Goal: Task Accomplishment & Management: Complete application form

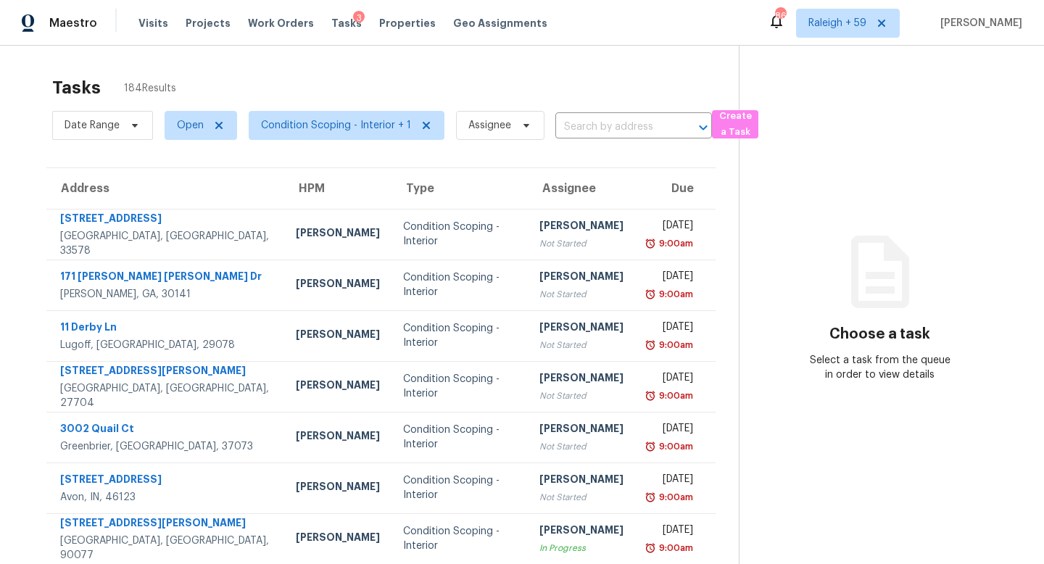
click at [580, 115] on div "Date Range Open Condition Scoping - Interior + 1 Assignee ​" at bounding box center [382, 126] width 660 height 38
click at [581, 121] on input "text" at bounding box center [613, 127] width 116 height 22
paste input "[STREET_ADDRESS]"
type input "[STREET_ADDRESS]"
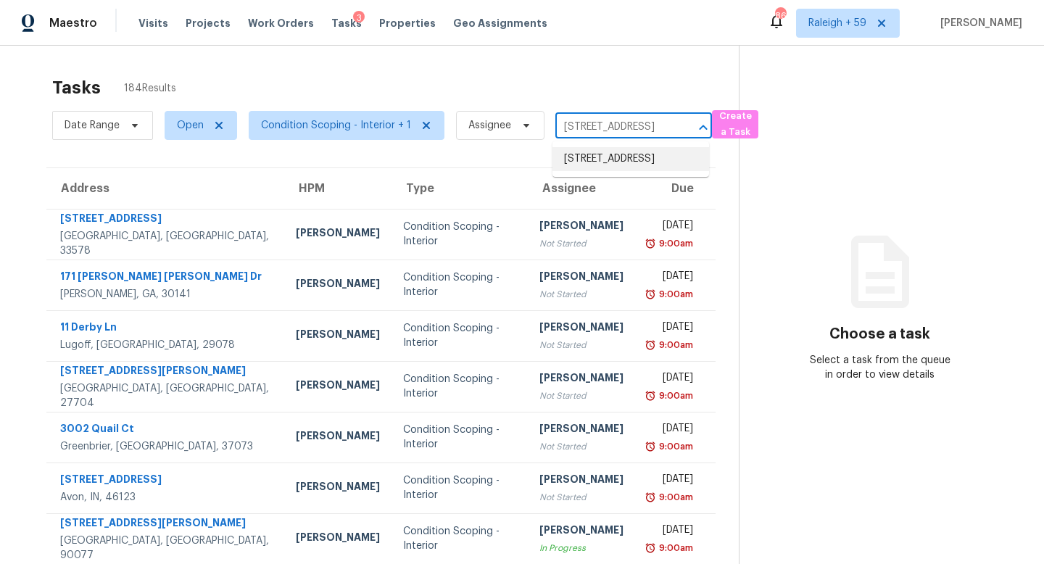
click at [618, 165] on li "[STREET_ADDRESS]" at bounding box center [630, 159] width 157 height 24
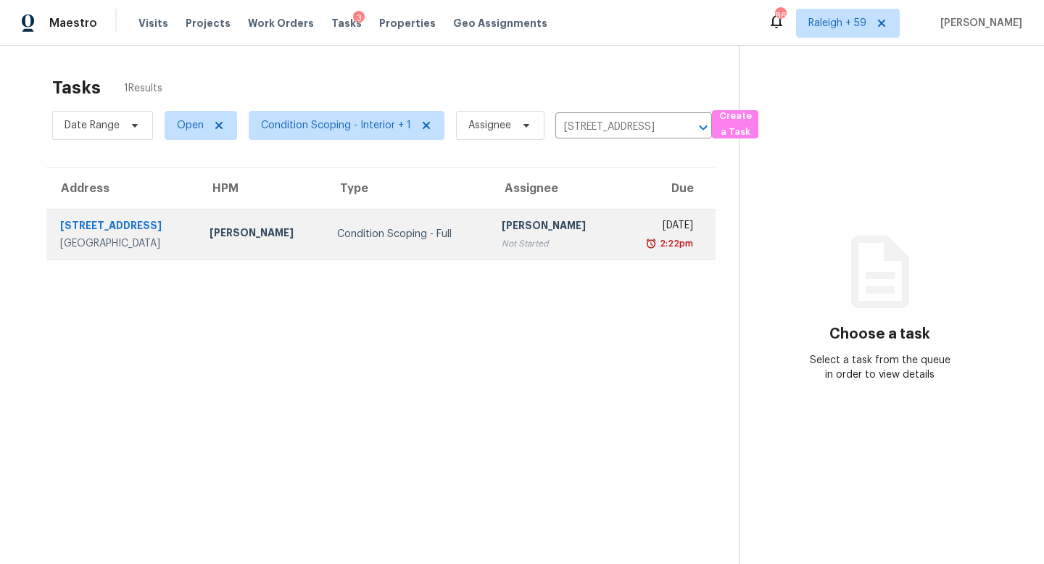
click at [618, 244] on td "[DATE] 2:22pm" at bounding box center [667, 234] width 98 height 51
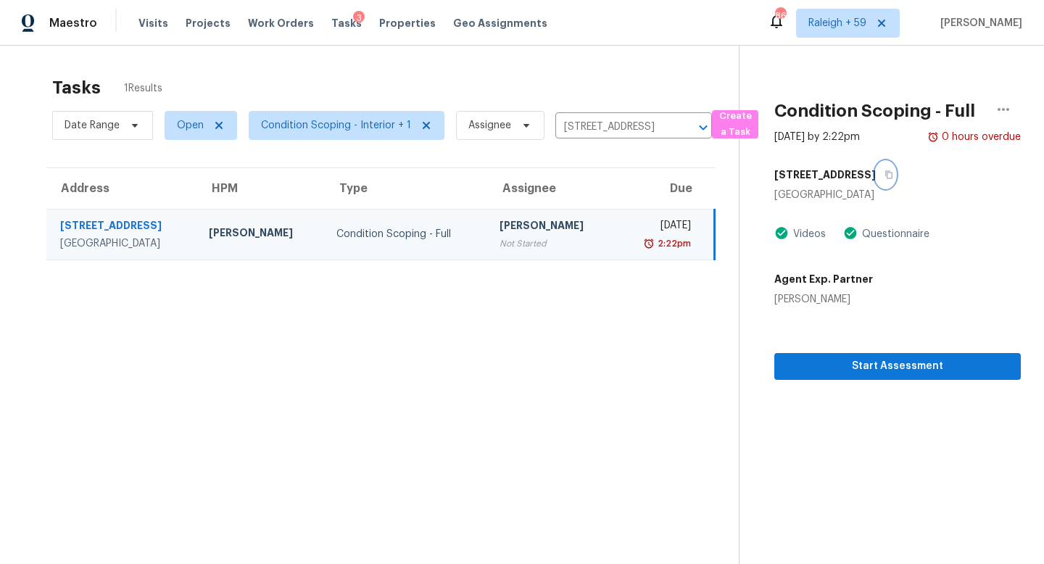
click at [884, 177] on icon "button" at bounding box center [888, 174] width 9 height 9
click at [859, 359] on span "Start Assessment" at bounding box center [897, 366] width 223 height 18
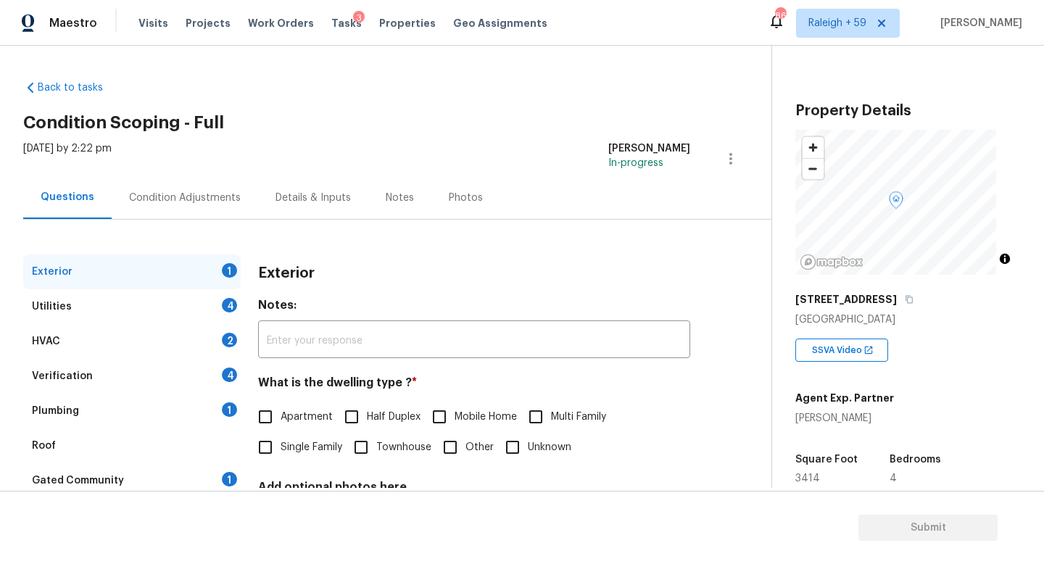
click at [317, 201] on div "Details & Inputs" at bounding box center [312, 198] width 75 height 14
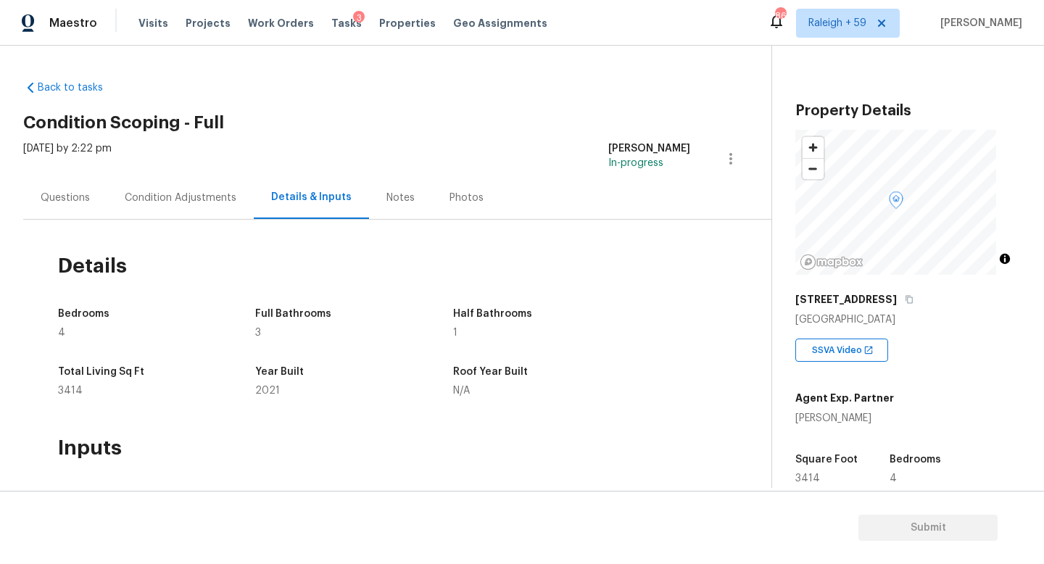
click at [70, 195] on div "Questions" at bounding box center [65, 198] width 49 height 14
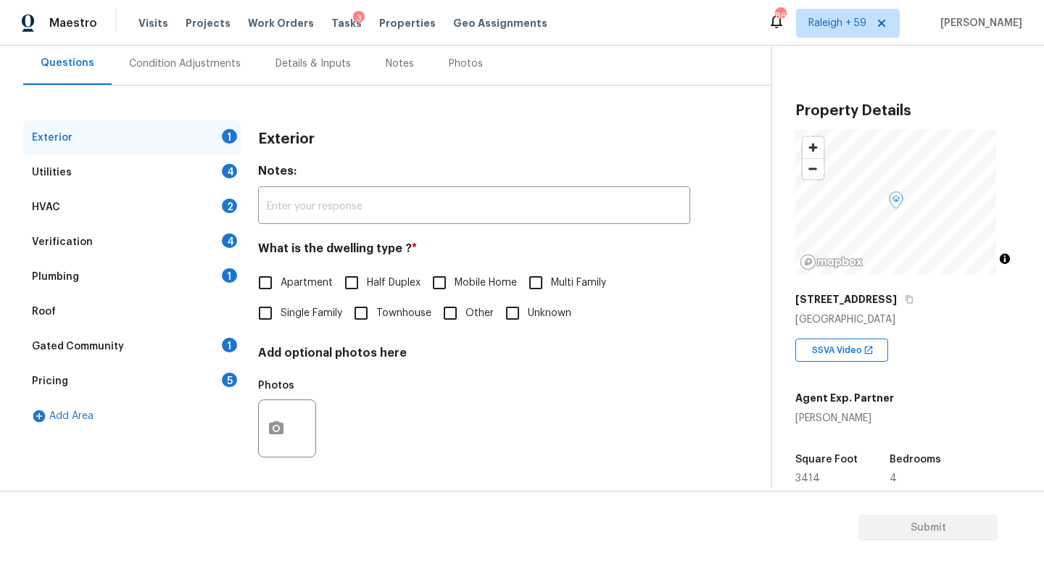
drag, startPoint x: 167, startPoint y: 257, endPoint x: 204, endPoint y: 265, distance: 37.8
click at [167, 260] on div "Plumbing 1" at bounding box center [131, 277] width 217 height 35
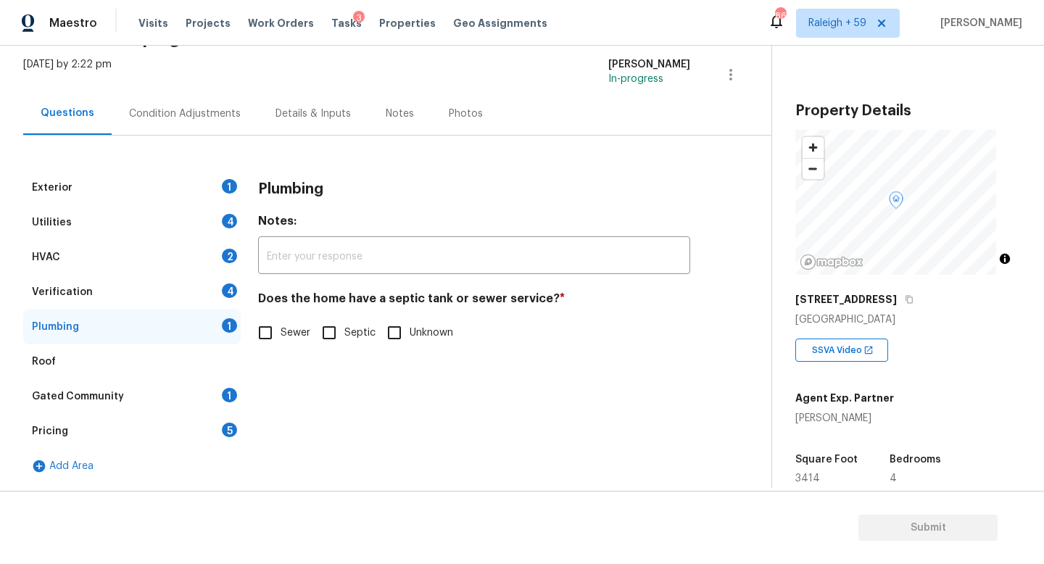
click at [284, 325] on span "Sewer" at bounding box center [296, 332] width 30 height 15
click at [281, 324] on input "Sewer" at bounding box center [265, 332] width 30 height 30
checkbox input "true"
click at [199, 380] on div "Gated Community 1" at bounding box center [131, 396] width 217 height 35
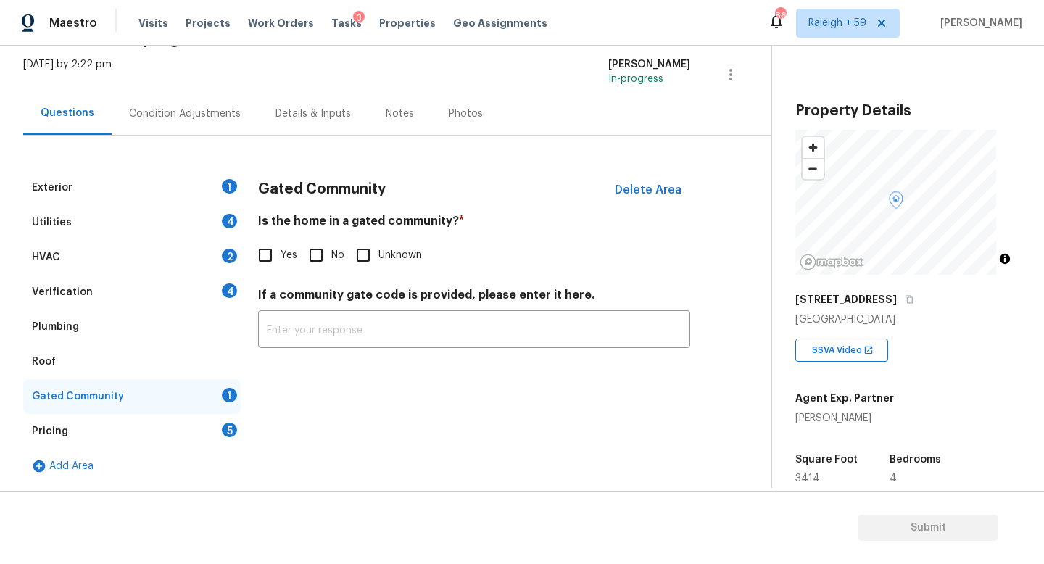
click at [322, 254] on input "No" at bounding box center [316, 255] width 30 height 30
checkbox input "true"
click at [194, 178] on div "Exterior 1" at bounding box center [131, 187] width 217 height 35
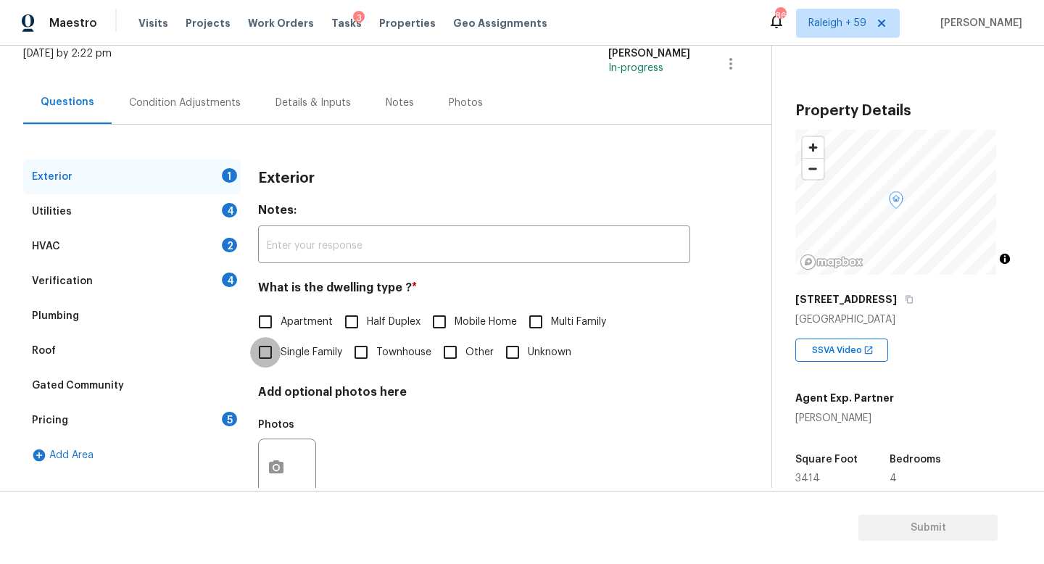
click at [268, 348] on input "Single Family" at bounding box center [265, 352] width 30 height 30
checkbox input "true"
click at [220, 283] on div "Verification 4" at bounding box center [131, 281] width 217 height 35
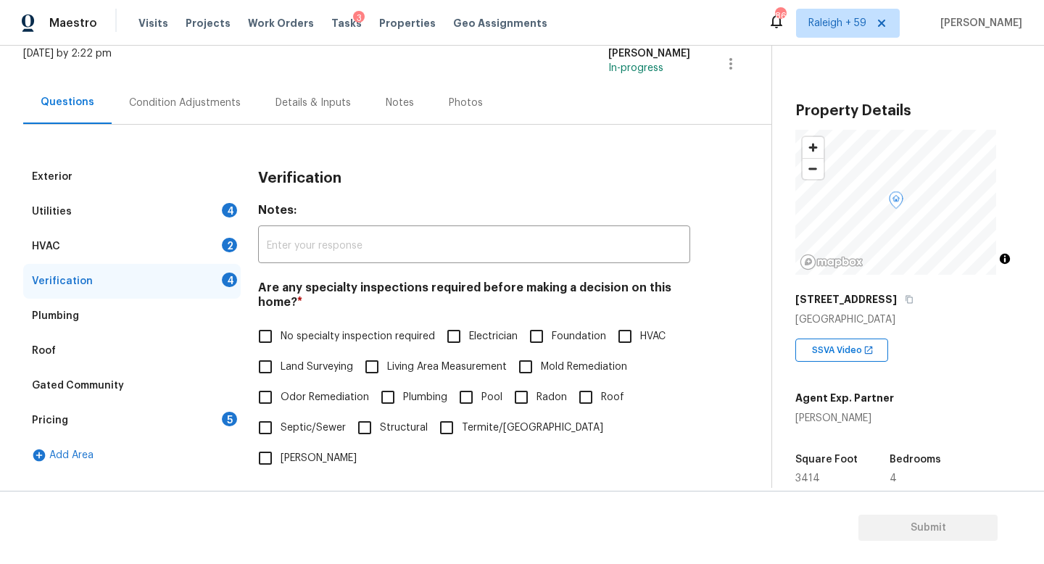
click at [325, 330] on span "No specialty inspection required" at bounding box center [358, 336] width 154 height 15
click at [281, 330] on input "No specialty inspection required" at bounding box center [265, 336] width 30 height 30
checkbox input "true"
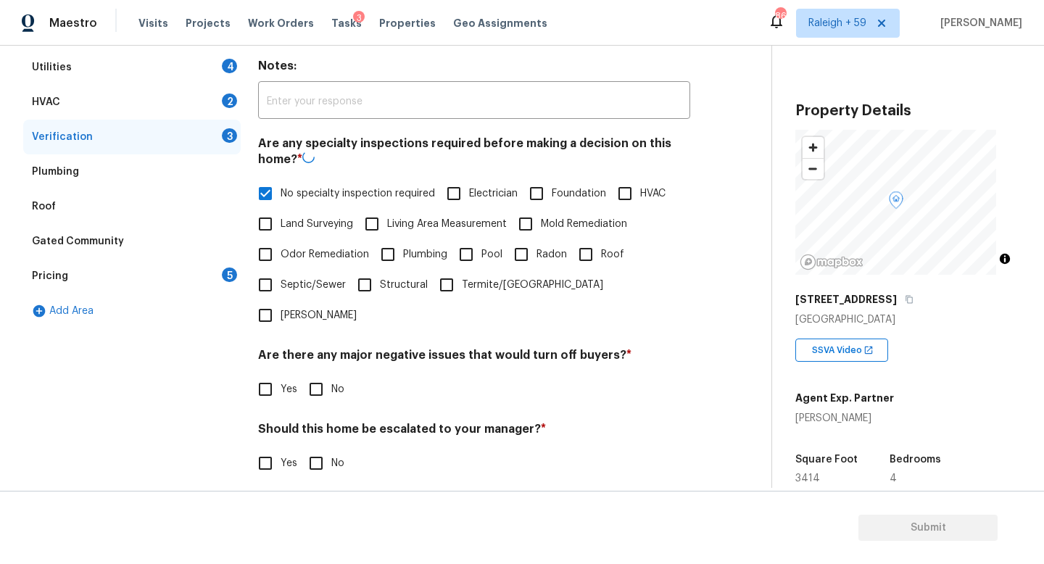
scroll to position [349, 0]
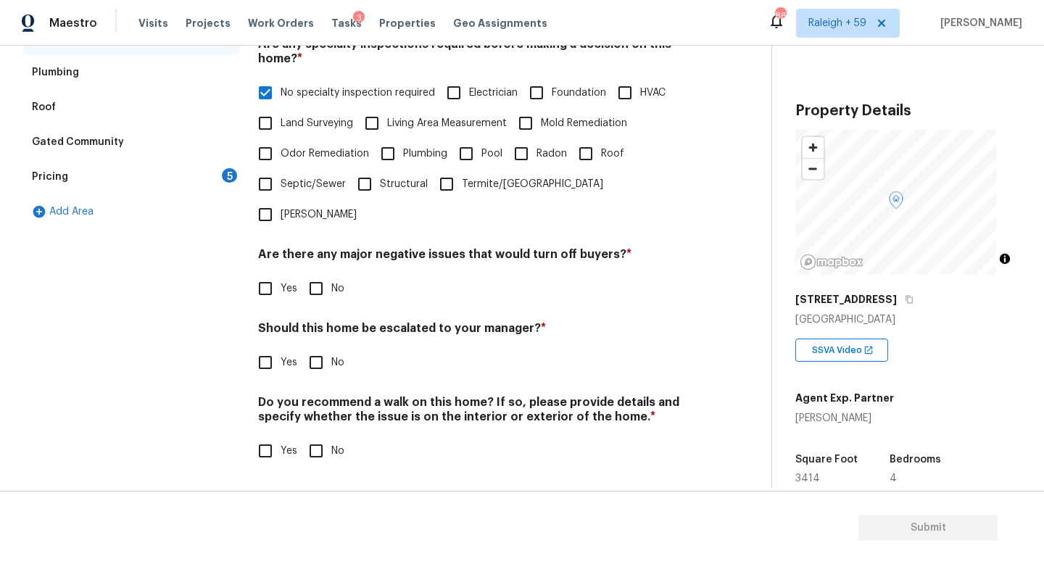
click at [325, 279] on input "No" at bounding box center [316, 288] width 30 height 30
checkbox input "true"
click at [325, 348] on input "No" at bounding box center [316, 362] width 30 height 30
checkbox input "true"
click at [311, 436] on input "No" at bounding box center [316, 451] width 30 height 30
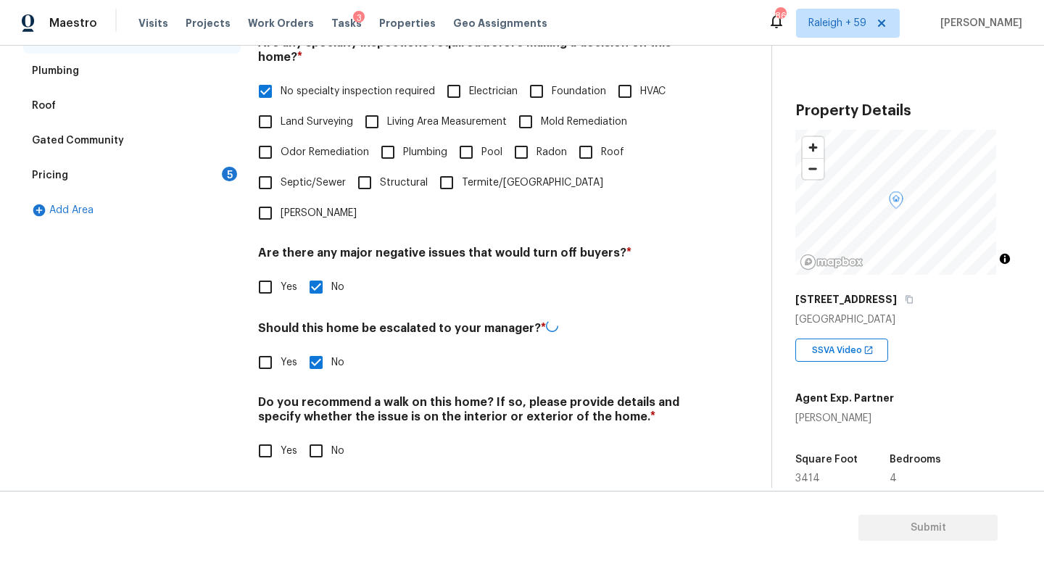
checkbox input "true"
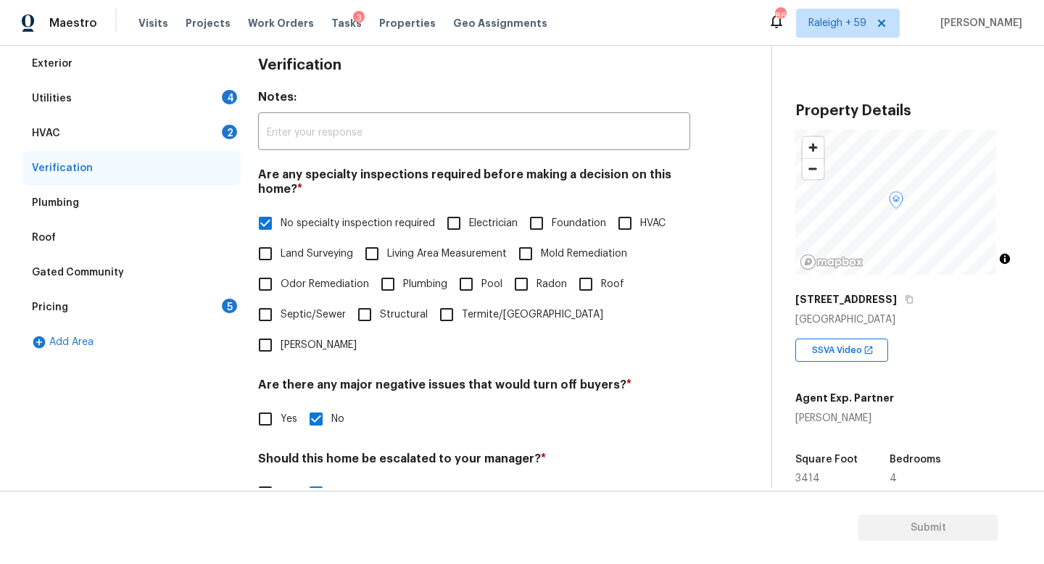
click at [194, 119] on div "HVAC 2" at bounding box center [131, 133] width 217 height 35
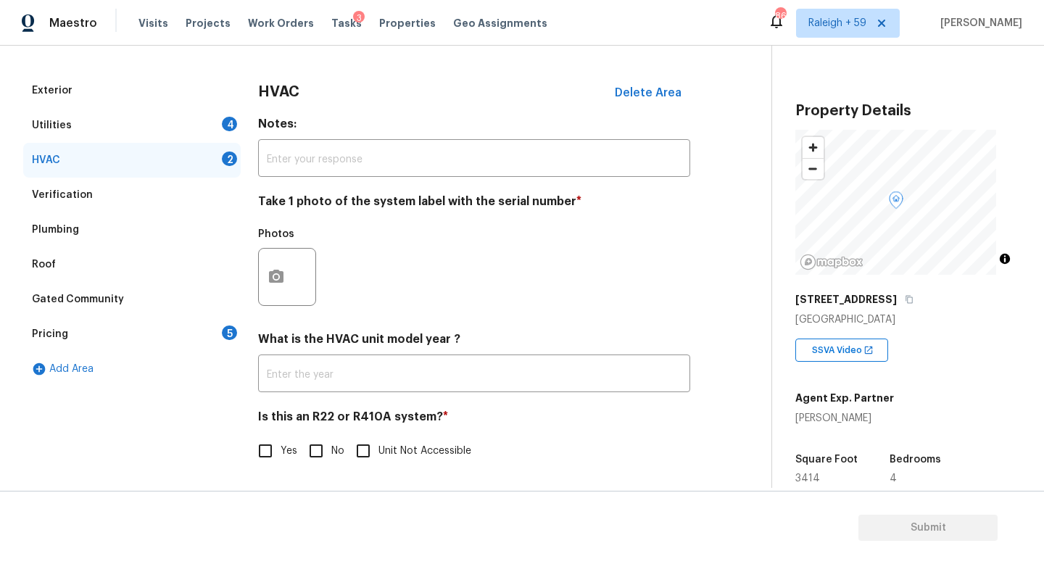
click at [200, 117] on div "Utilities 4" at bounding box center [131, 125] width 217 height 35
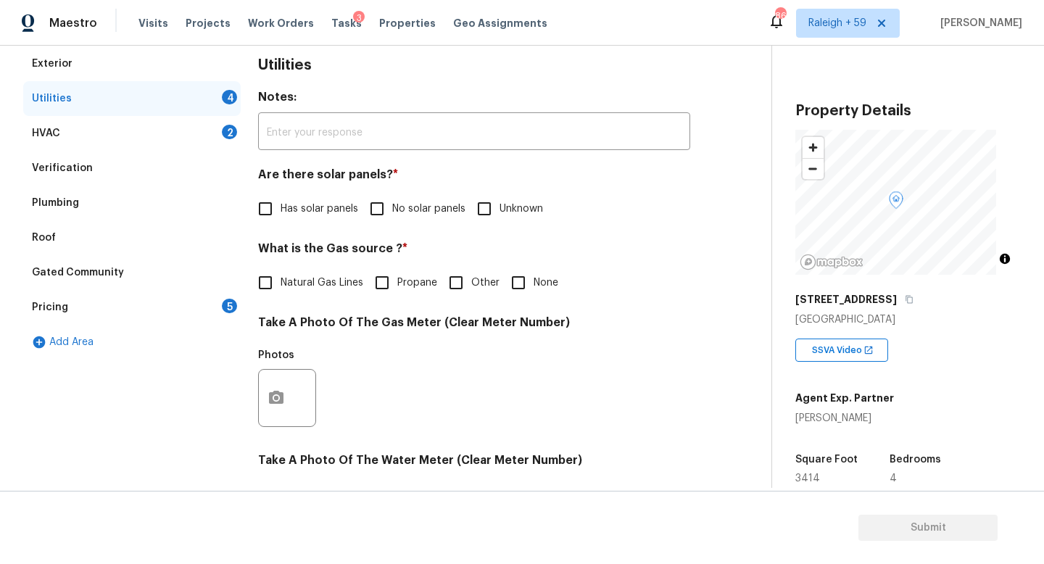
click at [411, 204] on span "No solar panels" at bounding box center [428, 209] width 73 height 15
click at [392, 204] on input "No solar panels" at bounding box center [377, 209] width 30 height 30
checkbox input "true"
click at [321, 296] on label "Natural Gas Lines" at bounding box center [306, 282] width 113 height 30
click at [281, 296] on input "Natural Gas Lines" at bounding box center [265, 282] width 30 height 30
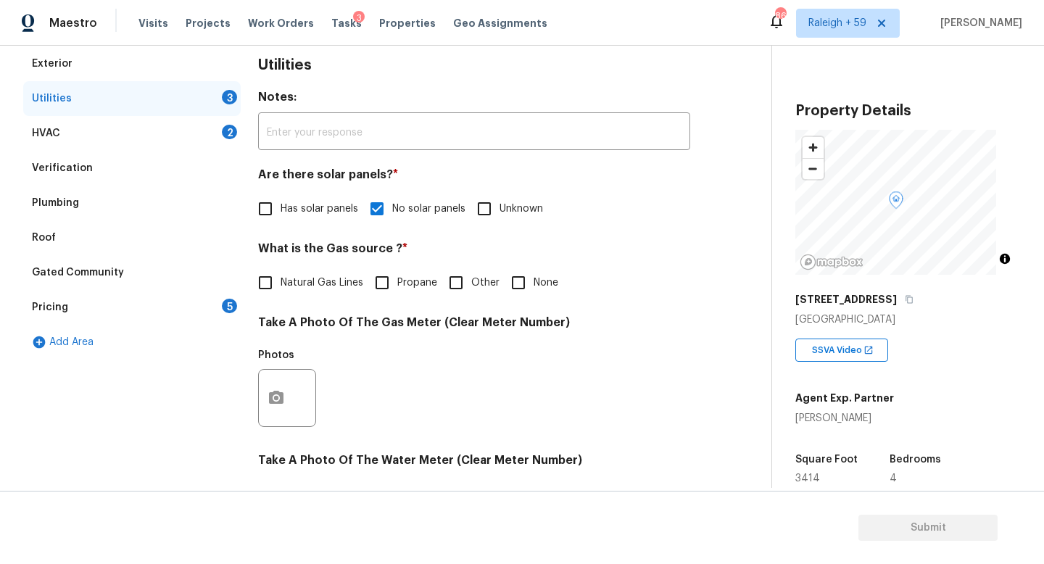
checkbox input "true"
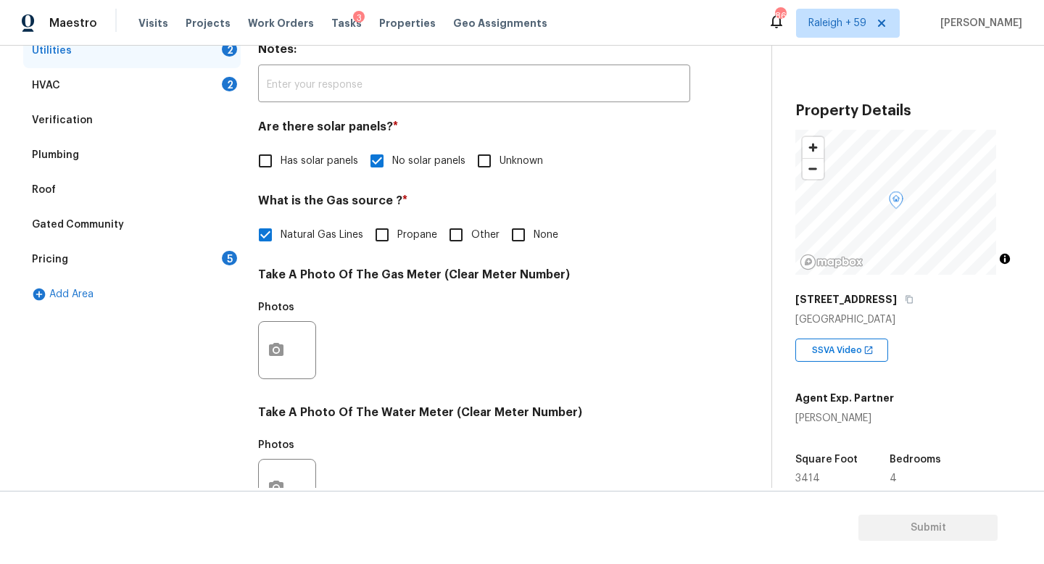
scroll to position [538, 0]
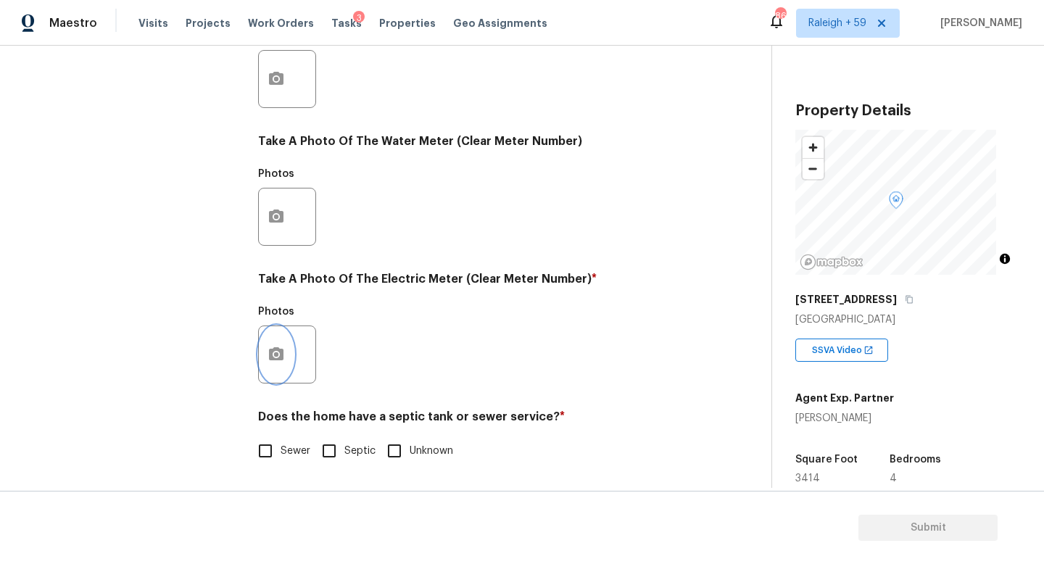
click at [273, 356] on button "button" at bounding box center [276, 354] width 35 height 57
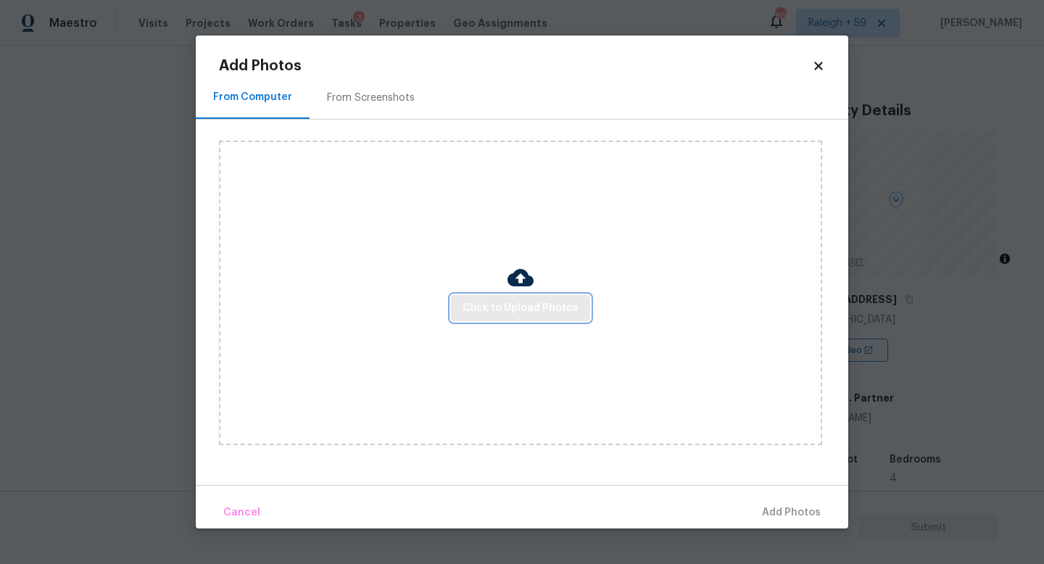
click at [484, 315] on span "Click to Upload Photos" at bounding box center [520, 308] width 116 height 18
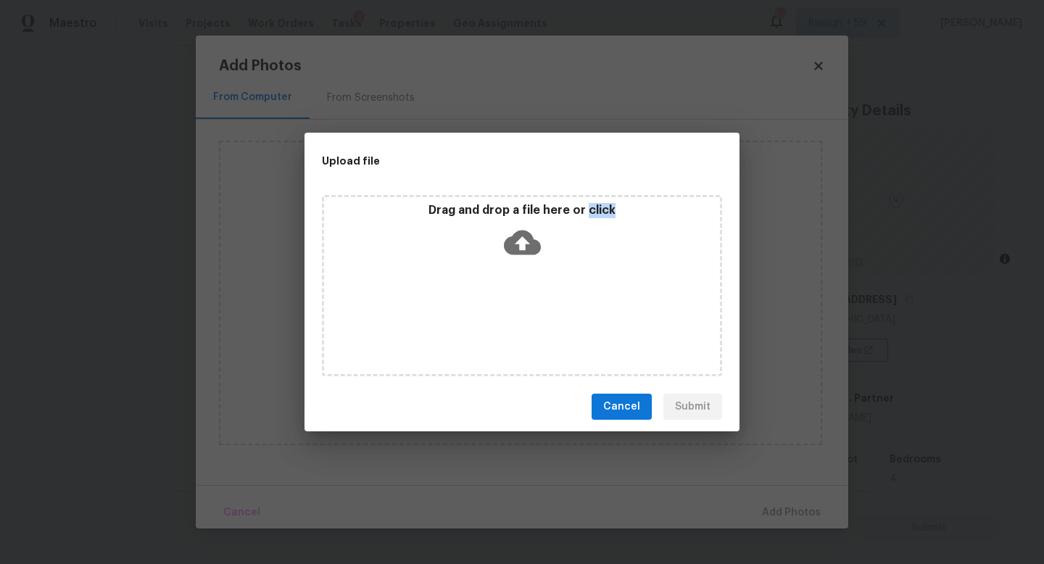
click at [484, 315] on div "Drag and drop a file here or click" at bounding box center [522, 285] width 400 height 181
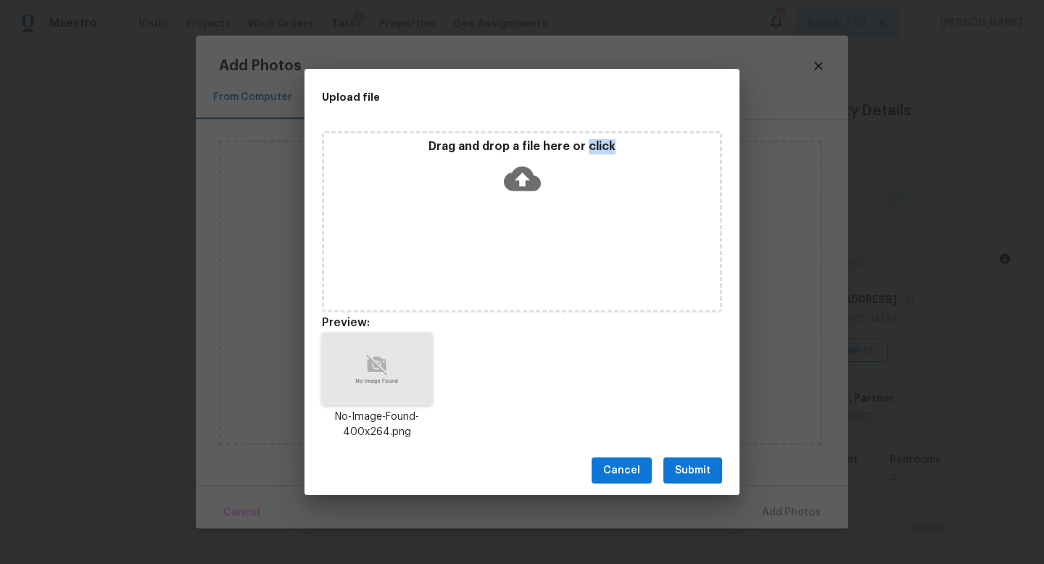
click at [671, 463] on button "Submit" at bounding box center [692, 470] width 59 height 27
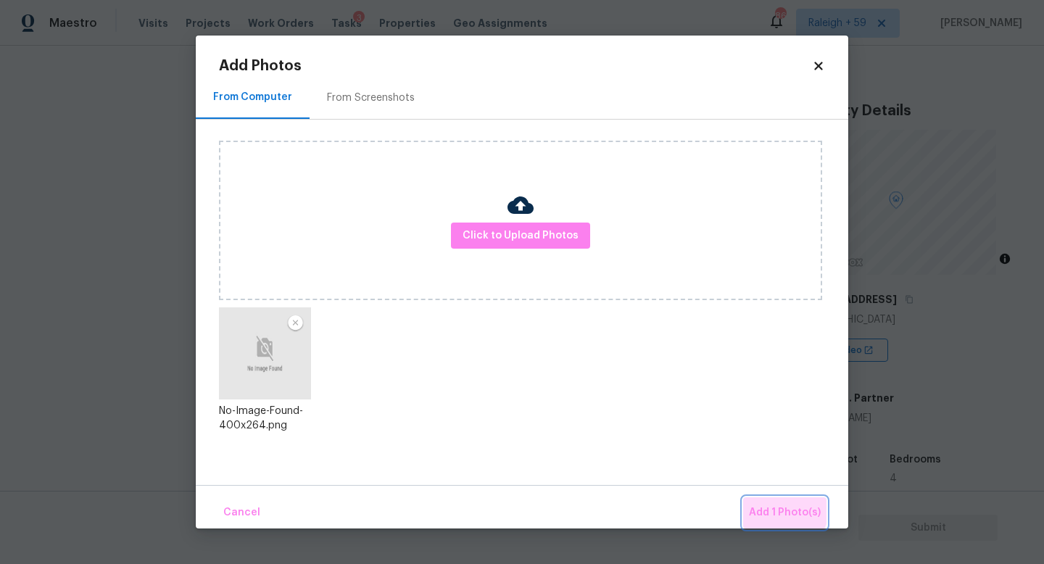
click at [780, 507] on span "Add 1 Photo(s)" at bounding box center [785, 513] width 72 height 18
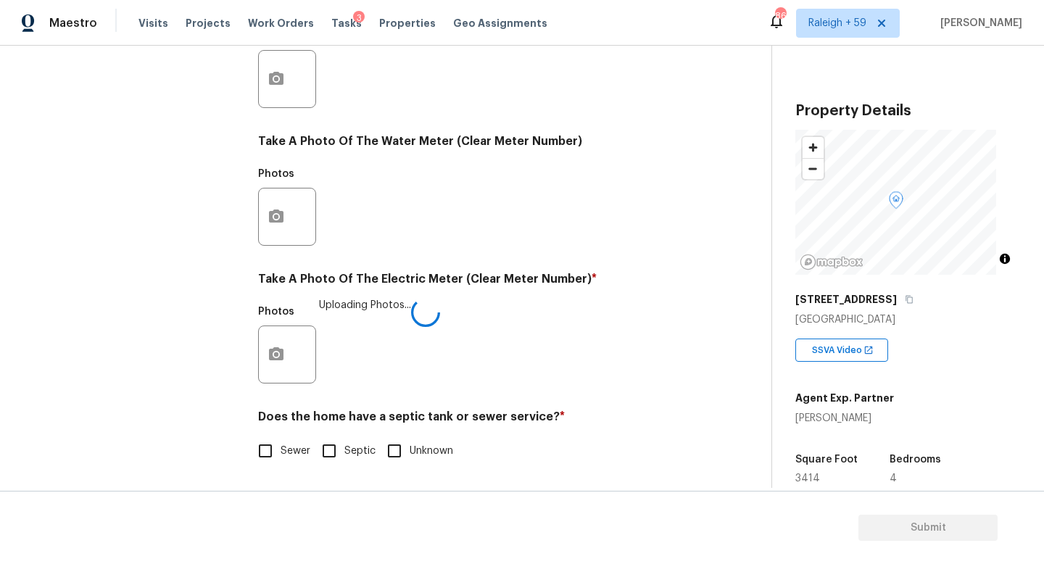
click at [299, 444] on span "Sewer" at bounding box center [296, 451] width 30 height 15
click at [281, 441] on input "Sewer" at bounding box center [265, 451] width 30 height 30
checkbox input "true"
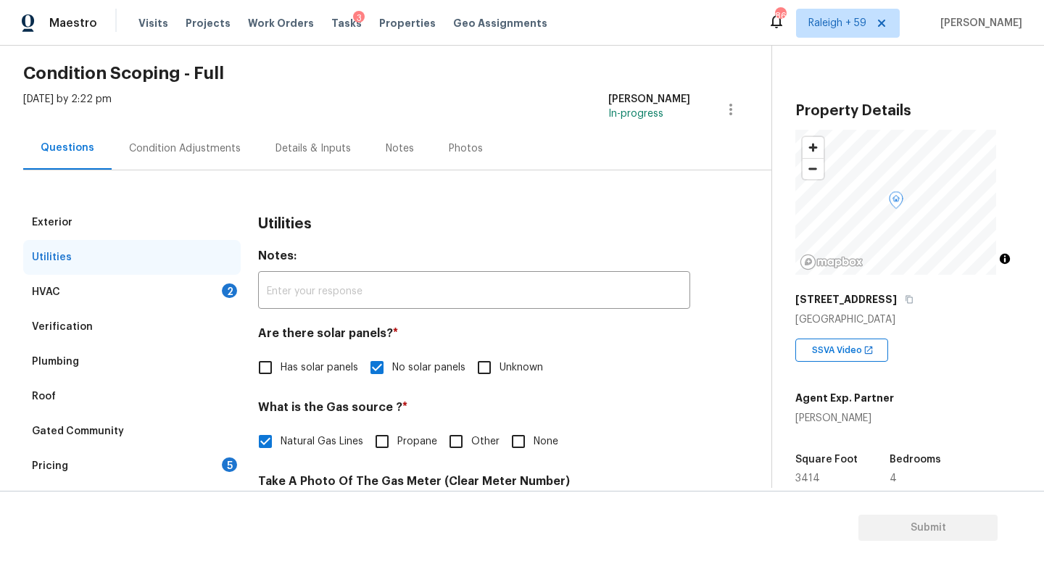
click at [205, 292] on div "HVAC 2" at bounding box center [131, 292] width 217 height 35
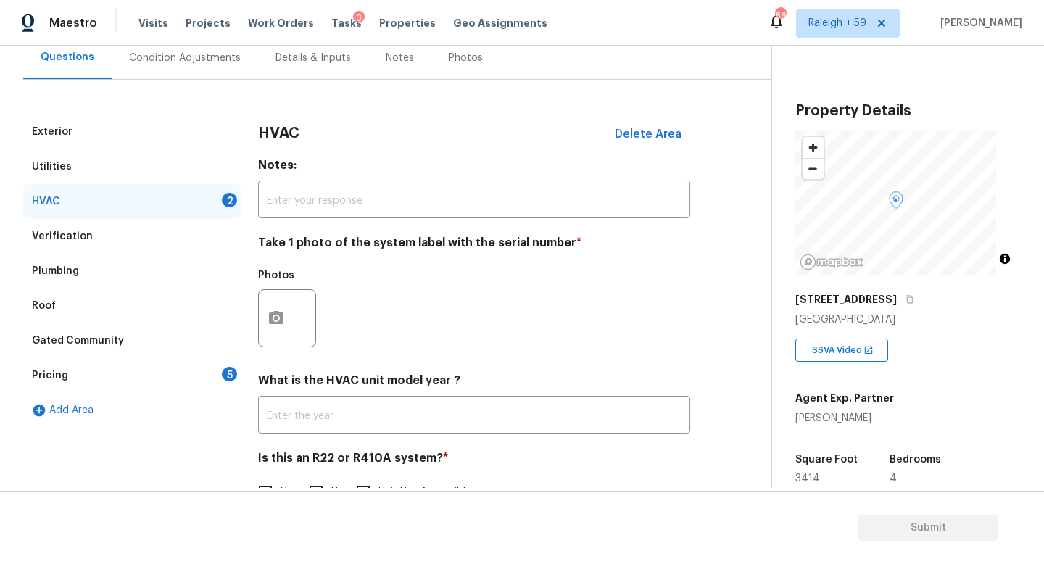
scroll to position [193, 0]
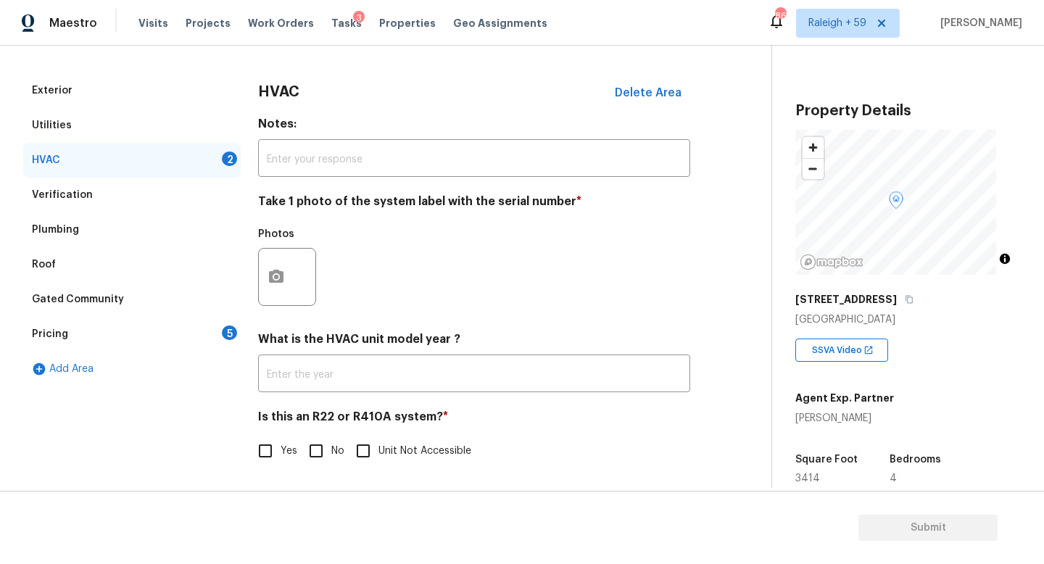
drag, startPoint x: 193, startPoint y: 328, endPoint x: 216, endPoint y: 317, distance: 25.6
click at [193, 328] on div "Pricing 5" at bounding box center [131, 334] width 217 height 35
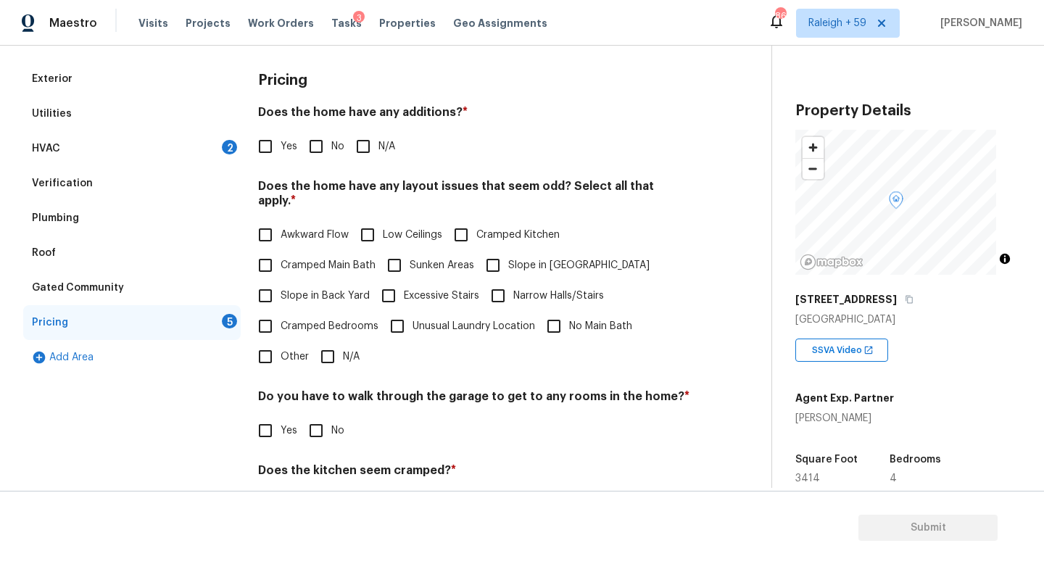
click at [324, 154] on input "No" at bounding box center [316, 146] width 30 height 30
checkbox input "true"
click at [333, 359] on input "N/A" at bounding box center [327, 356] width 30 height 30
checkbox input "true"
click at [319, 424] on input "No" at bounding box center [316, 432] width 30 height 30
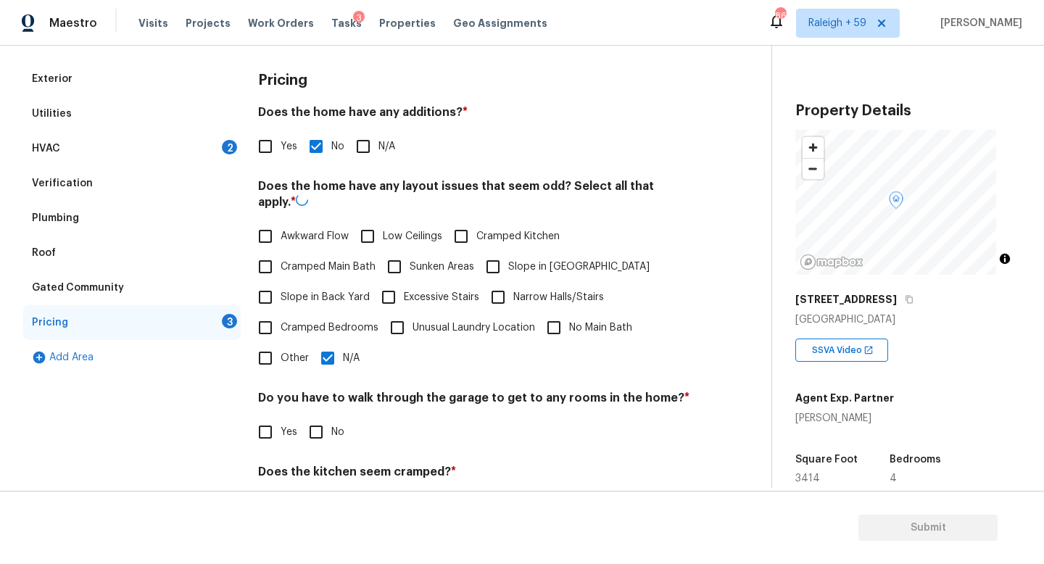
checkbox input "true"
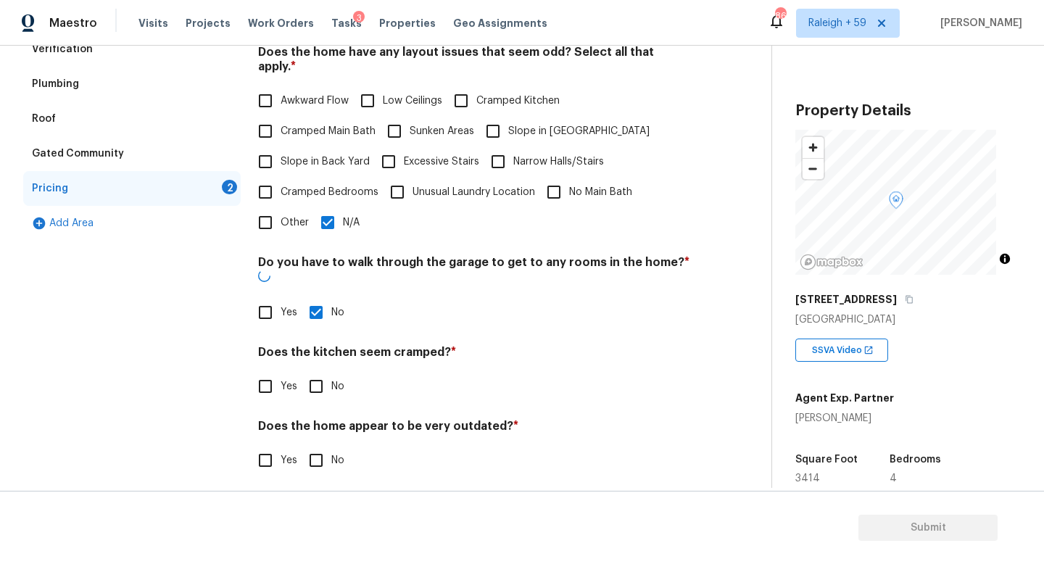
scroll to position [331, 0]
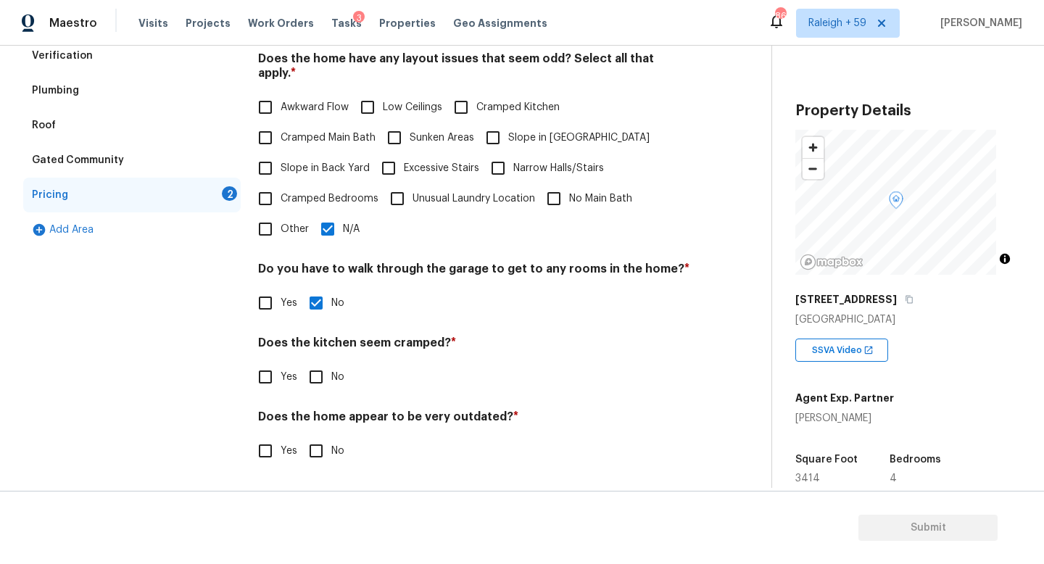
click at [329, 368] on input "No" at bounding box center [316, 377] width 30 height 30
checkbox input "true"
click at [324, 436] on input "No" at bounding box center [316, 451] width 30 height 30
checkbox input "true"
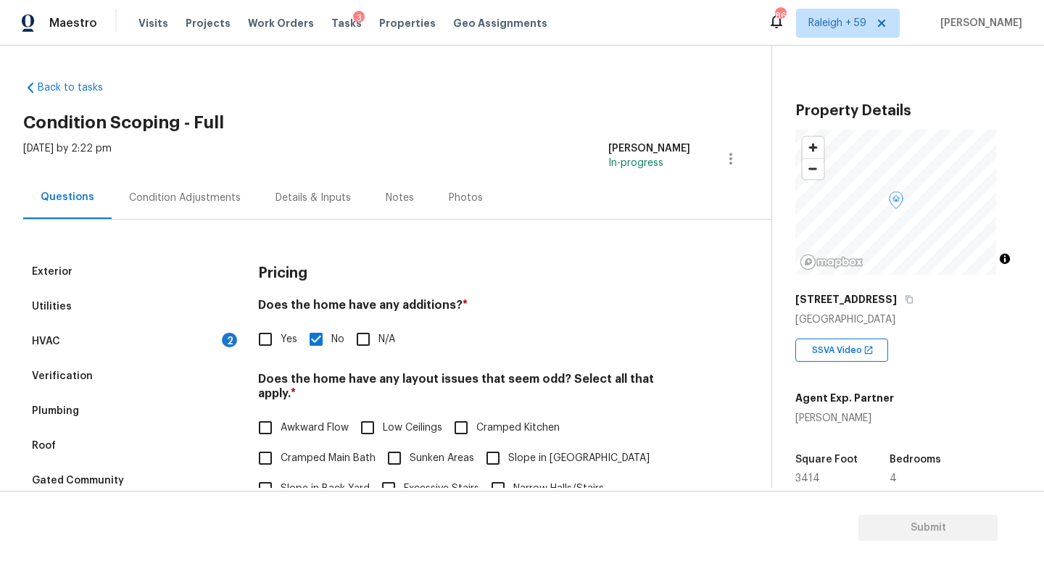
scroll to position [0, 0]
click at [300, 192] on div "Details & Inputs" at bounding box center [312, 198] width 75 height 14
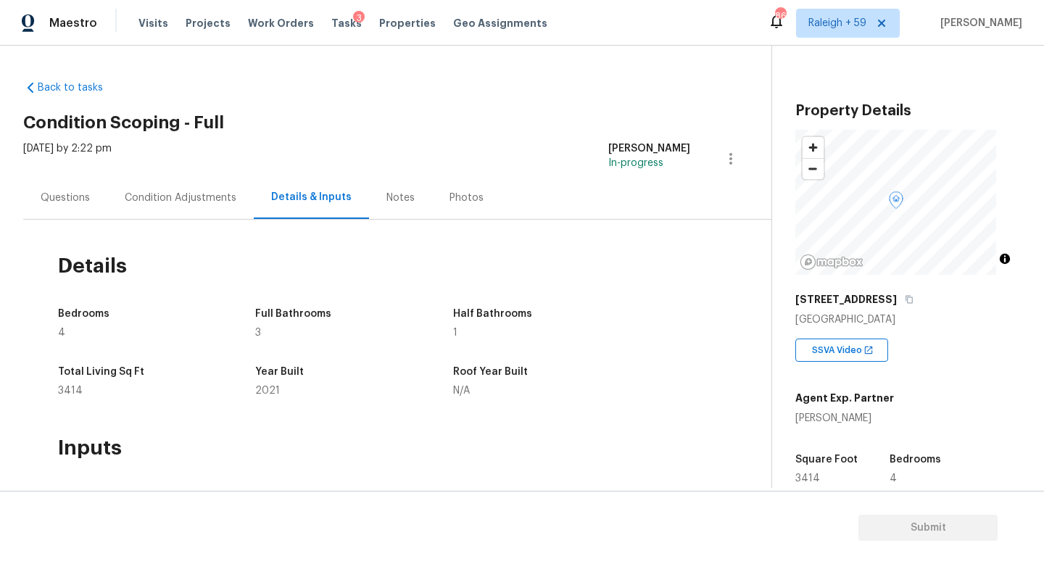
click at [73, 197] on div "Questions" at bounding box center [65, 198] width 49 height 14
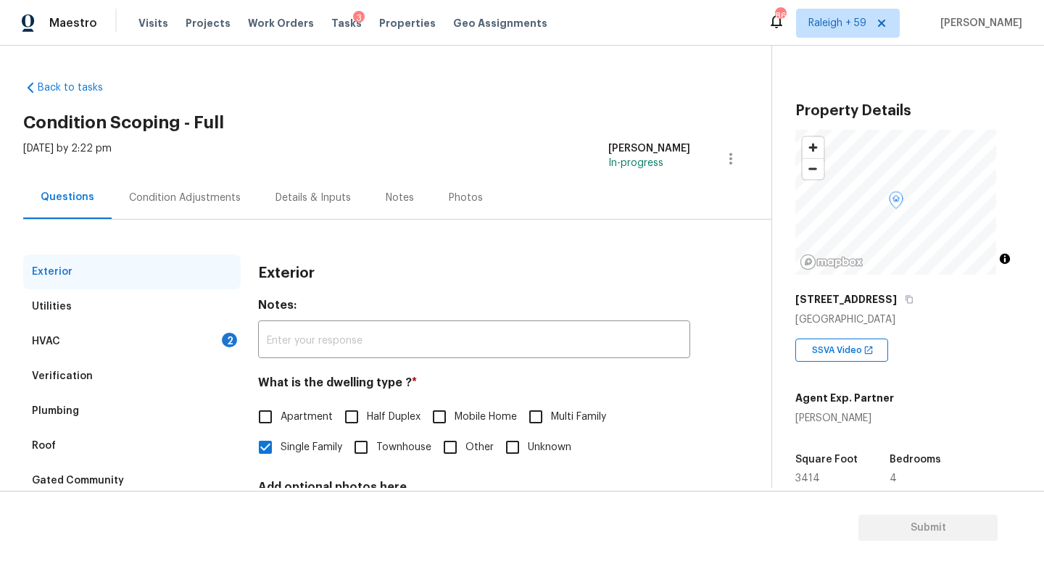
click at [199, 213] on div "Condition Adjustments" at bounding box center [185, 197] width 146 height 43
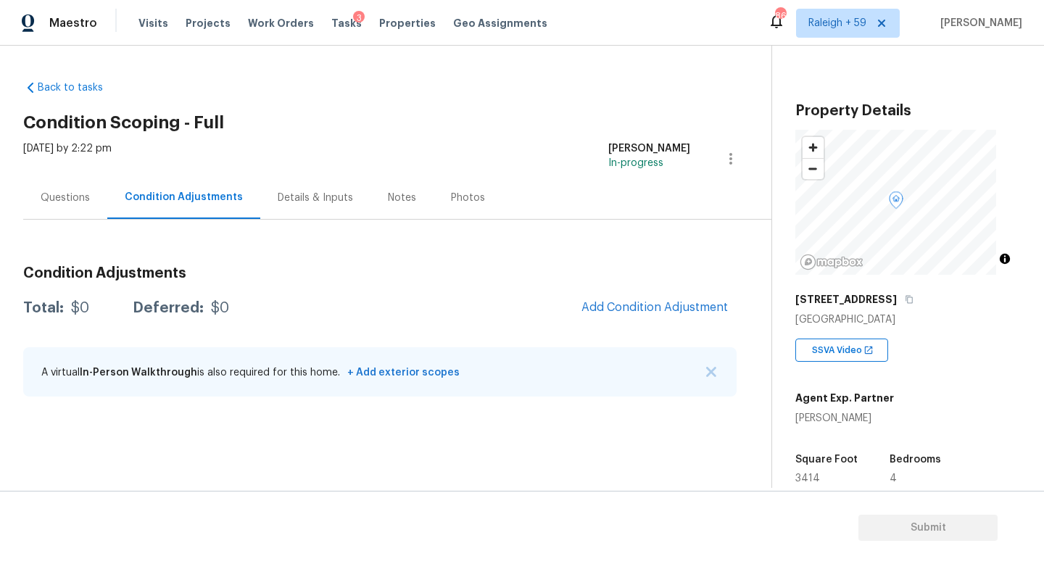
scroll to position [294, 0]
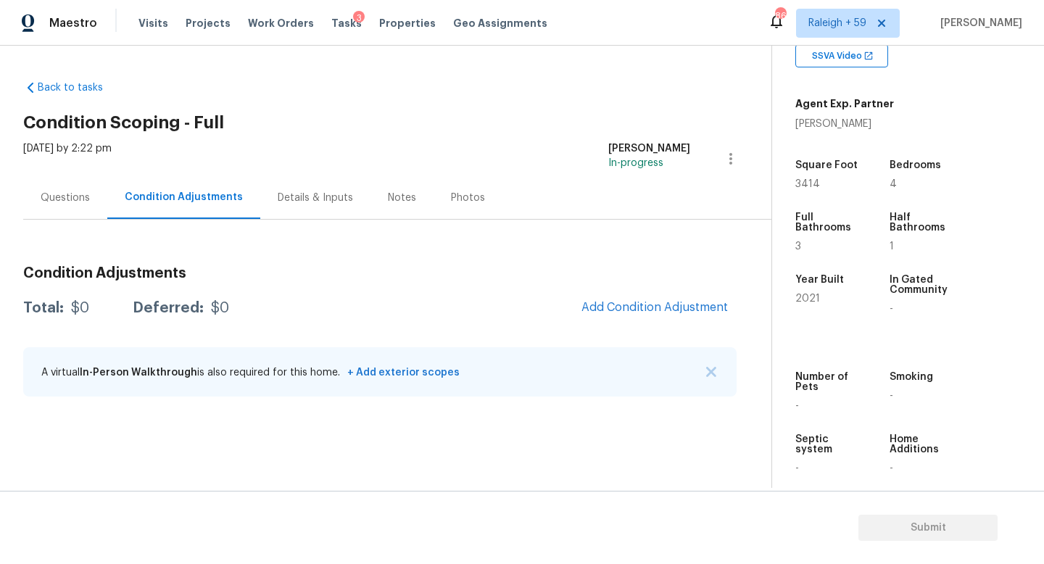
click at [98, 204] on div "Questions" at bounding box center [65, 197] width 84 height 43
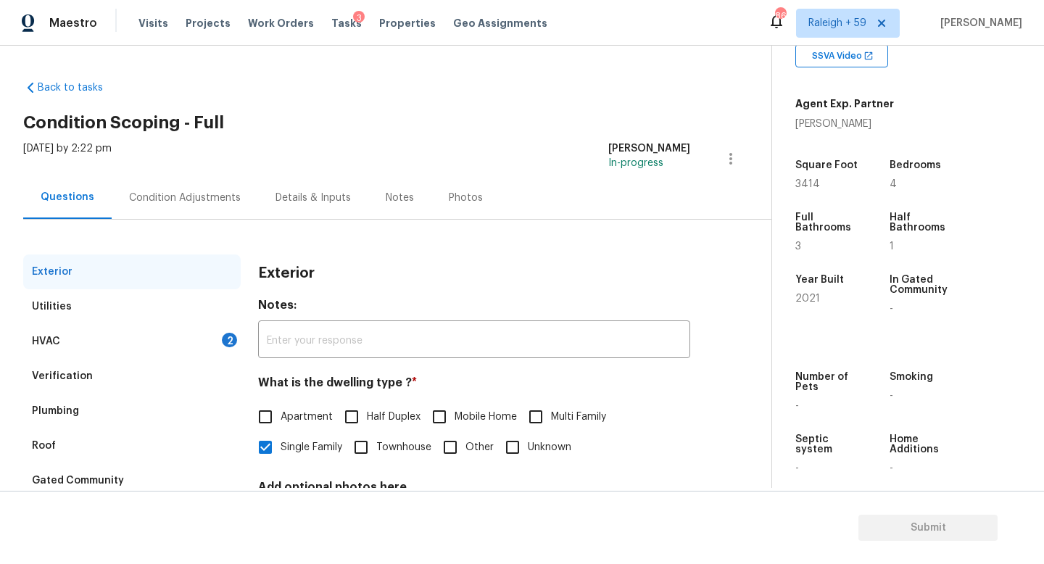
click at [234, 215] on div "Condition Adjustments" at bounding box center [185, 197] width 146 height 43
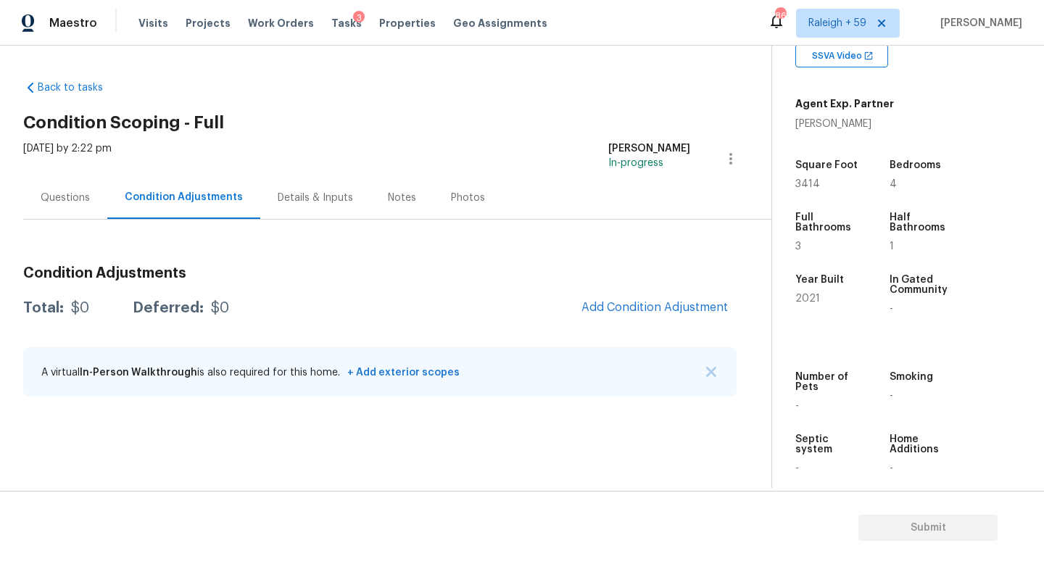
click at [319, 202] on div "Details & Inputs" at bounding box center [315, 198] width 75 height 14
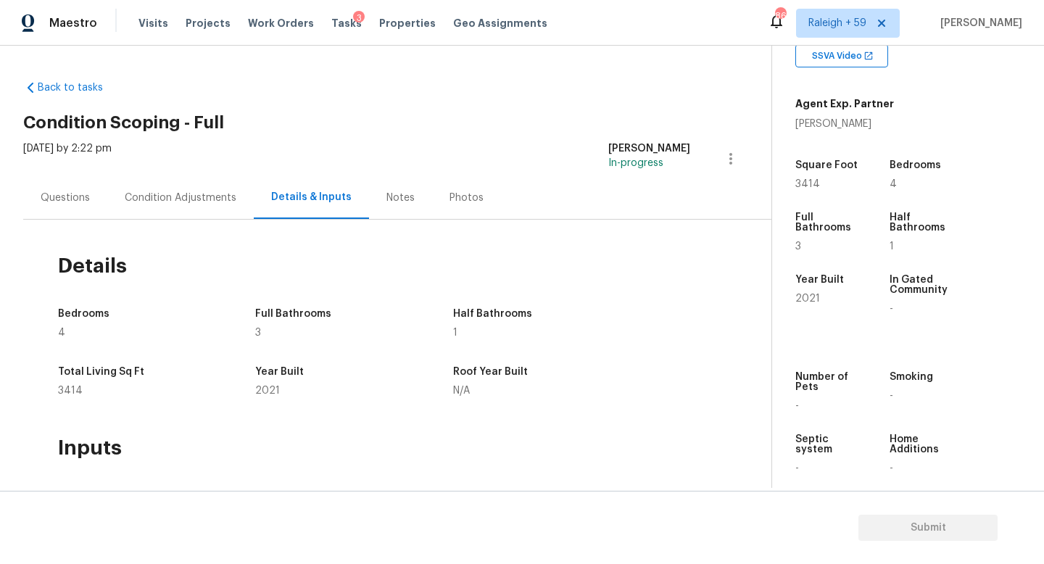
click at [64, 207] on div "Questions" at bounding box center [65, 197] width 84 height 43
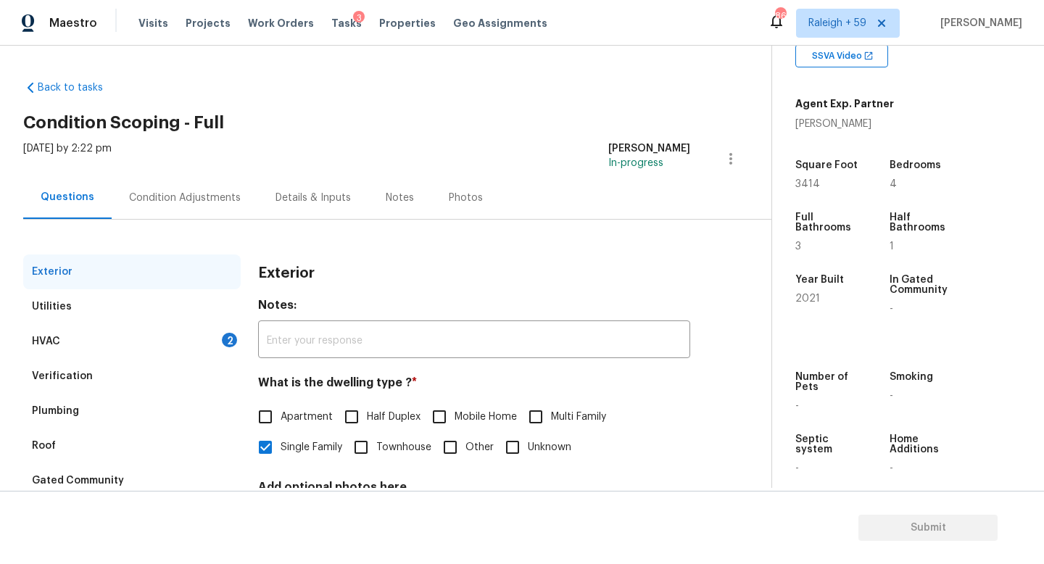
click at [174, 341] on div "HVAC 2" at bounding box center [131, 341] width 217 height 35
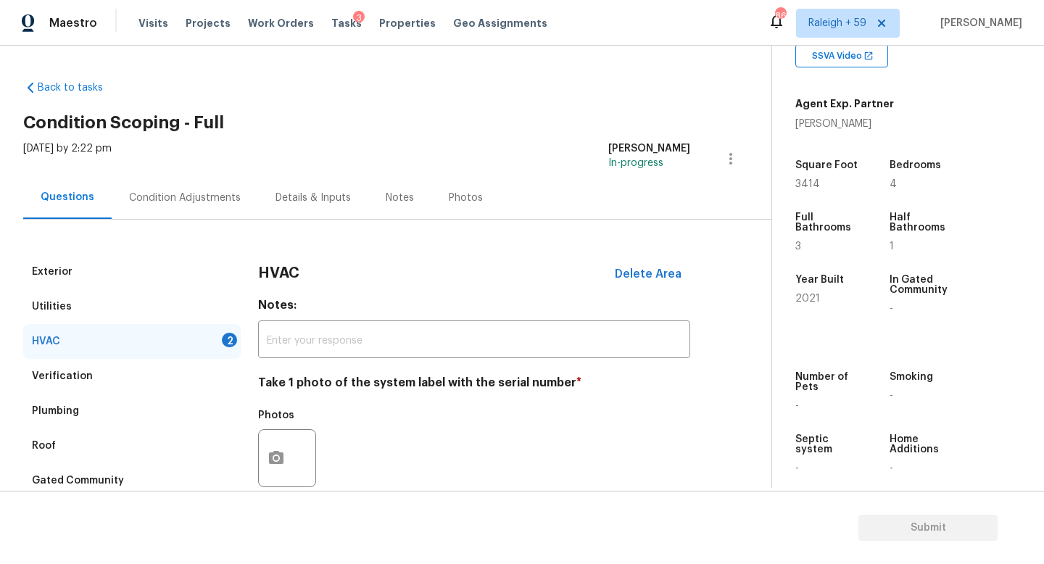
click at [204, 214] on div "Condition Adjustments" at bounding box center [185, 197] width 146 height 43
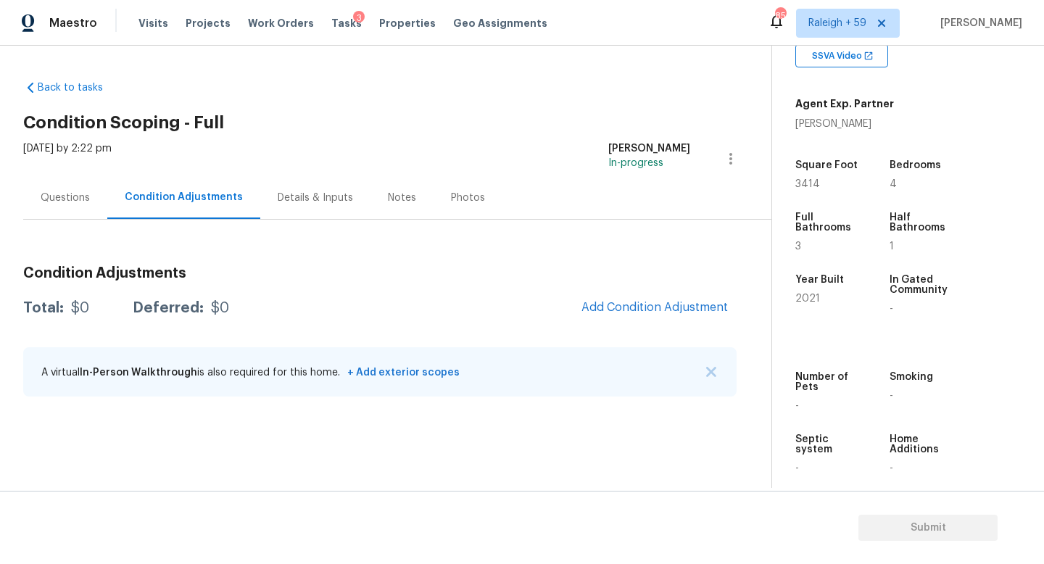
click at [75, 200] on div "Questions" at bounding box center [65, 198] width 49 height 14
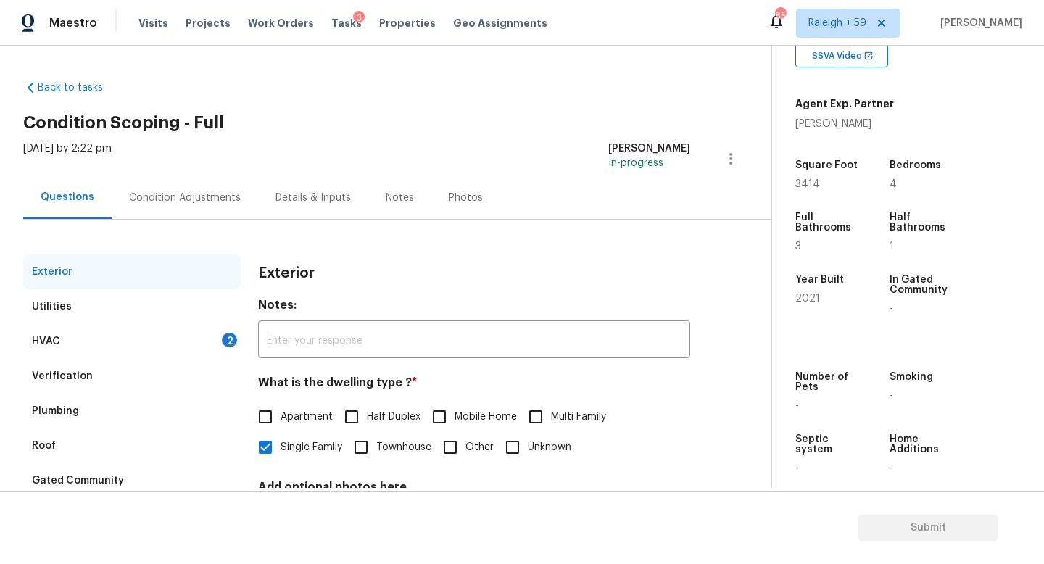
click at [195, 346] on div "HVAC 2" at bounding box center [131, 341] width 217 height 35
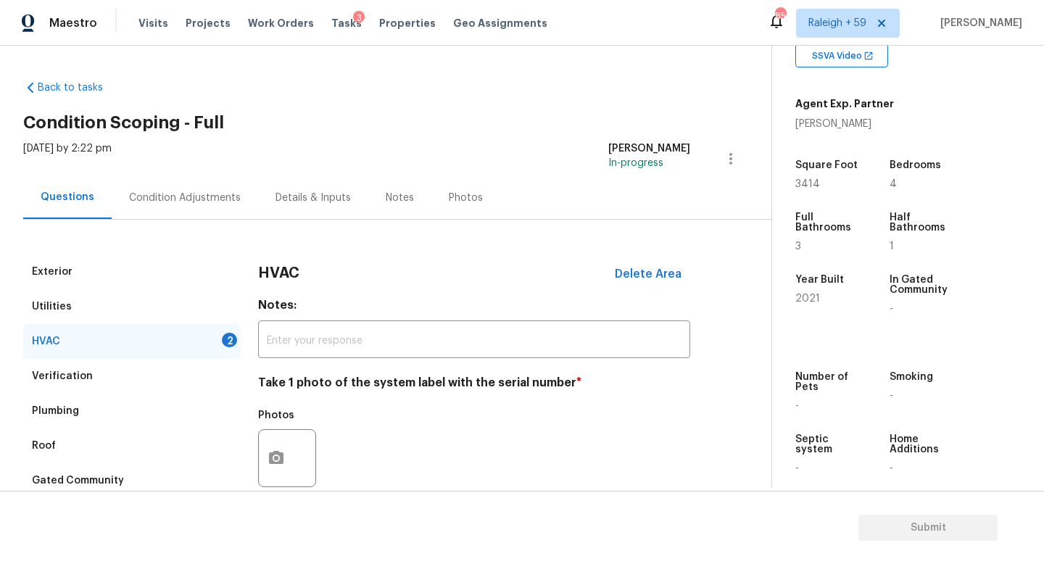
click at [179, 200] on div "Condition Adjustments" at bounding box center [185, 198] width 112 height 14
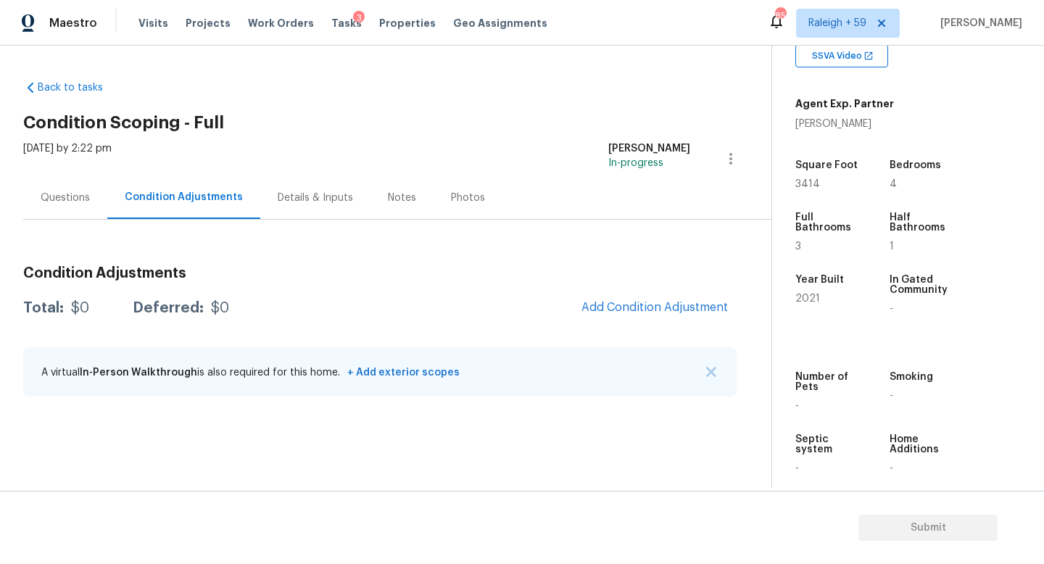
click at [64, 204] on div "Questions" at bounding box center [65, 197] width 84 height 43
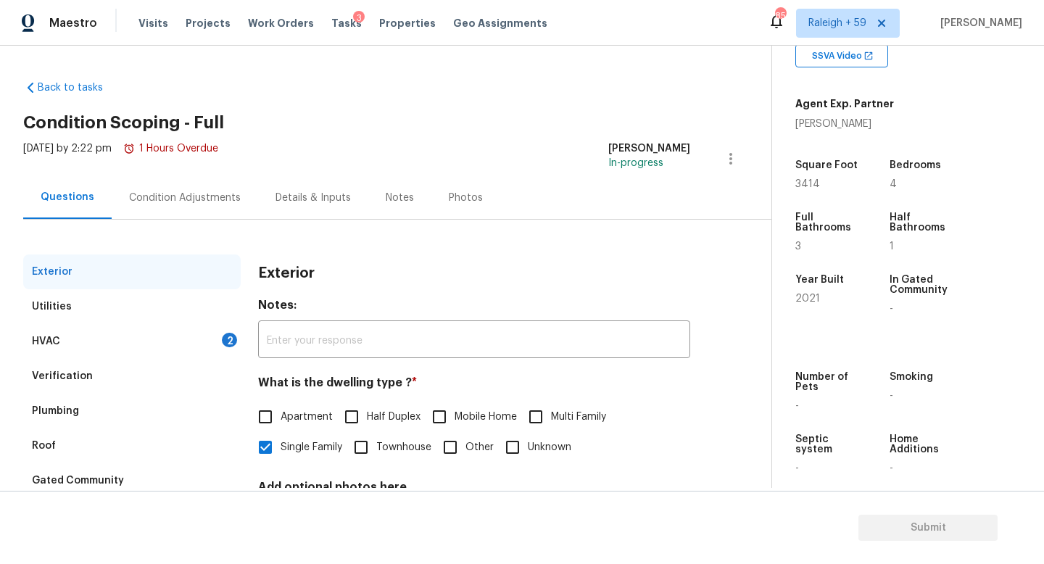
click at [205, 341] on div "HVAC 2" at bounding box center [131, 341] width 217 height 35
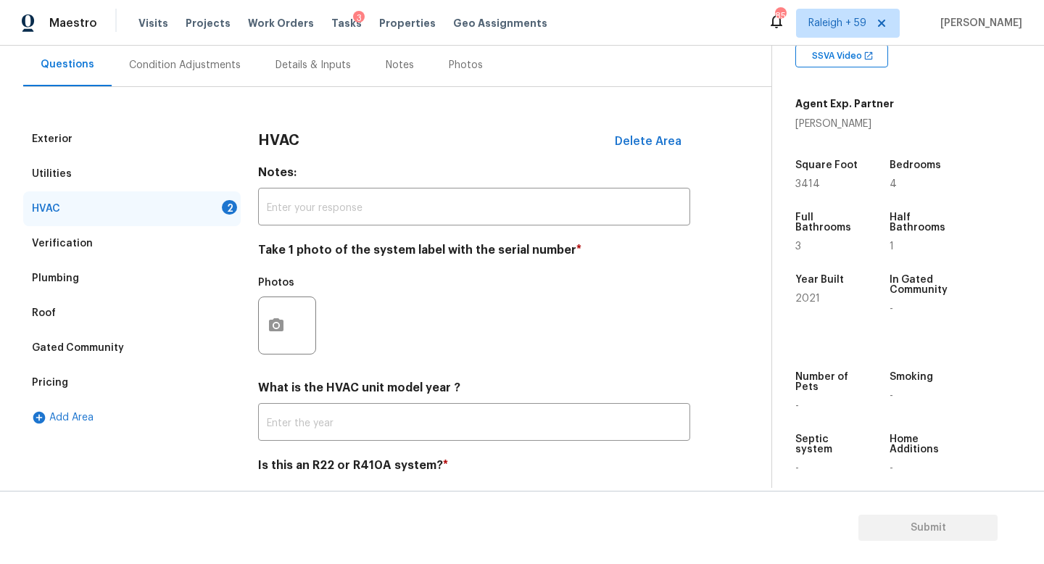
scroll to position [193, 0]
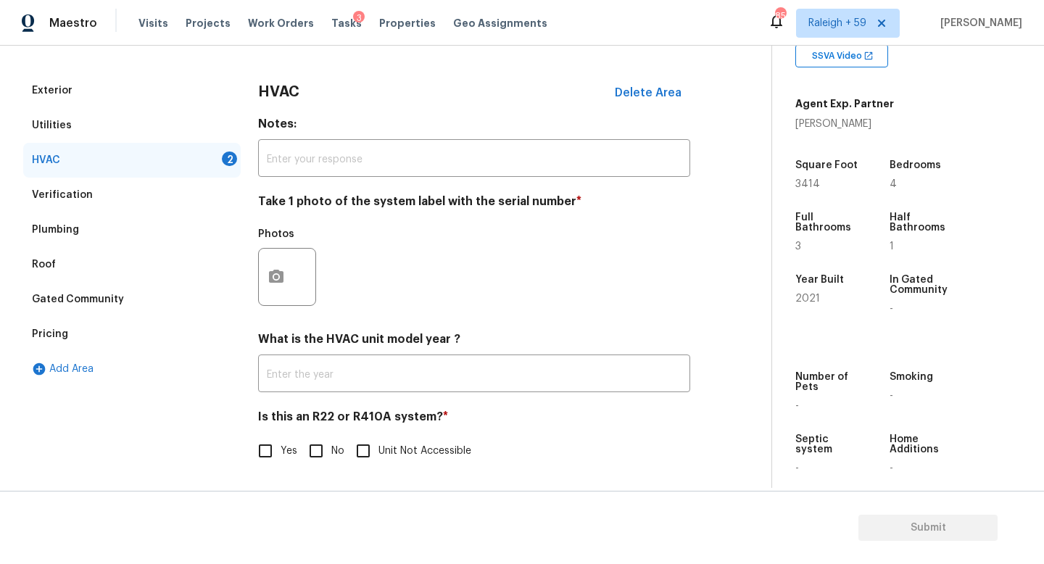
click at [296, 272] on div at bounding box center [287, 277] width 58 height 58
click at [279, 268] on icon "button" at bounding box center [275, 276] width 17 height 17
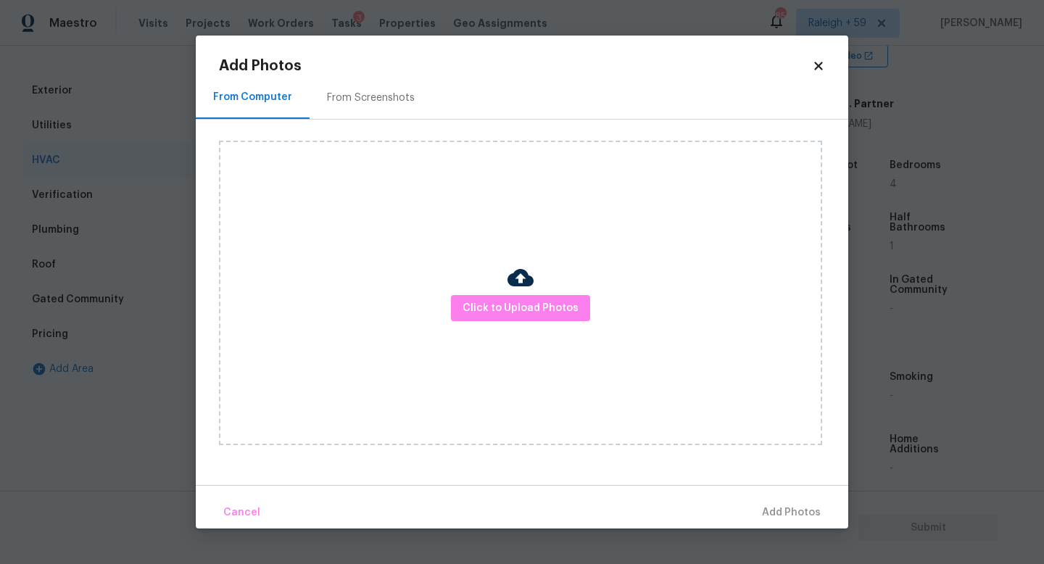
click at [495, 321] on div "Click to Upload Photos" at bounding box center [520, 293] width 603 height 304
click at [496, 319] on button "Click to Upload Photos" at bounding box center [520, 308] width 139 height 27
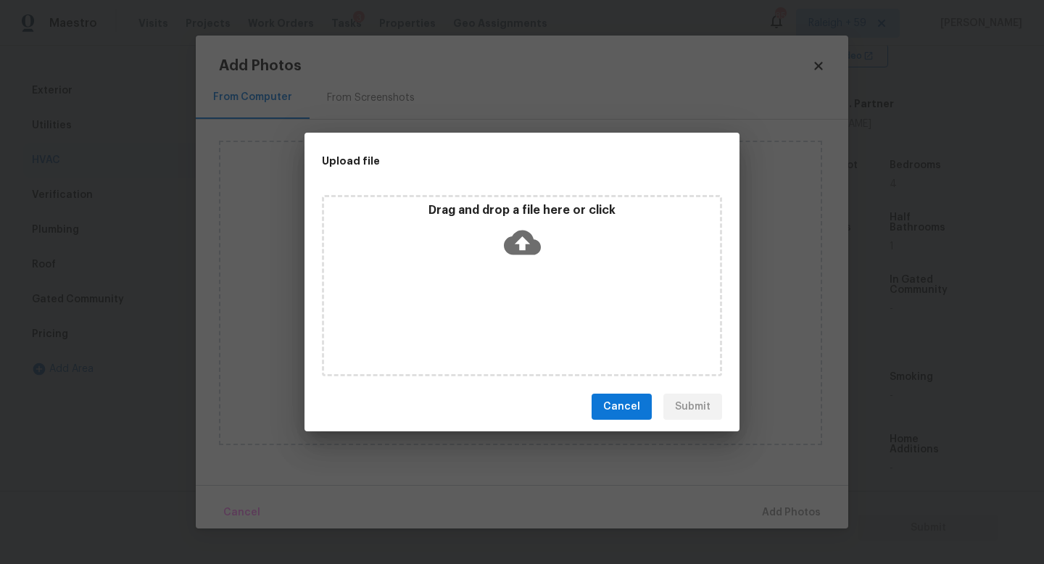
click at [498, 312] on div "Drag and drop a file here or click" at bounding box center [522, 285] width 400 height 181
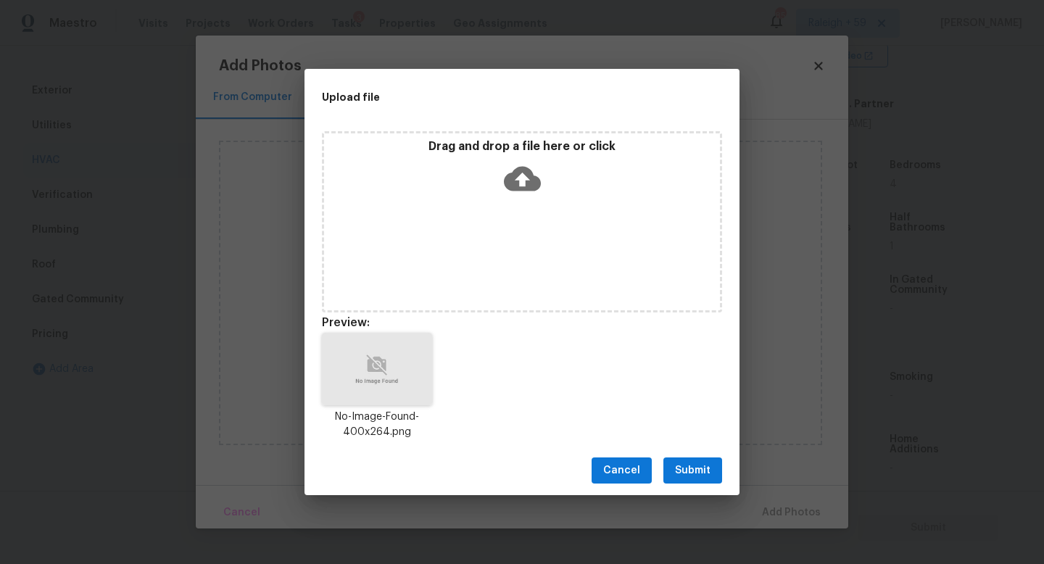
click at [713, 478] on button "Submit" at bounding box center [692, 470] width 59 height 27
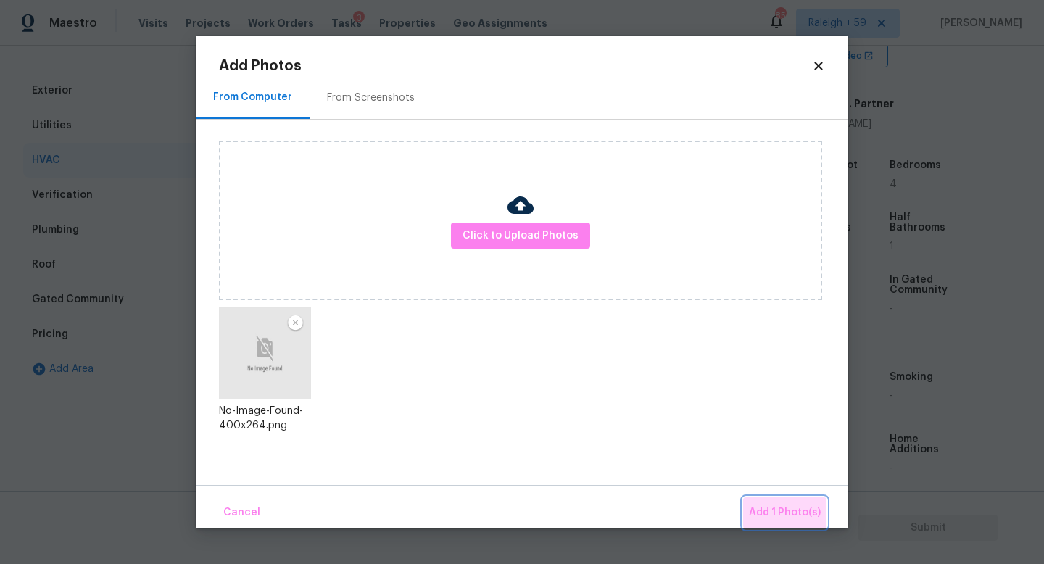
click at [792, 512] on span "Add 1 Photo(s)" at bounding box center [785, 513] width 72 height 18
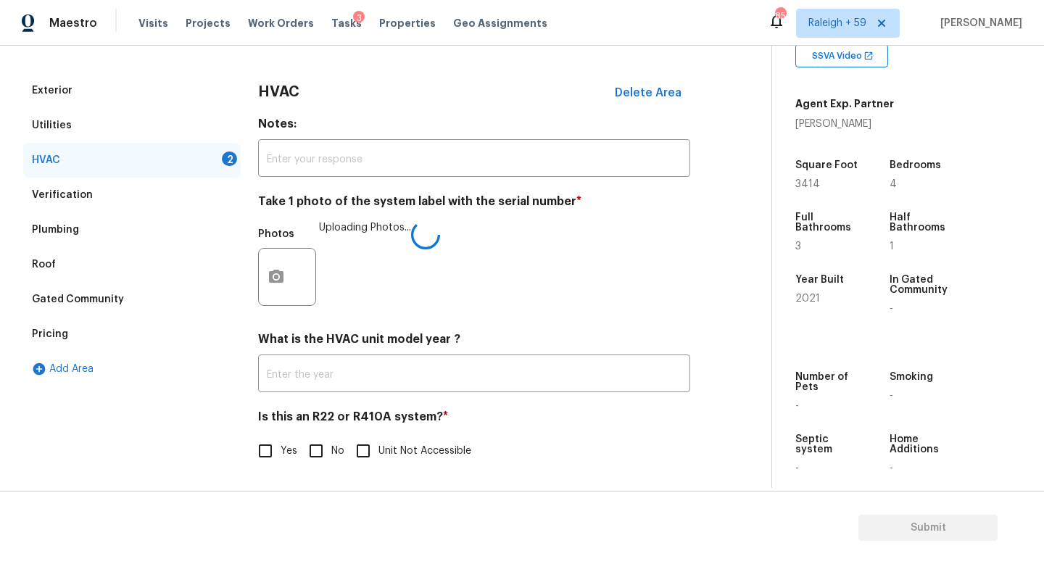
click at [326, 441] on input "No" at bounding box center [316, 451] width 30 height 30
checkbox input "true"
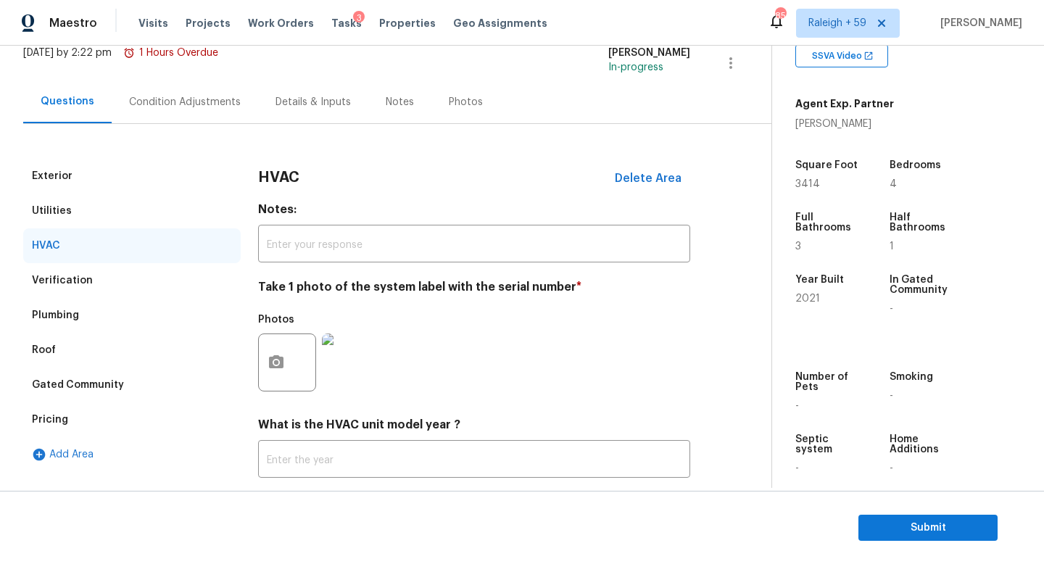
scroll to position [0, 0]
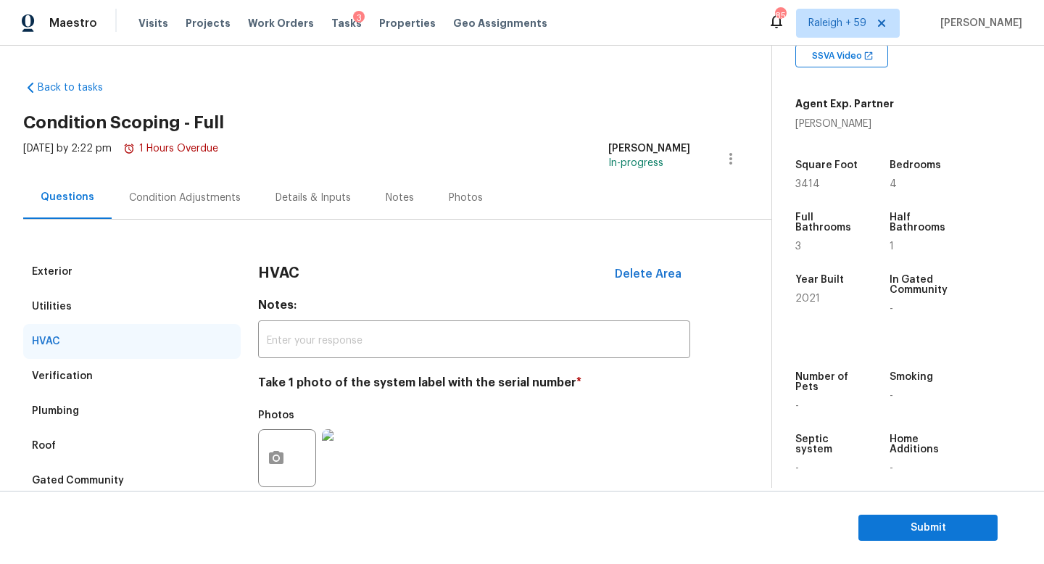
click at [180, 195] on div "Condition Adjustments" at bounding box center [185, 198] width 112 height 14
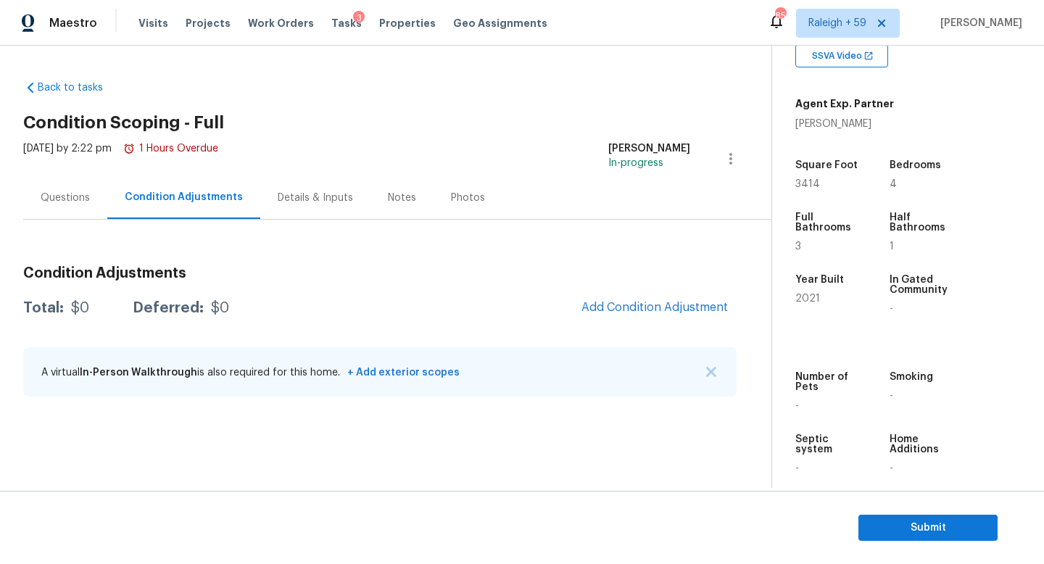
click at [52, 197] on div "Questions" at bounding box center [65, 198] width 49 height 14
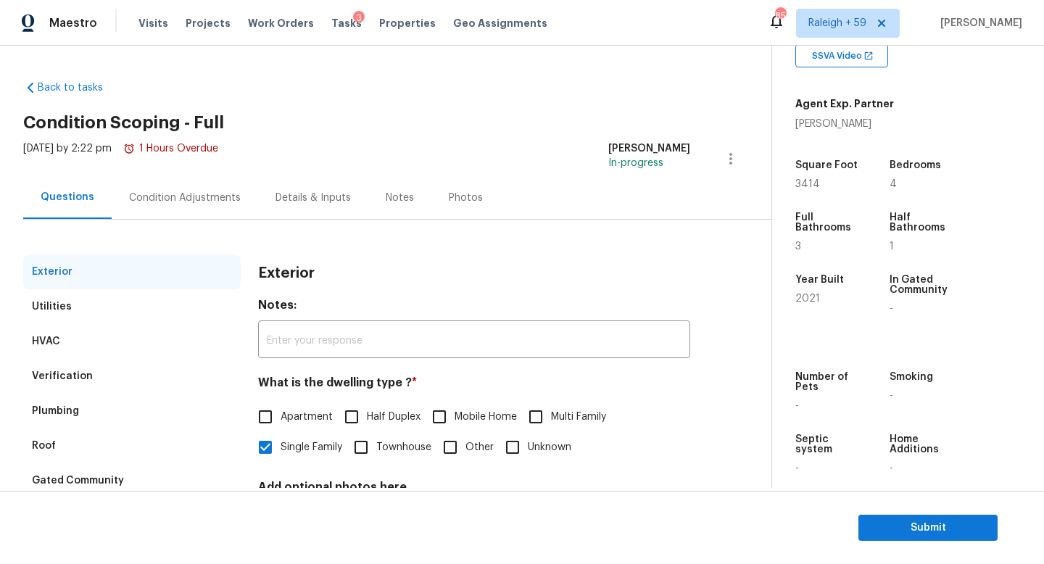
click at [204, 196] on div "Condition Adjustments" at bounding box center [185, 198] width 112 height 14
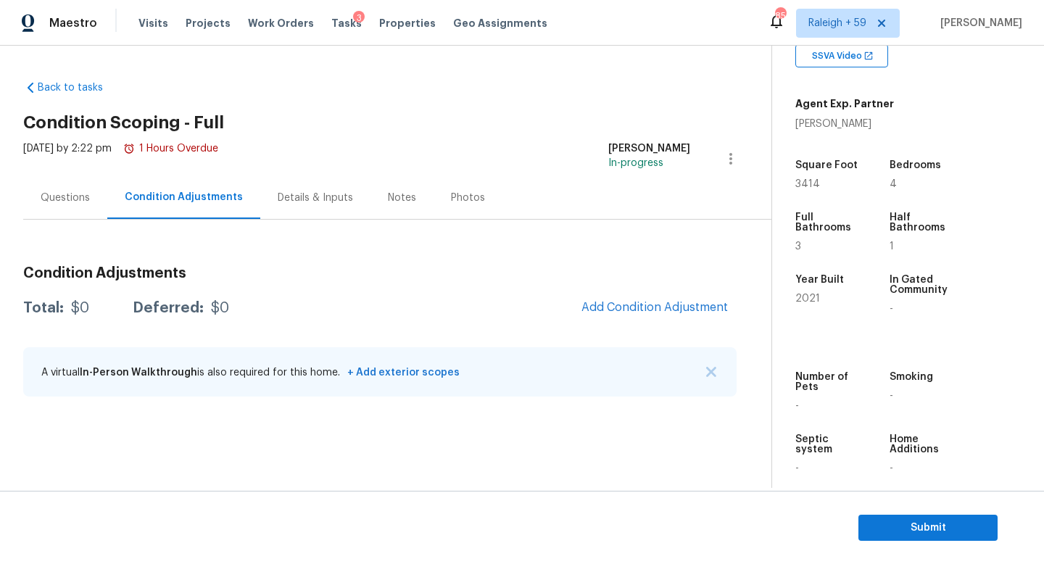
click at [67, 198] on div "Questions" at bounding box center [65, 198] width 49 height 14
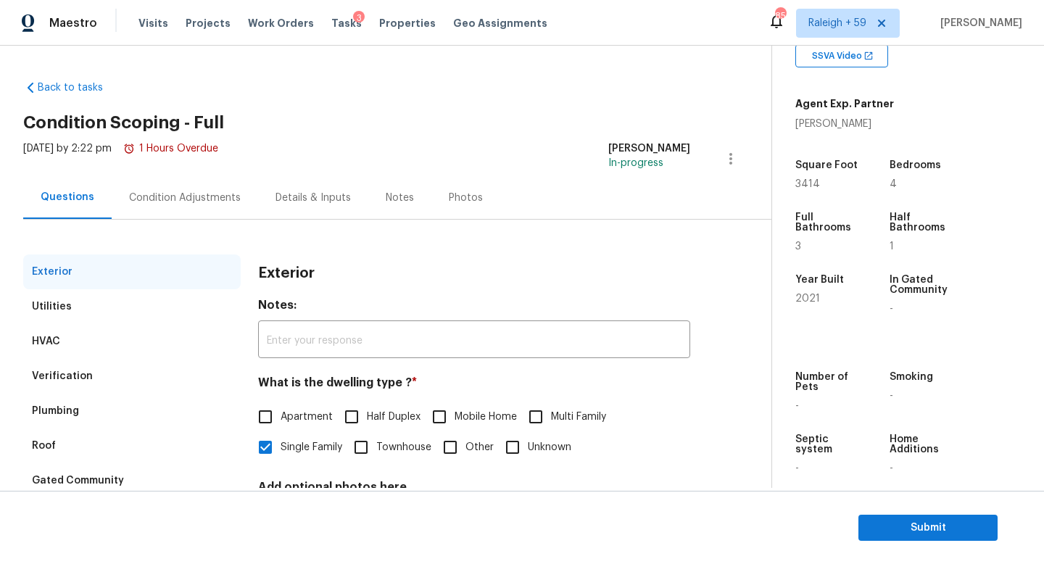
click at [203, 205] on div "Condition Adjustments" at bounding box center [185, 197] width 146 height 43
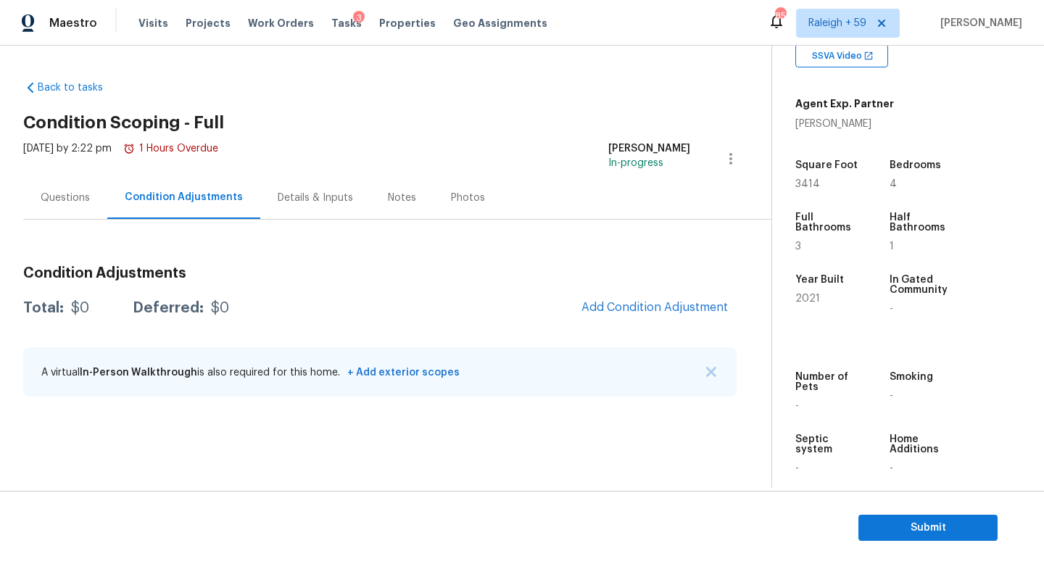
click at [76, 191] on div "Questions" at bounding box center [65, 198] width 49 height 14
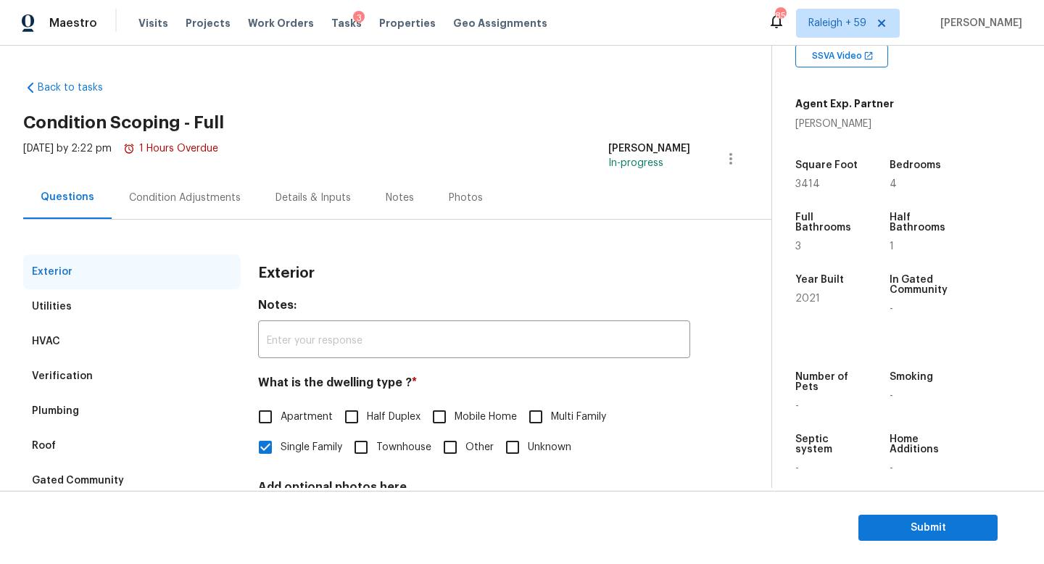
click at [213, 213] on div "Condition Adjustments" at bounding box center [185, 197] width 146 height 43
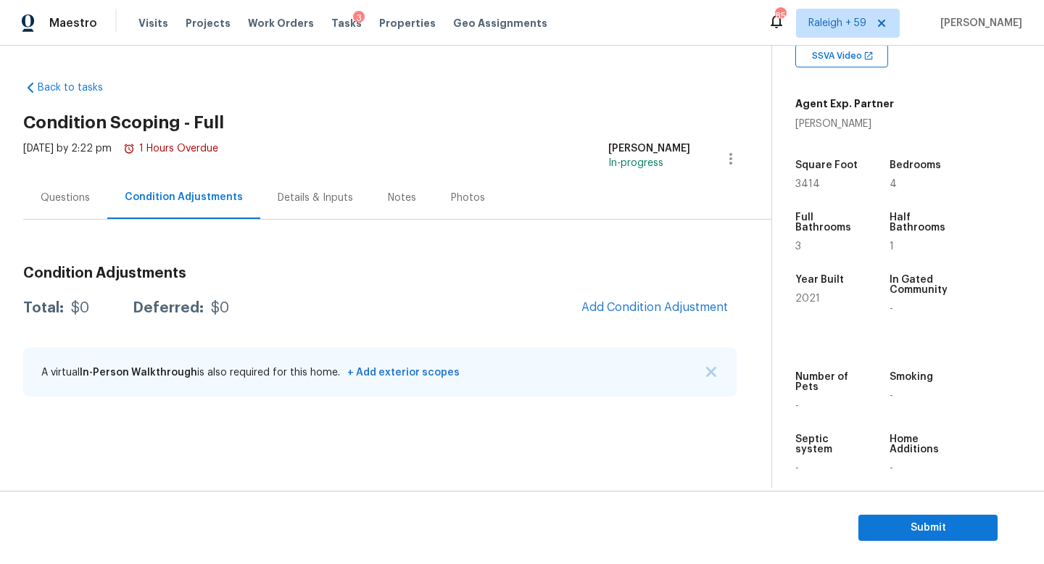
click at [71, 196] on div "Questions" at bounding box center [65, 198] width 49 height 14
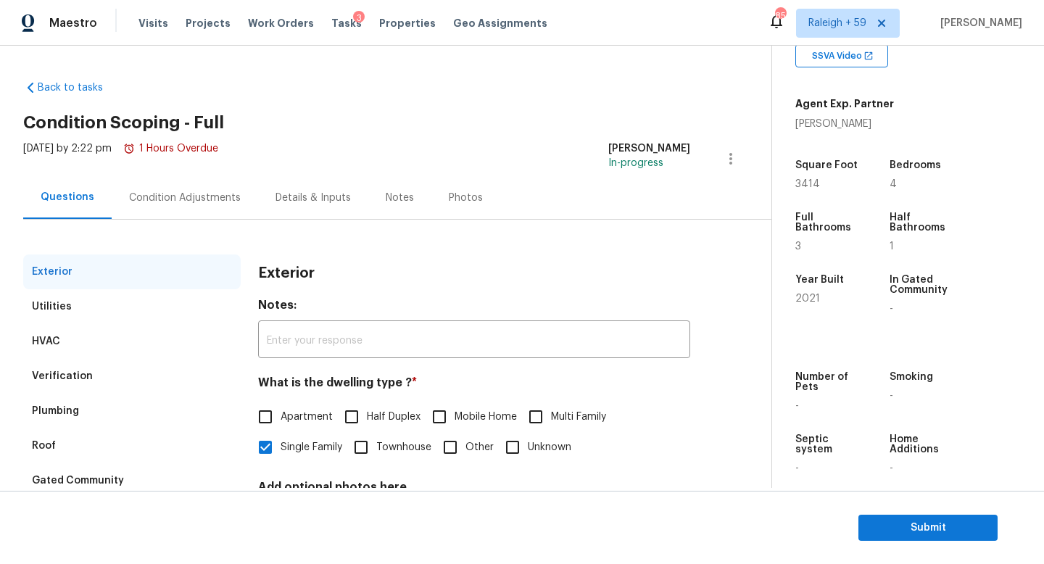
click at [180, 199] on div "Condition Adjustments" at bounding box center [185, 198] width 112 height 14
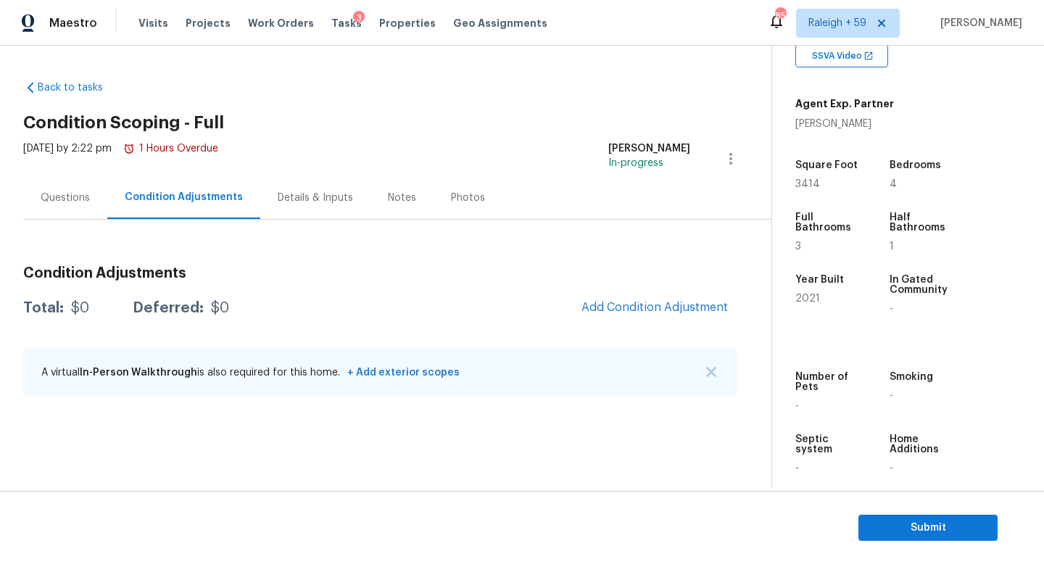
click at [58, 212] on div "Questions" at bounding box center [65, 197] width 84 height 43
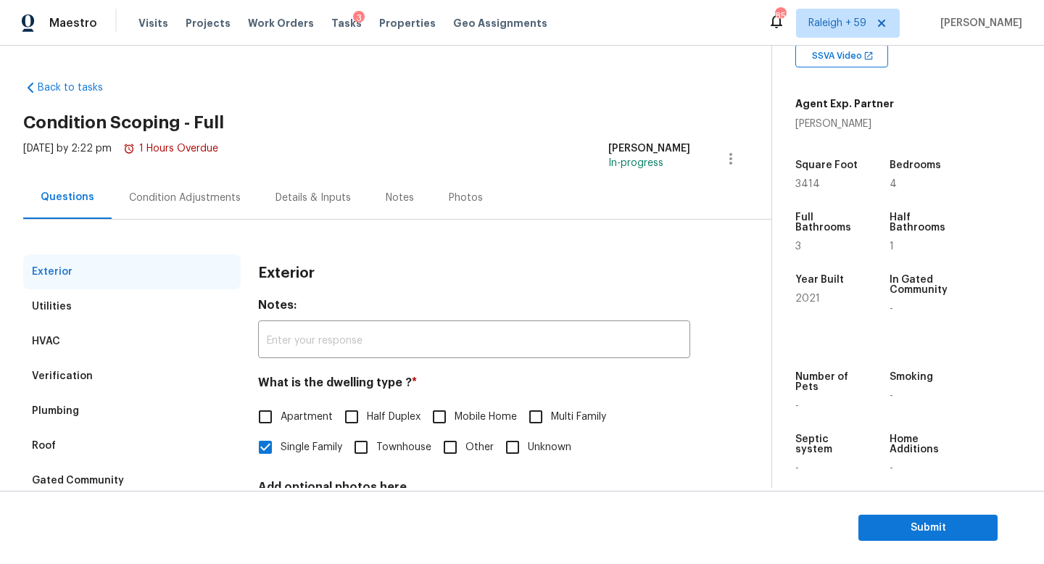
click at [160, 205] on div "Condition Adjustments" at bounding box center [185, 197] width 146 height 43
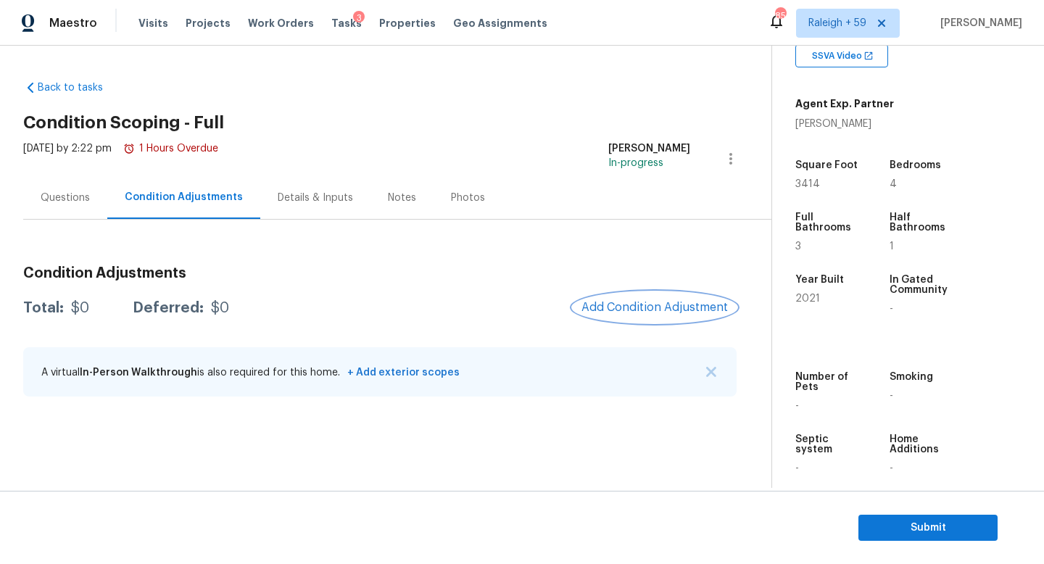
click at [613, 309] on span "Add Condition Adjustment" at bounding box center [654, 307] width 146 height 13
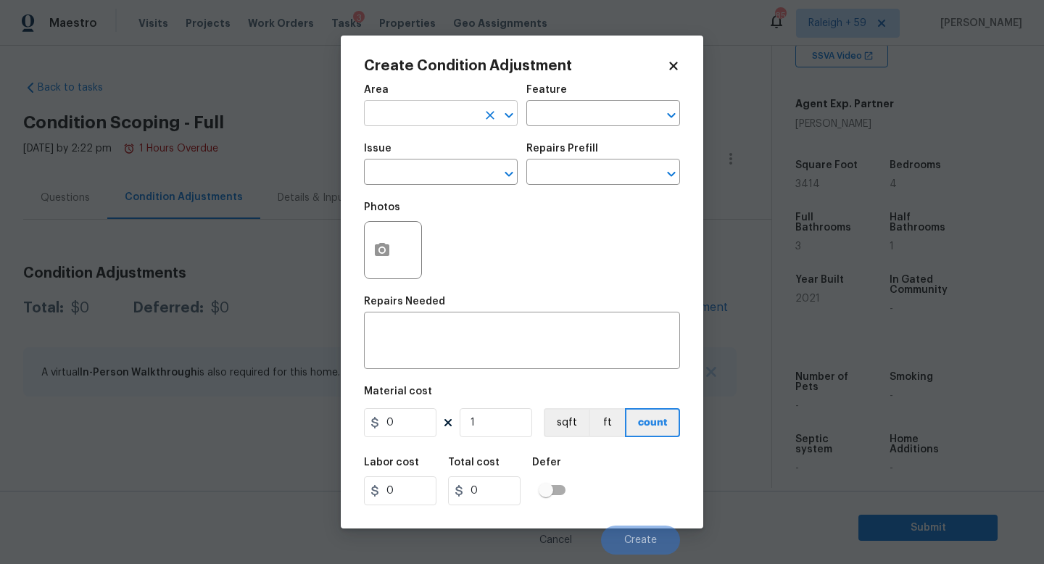
click at [443, 119] on input "text" at bounding box center [420, 115] width 113 height 22
type input "Interior Overall"
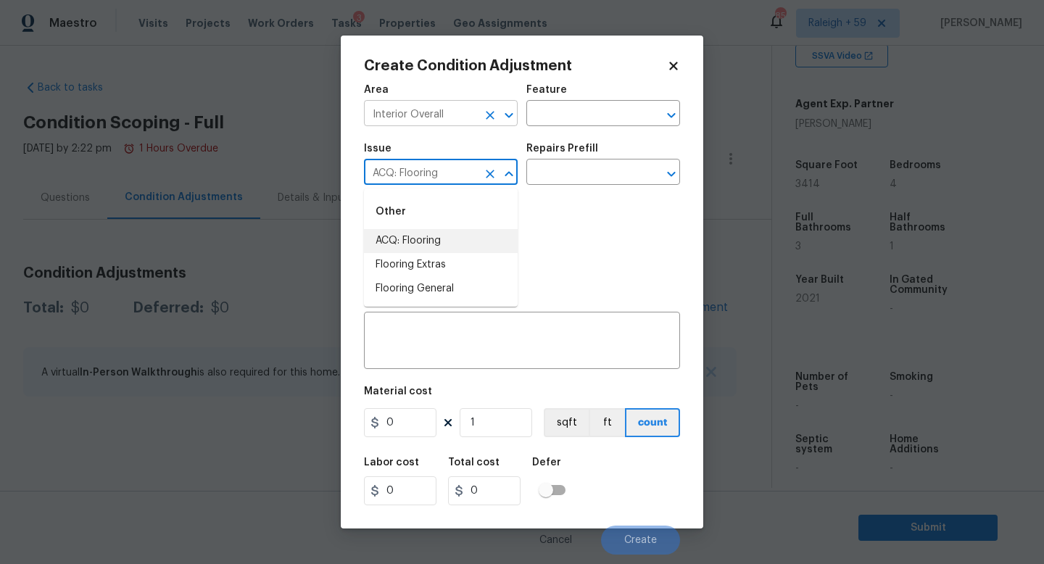
type input "ACQ: Flooring"
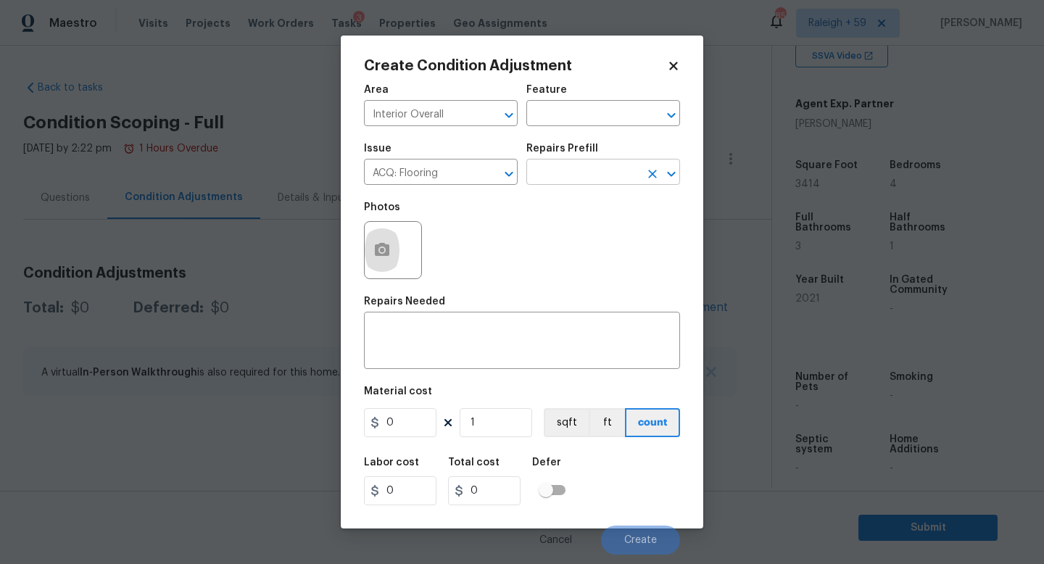
click at [543, 176] on input "text" at bounding box center [582, 173] width 113 height 22
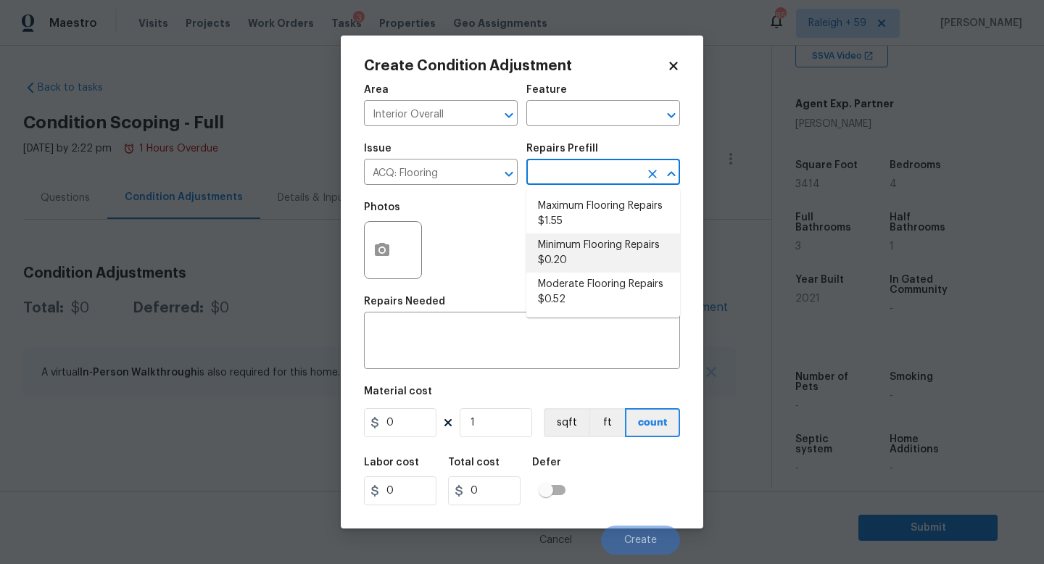
click at [574, 246] on li "Minimum Flooring Repairs $0.20" at bounding box center [603, 252] width 154 height 39
type input "Acquisition"
type textarea "Acquisition Scope: Minimum flooring repairs"
type input "0.2"
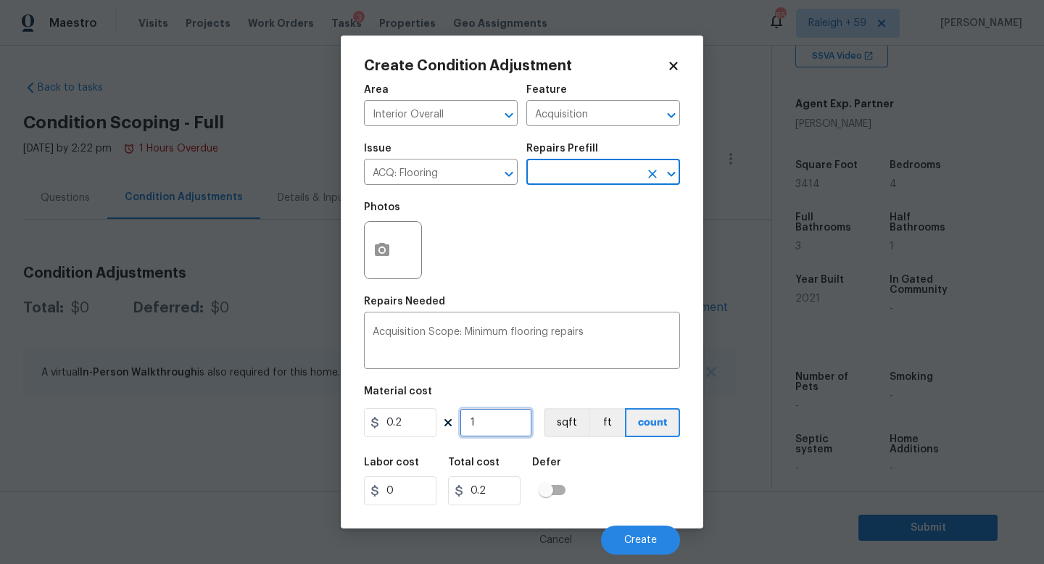
click at [499, 425] on input "1" at bounding box center [496, 422] width 72 height 29
type input "0"
type input "3"
type input "0.6"
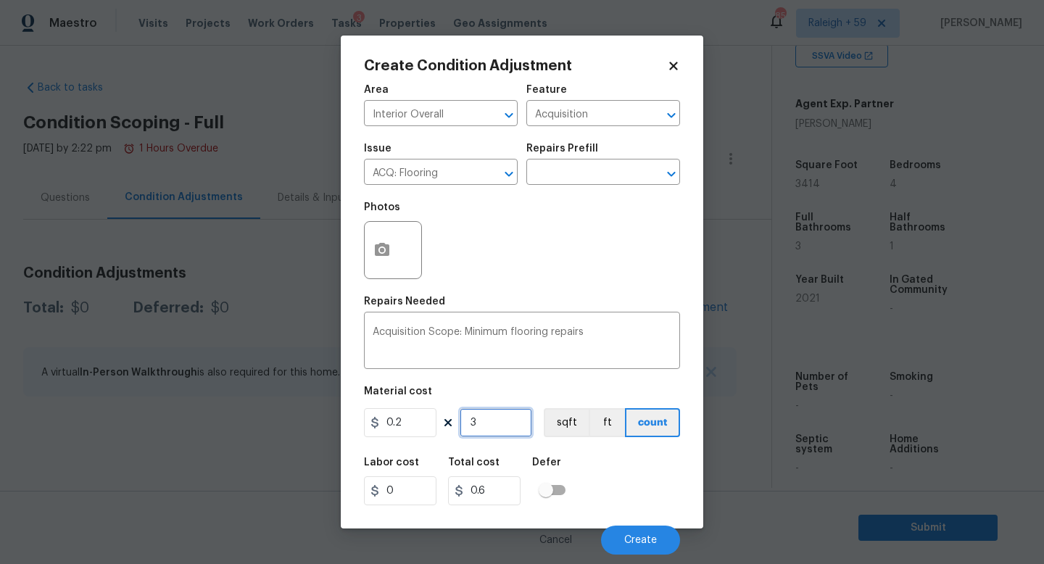
type input "34"
type input "6.8"
type input "341"
type input "68.2"
type input "3414"
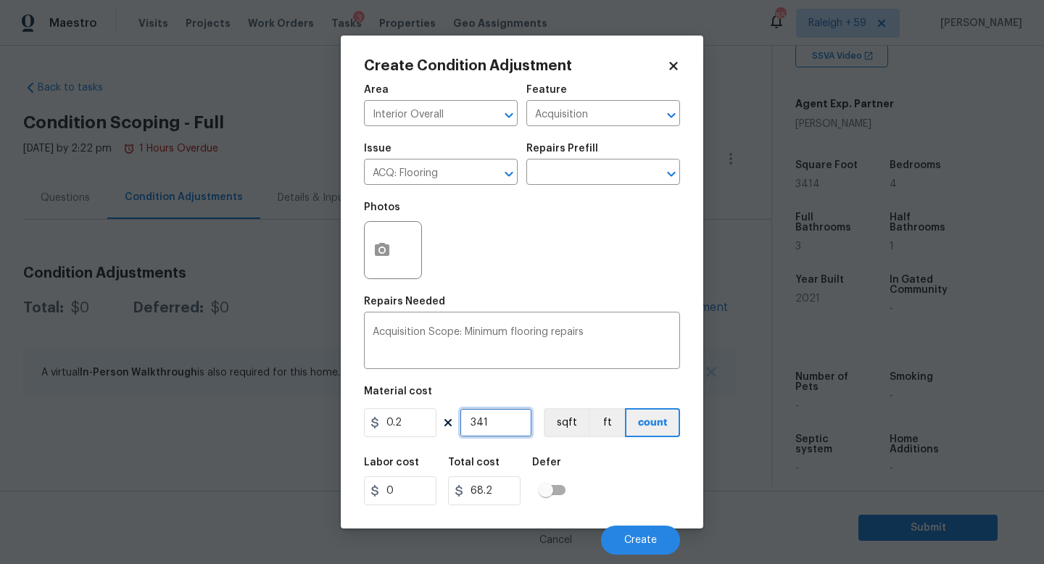
type input "682.8"
type input "3414"
click at [628, 536] on span "Create" at bounding box center [640, 540] width 33 height 11
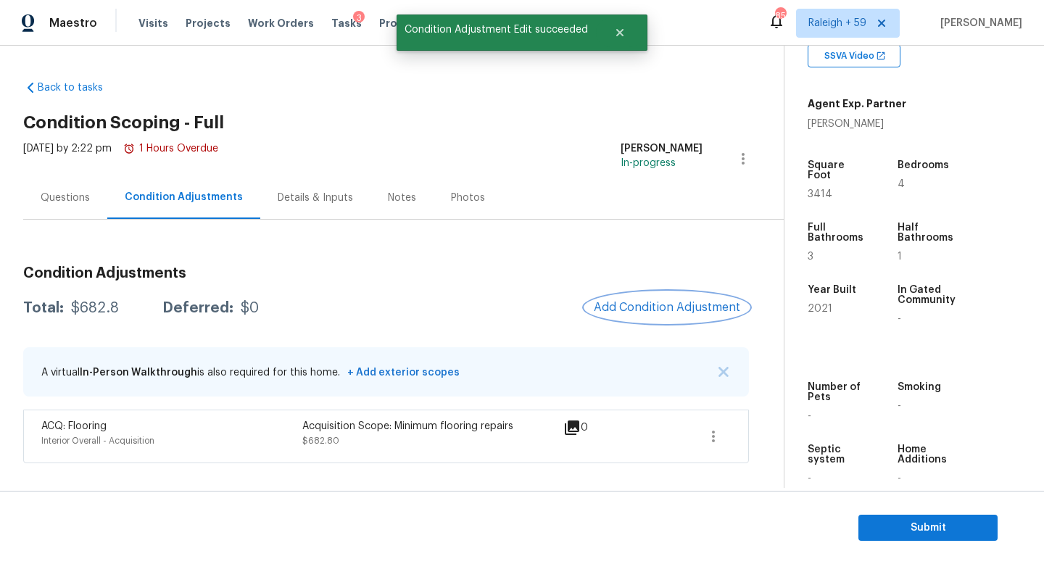
click at [623, 307] on span "Add Condition Adjustment" at bounding box center [667, 307] width 146 height 13
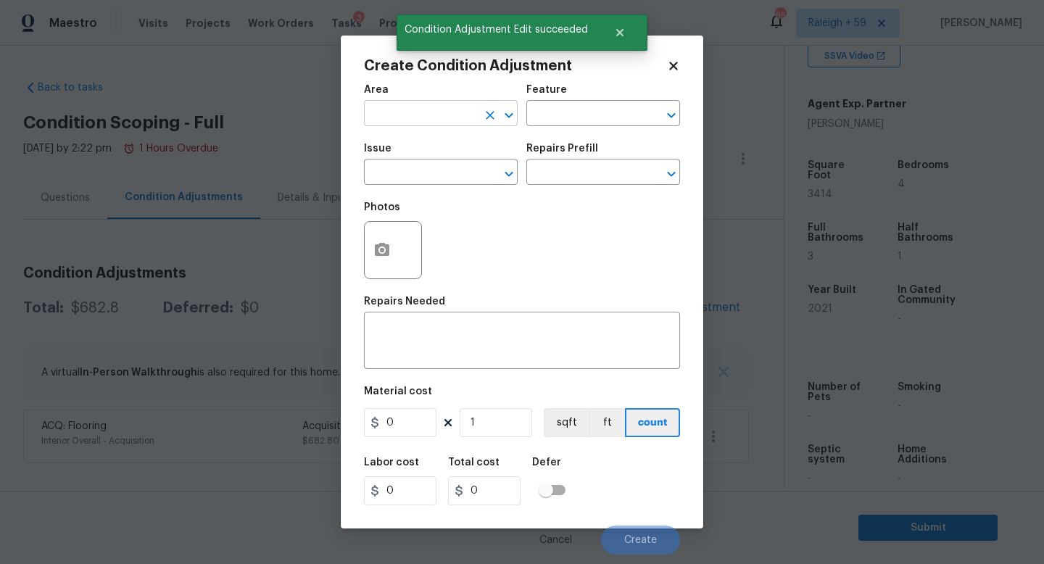
click at [462, 117] on input "text" at bounding box center [420, 115] width 113 height 22
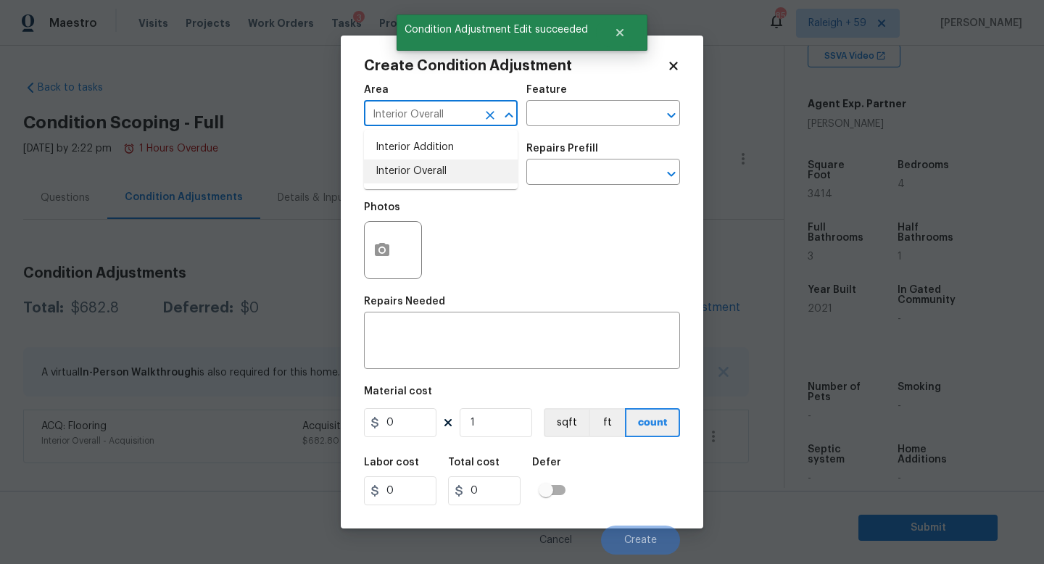
type input "Interior Overall"
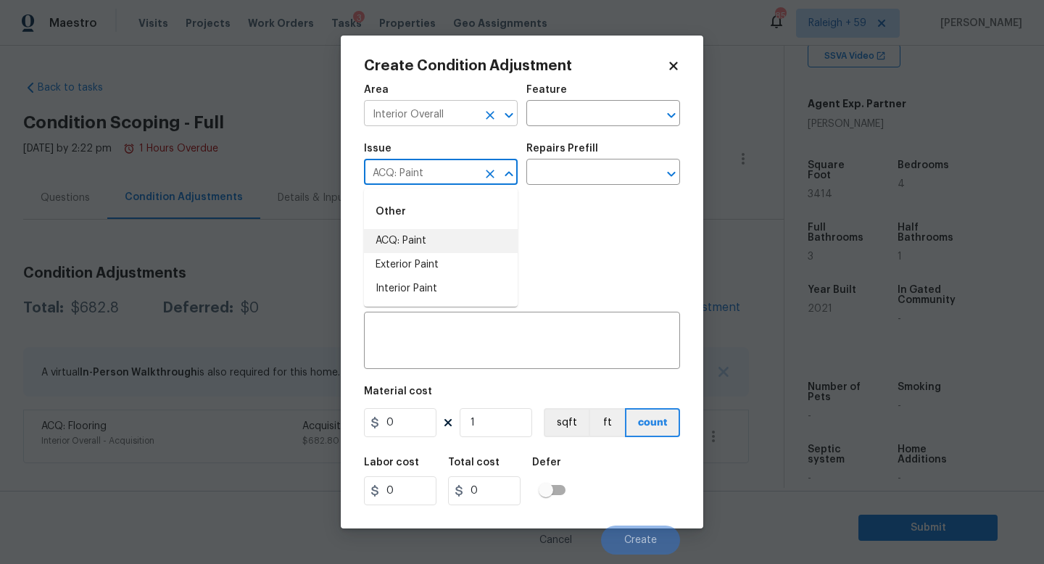
type input "ACQ: Paint"
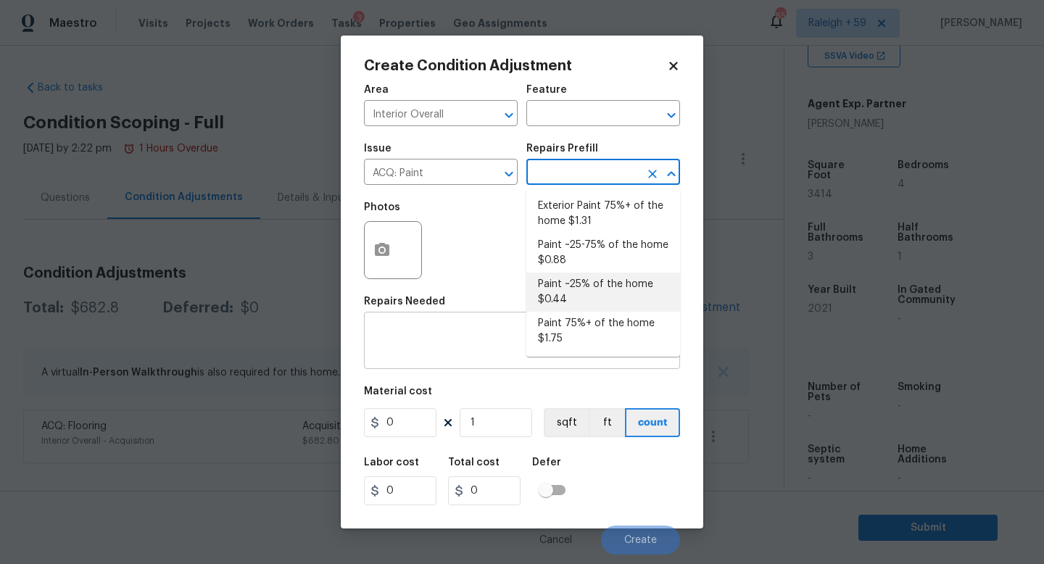
drag, startPoint x: 592, startPoint y: 296, endPoint x: 559, endPoint y: 345, distance: 59.5
click at [592, 296] on li "Paint ~25% of the home $0.44" at bounding box center [603, 292] width 154 height 39
type input "Acquisition"
type textarea "Acquisition Scope: ~25% of the home needs interior paint"
type input "0.44"
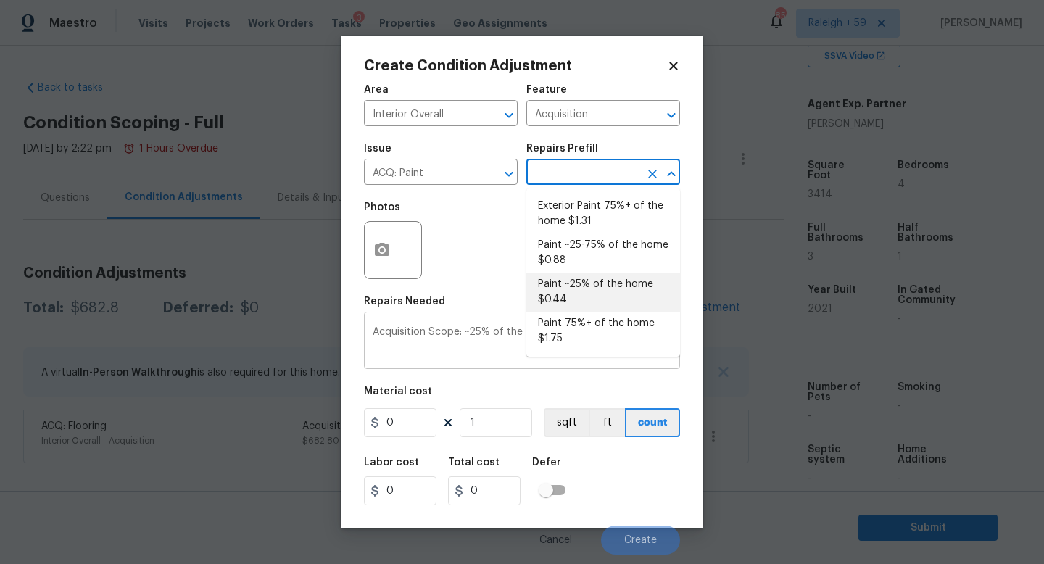
type input "0.44"
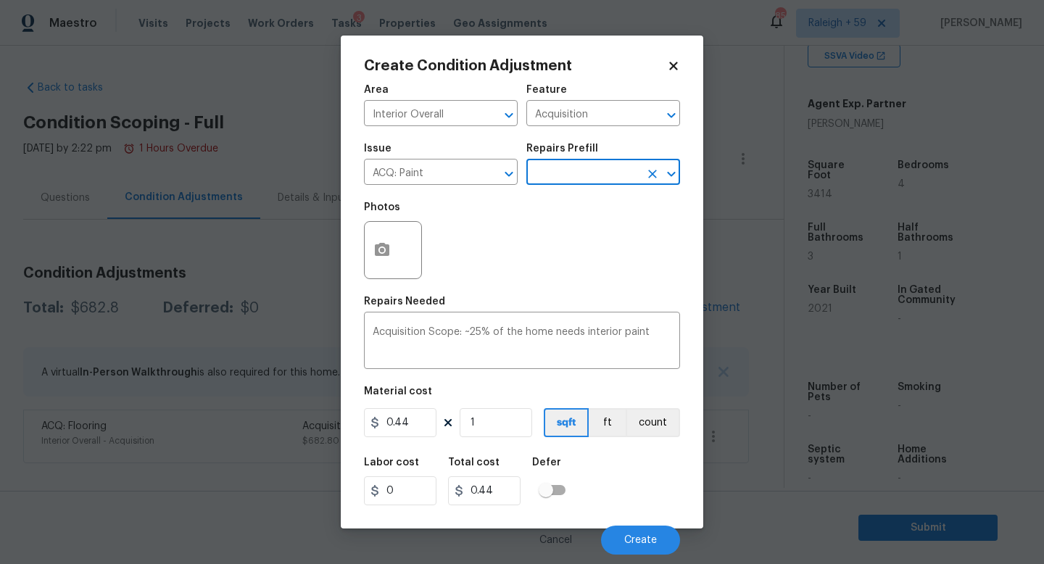
click at [517, 404] on div "Material cost" at bounding box center [522, 395] width 316 height 19
click at [505, 418] on input "1" at bounding box center [496, 422] width 72 height 29
type input "0"
type input "3"
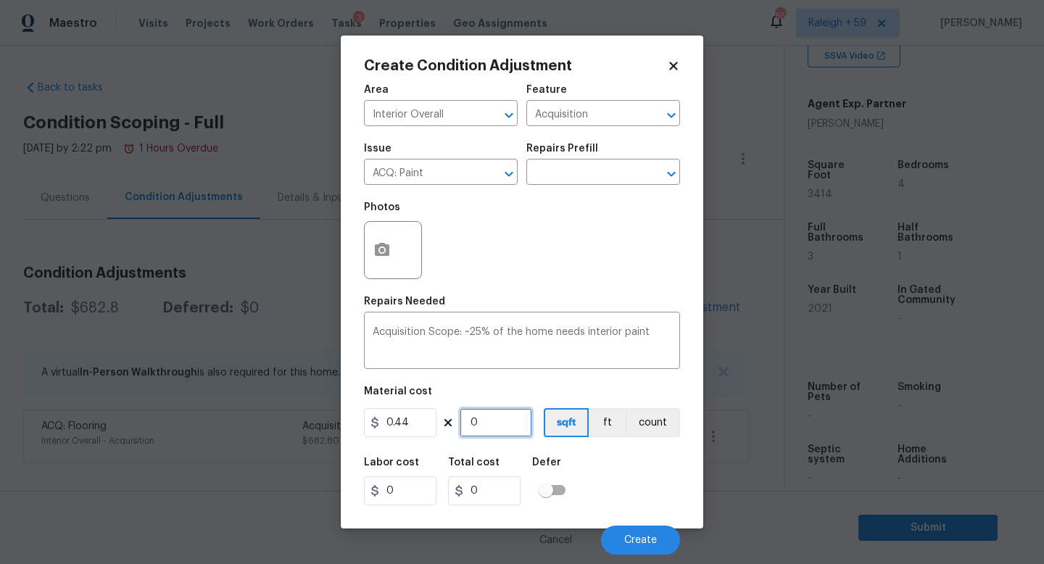
type input "1.32"
type input "34"
type input "14.96"
type input "341"
type input "150.04"
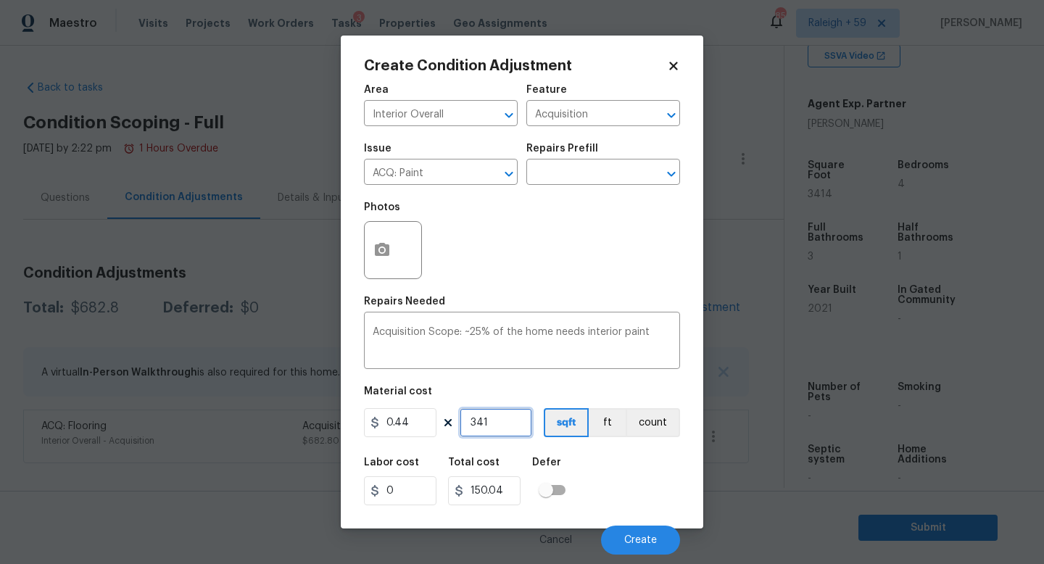
type input "3414"
type input "1502.16"
type input "3414"
click at [525, 357] on textarea "Acquisition Scope: ~25% of the home needs interior paint" at bounding box center [522, 342] width 299 height 30
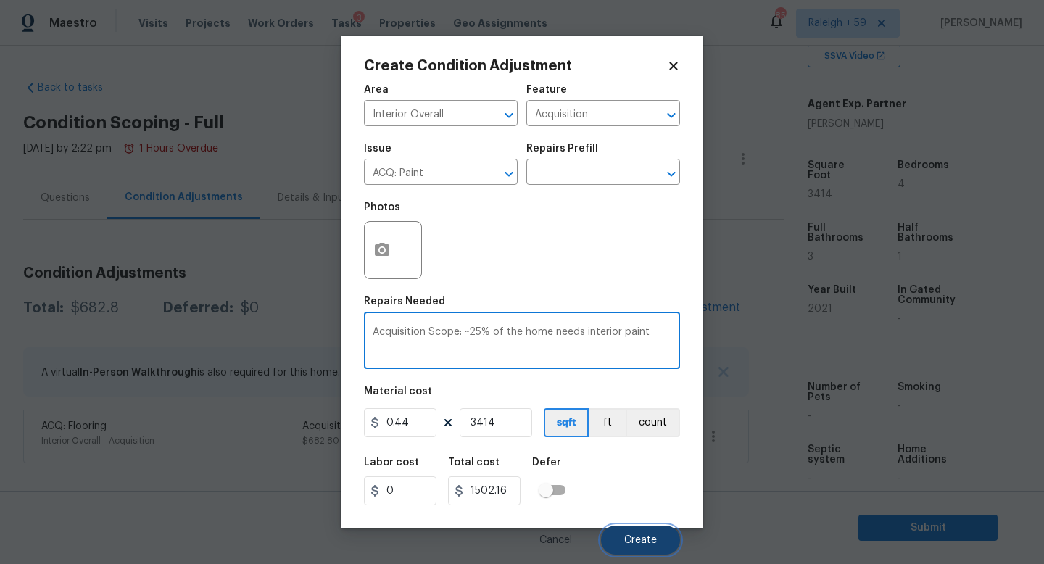
click at [638, 547] on button "Create" at bounding box center [640, 540] width 79 height 29
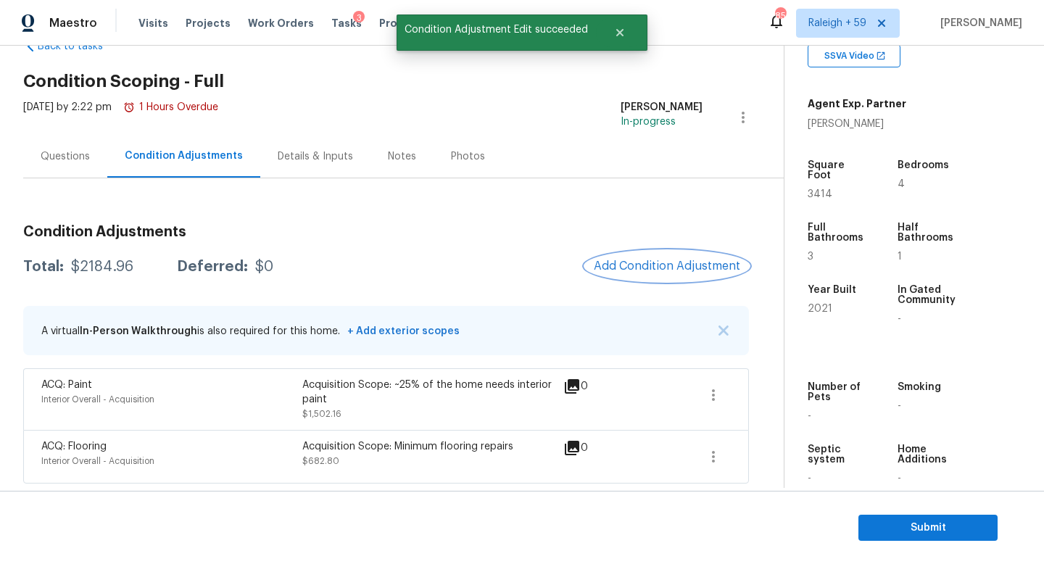
scroll to position [52, 0]
click at [689, 262] on button "Add Condition Adjustment" at bounding box center [667, 266] width 164 height 30
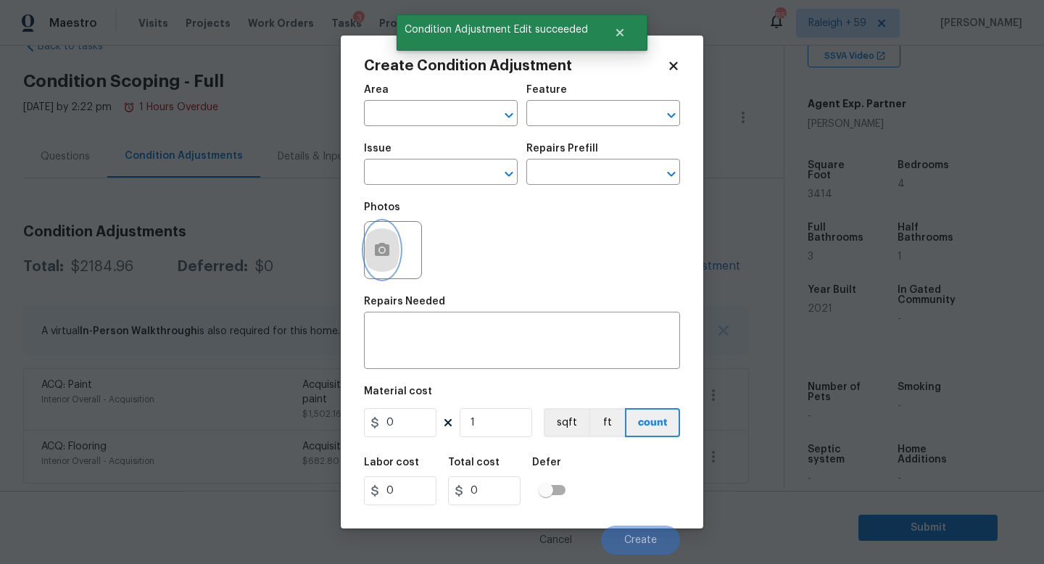
click at [370, 251] on button "button" at bounding box center [382, 250] width 35 height 57
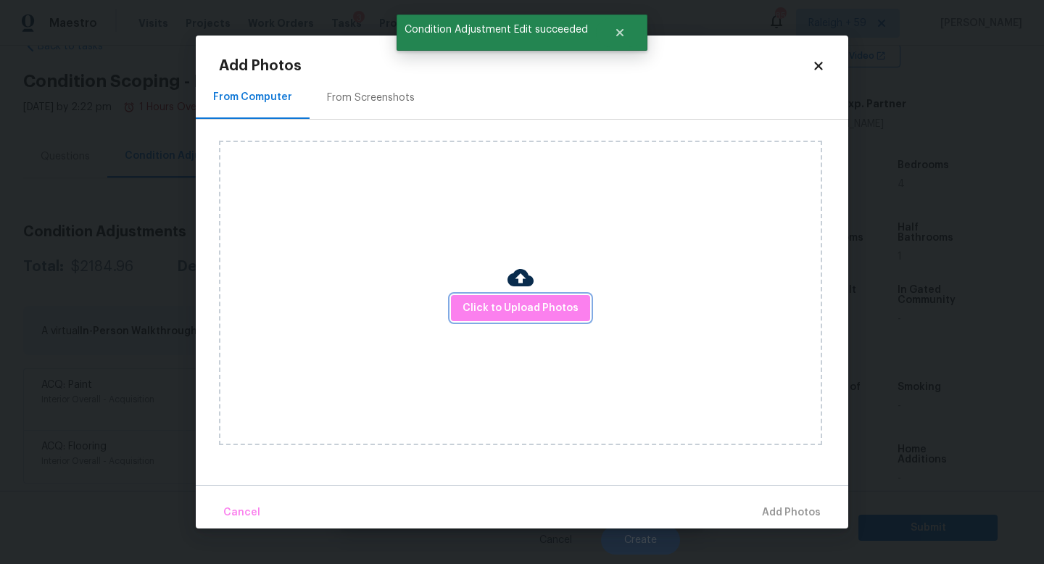
click at [498, 304] on span "Click to Upload Photos" at bounding box center [520, 308] width 116 height 18
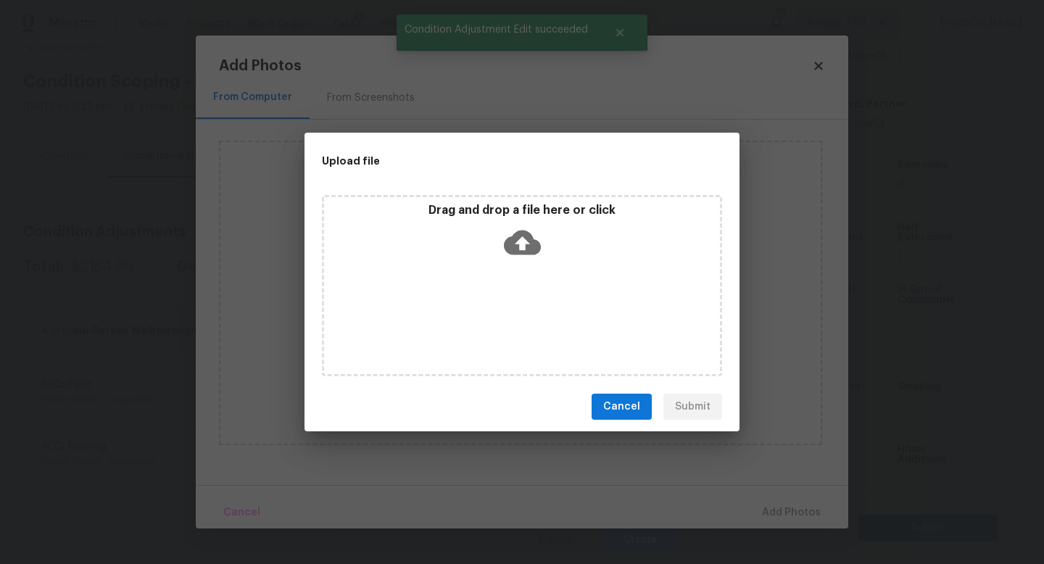
click at [498, 304] on div "Drag and drop a file here or click" at bounding box center [522, 285] width 400 height 181
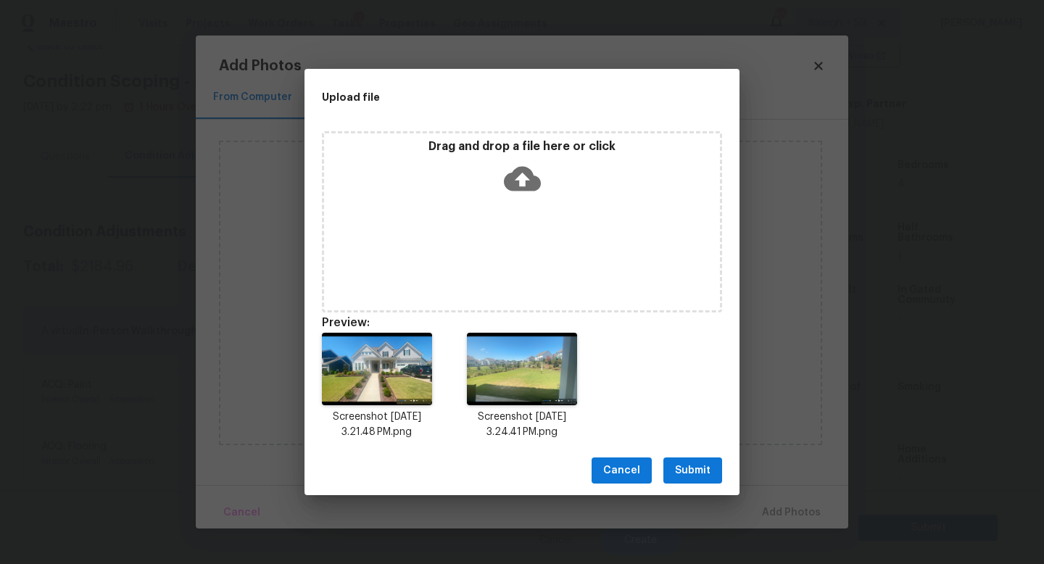
click at [712, 472] on button "Submit" at bounding box center [692, 470] width 59 height 27
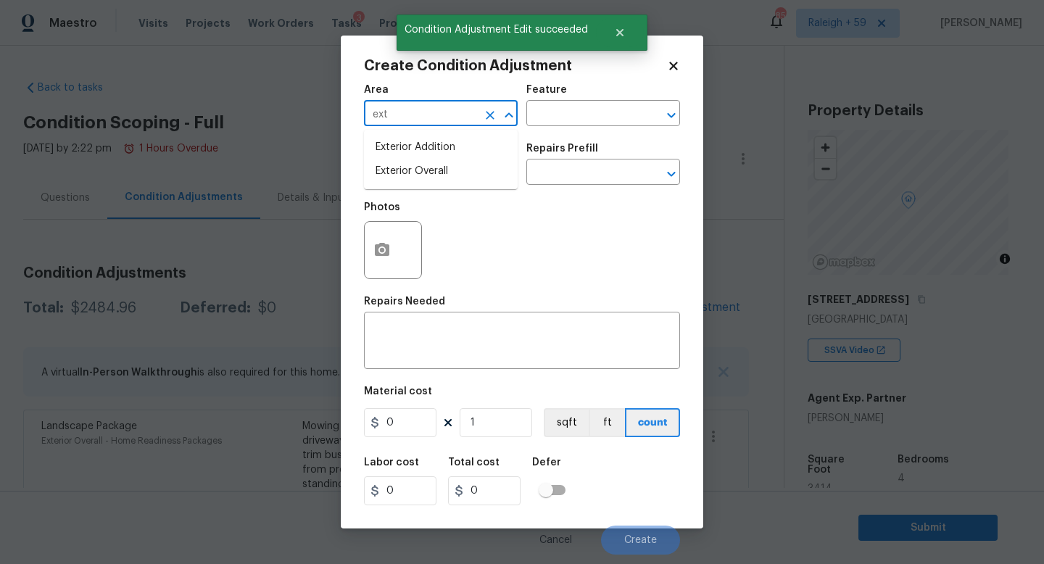
scroll to position [294, 0]
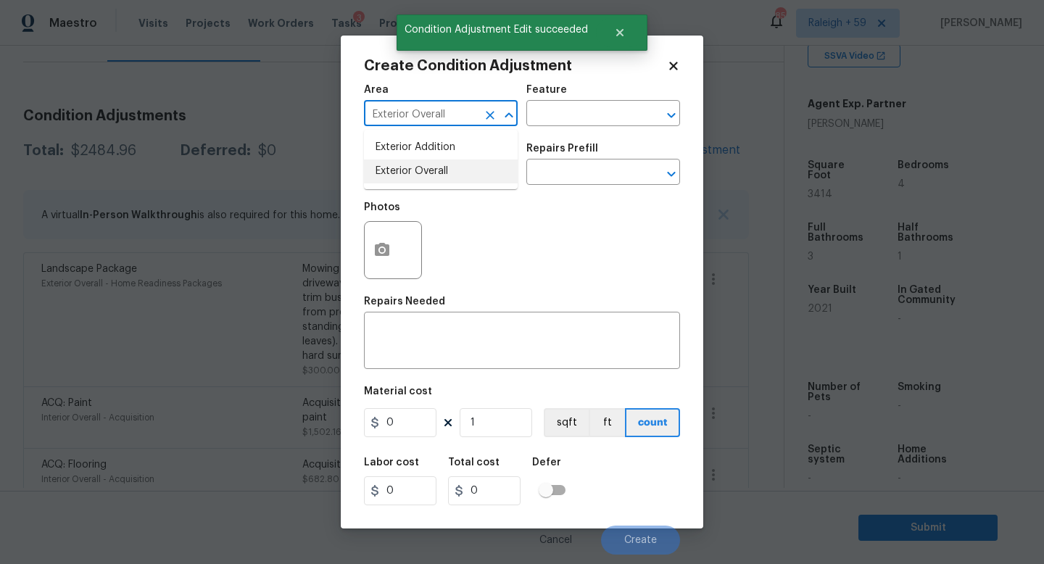
type input "Exterior Overall"
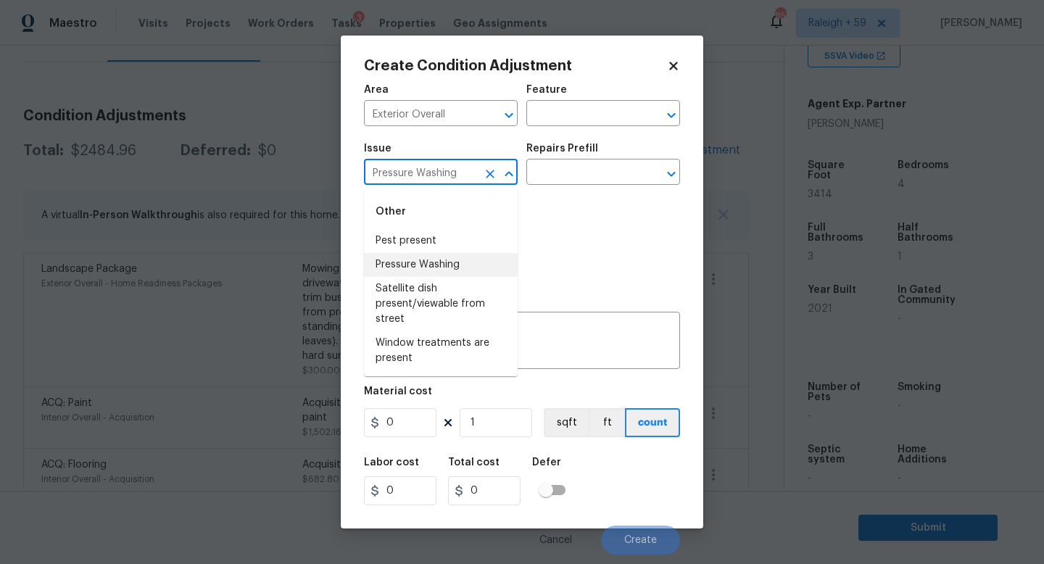
type input "Pressure Washing"
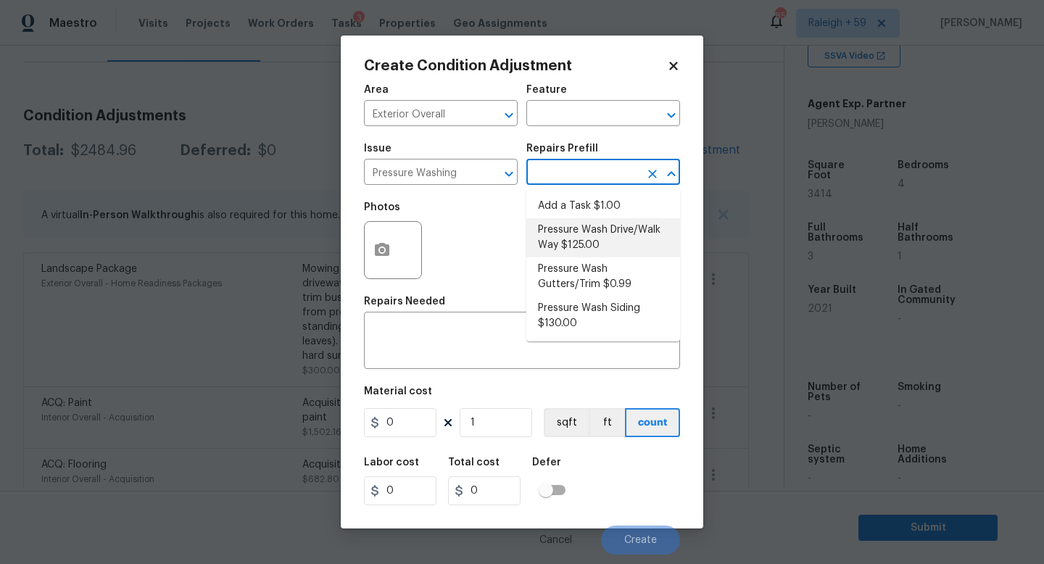
click at [574, 244] on li "Pressure Wash Drive/Walk Way $125.00" at bounding box center [603, 237] width 154 height 39
type input "Siding"
type input "125"
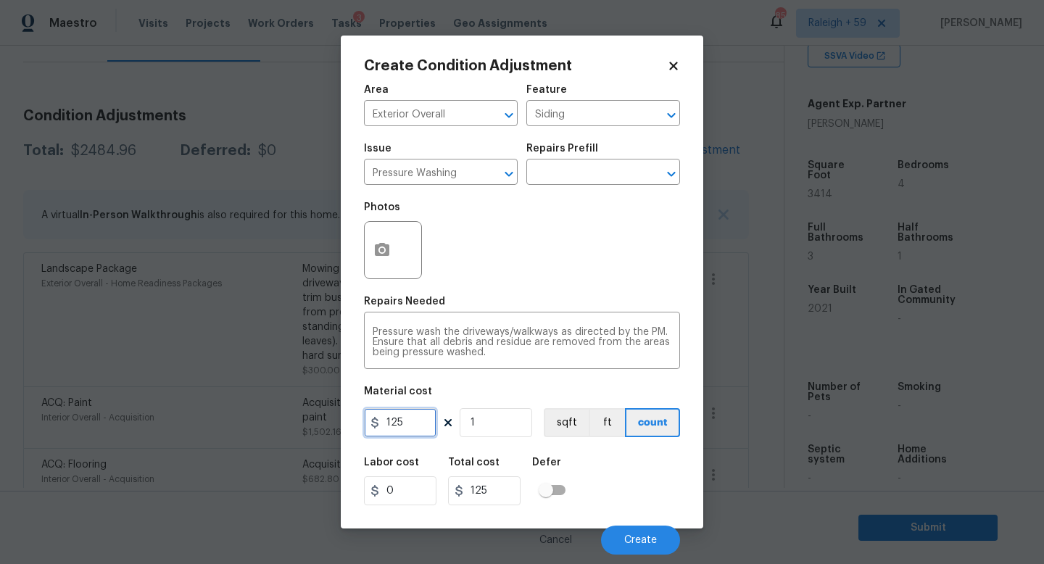
drag, startPoint x: 409, startPoint y: 418, endPoint x: 341, endPoint y: 425, distance: 68.5
click at [341, 425] on div "Create Condition Adjustment Area Exterior Overall ​ Feature Siding ​ Issue Pres…" at bounding box center [522, 282] width 362 height 493
type input "200"
click at [653, 545] on span "Create" at bounding box center [640, 540] width 33 height 11
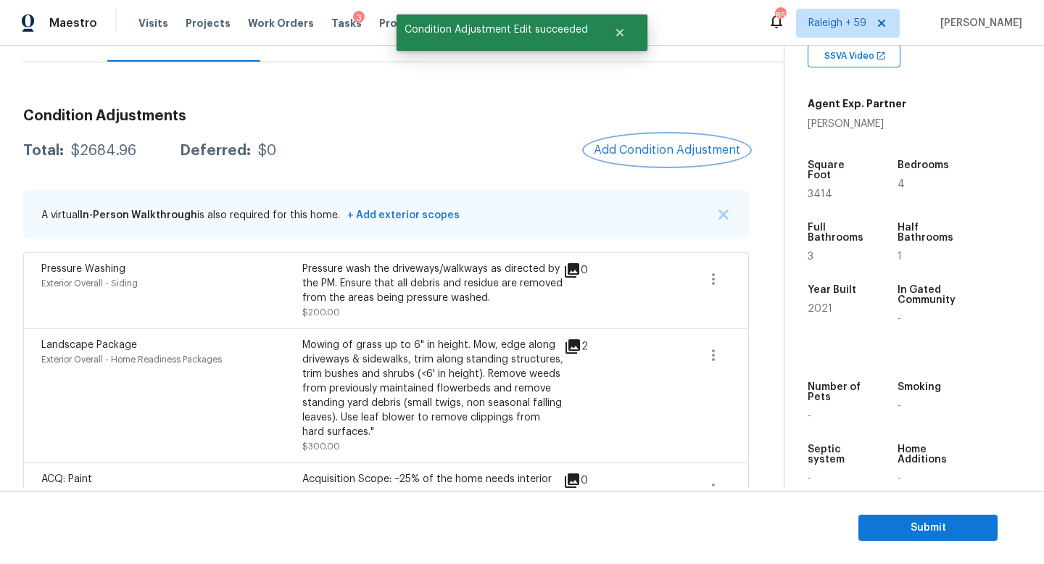
click at [673, 150] on span "Add Condition Adjustment" at bounding box center [667, 150] width 146 height 13
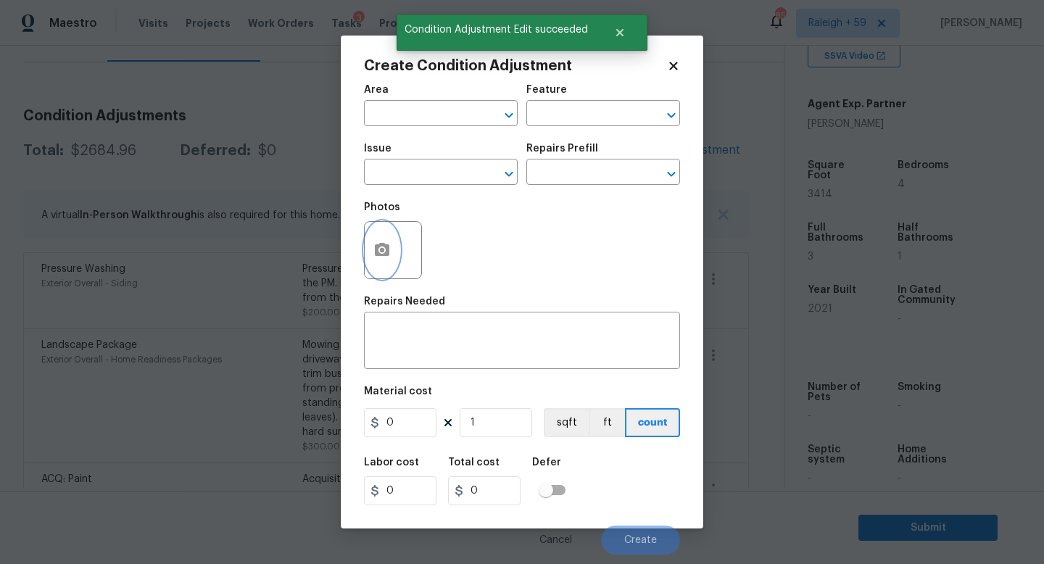
click at [392, 261] on button "button" at bounding box center [382, 250] width 35 height 57
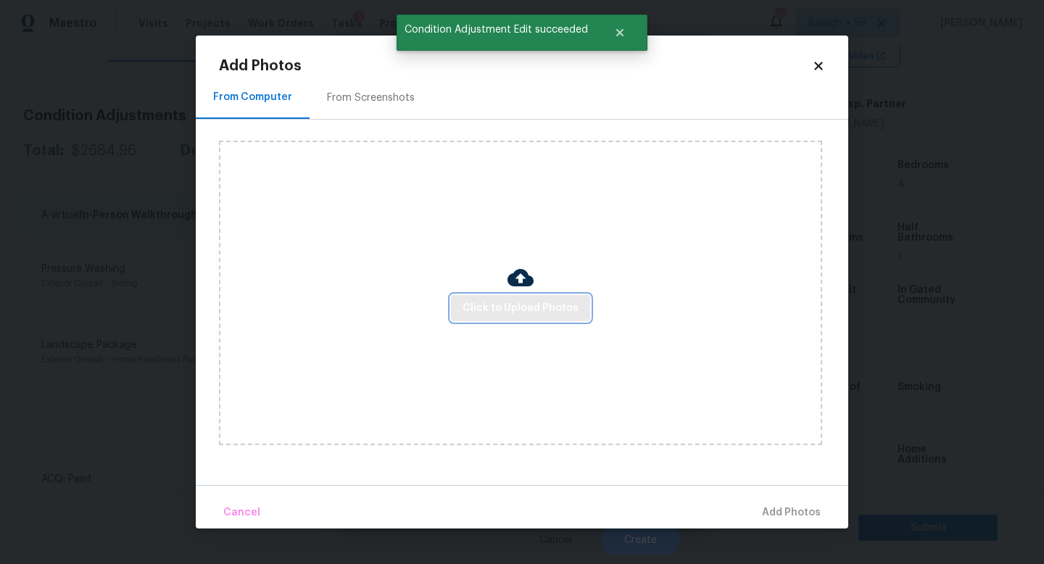
click at [489, 303] on span "Click to Upload Photos" at bounding box center [520, 308] width 116 height 18
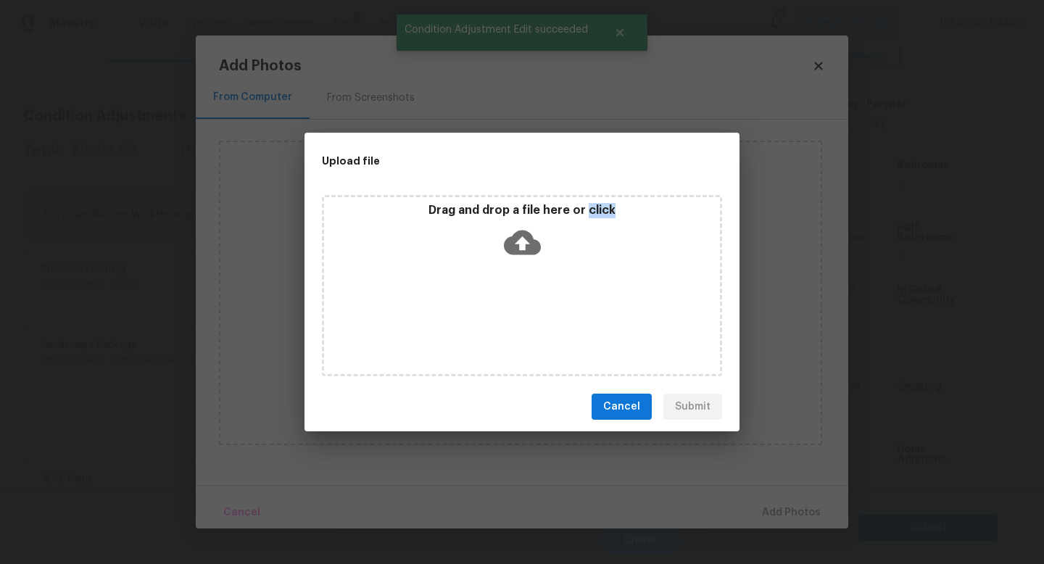
click at [489, 303] on div "Drag and drop a file here or click" at bounding box center [522, 285] width 400 height 181
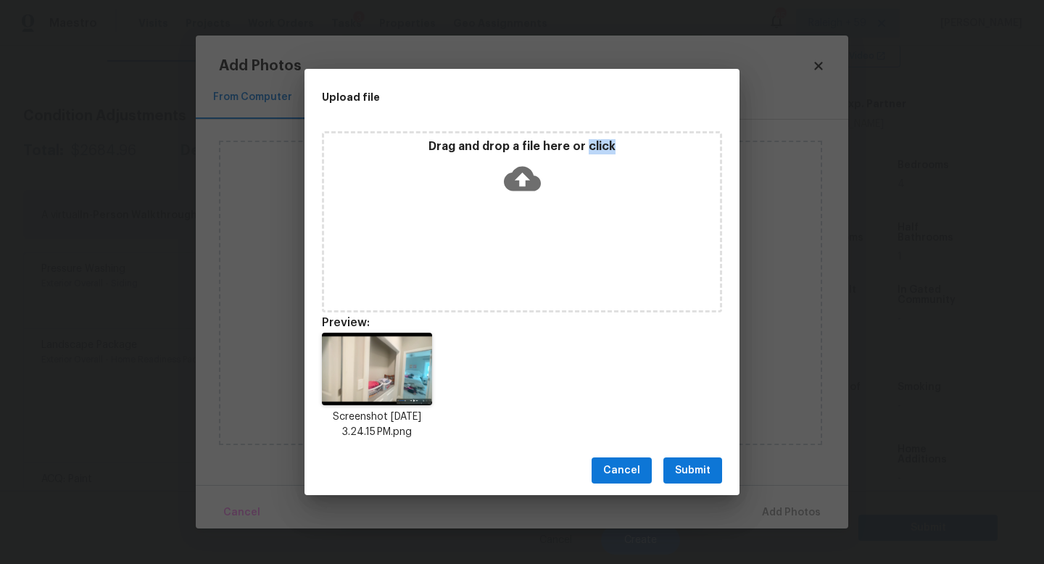
click at [712, 470] on button "Submit" at bounding box center [692, 470] width 59 height 27
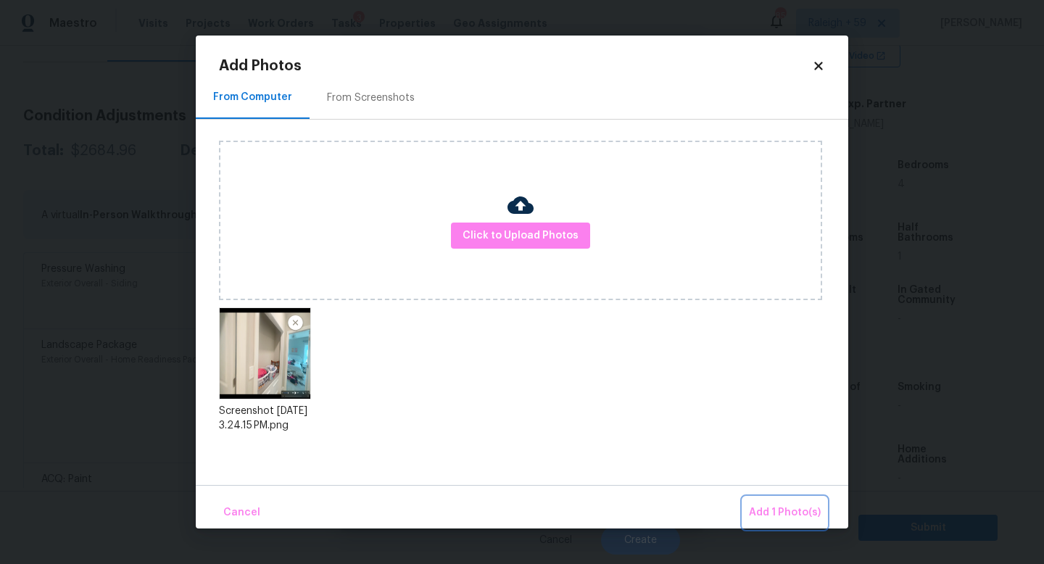
click at [763, 502] on button "Add 1 Photo(s)" at bounding box center [784, 512] width 83 height 31
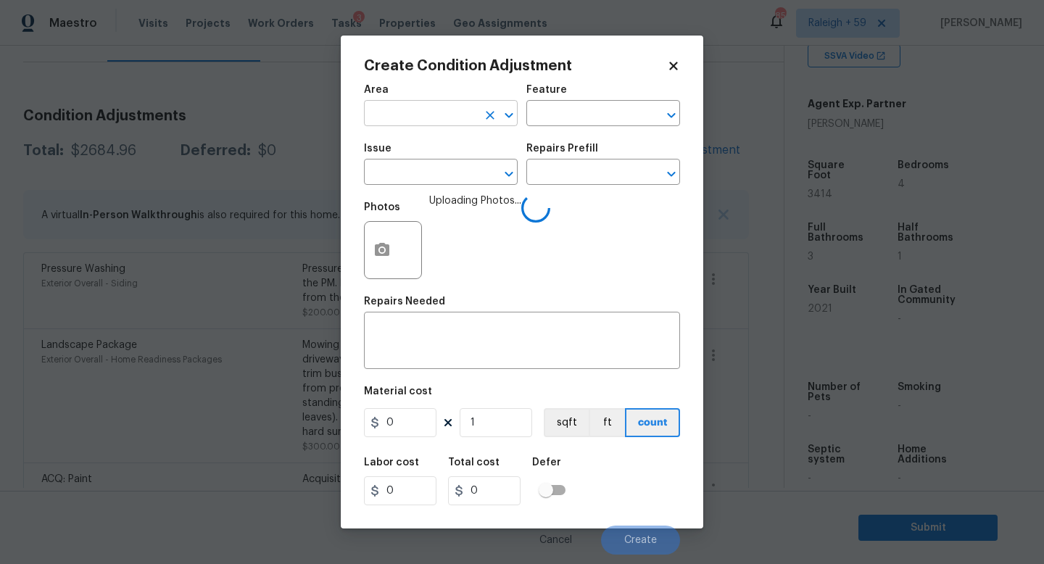
click at [462, 121] on input "text" at bounding box center [420, 115] width 113 height 22
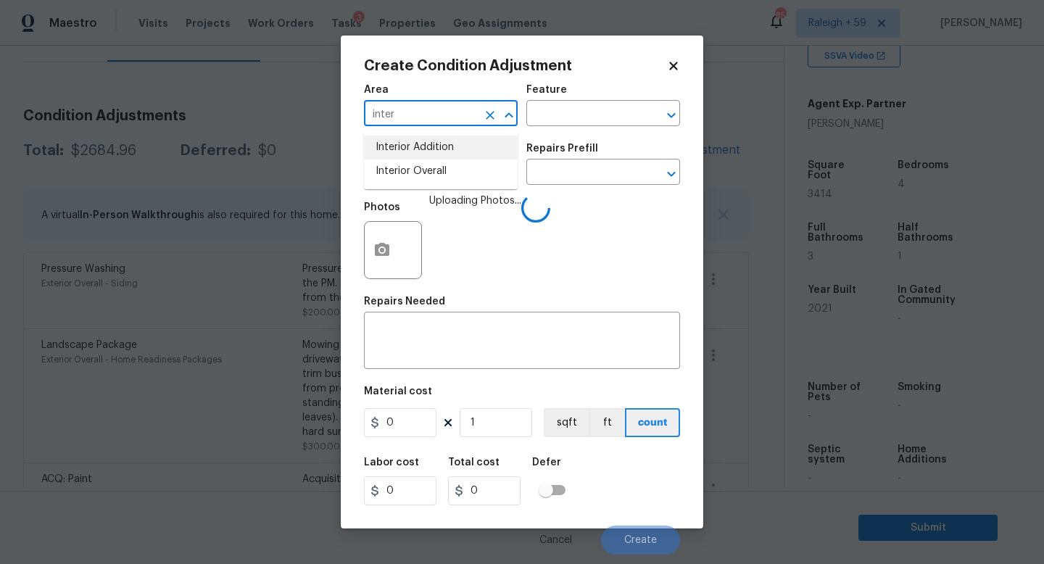
type input "Interior Addition"
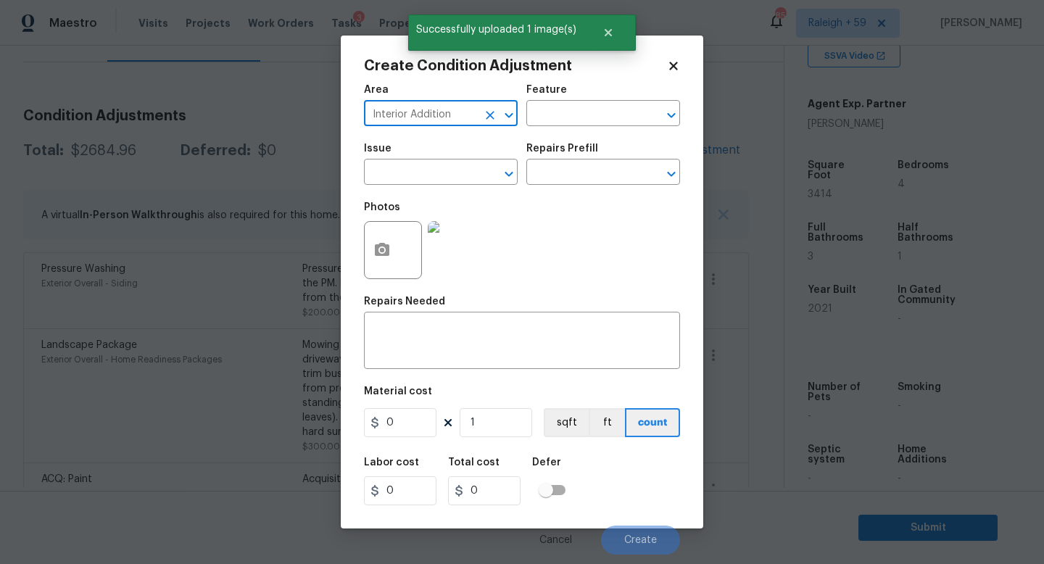
click at [491, 119] on icon "Clear" at bounding box center [490, 115] width 14 height 14
click at [441, 117] on input "text" at bounding box center [420, 115] width 113 height 22
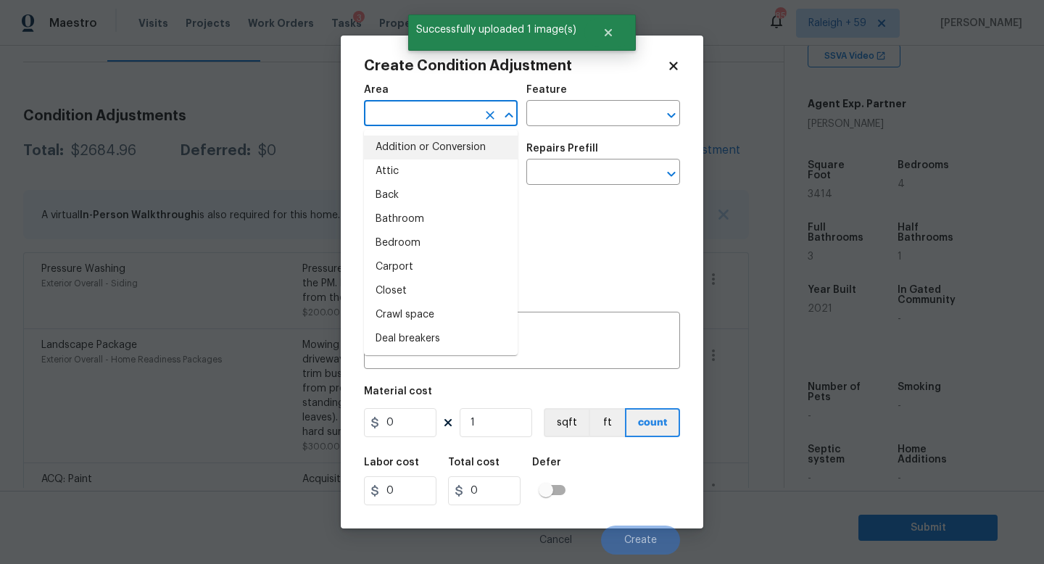
type input "i"
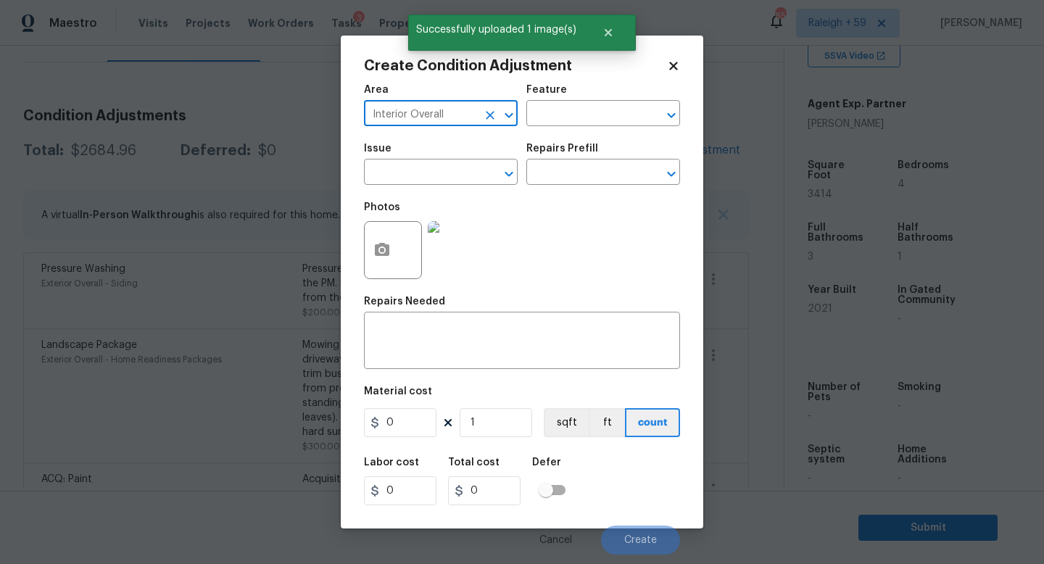
type input "Interior Overall"
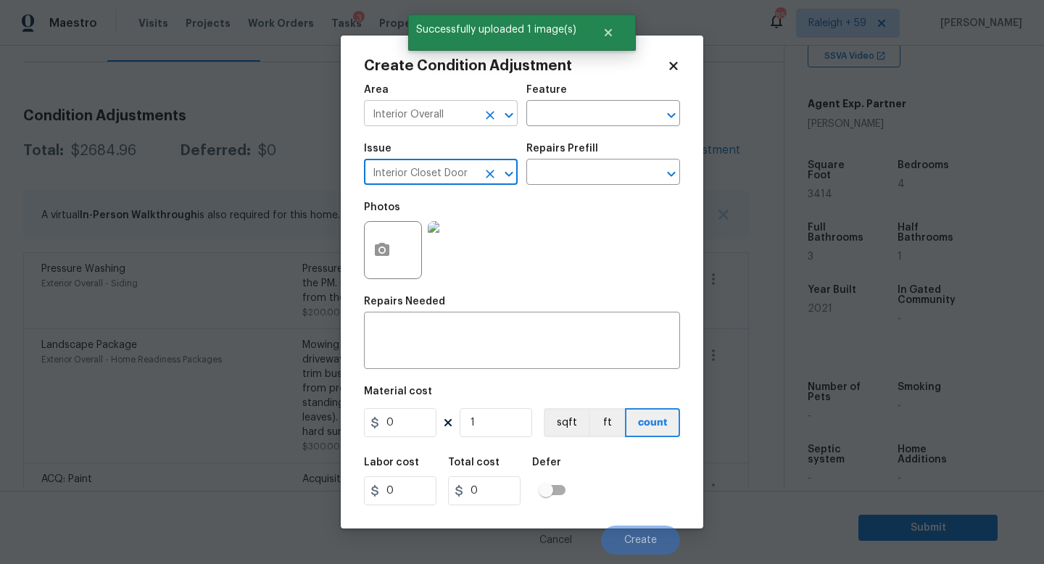
type input "Interior Closet Door"
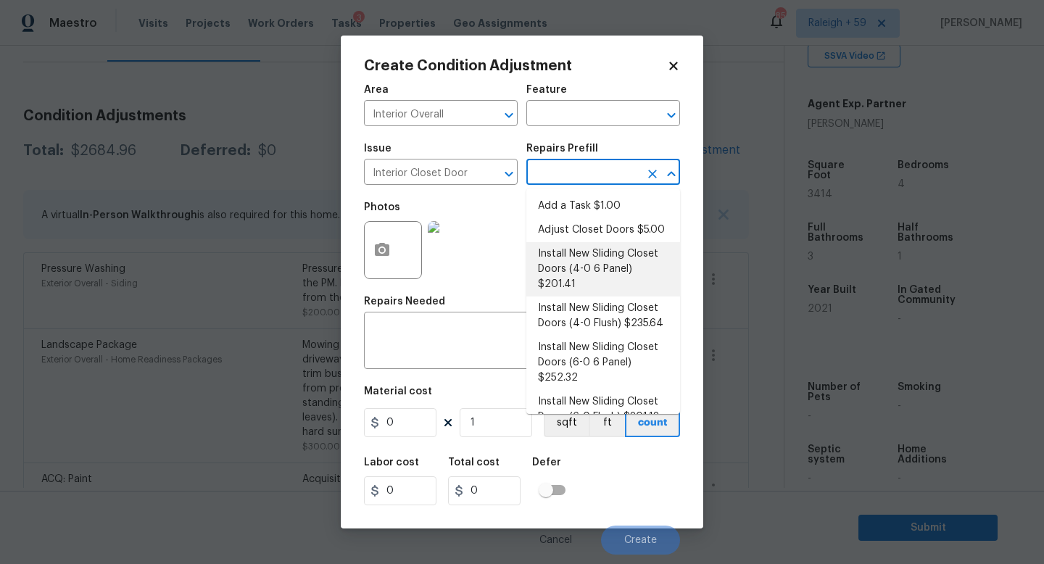
click at [584, 285] on li "Install New Sliding Closet Doors (4-0 6 Panel) $201.41" at bounding box center [603, 269] width 154 height 54
type input "Interior Door"
type textarea "Remove the existing door (if present). Install a new 4-0 bi-fold 6 panel interi…"
type input "201.41"
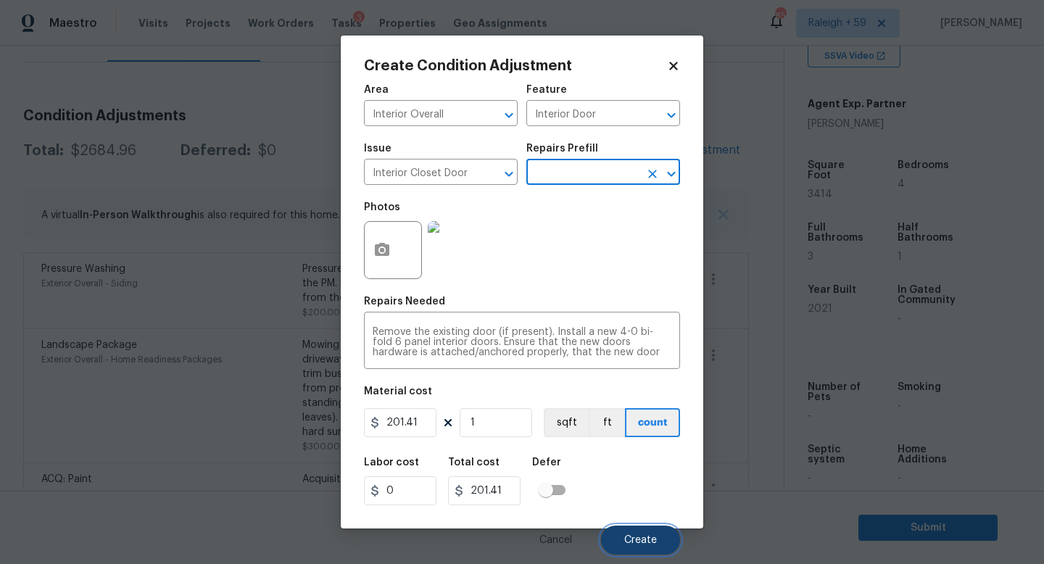
click at [647, 544] on span "Create" at bounding box center [640, 540] width 33 height 11
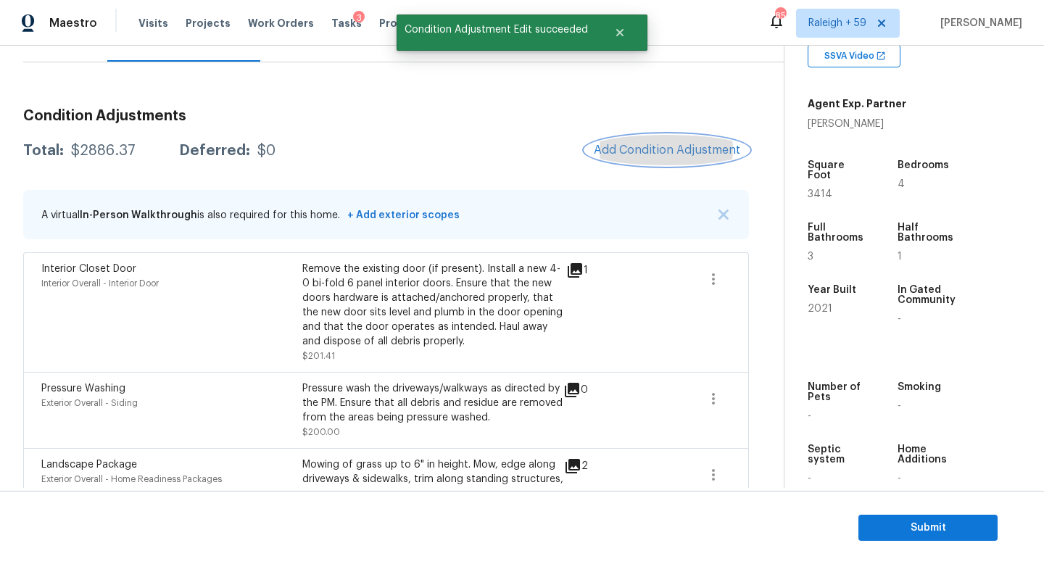
click at [669, 149] on span "Add Condition Adjustment" at bounding box center [667, 150] width 146 height 13
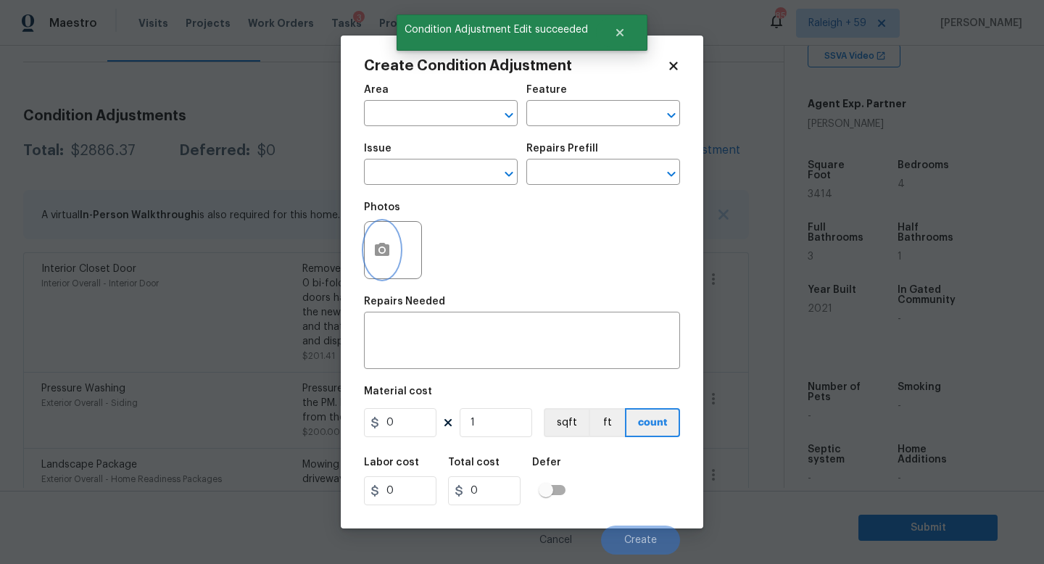
click at [384, 251] on circle "button" at bounding box center [382, 250] width 4 height 4
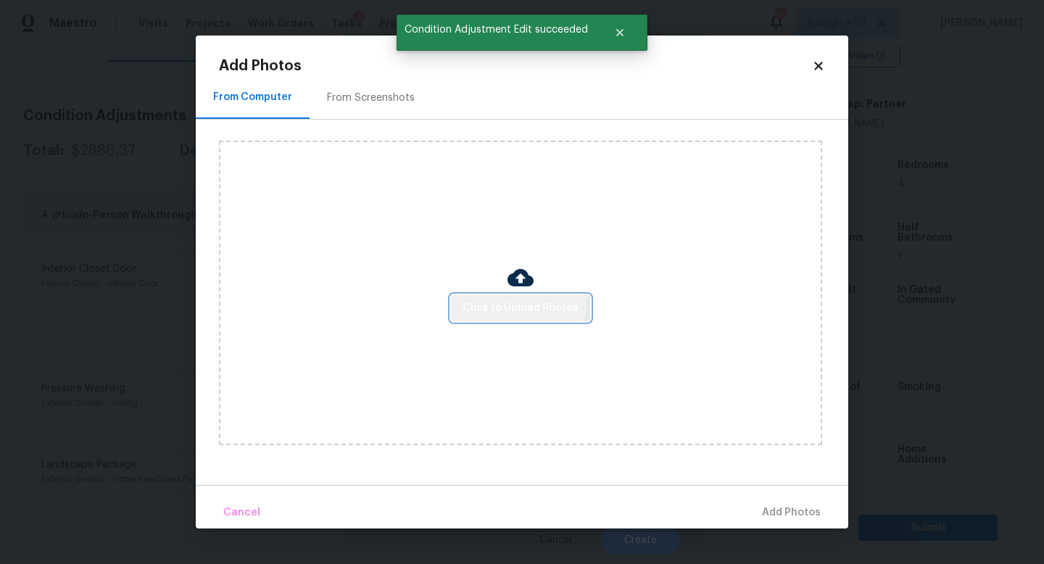
click at [477, 302] on span "Click to Upload Photos" at bounding box center [520, 308] width 116 height 18
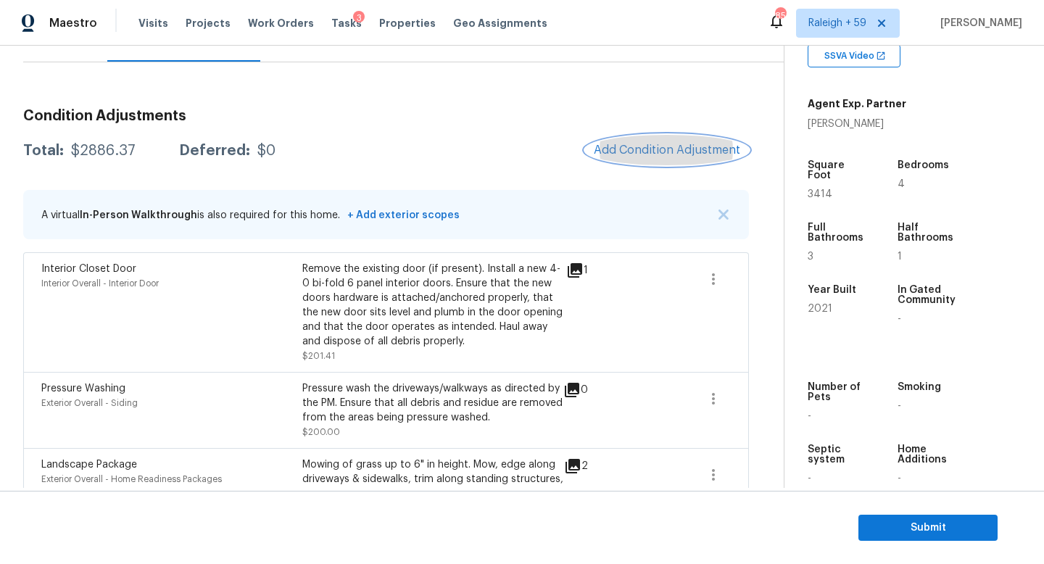
click at [616, 141] on button "Add Condition Adjustment" at bounding box center [667, 150] width 164 height 30
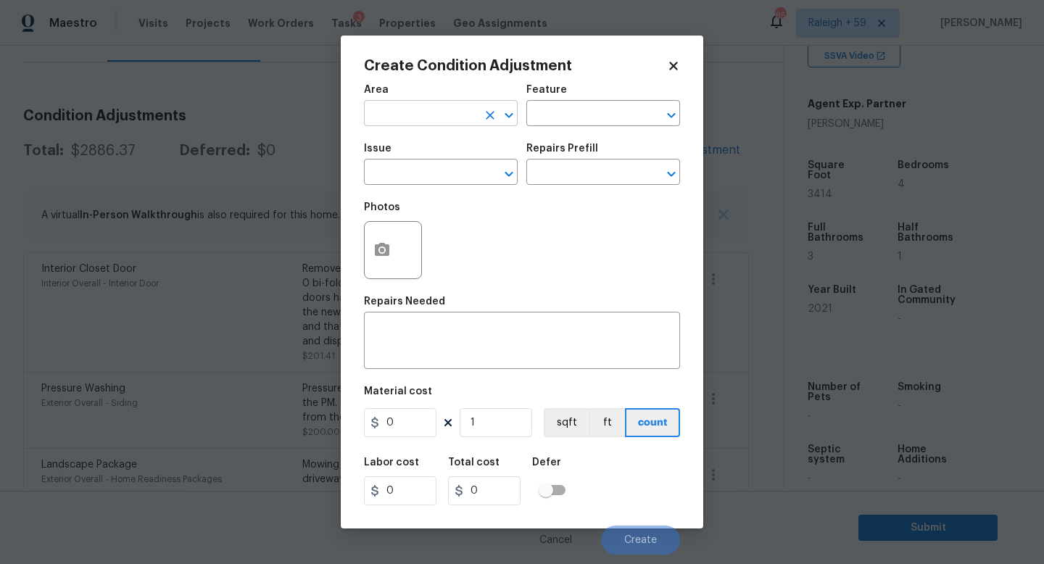
click at [447, 108] on input "text" at bounding box center [420, 115] width 113 height 22
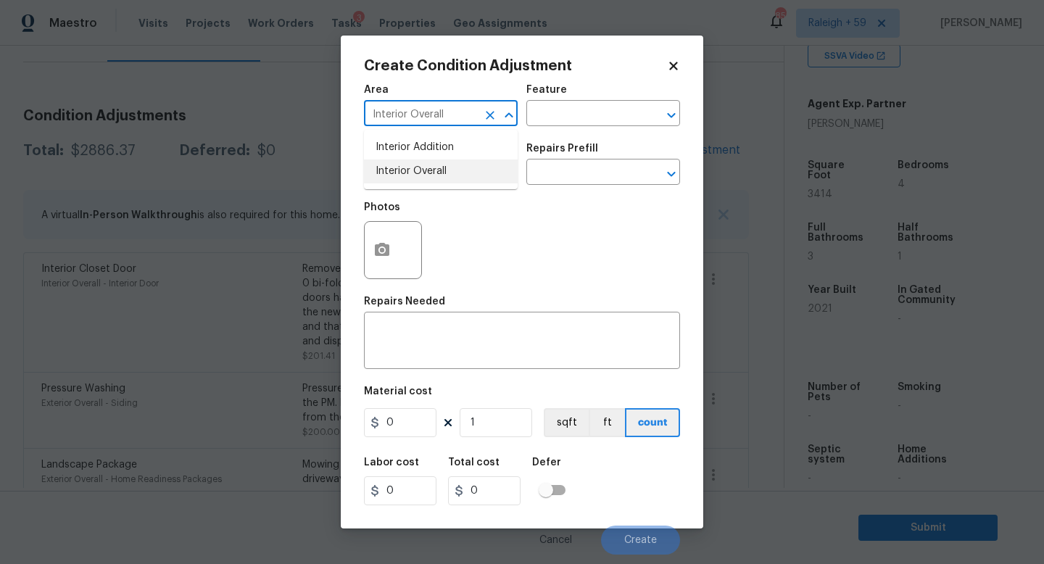
type input "Interior Overall"
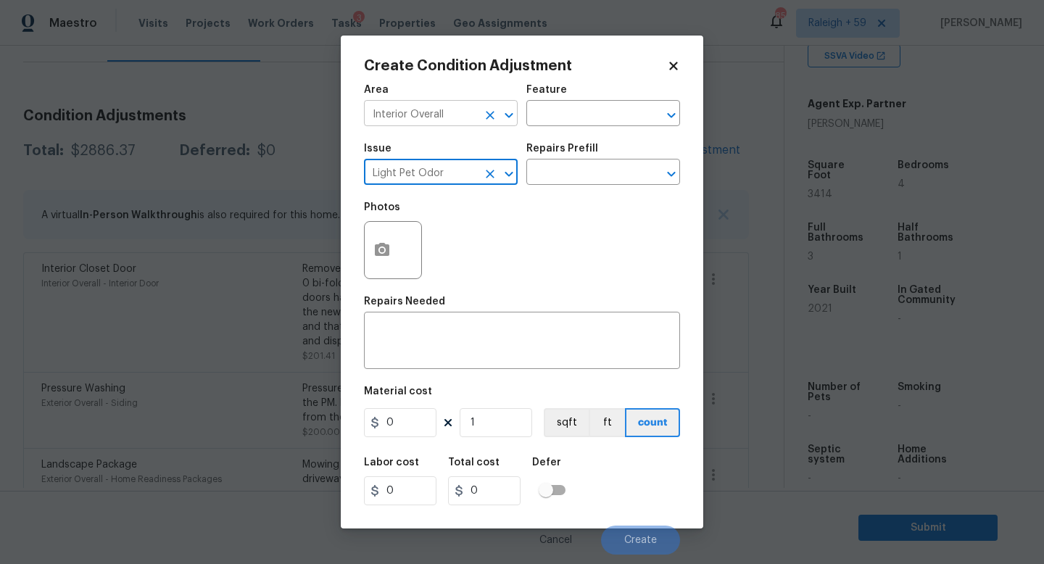
type input "Light Pet Odor"
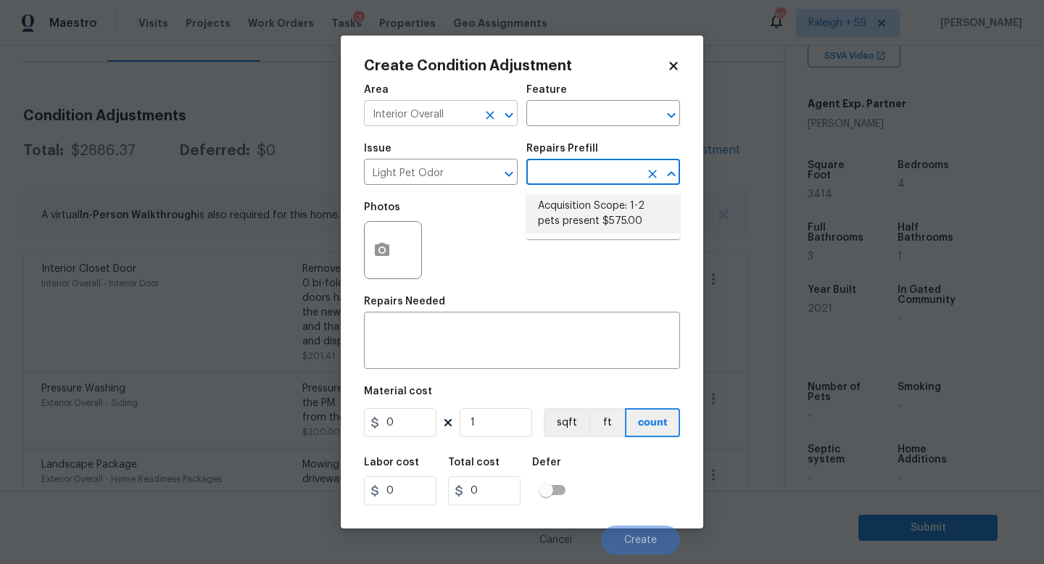
type textarea "Acquisition Scope: 1-2 pets present"
type input "575"
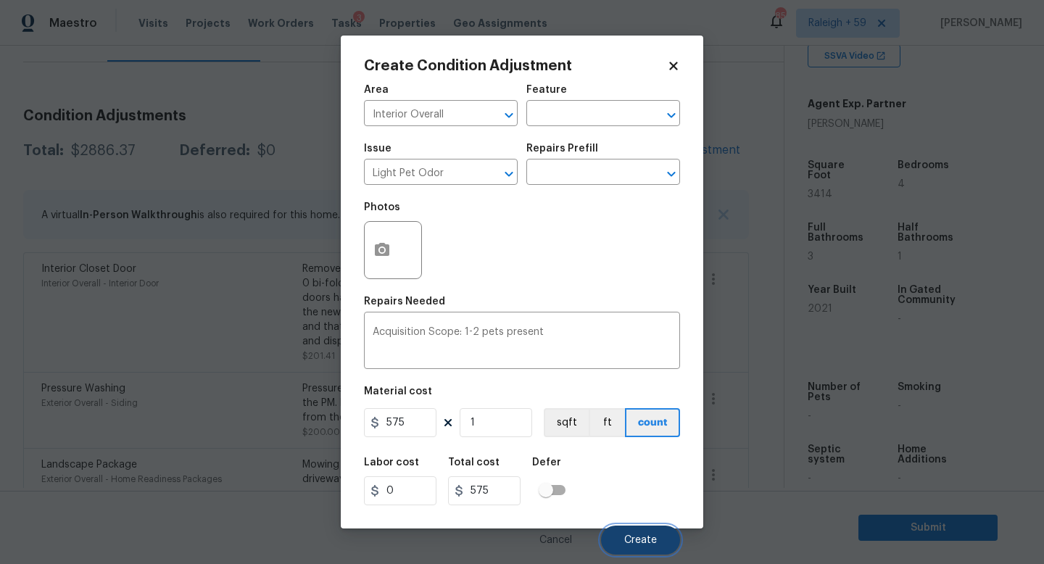
click at [644, 549] on button "Create" at bounding box center [640, 540] width 79 height 29
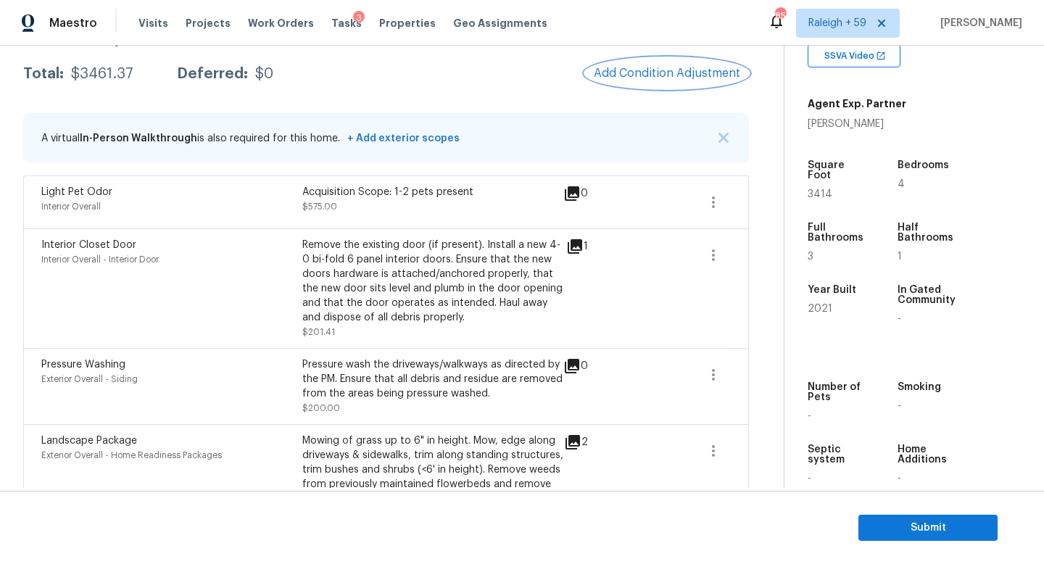
scroll to position [0, 0]
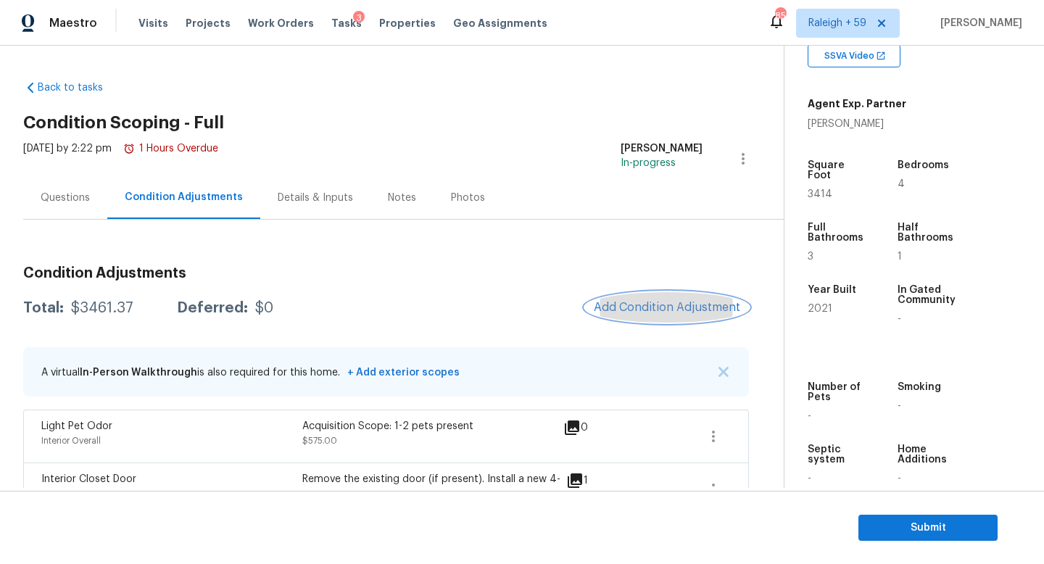
click at [647, 301] on span "Add Condition Adjustment" at bounding box center [667, 307] width 146 height 13
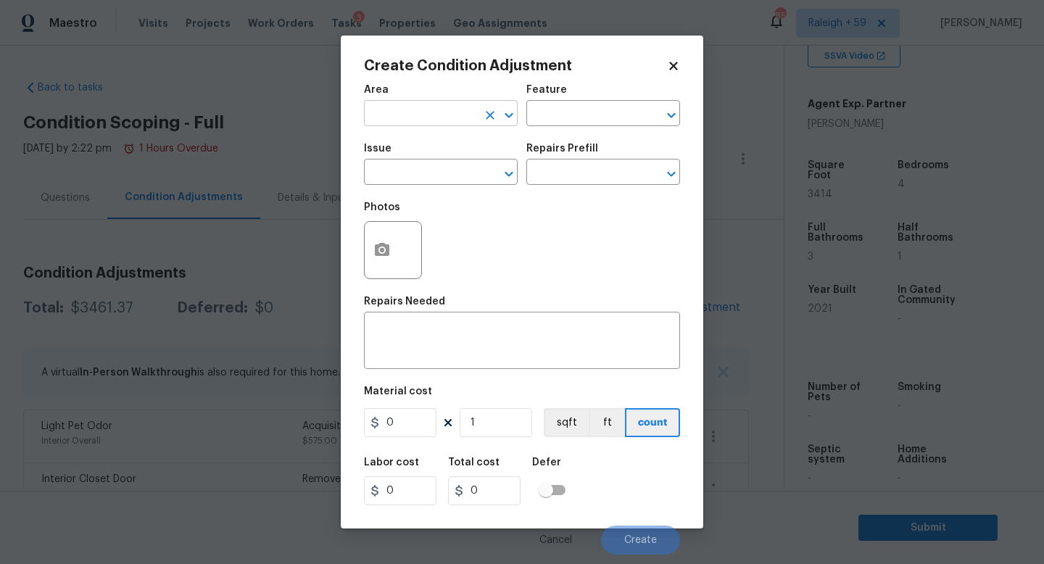
click at [449, 125] on input "text" at bounding box center [420, 115] width 113 height 22
type input "Interior Overall"
type input "Interior Paint"
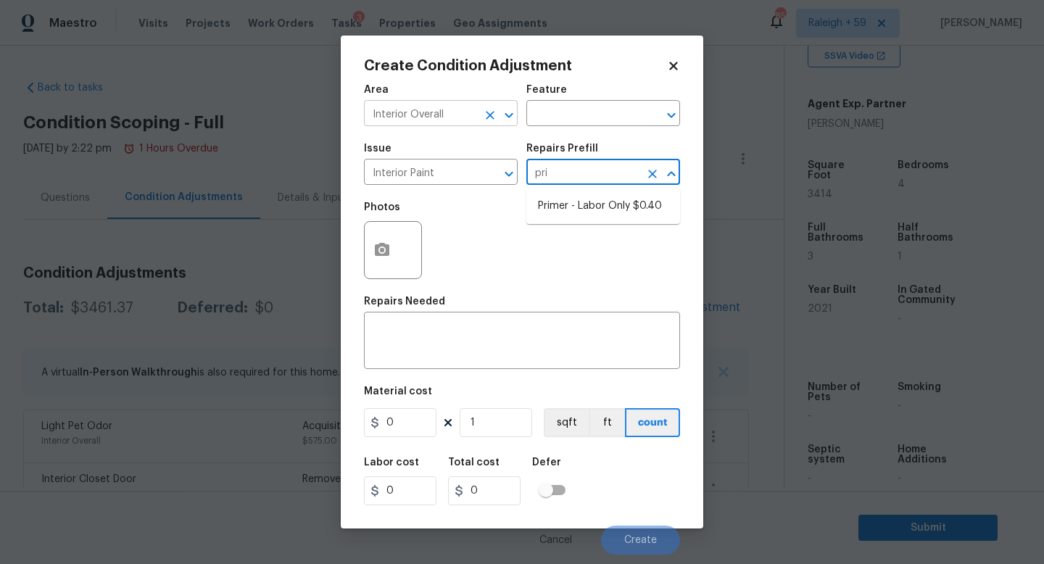
type input "prim"
type input "Overall Paint"
type textarea "Interior primer - PRIMER PROVIDED BY OPENDOOR - All nails, screws, drywall anch…"
type input "0.4"
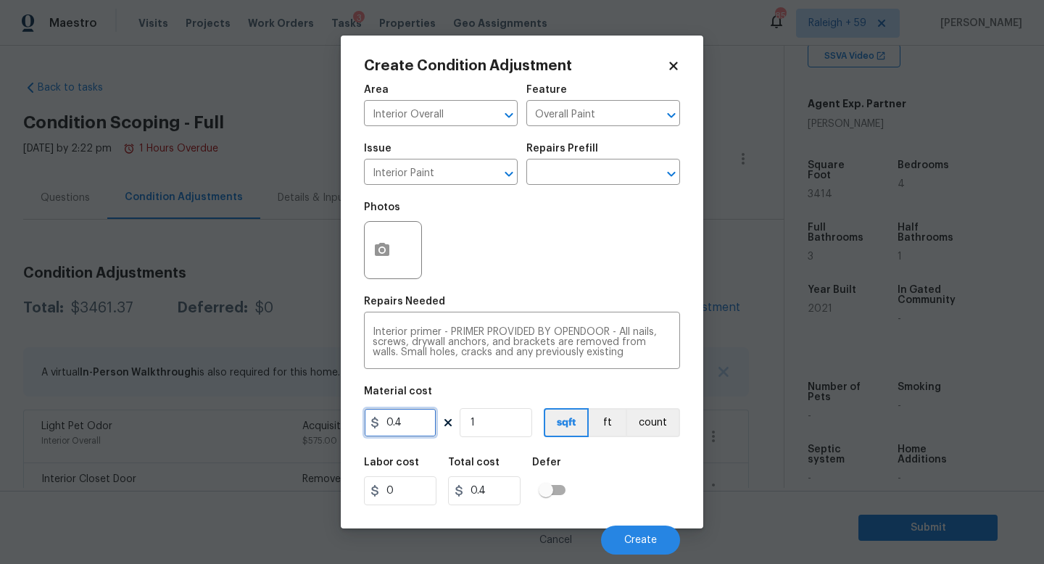
drag, startPoint x: 406, startPoint y: 431, endPoint x: 333, endPoint y: 420, distance: 74.0
click at [333, 420] on div "Create Condition Adjustment Area Interior Overall ​ Feature Overall Paint ​ Iss…" at bounding box center [522, 282] width 1044 height 564
type input "200"
click at [632, 545] on span "Create" at bounding box center [640, 540] width 33 height 11
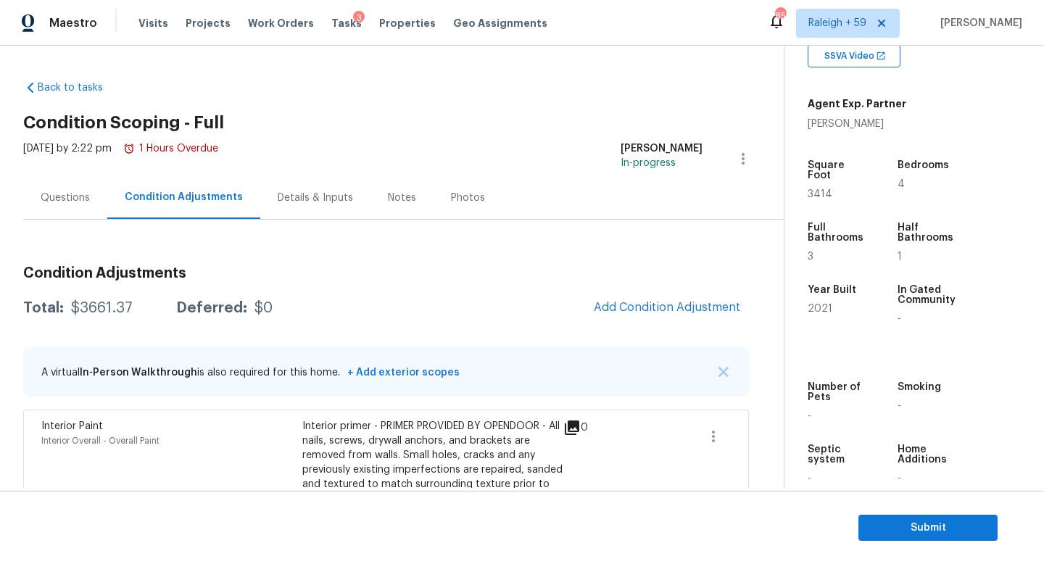
click at [83, 208] on div "Questions" at bounding box center [65, 197] width 84 height 43
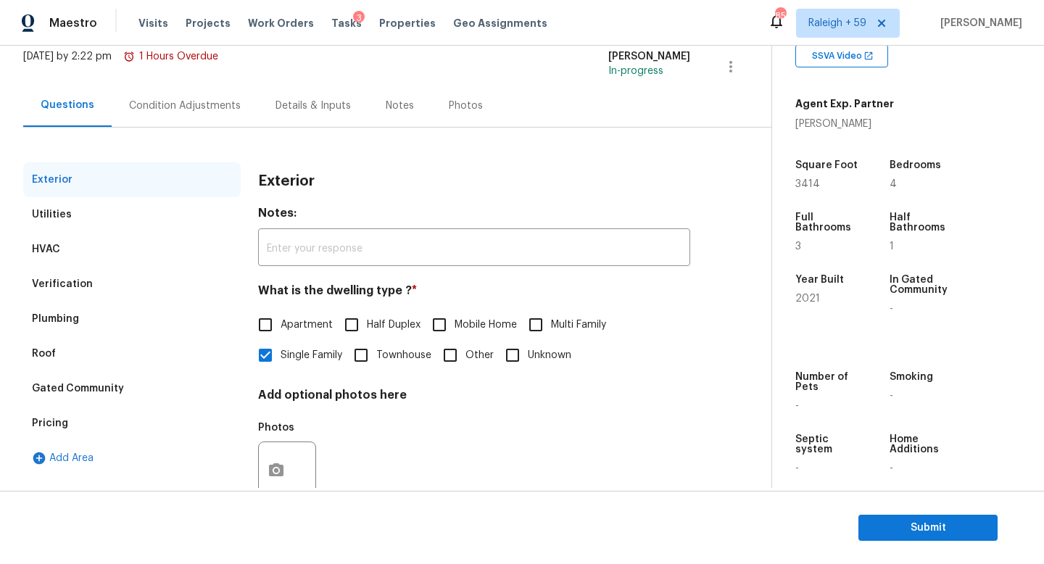
scroll to position [145, 0]
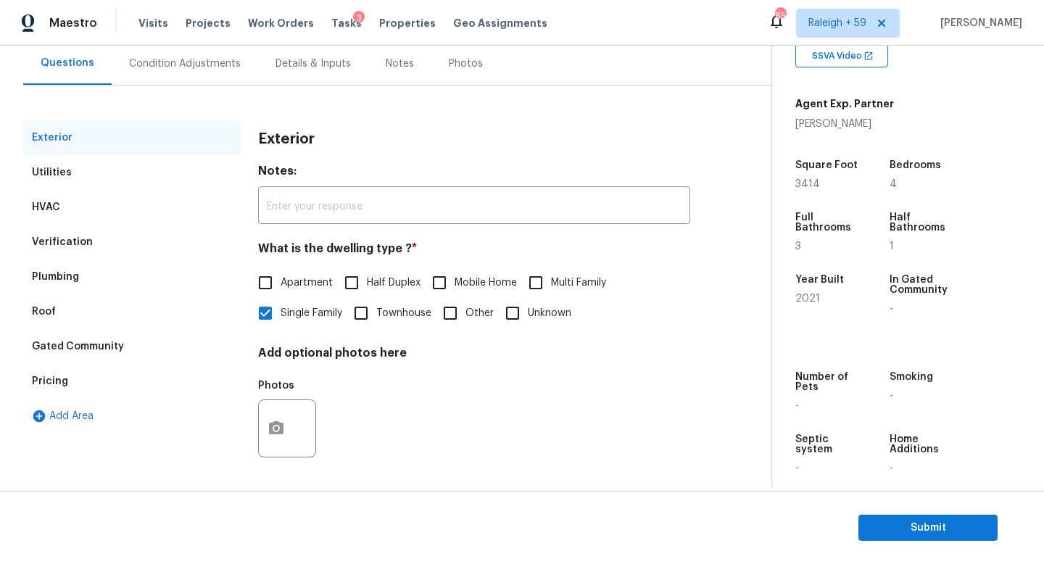
drag, startPoint x: 156, startPoint y: 357, endPoint x: 215, endPoint y: 370, distance: 60.7
click at [156, 364] on div "Pricing" at bounding box center [131, 381] width 217 height 35
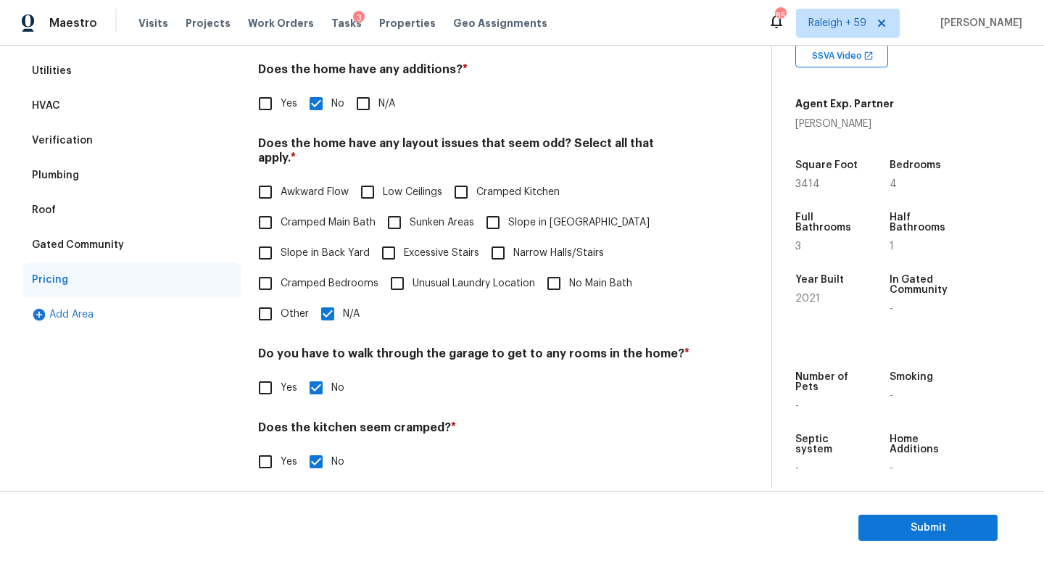
scroll to position [291, 0]
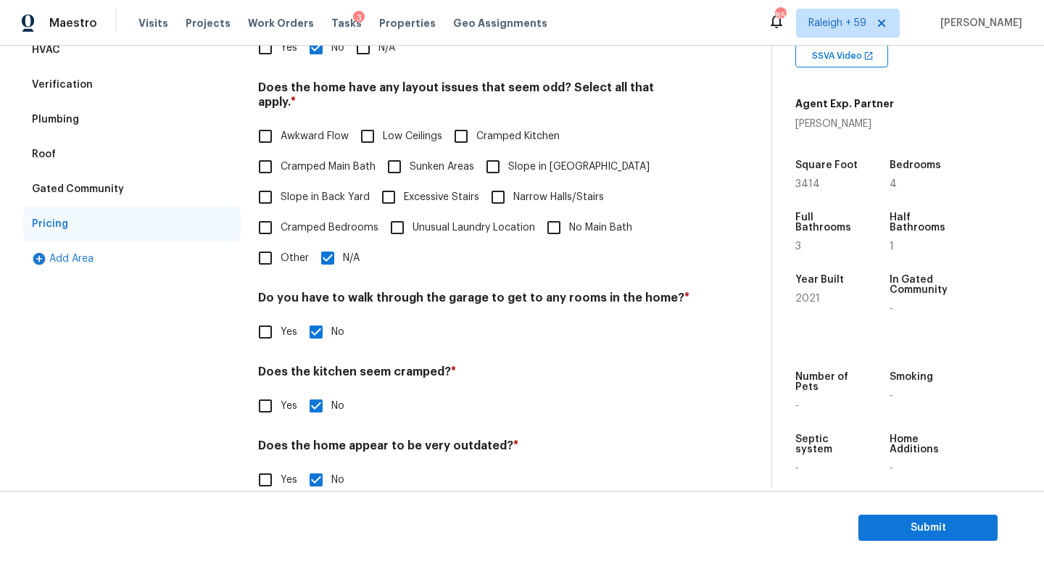
click at [511, 167] on span "Slope in [GEOGRAPHIC_DATA]" at bounding box center [578, 166] width 141 height 15
click at [508, 167] on input "Slope in [GEOGRAPHIC_DATA]" at bounding box center [493, 167] width 30 height 30
checkbox input "true"
click at [310, 206] on label "Slope in Back Yard" at bounding box center [310, 198] width 120 height 30
click at [281, 206] on input "Slope in Back Yard" at bounding box center [265, 198] width 30 height 30
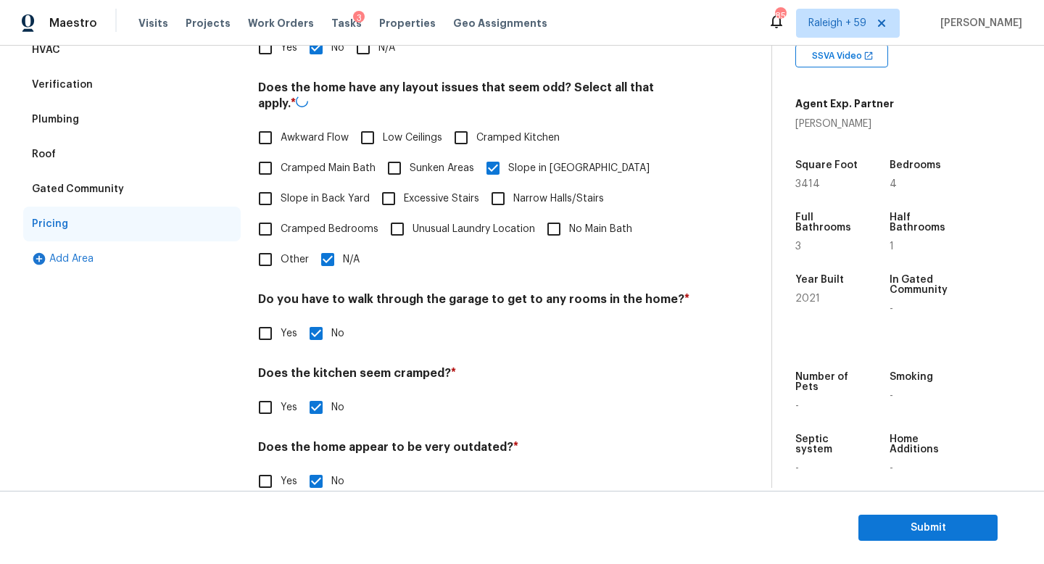
checkbox input "true"
click at [332, 256] on input "N/A" at bounding box center [327, 258] width 30 height 30
checkbox input "false"
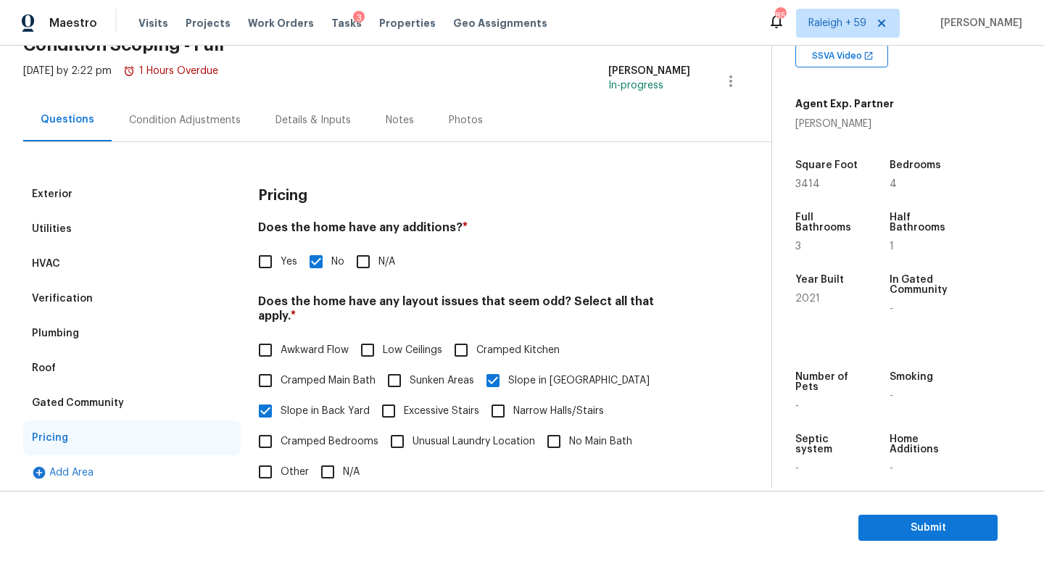
scroll to position [0, 0]
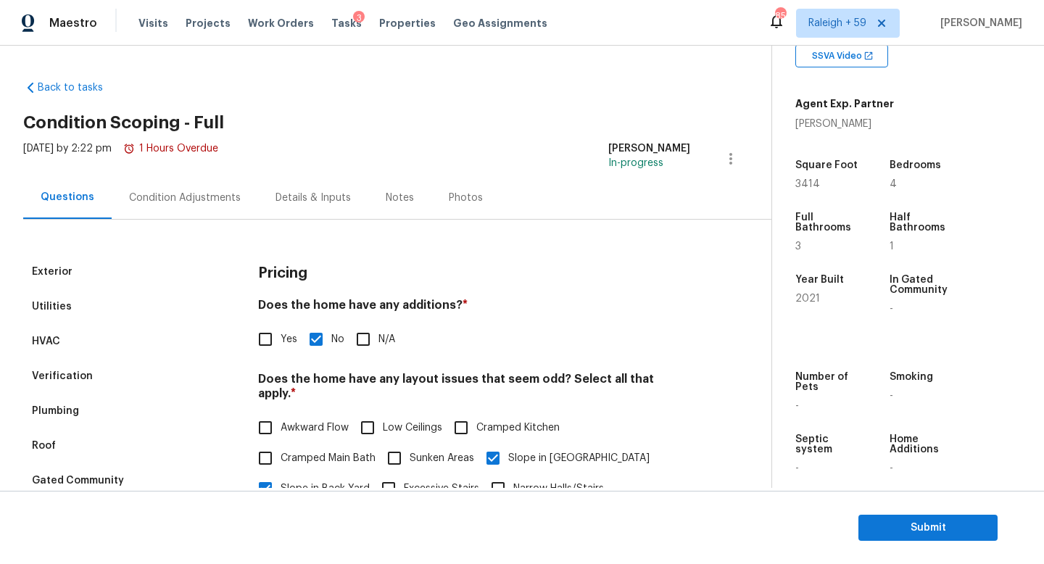
click at [181, 188] on div "Condition Adjustments" at bounding box center [185, 197] width 146 height 43
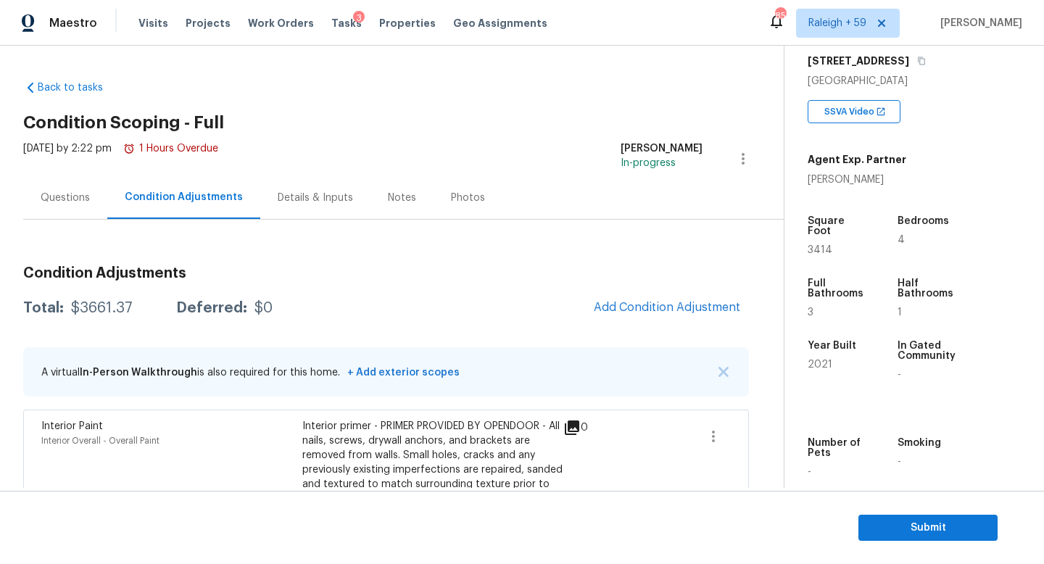
scroll to position [156, 0]
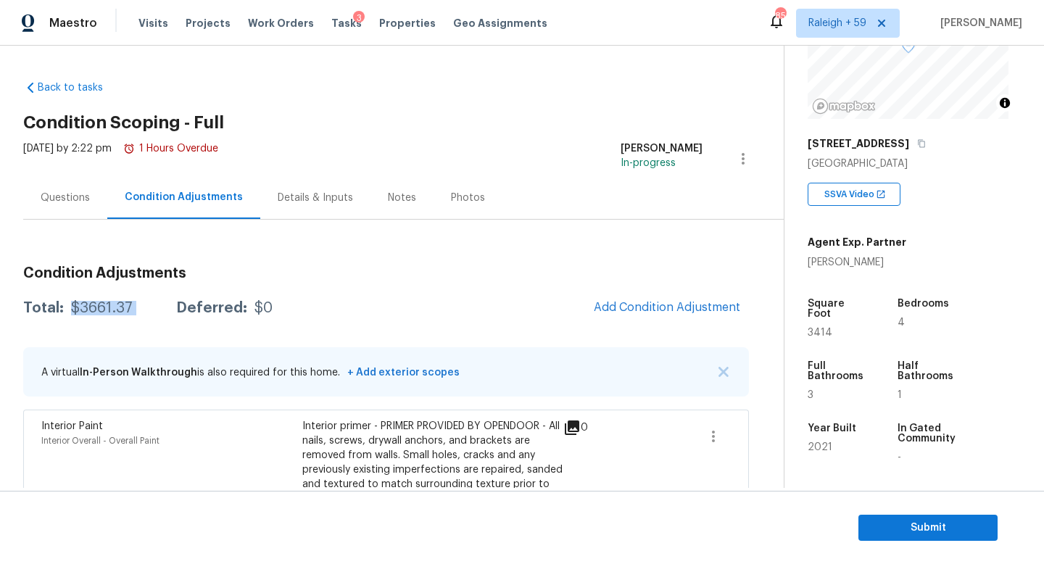
drag, startPoint x: 154, startPoint y: 310, endPoint x: 77, endPoint y: 317, distance: 77.8
click at [68, 309] on div "Total: $3661.37 Deferred: $0" at bounding box center [147, 308] width 249 height 14
copy div "$3661.37"
click at [76, 204] on div "Questions" at bounding box center [65, 197] width 84 height 43
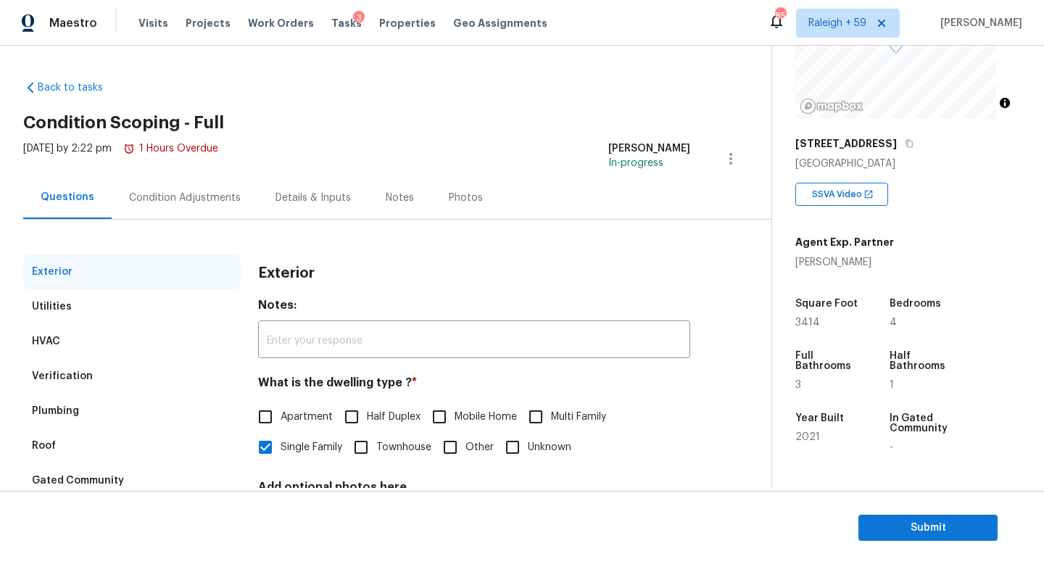
click at [190, 210] on div "Condition Adjustments" at bounding box center [185, 197] width 146 height 43
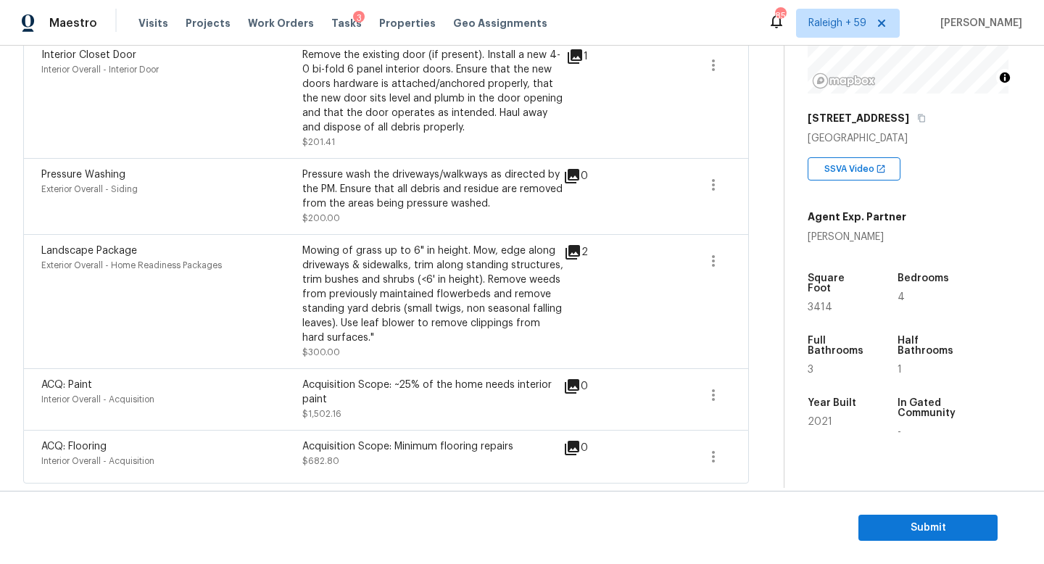
scroll to position [183, 0]
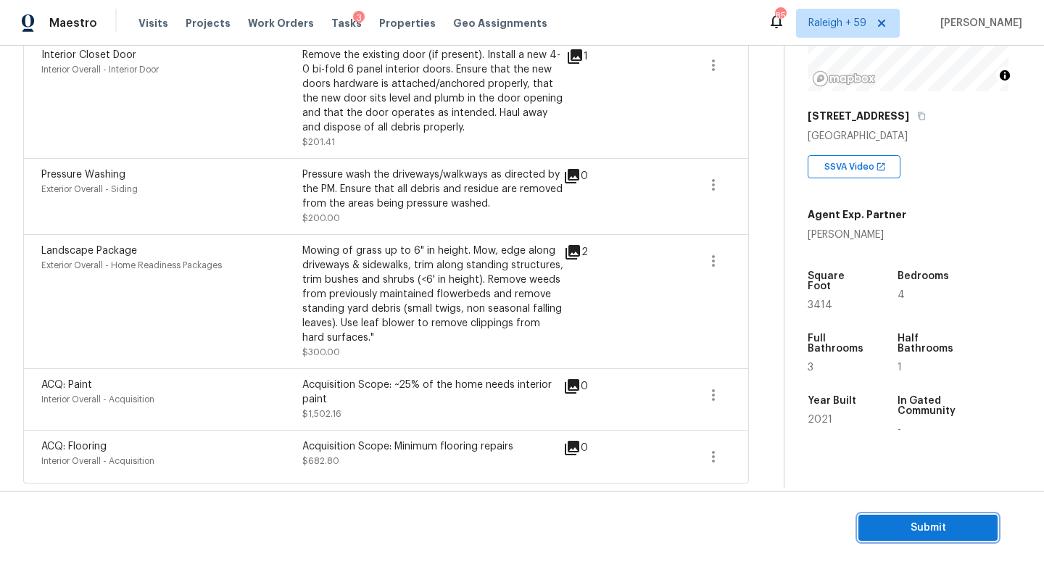
click at [939, 524] on span "Submit" at bounding box center [928, 528] width 116 height 18
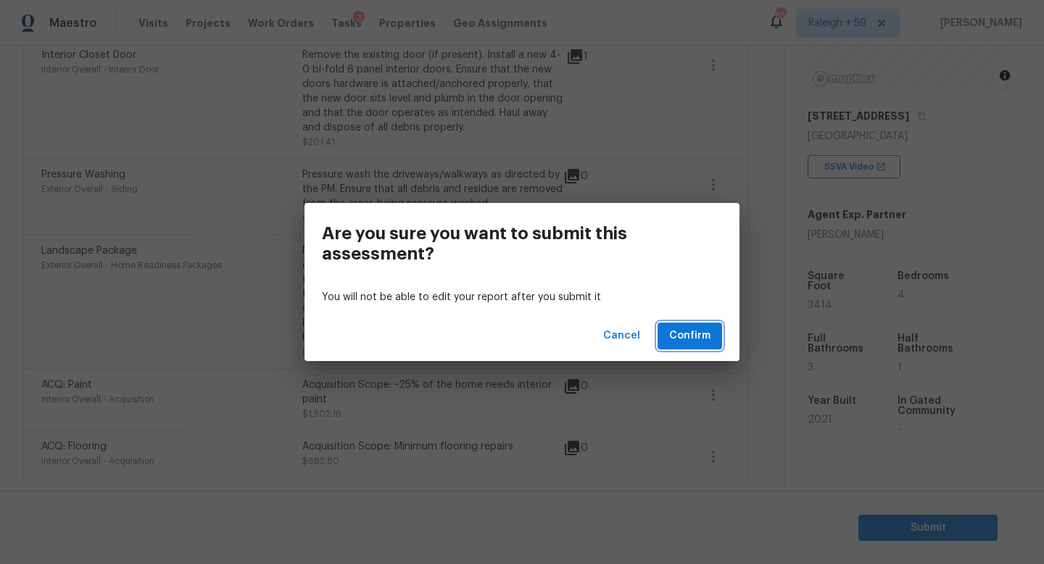
click at [703, 337] on span "Confirm" at bounding box center [689, 336] width 41 height 18
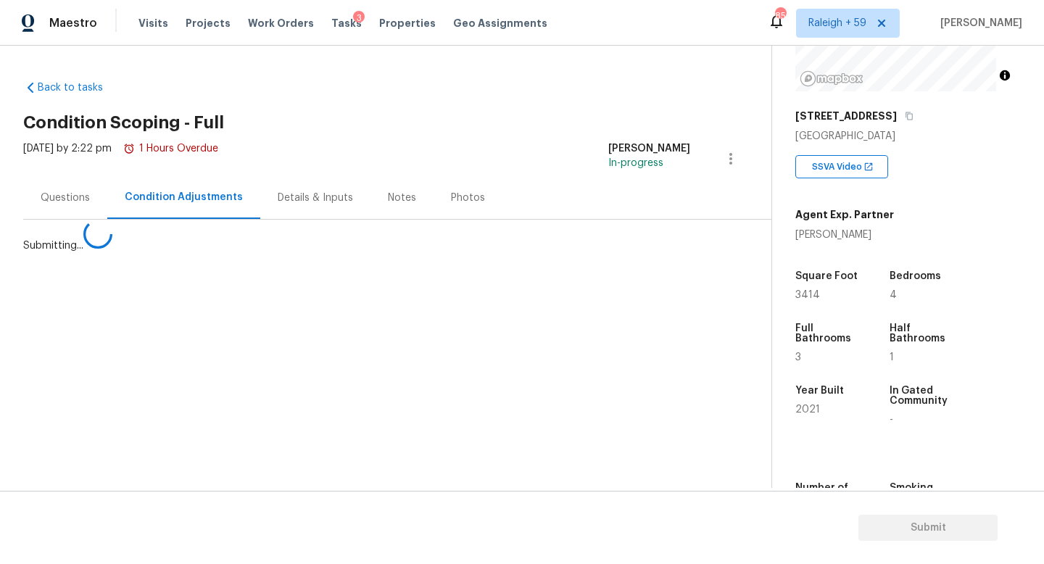
scroll to position [0, 0]
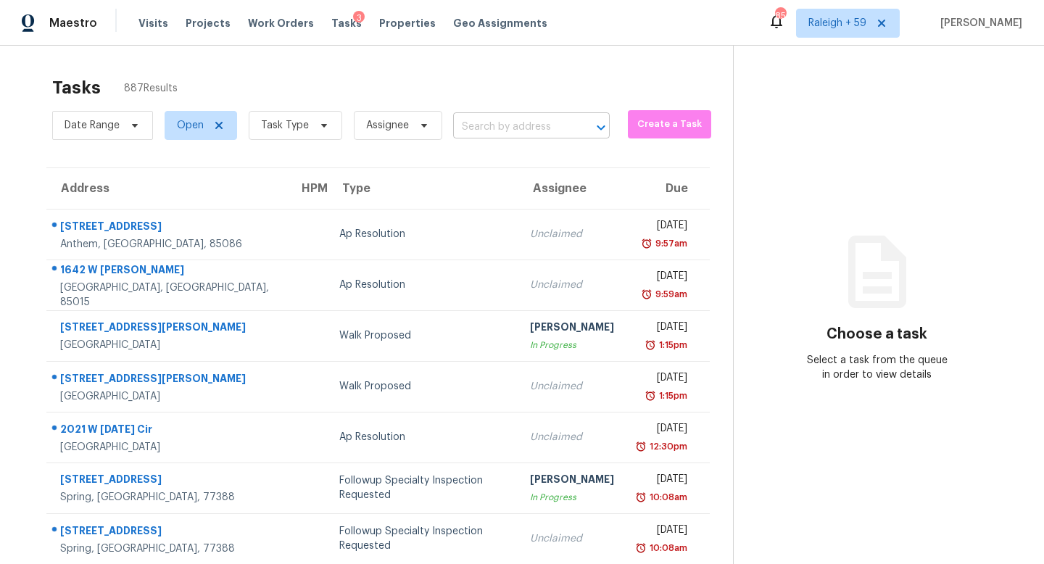
click at [497, 132] on input "text" at bounding box center [511, 127] width 116 height 22
paste input "15705 Lakepoint Forest Dr, Charlotte, NC, 28278"
type input "15705 Lakepoint Forest Dr, Charlotte, NC, 28278"
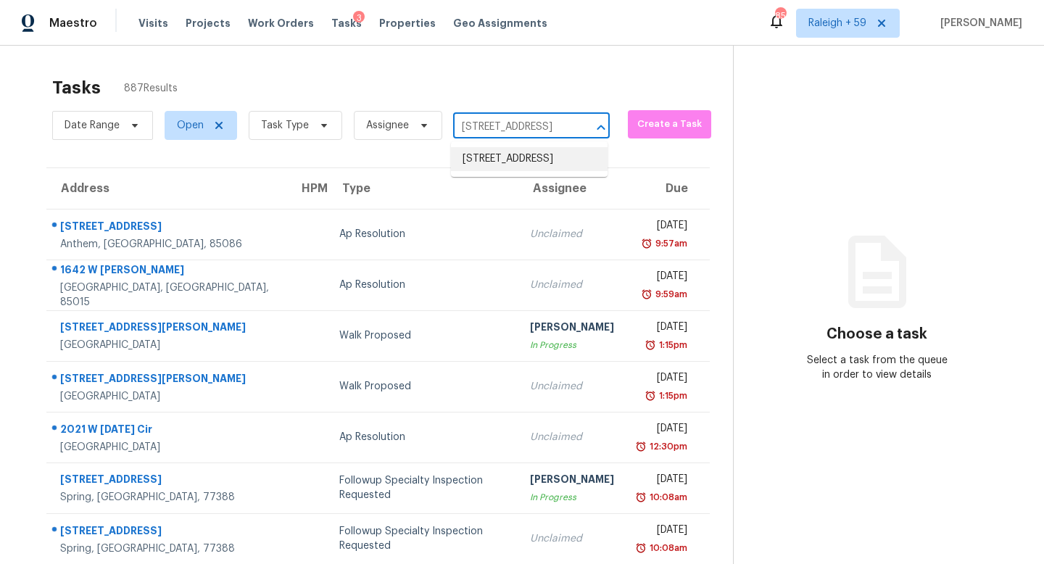
click at [511, 164] on li "15705 Lakepoint Forest Dr, Charlotte, NC 28278" at bounding box center [529, 159] width 157 height 24
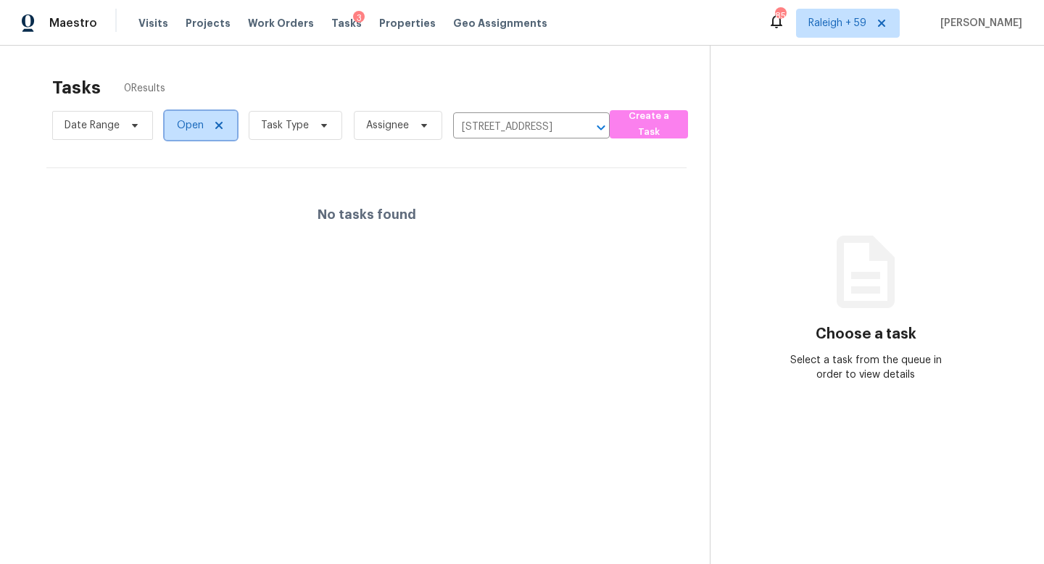
click at [183, 128] on span "Open" at bounding box center [190, 125] width 27 height 14
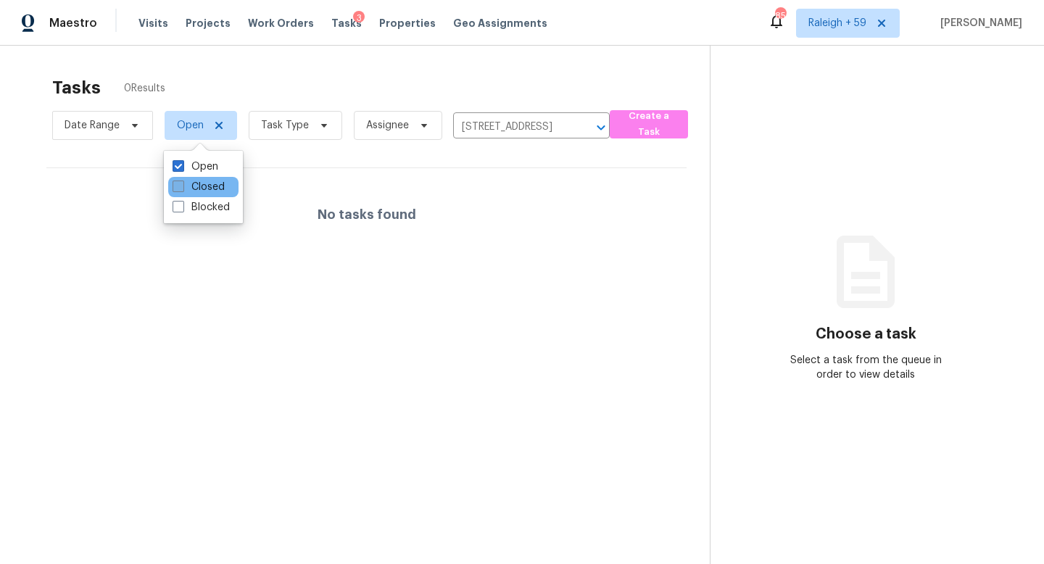
click at [210, 190] on label "Closed" at bounding box center [199, 187] width 52 height 14
click at [182, 189] on input "Closed" at bounding box center [177, 184] width 9 height 9
checkbox input "true"
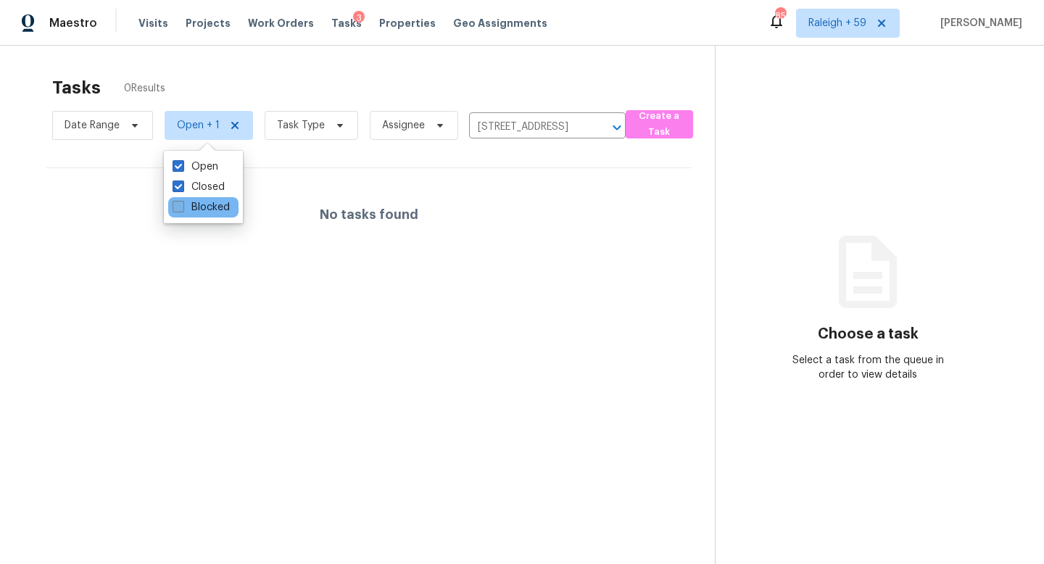
click at [210, 208] on label "Blocked" at bounding box center [201, 207] width 57 height 14
click at [182, 208] on input "Blocked" at bounding box center [177, 204] width 9 height 9
checkbox input "true"
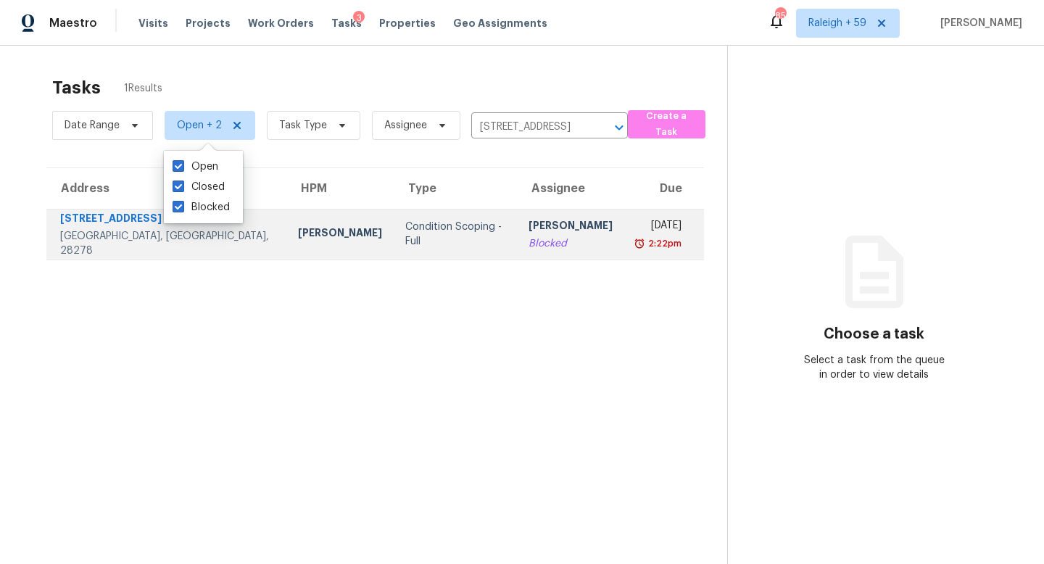
click at [394, 249] on td "Condition Scoping - Full" at bounding box center [455, 234] width 123 height 51
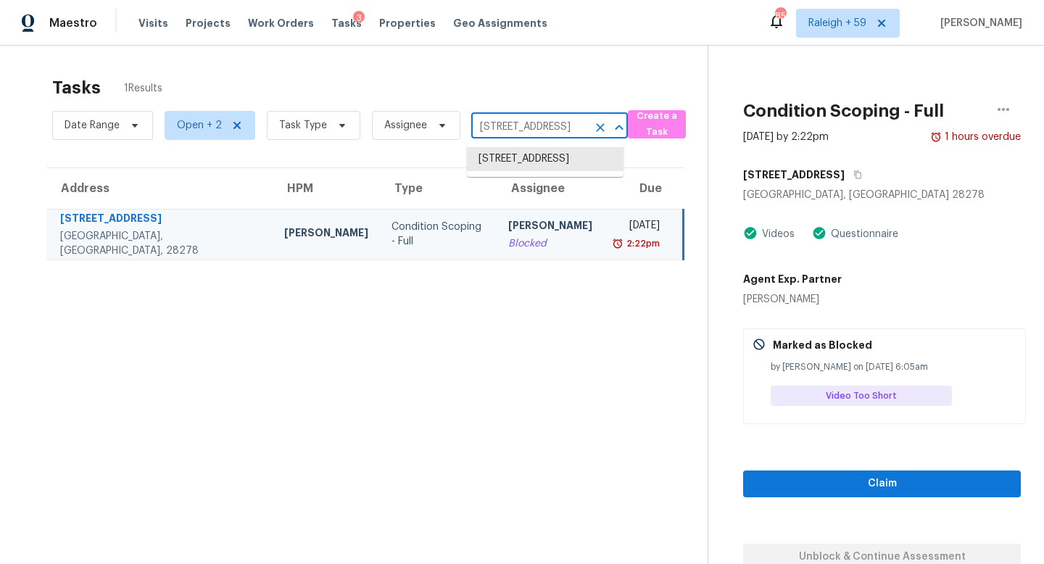
click at [494, 122] on input "15705 Lakepoint Forest Dr, Charlotte, NC 28278" at bounding box center [529, 127] width 116 height 22
paste input "3669 W 4625 S, Roy, UT, 84067"
type input "3669 W 4625 S, Roy, UT, 84067"
click at [530, 158] on li "3669 W 4625 S, Roy, UT 84067" at bounding box center [545, 166] width 157 height 39
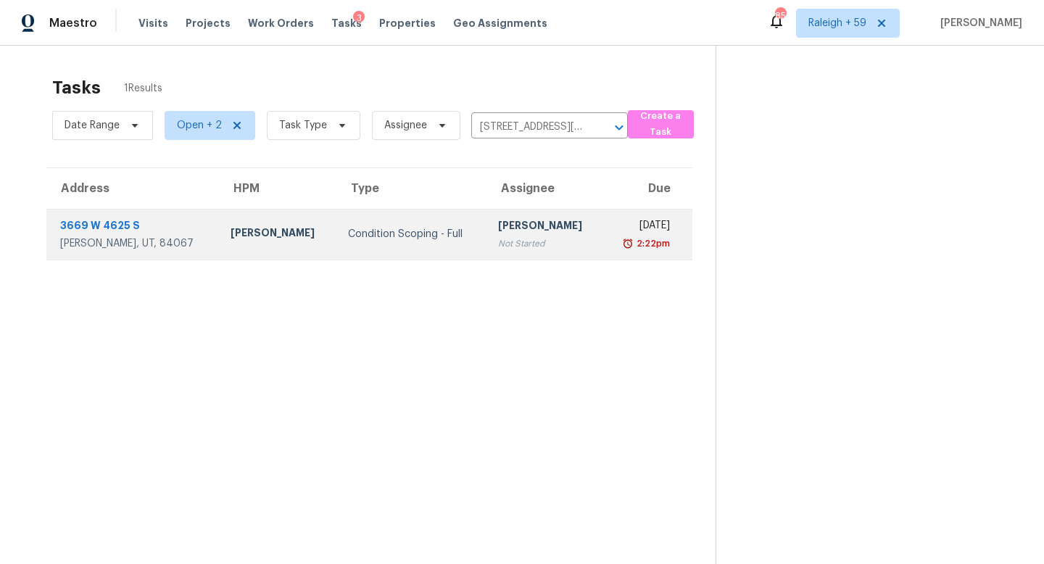
click at [410, 245] on td "Condition Scoping - Full" at bounding box center [411, 234] width 150 height 51
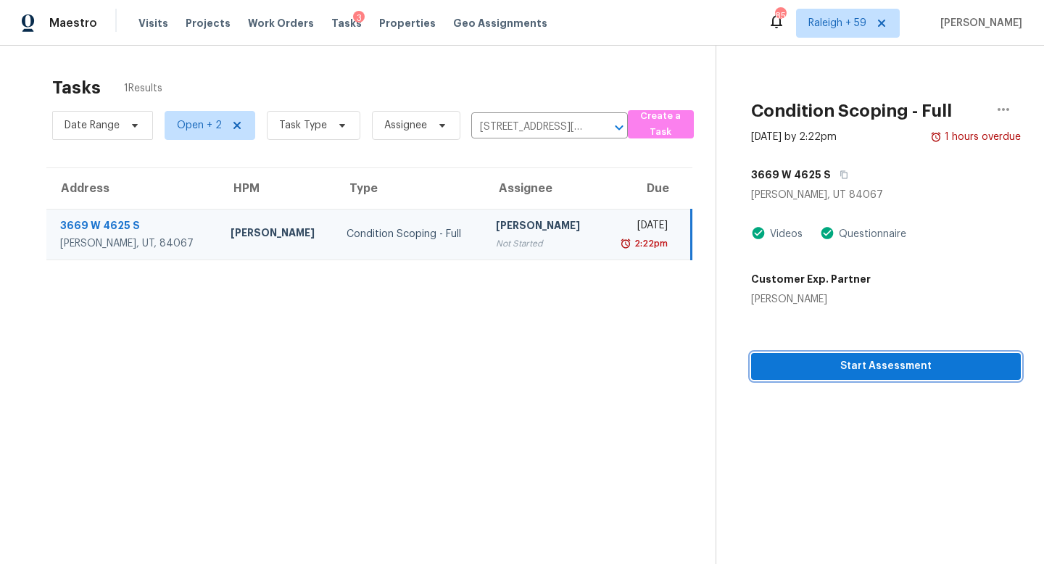
drag, startPoint x: 809, startPoint y: 368, endPoint x: 783, endPoint y: 360, distance: 27.1
click at [809, 367] on span "Start Assessment" at bounding box center [886, 366] width 246 height 18
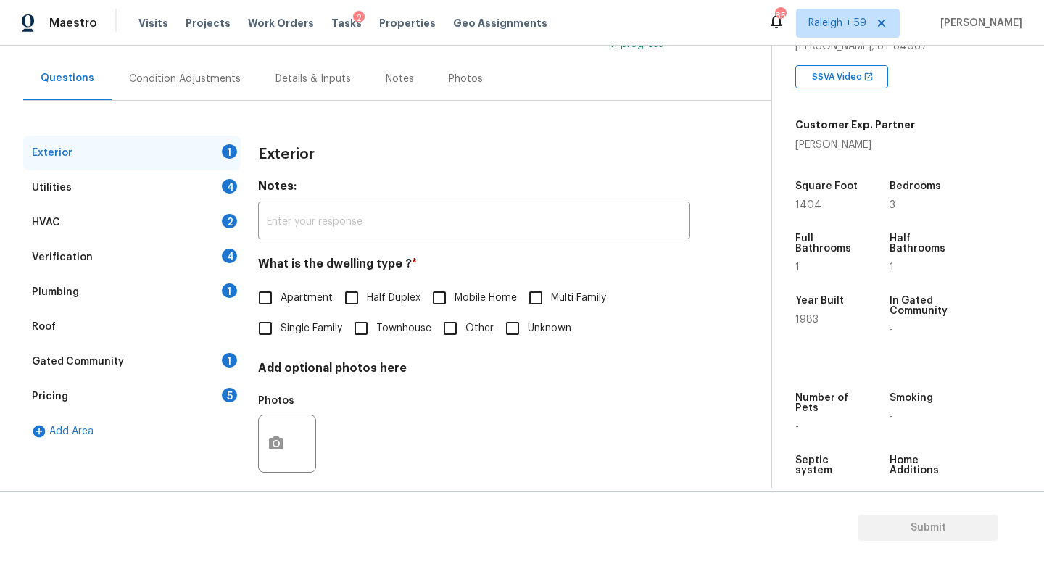
scroll to position [107, 0]
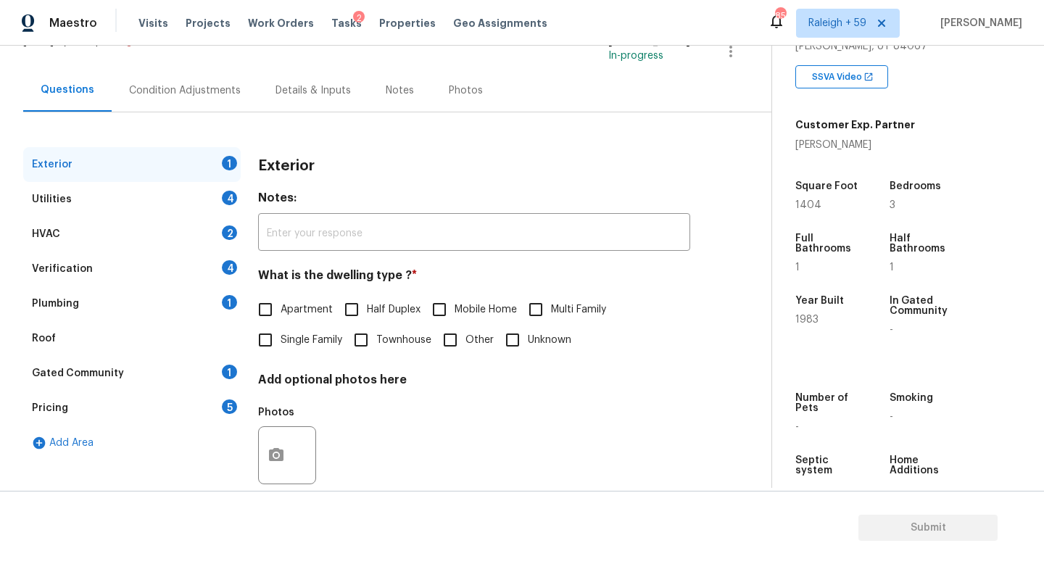
click at [386, 334] on span "Townhouse" at bounding box center [403, 340] width 55 height 15
click at [376, 334] on input "Townhouse" at bounding box center [361, 340] width 30 height 30
checkbox input "true"
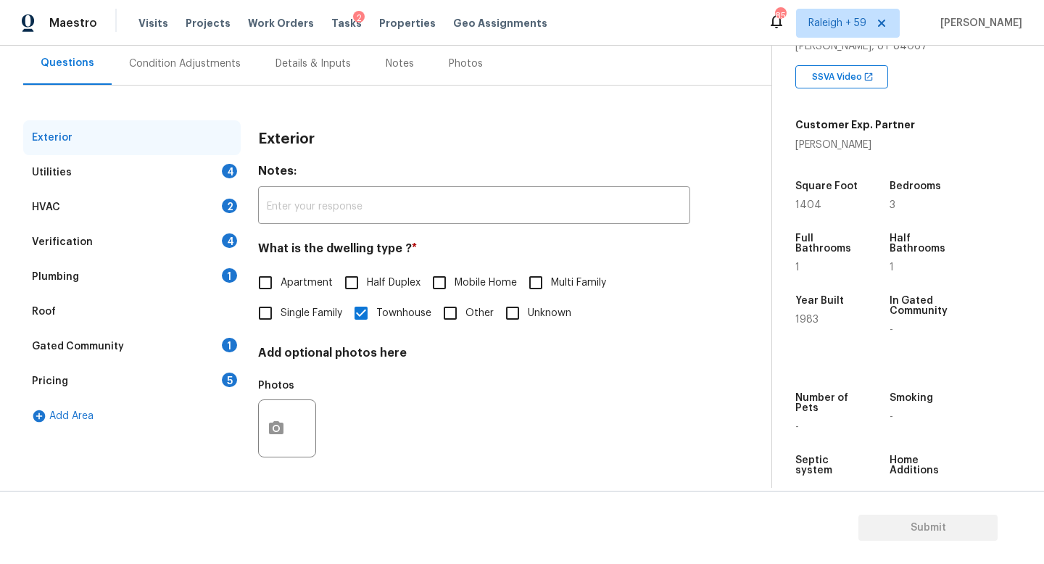
click at [205, 294] on div "Roof" at bounding box center [131, 311] width 217 height 35
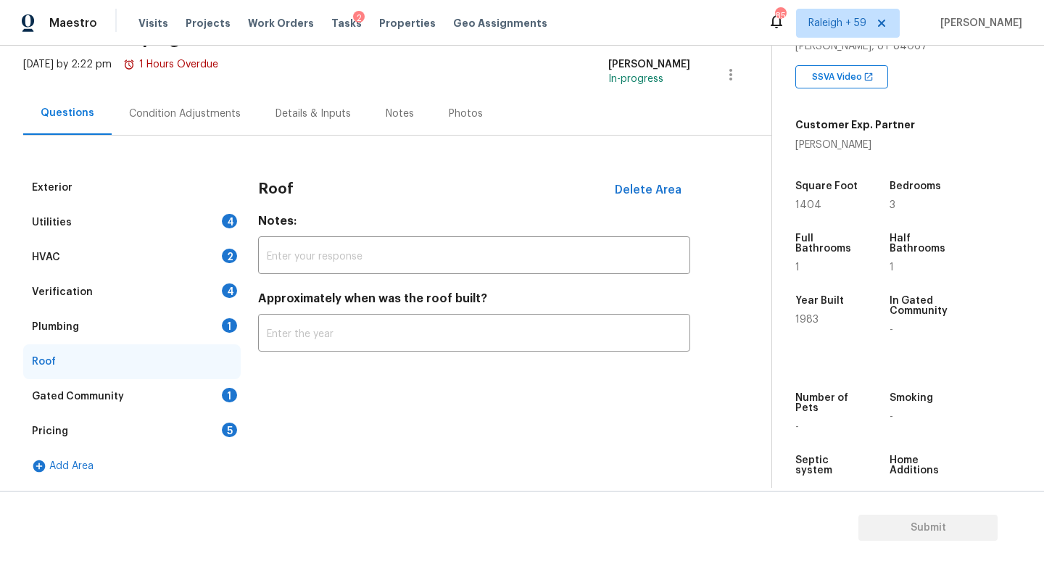
click at [209, 275] on div "Verification 4" at bounding box center [131, 292] width 217 height 35
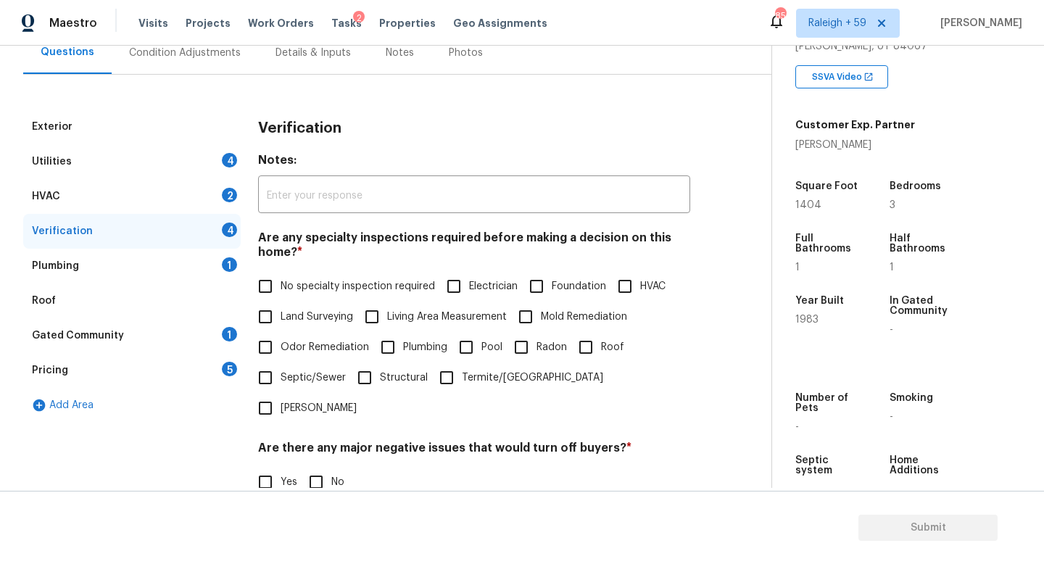
click at [212, 271] on div "Plumbing 1" at bounding box center [131, 266] width 217 height 35
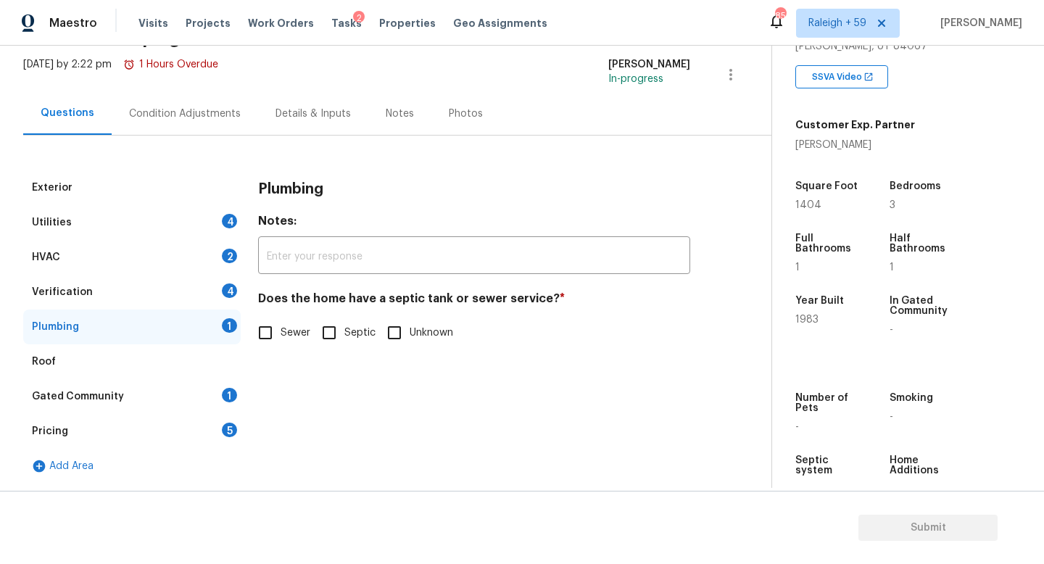
click at [274, 325] on input "Sewer" at bounding box center [265, 332] width 30 height 30
checkbox input "true"
click at [180, 383] on div "Gated Community 1" at bounding box center [131, 396] width 217 height 35
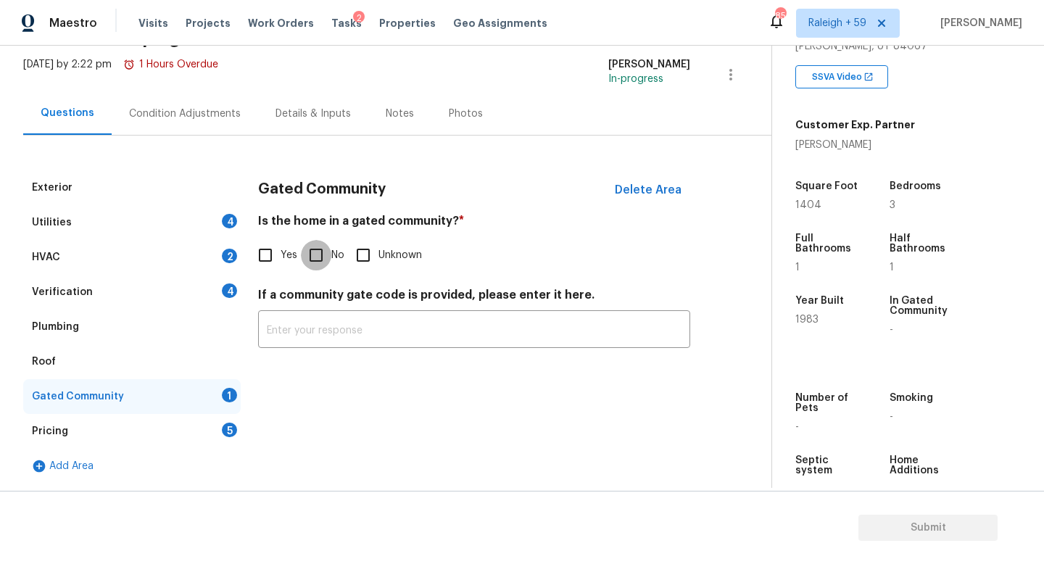
click at [321, 251] on input "No" at bounding box center [316, 255] width 30 height 30
checkbox input "true"
click at [328, 107] on div "Details & Inputs" at bounding box center [312, 114] width 75 height 14
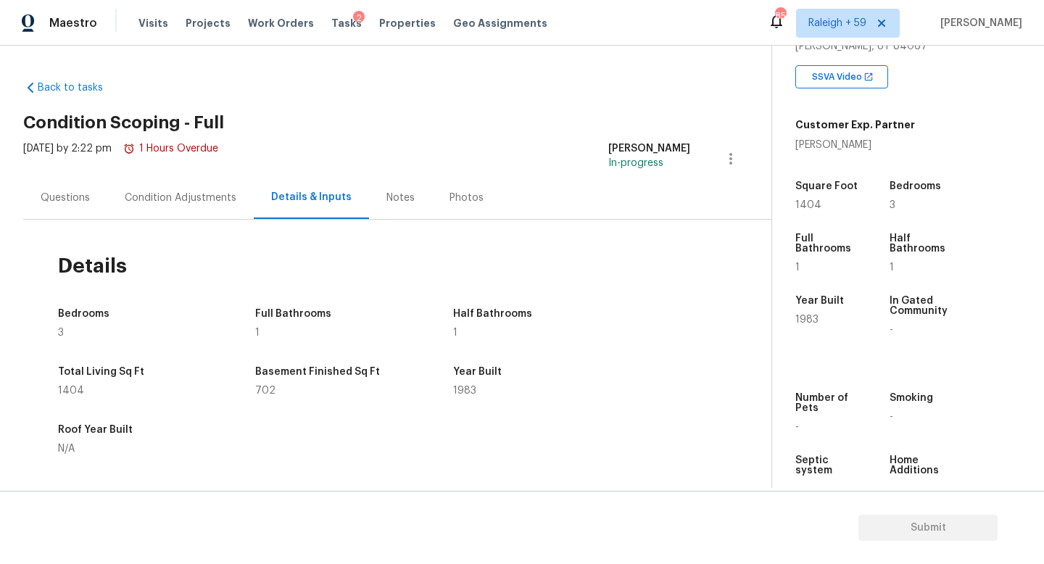
click at [71, 202] on div "Questions" at bounding box center [65, 198] width 49 height 14
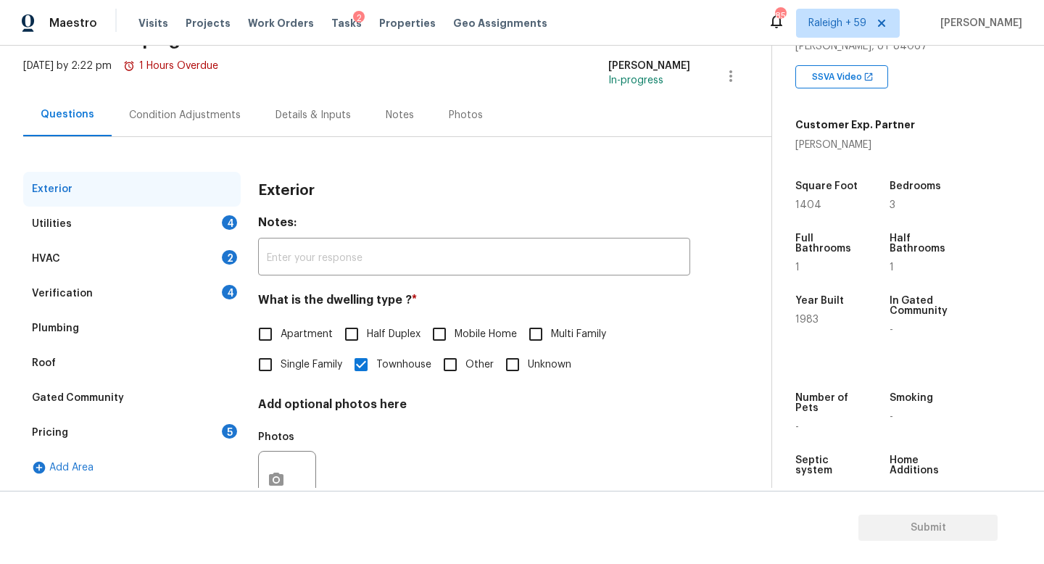
scroll to position [125, 0]
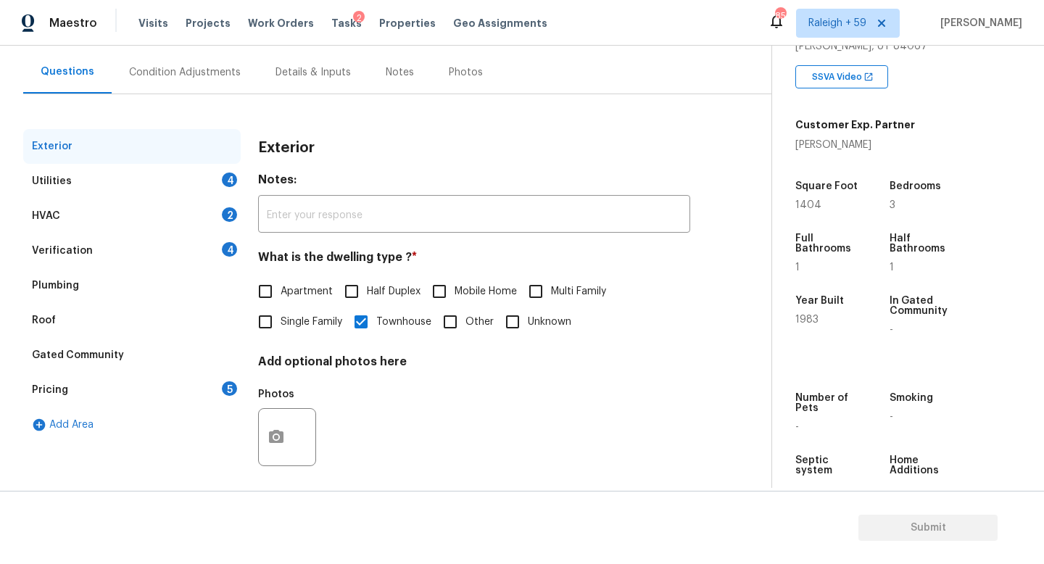
click at [292, 86] on div "Details & Inputs" at bounding box center [313, 72] width 110 height 43
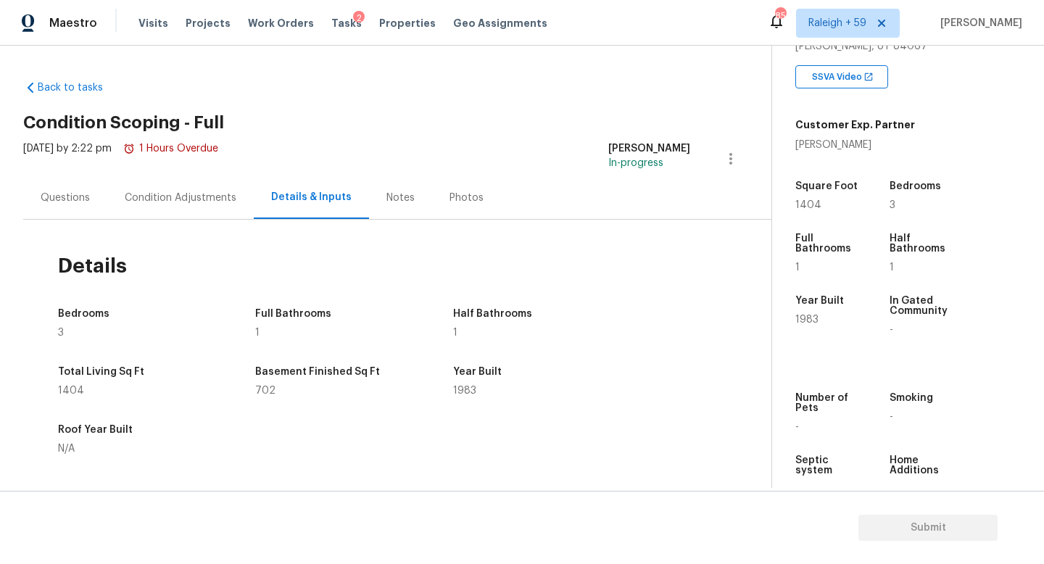
click at [65, 191] on div "Questions" at bounding box center [65, 198] width 49 height 14
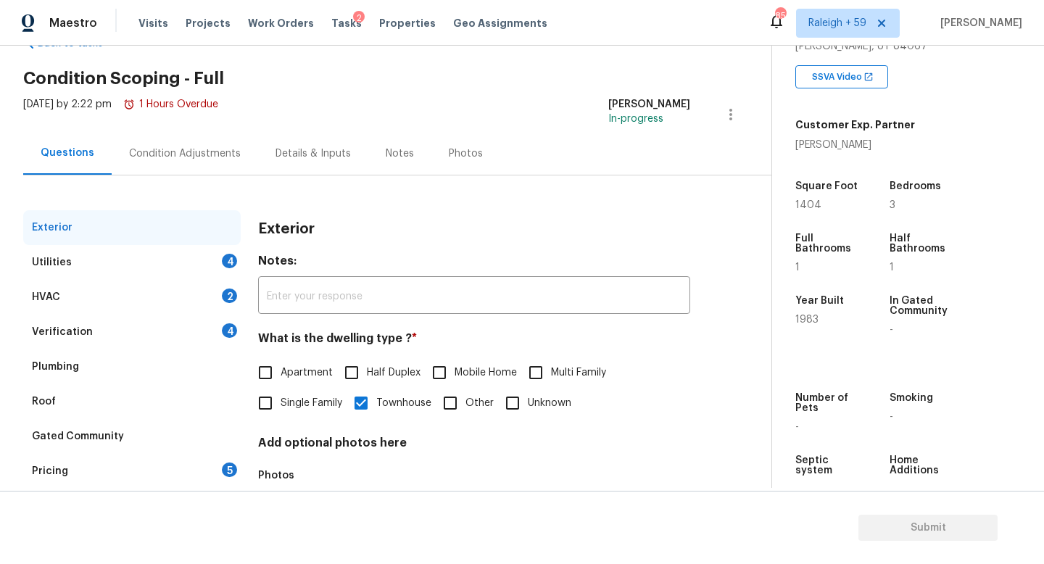
scroll to position [145, 0]
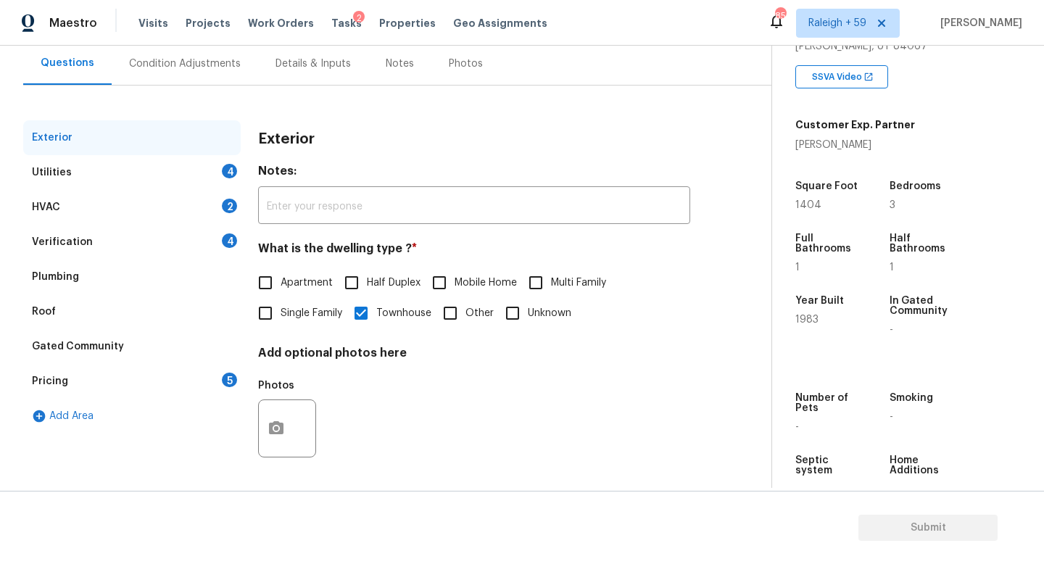
click at [164, 232] on div "Verification 4" at bounding box center [131, 242] width 217 height 35
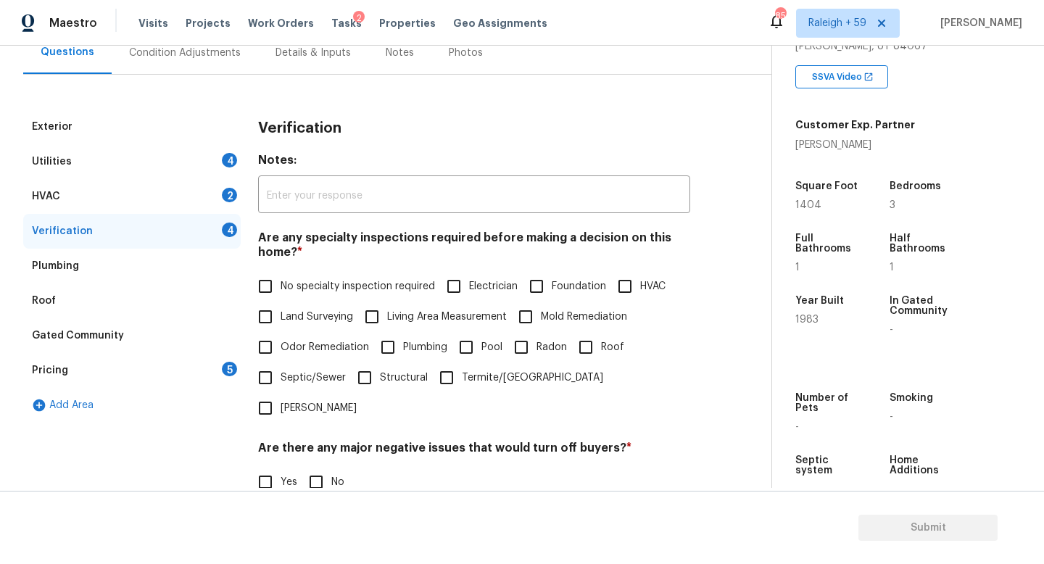
click at [303, 289] on span "No specialty inspection required" at bounding box center [358, 286] width 154 height 15
click at [281, 289] on input "No specialty inspection required" at bounding box center [265, 286] width 30 height 30
checkbox input "true"
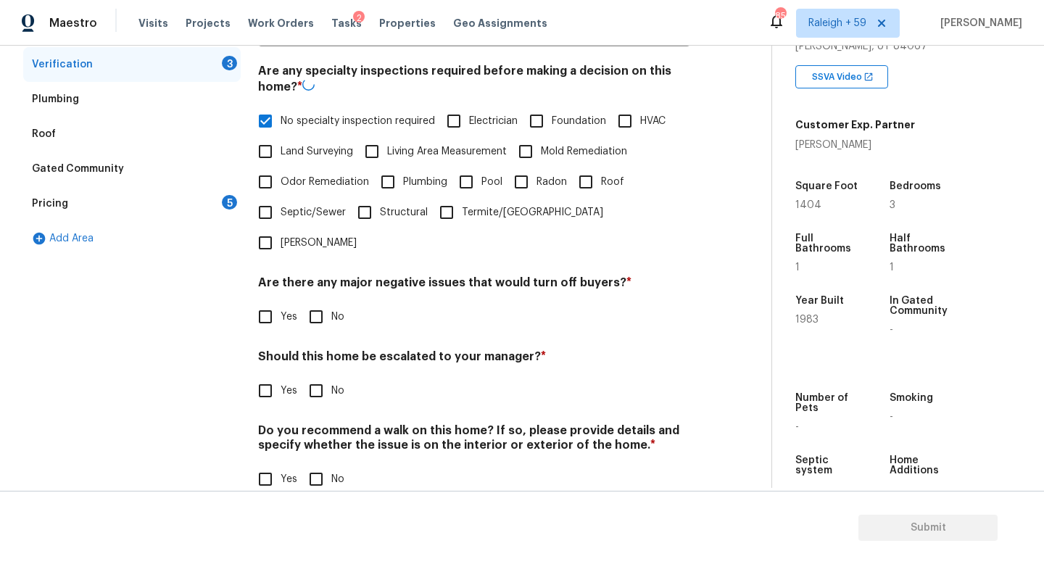
scroll to position [349, 0]
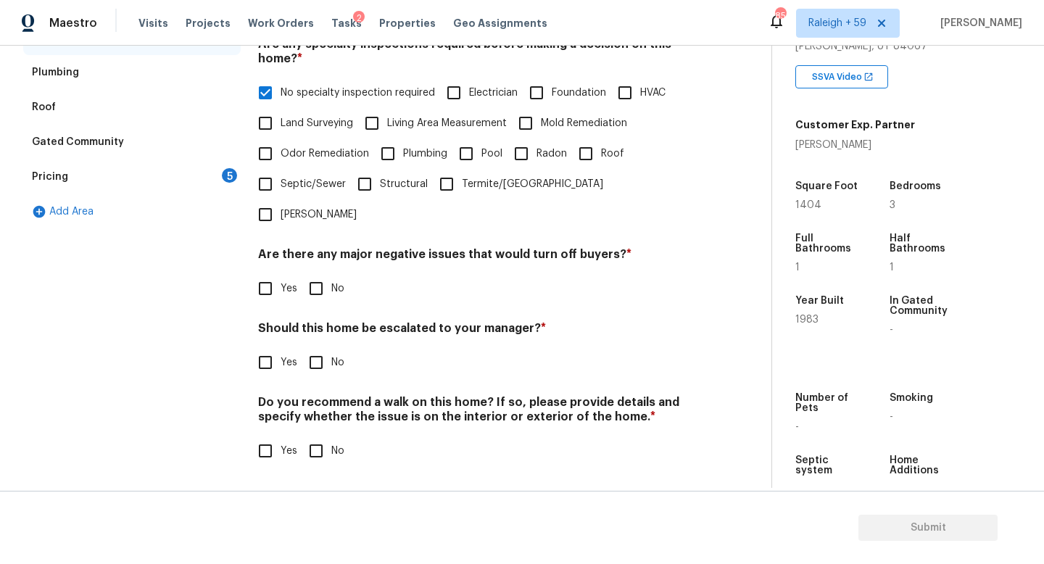
click at [314, 281] on input "No" at bounding box center [316, 288] width 30 height 30
checkbox input "true"
click at [322, 353] on input "No" at bounding box center [316, 362] width 30 height 30
checkbox input "true"
click at [312, 436] on input "No" at bounding box center [316, 451] width 30 height 30
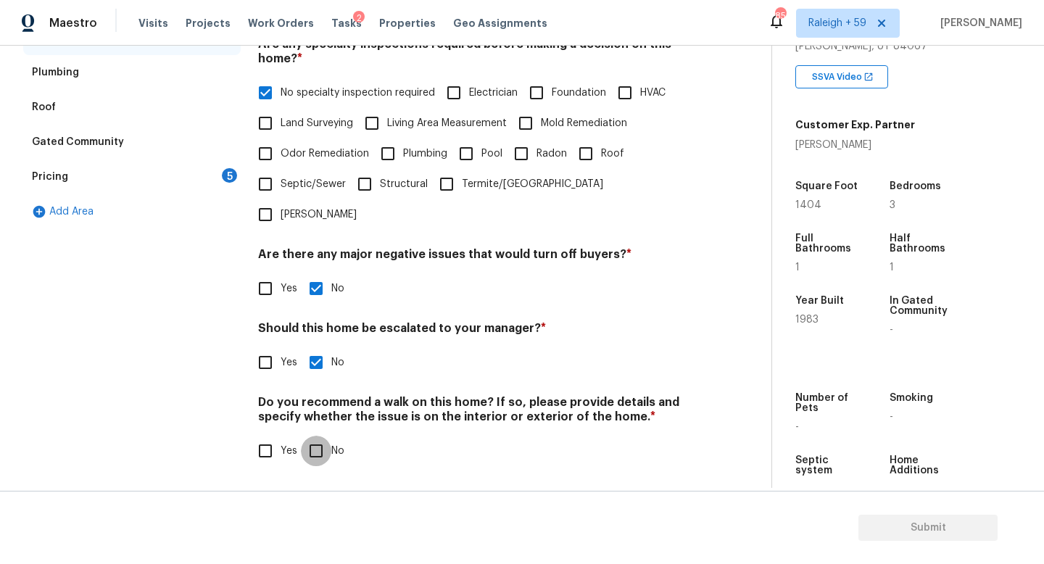
checkbox input "true"
click at [186, 159] on div "Pricing 5" at bounding box center [131, 176] width 217 height 35
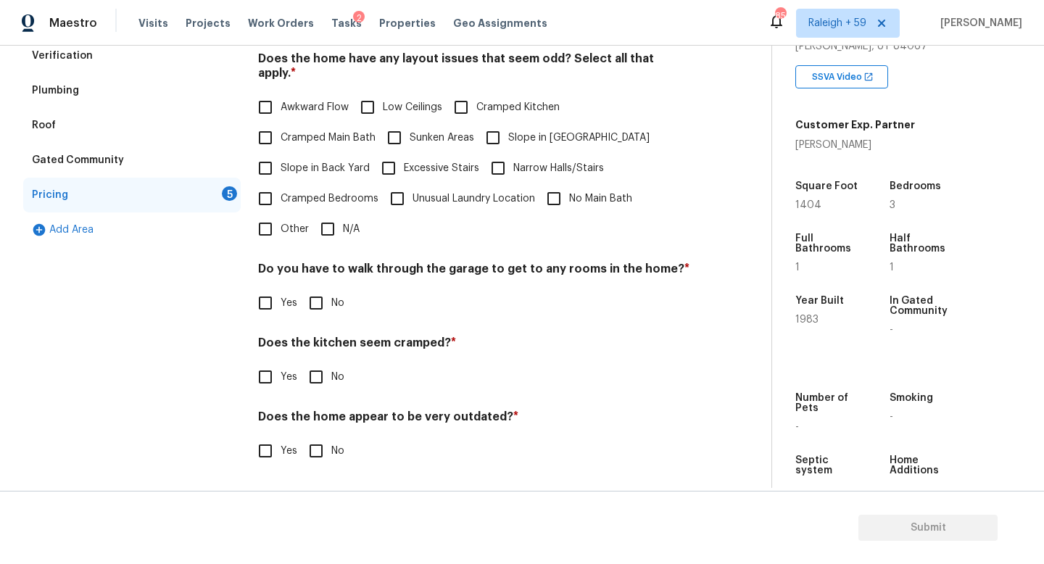
click at [312, 133] on span "Cramped Main Bath" at bounding box center [328, 137] width 95 height 15
click at [281, 133] on input "Cramped Main Bath" at bounding box center [265, 138] width 30 height 30
checkbox input "true"
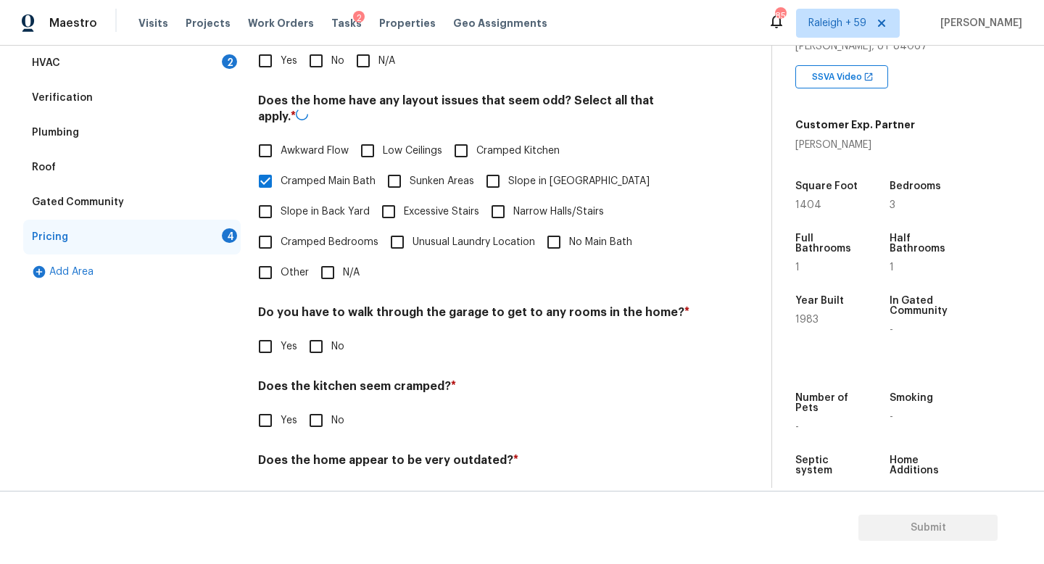
scroll to position [220, 0]
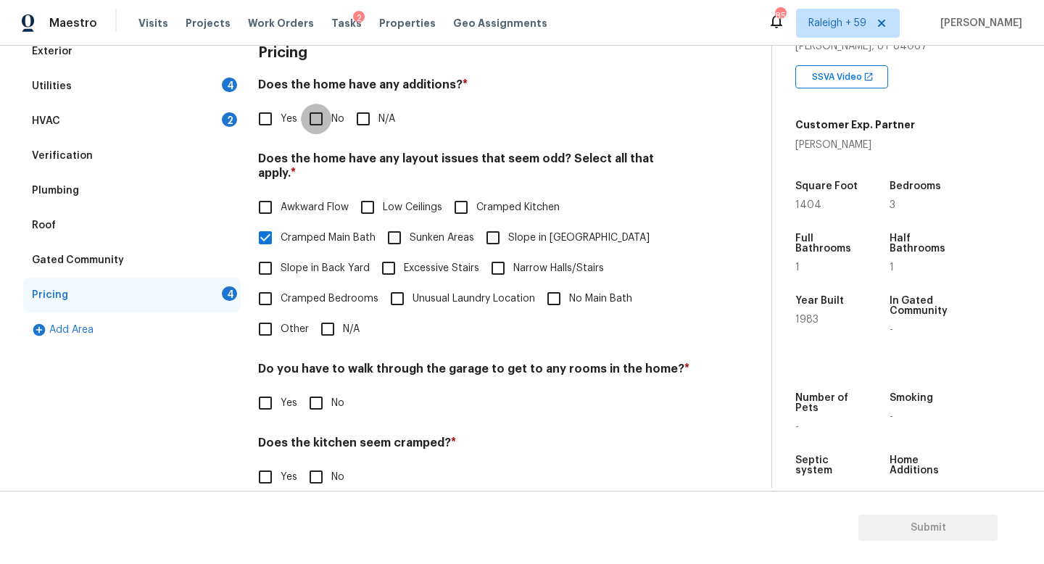
click at [320, 126] on input "No" at bounding box center [316, 119] width 30 height 30
checkbox input "true"
click at [329, 320] on input "N/A" at bounding box center [327, 329] width 30 height 30
checkbox input "true"
click at [305, 241] on span "Cramped Main Bath" at bounding box center [328, 239] width 95 height 15
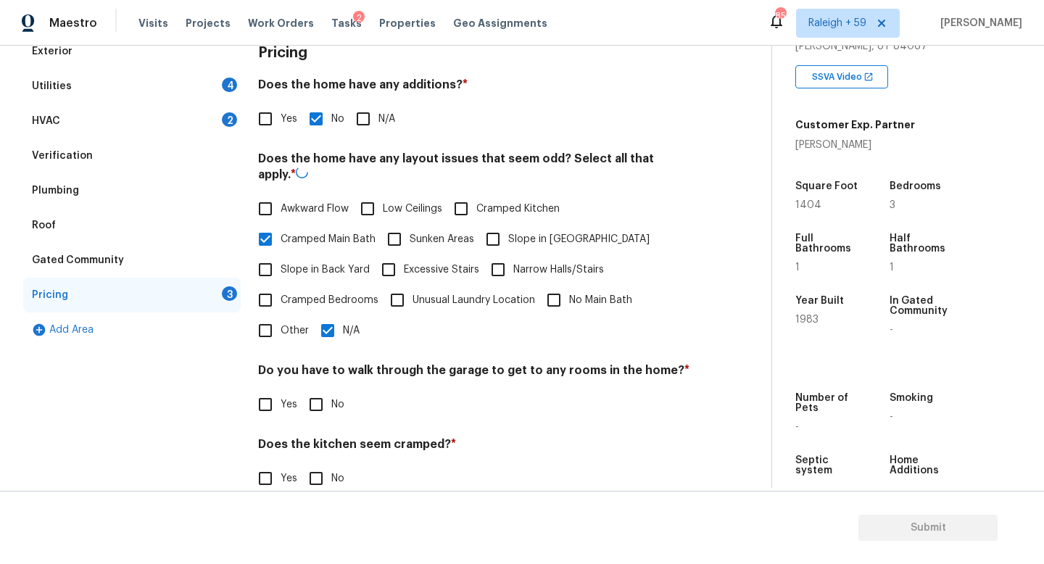
click at [281, 241] on input "Cramped Main Bath" at bounding box center [265, 239] width 30 height 30
checkbox input "false"
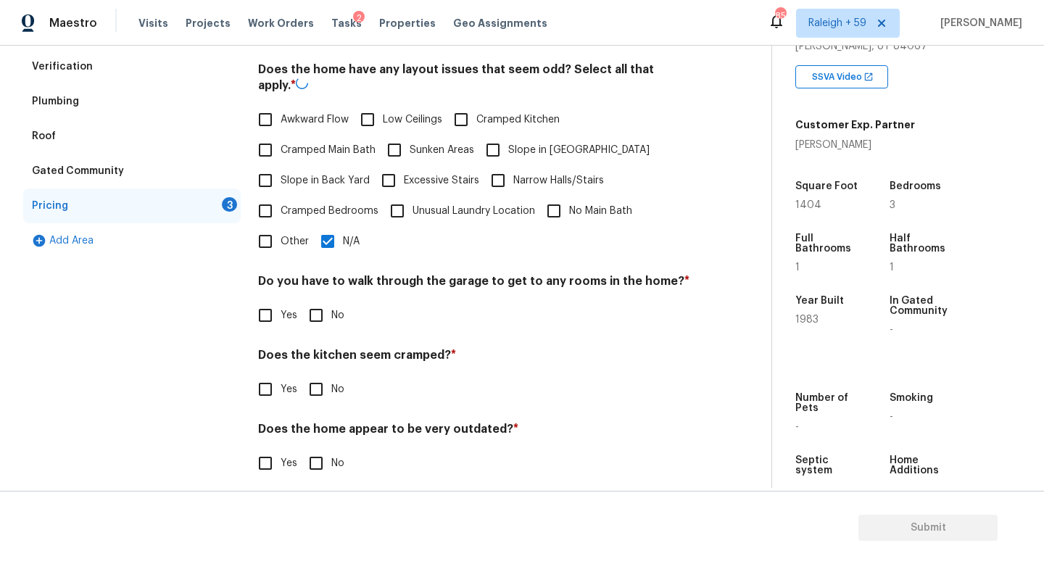
scroll to position [331, 0]
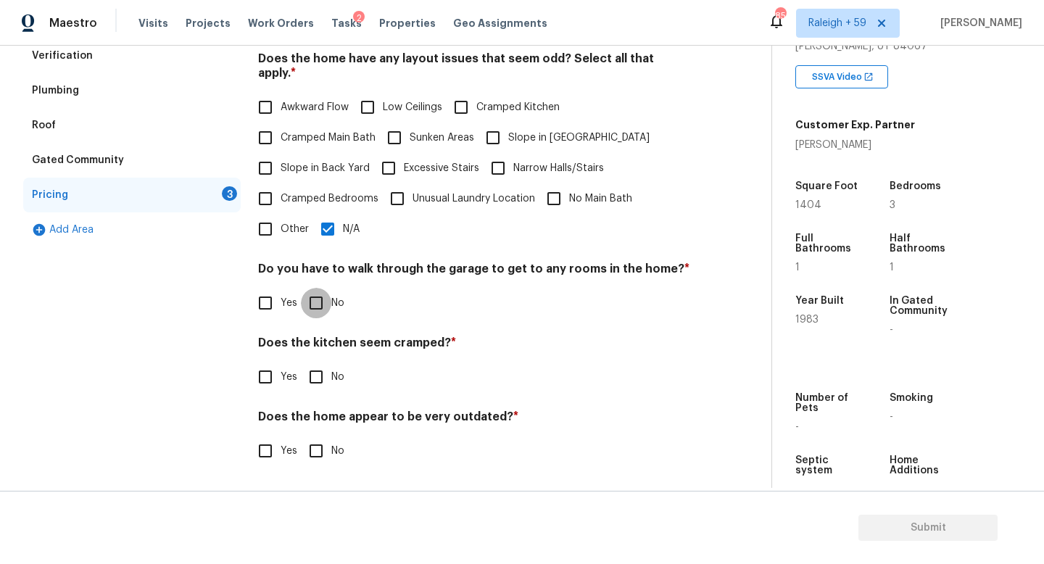
click at [326, 288] on input "No" at bounding box center [316, 303] width 30 height 30
checkbox input "true"
click at [320, 389] on div "Pricing Does the home have any additions? * Yes No N/A Does the home have any l…" at bounding box center [474, 208] width 432 height 549
click at [325, 374] on input "No" at bounding box center [316, 377] width 30 height 30
checkbox input "true"
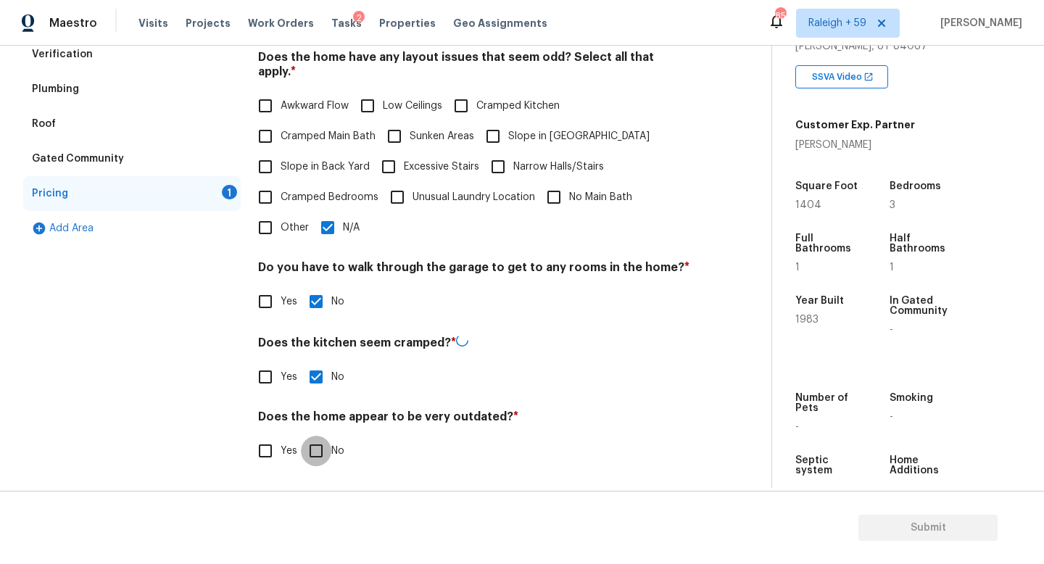
click at [327, 447] on input "No" at bounding box center [316, 451] width 30 height 30
checkbox input "true"
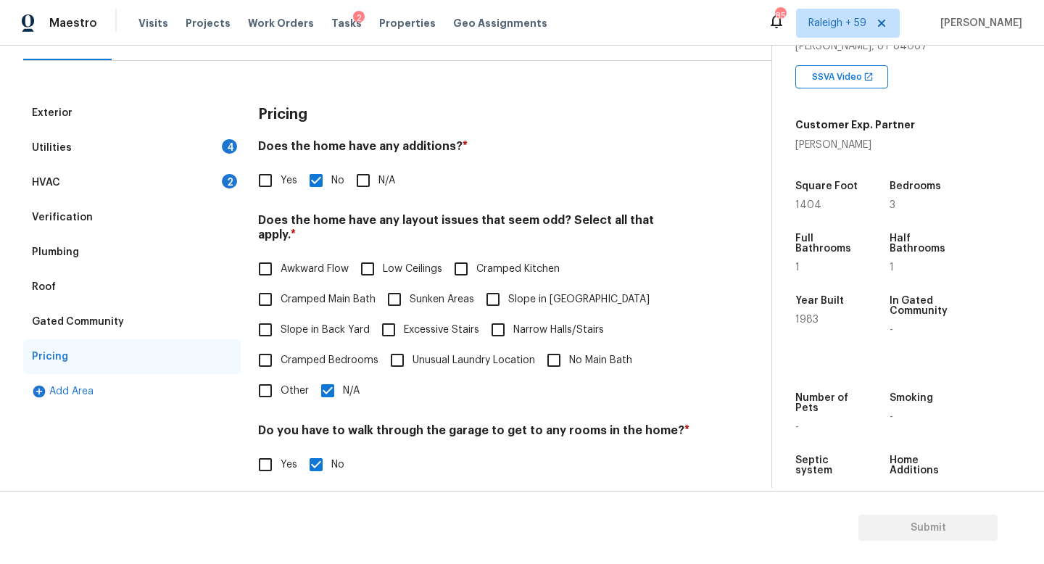
scroll to position [30, 0]
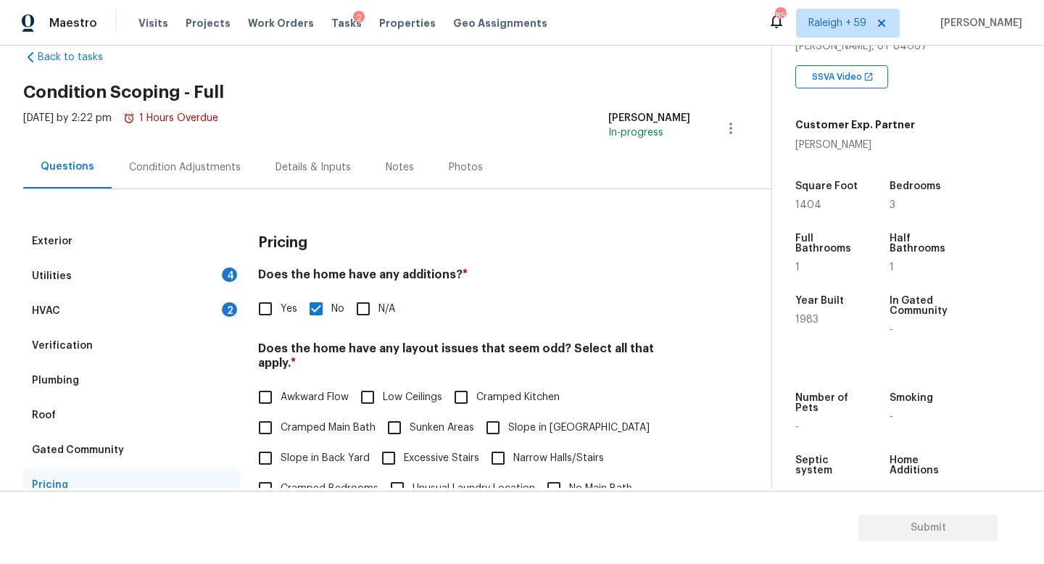
click at [215, 257] on div "Exterior" at bounding box center [131, 241] width 217 height 35
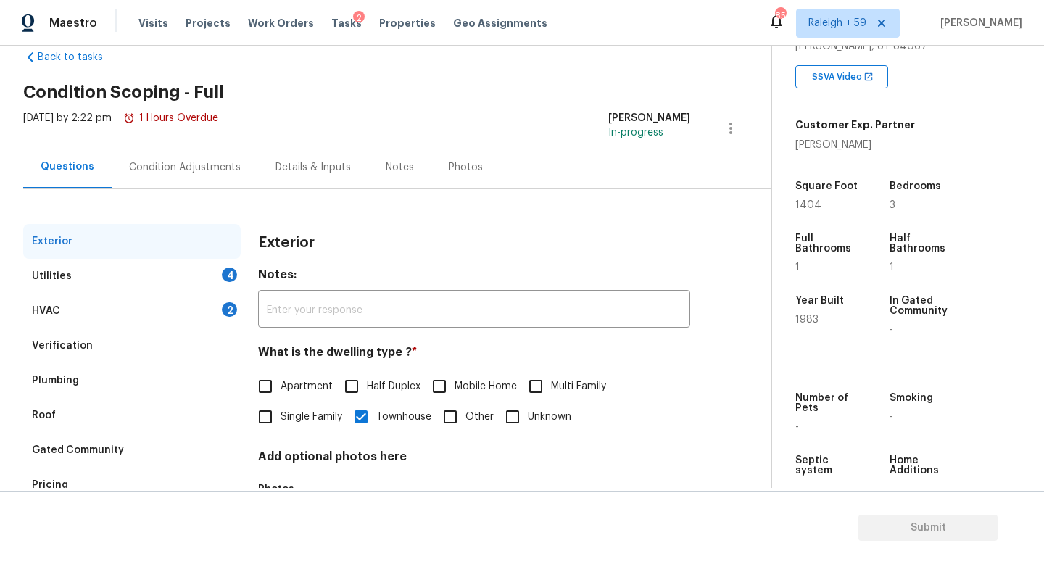
scroll to position [145, 0]
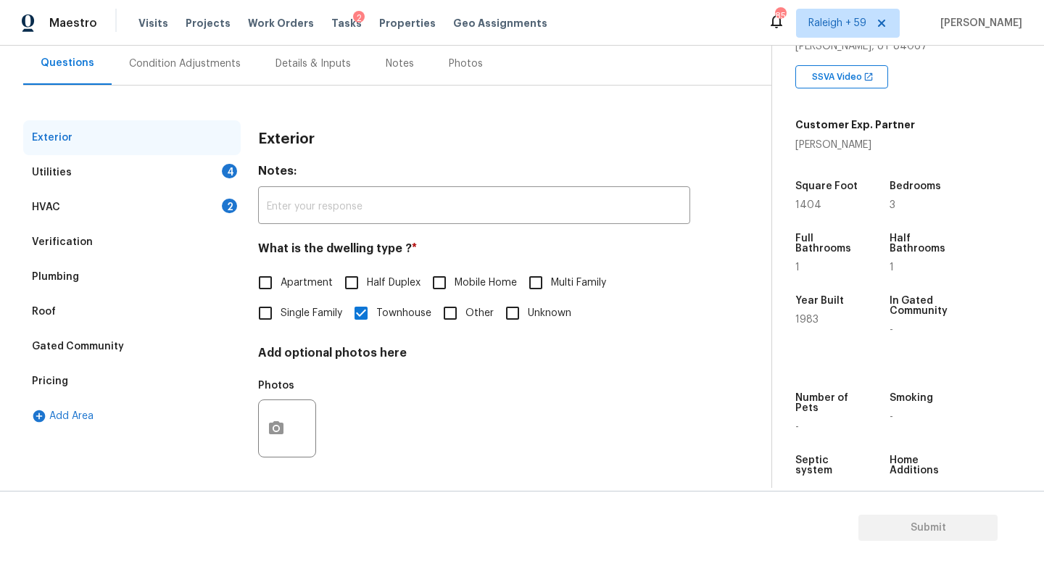
click at [231, 164] on div "4" at bounding box center [229, 171] width 15 height 14
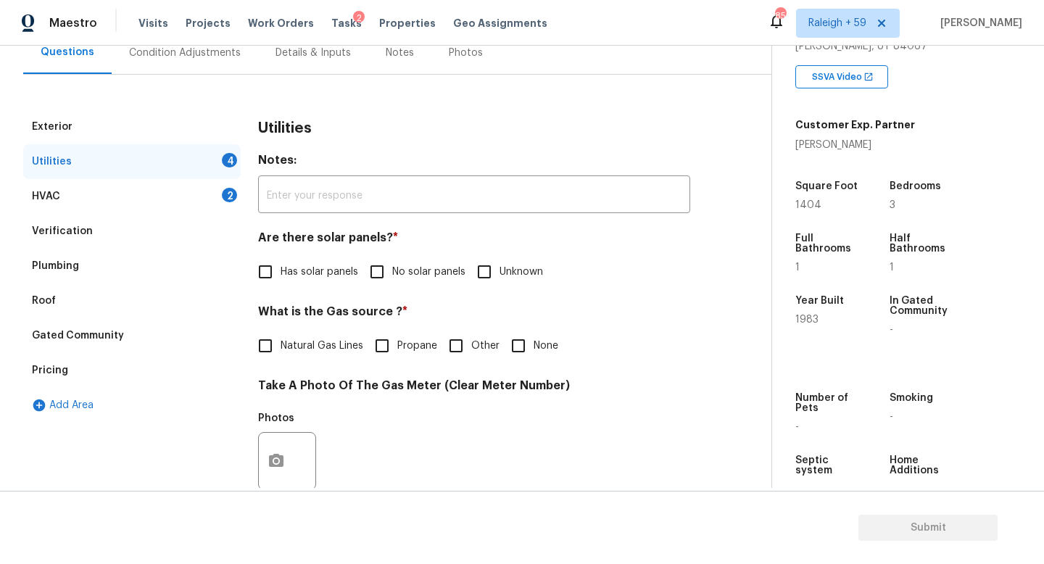
click at [381, 265] on input "No solar panels" at bounding box center [377, 272] width 30 height 30
checkbox input "true"
click at [308, 345] on span "Natural Gas Lines" at bounding box center [322, 346] width 83 height 15
click at [281, 345] on input "Natural Gas Lines" at bounding box center [265, 346] width 30 height 30
checkbox input "true"
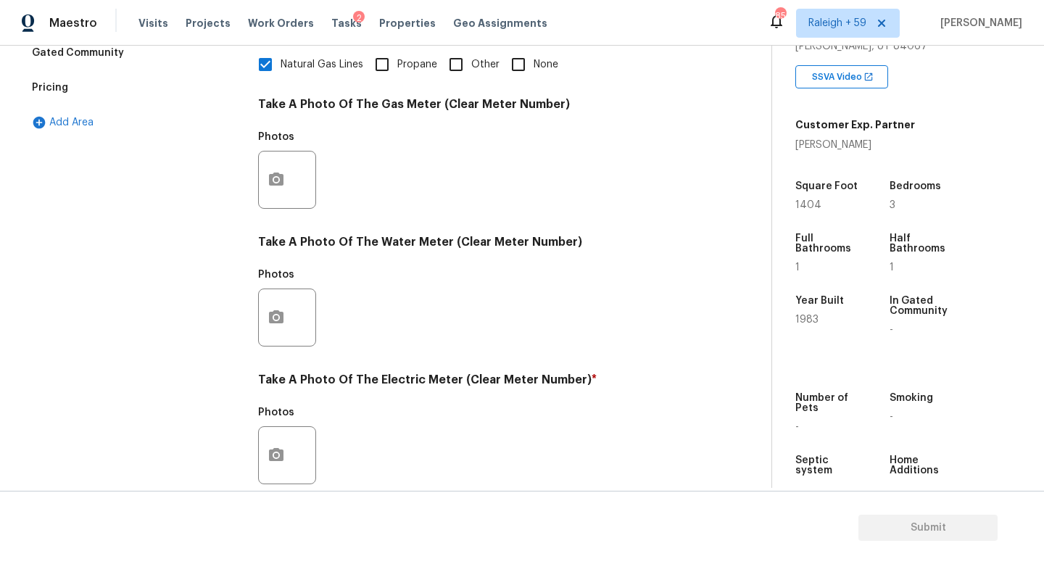
scroll to position [538, 0]
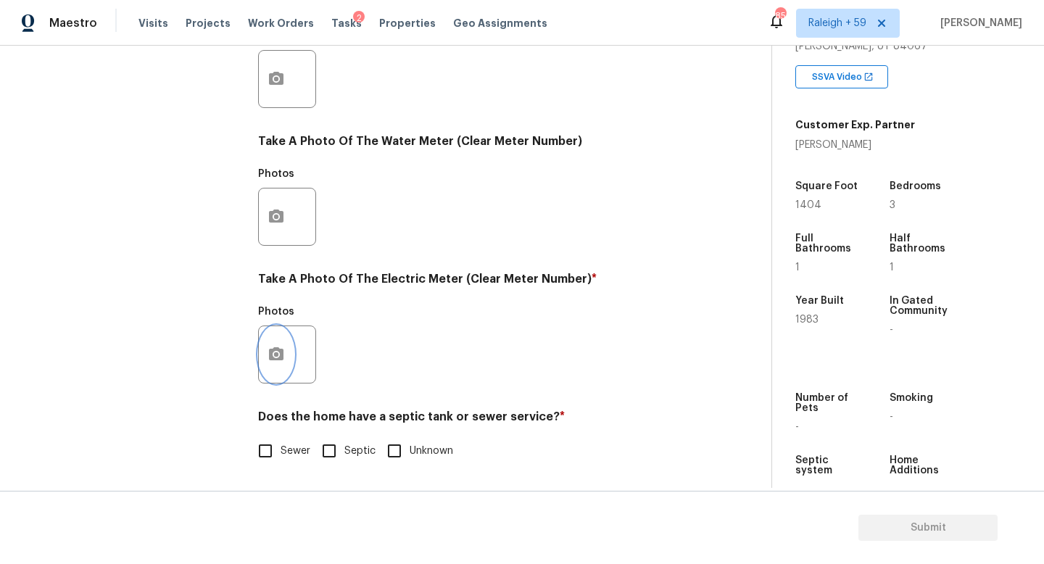
click at [278, 346] on icon "button" at bounding box center [275, 354] width 17 height 17
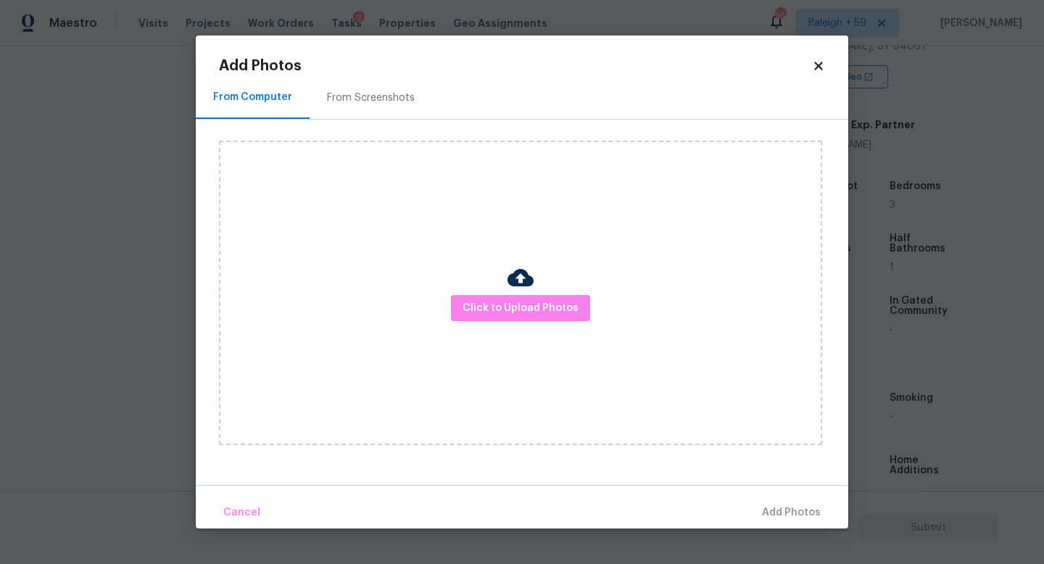
click at [447, 313] on div "Click to Upload Photos" at bounding box center [520, 293] width 603 height 304
click at [503, 312] on span "Click to Upload Photos" at bounding box center [520, 308] width 116 height 18
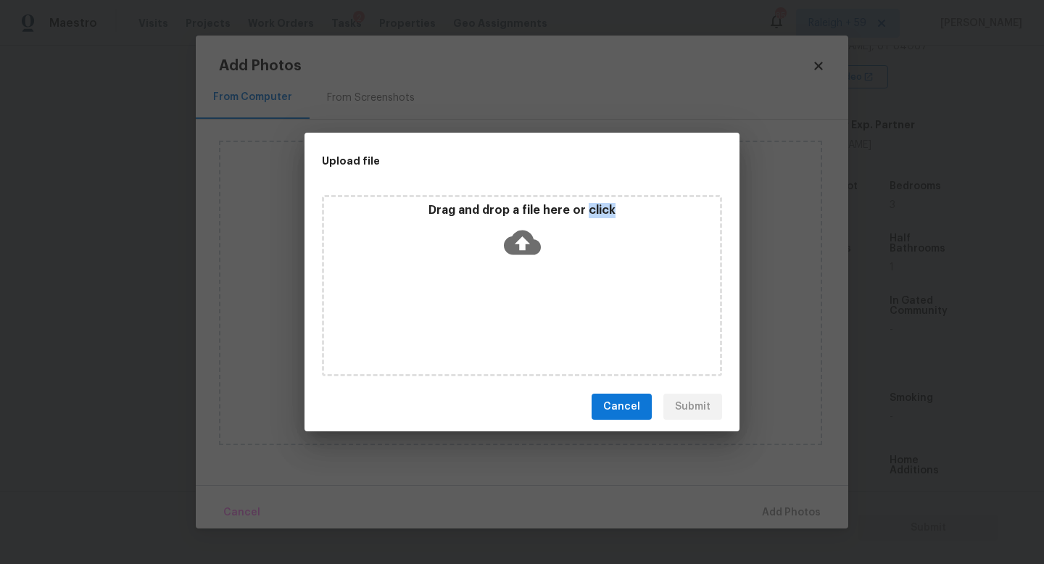
click at [503, 312] on div "Drag and drop a file here or click" at bounding box center [522, 285] width 400 height 181
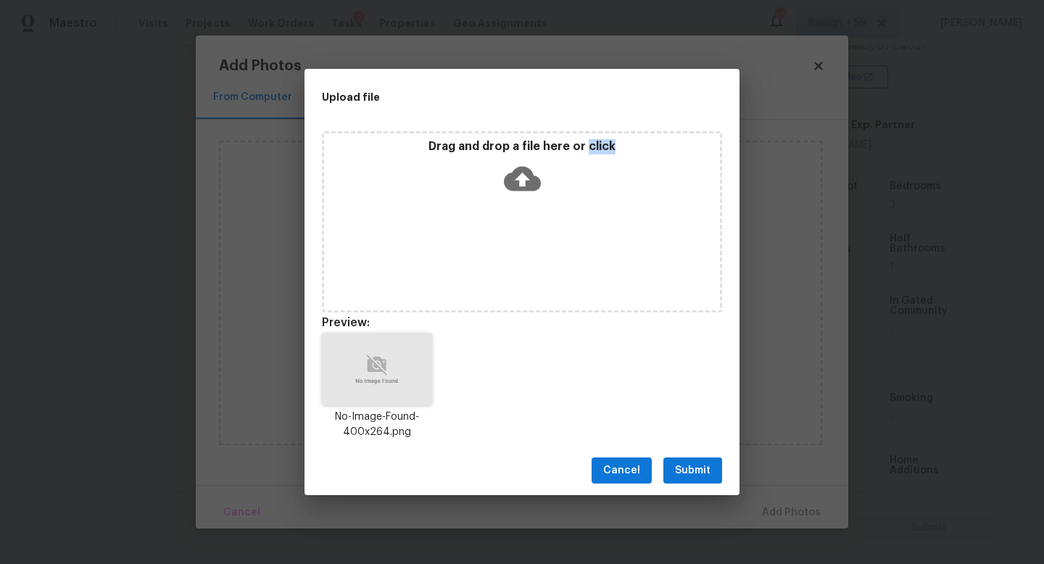
click at [715, 474] on button "Submit" at bounding box center [692, 470] width 59 height 27
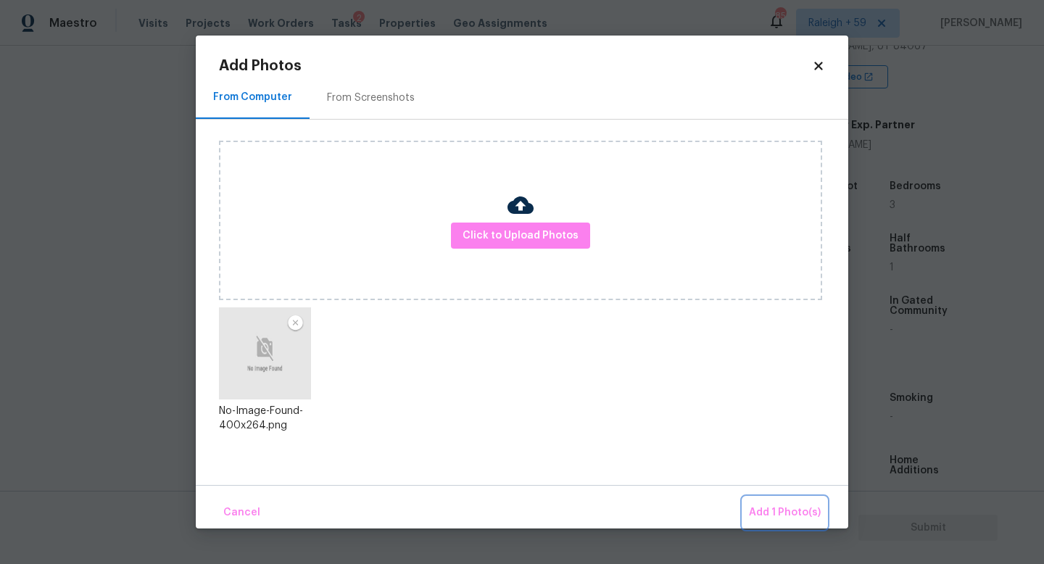
click at [774, 503] on button "Add 1 Photo(s)" at bounding box center [784, 512] width 83 height 31
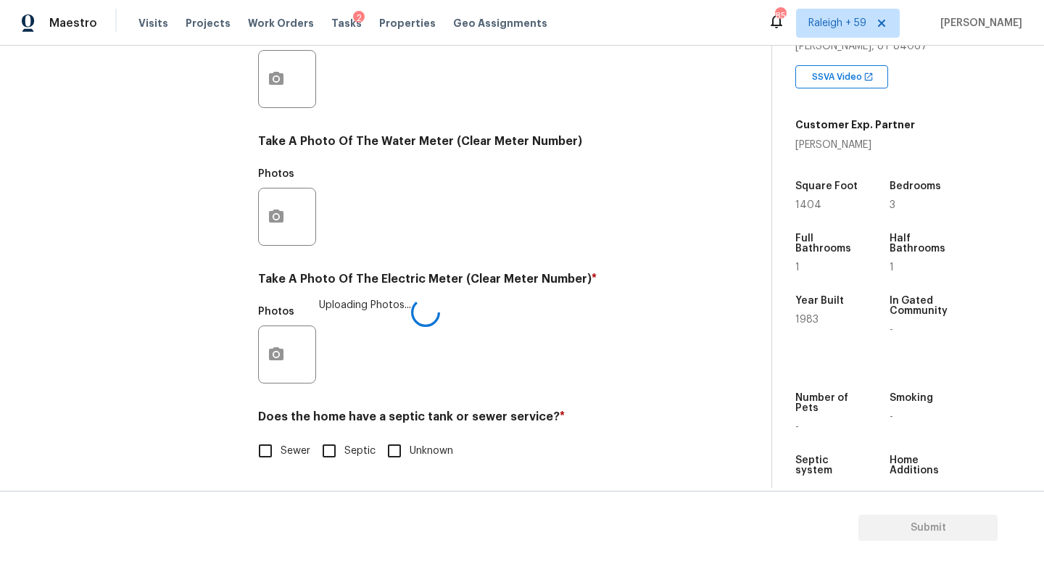
click at [268, 449] on input "Sewer" at bounding box center [265, 451] width 30 height 30
checkbox input "true"
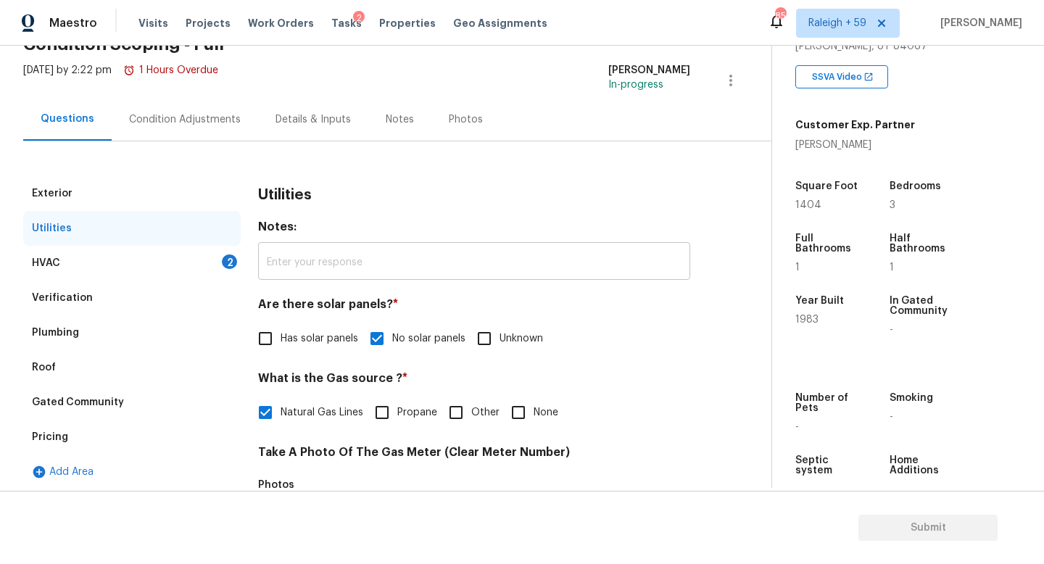
scroll to position [0, 0]
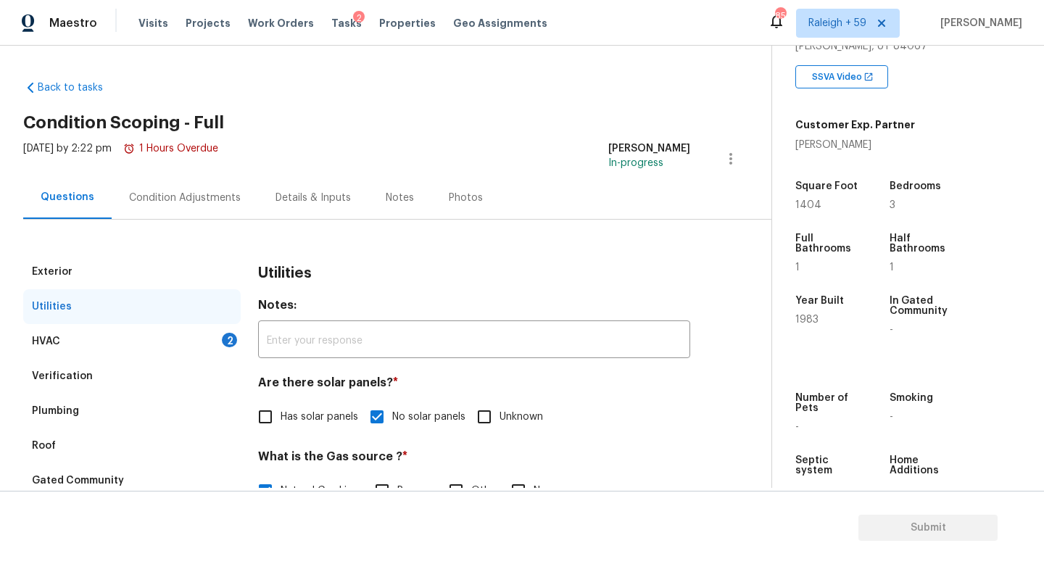
click at [199, 332] on div "HVAC 2" at bounding box center [131, 341] width 217 height 35
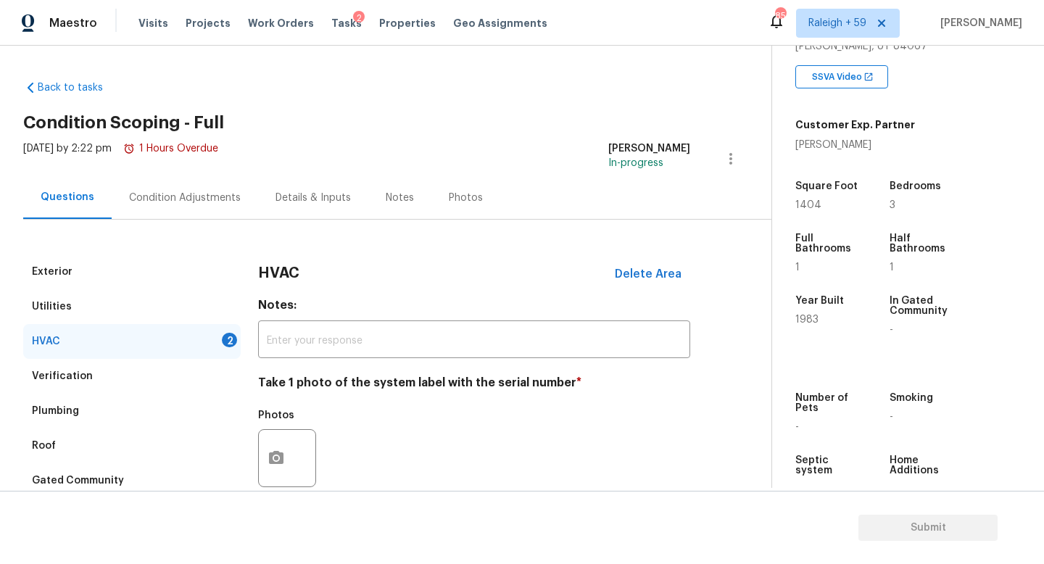
click at [220, 204] on div "Condition Adjustments" at bounding box center [185, 198] width 112 height 14
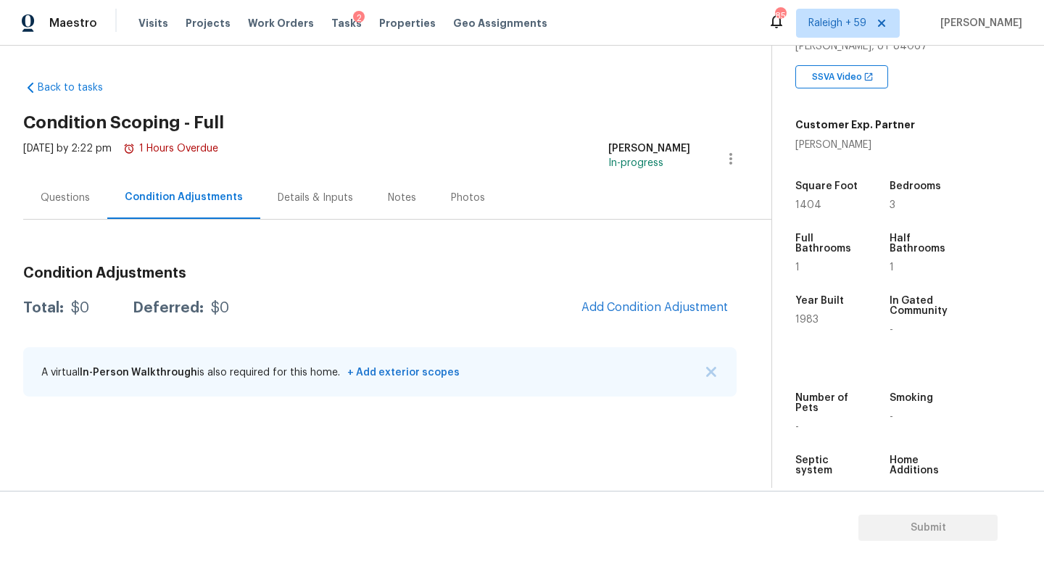
click at [300, 203] on div "Details & Inputs" at bounding box center [315, 198] width 75 height 14
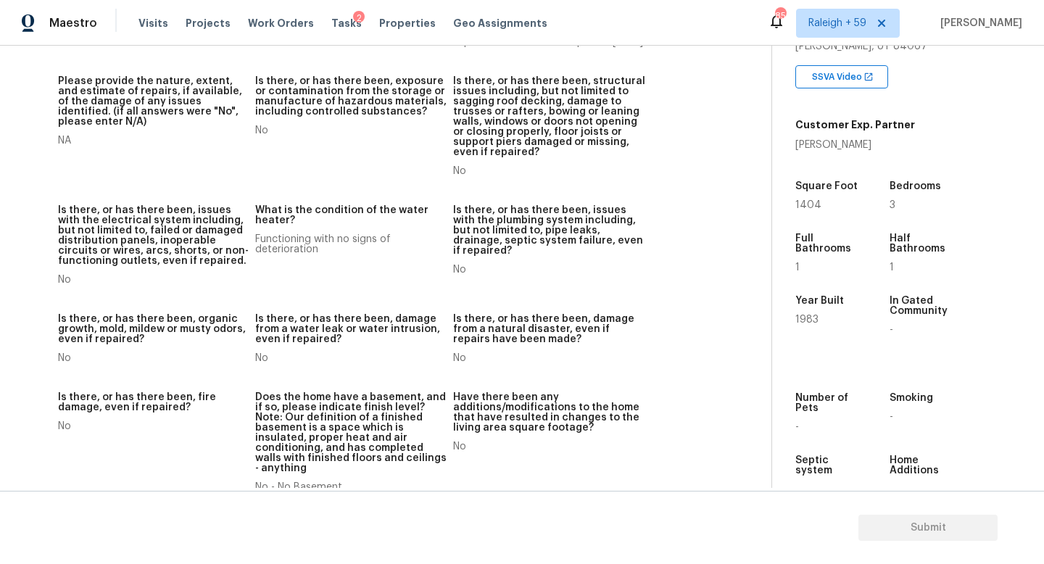
scroll to position [33, 0]
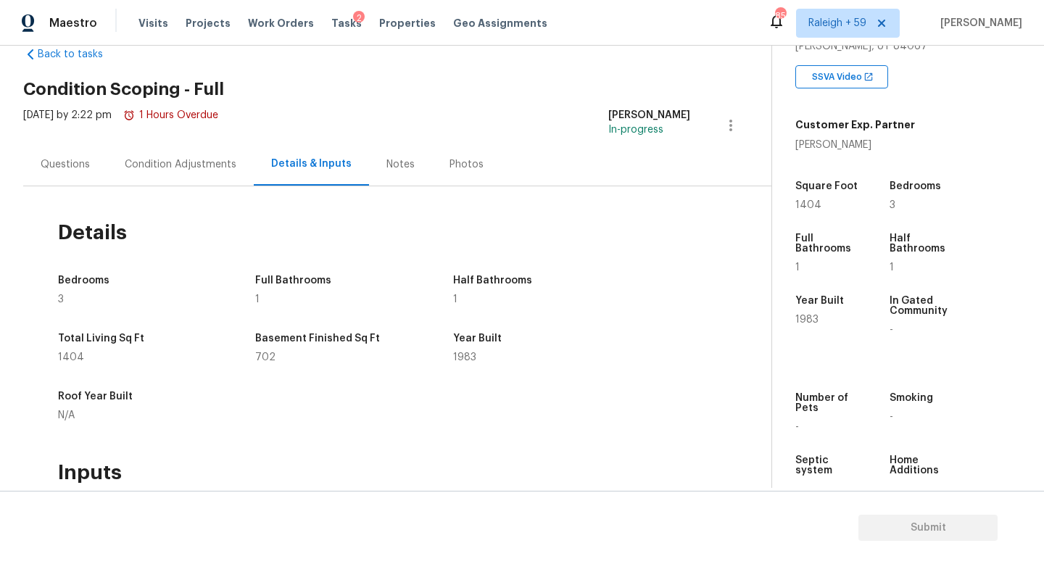
click at [54, 168] on div "Questions" at bounding box center [65, 164] width 49 height 14
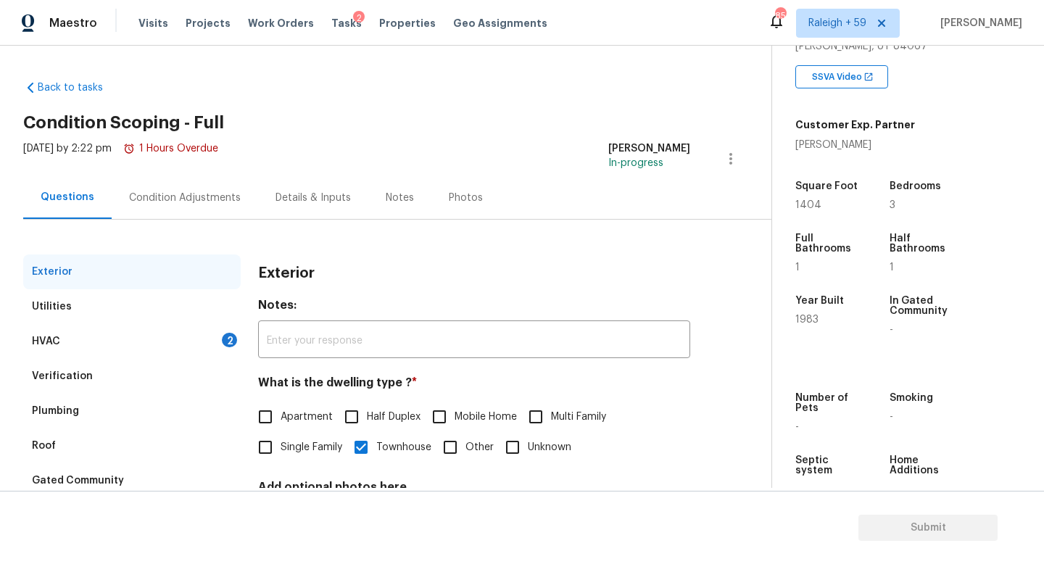
click at [178, 196] on div "Condition Adjustments" at bounding box center [185, 198] width 112 height 14
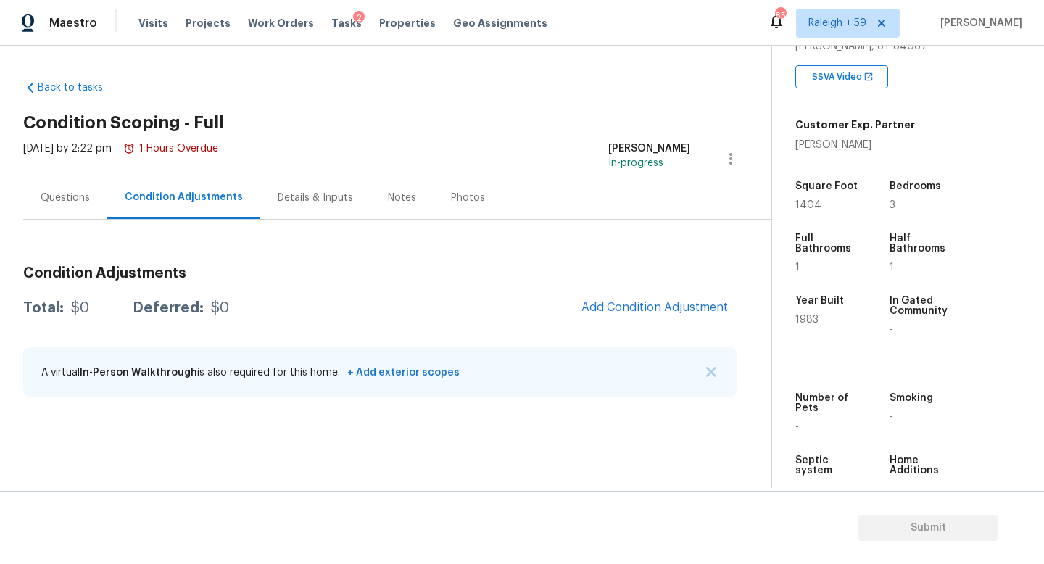
click at [29, 195] on div "Questions" at bounding box center [65, 197] width 84 height 43
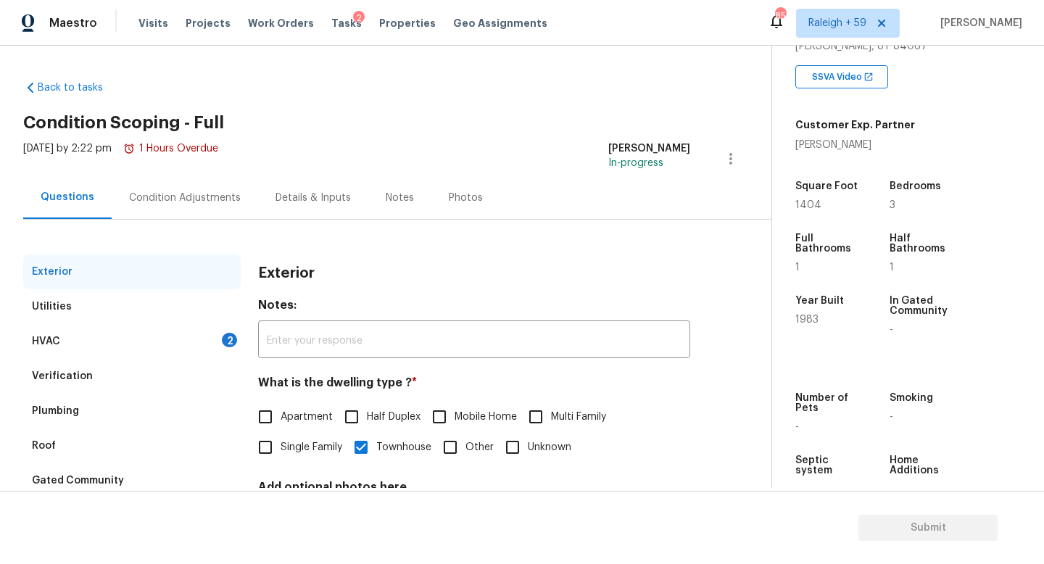
click at [165, 204] on div "Condition Adjustments" at bounding box center [185, 197] width 146 height 43
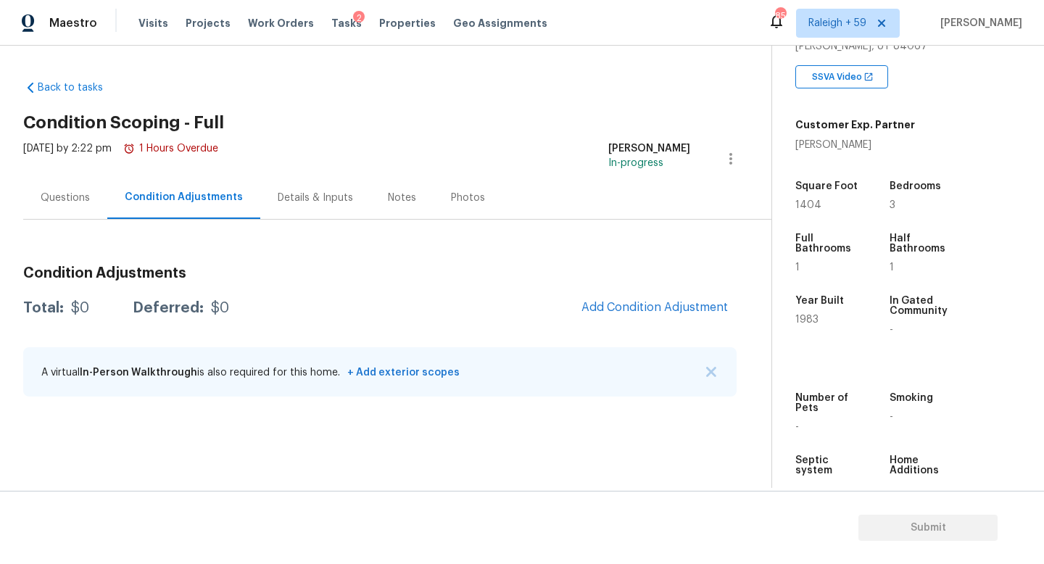
click at [46, 206] on div "Questions" at bounding box center [65, 197] width 84 height 43
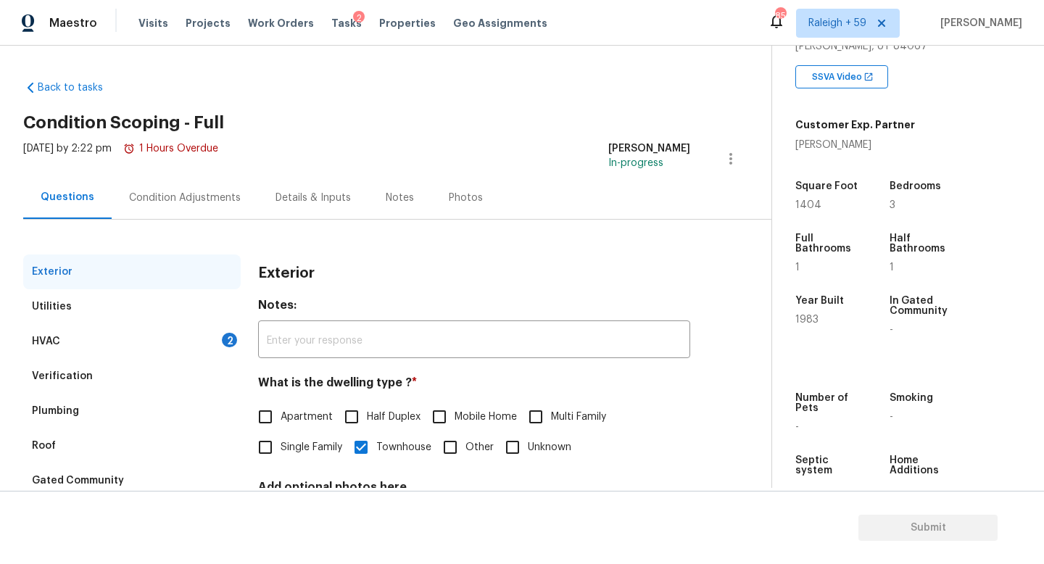
click at [186, 194] on div "Condition Adjustments" at bounding box center [185, 198] width 112 height 14
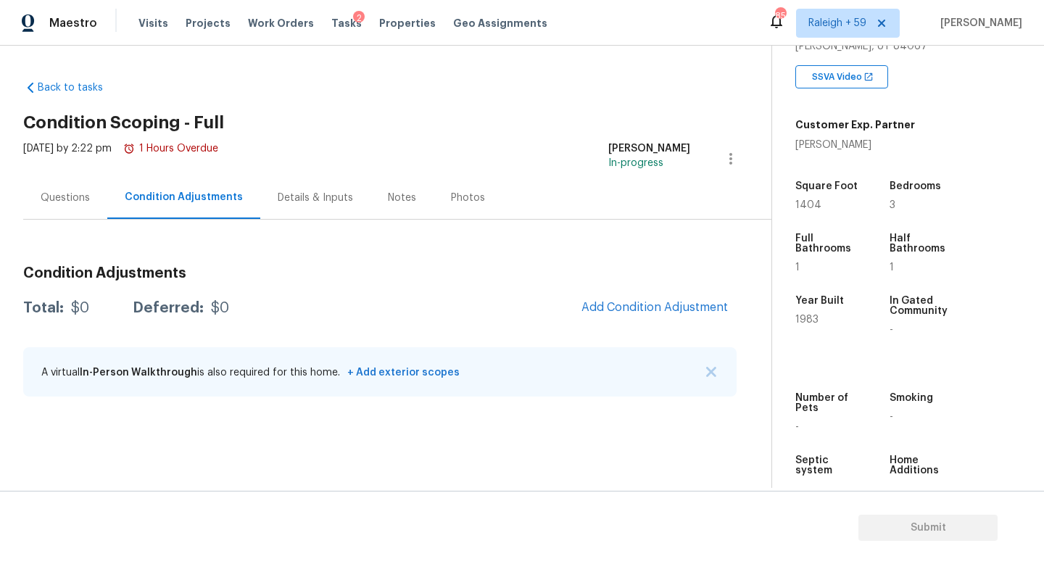
click at [73, 210] on div "Questions" at bounding box center [65, 197] width 84 height 43
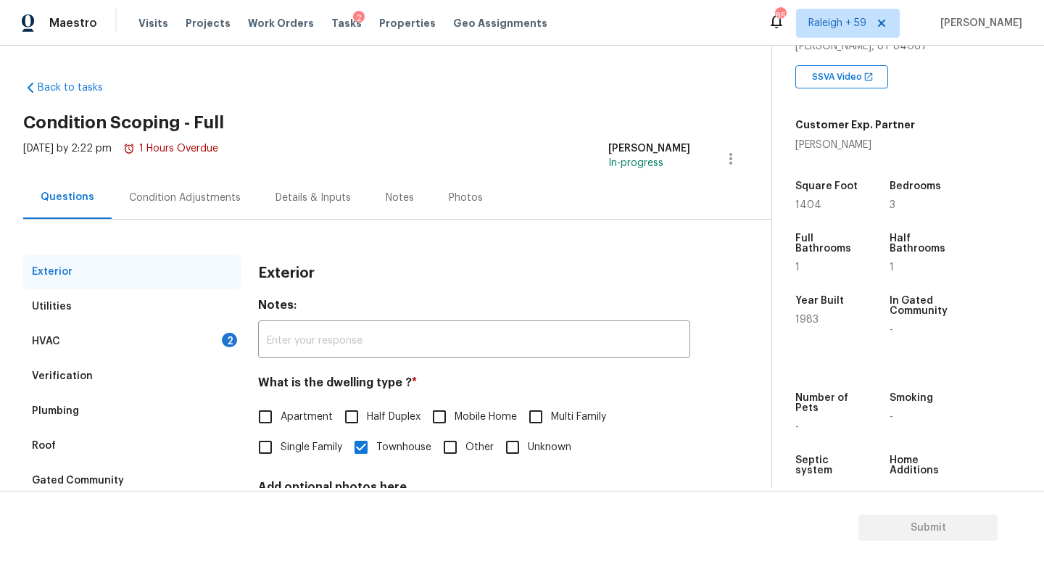
click at [173, 197] on div "Condition Adjustments" at bounding box center [185, 198] width 112 height 14
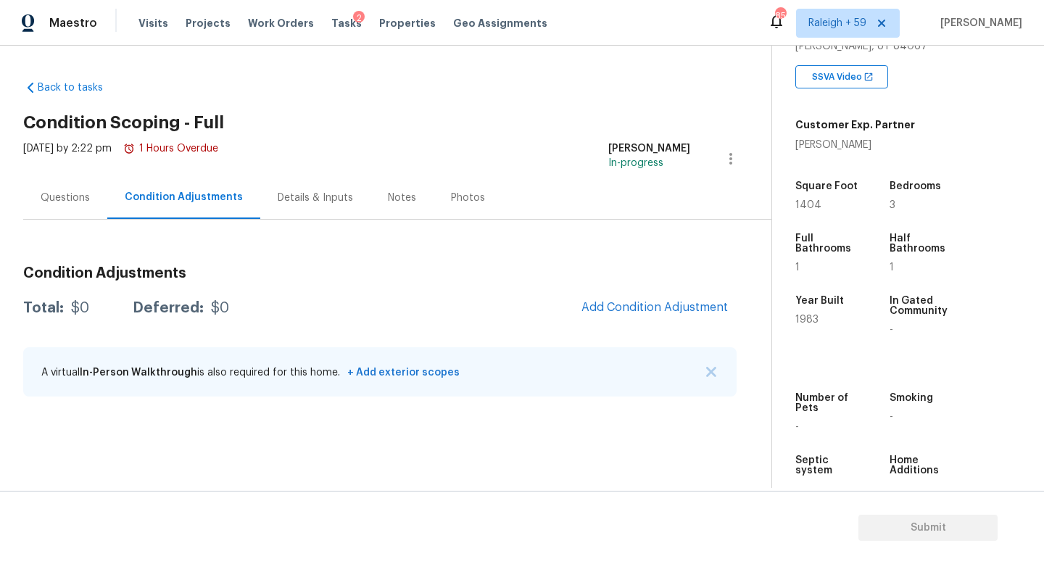
click at [98, 183] on div "Questions" at bounding box center [65, 197] width 84 height 43
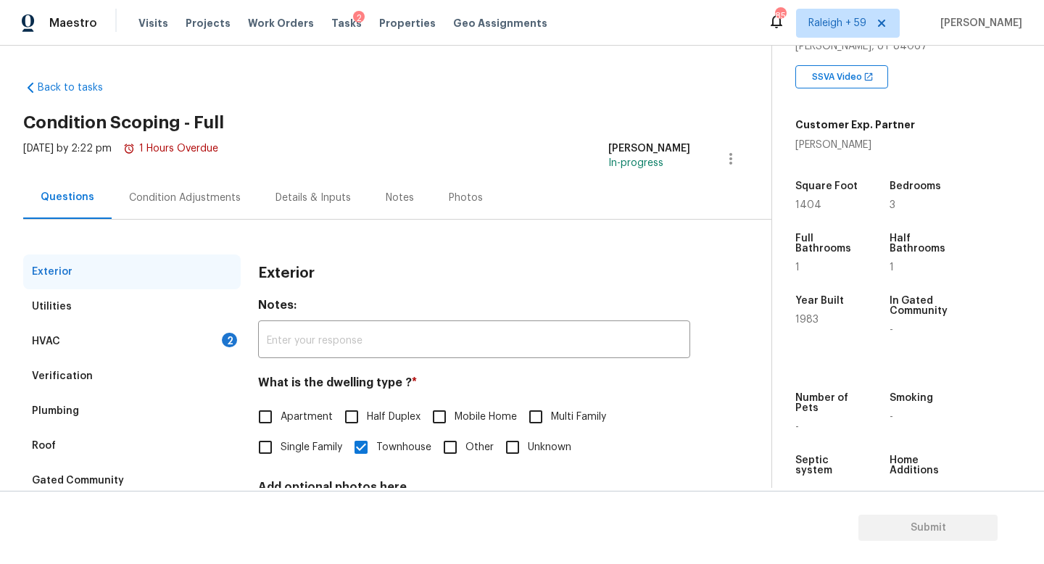
click at [167, 339] on div "HVAC 2" at bounding box center [131, 341] width 217 height 35
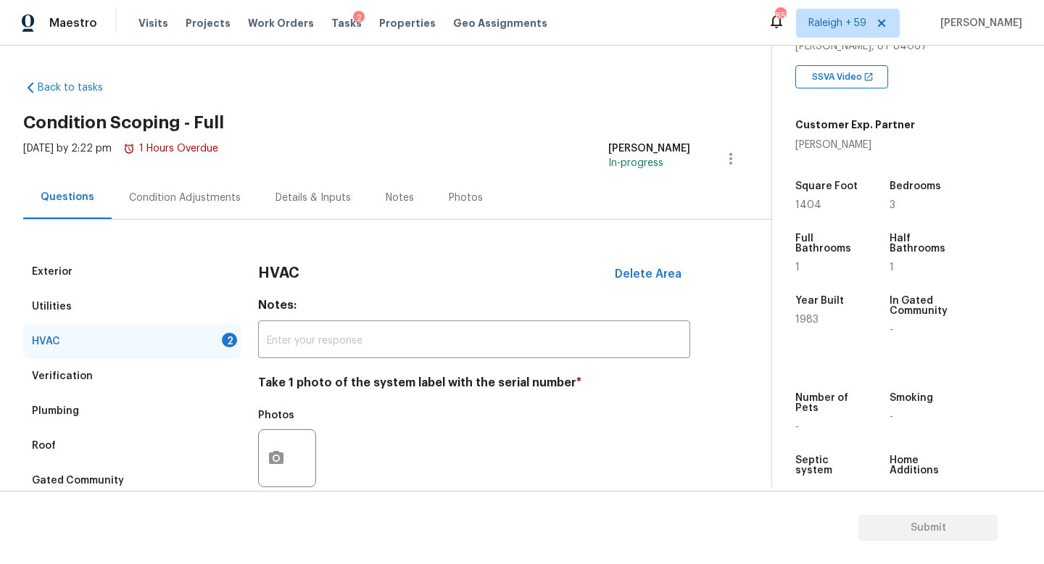
click at [196, 205] on div "Condition Adjustments" at bounding box center [185, 197] width 146 height 43
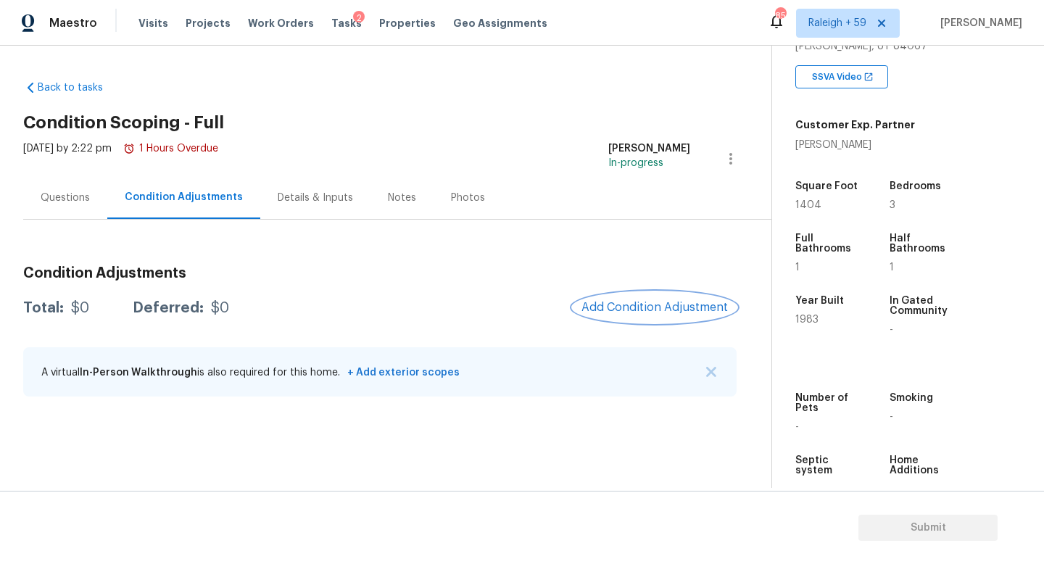
click at [667, 317] on button "Add Condition Adjustment" at bounding box center [655, 307] width 164 height 30
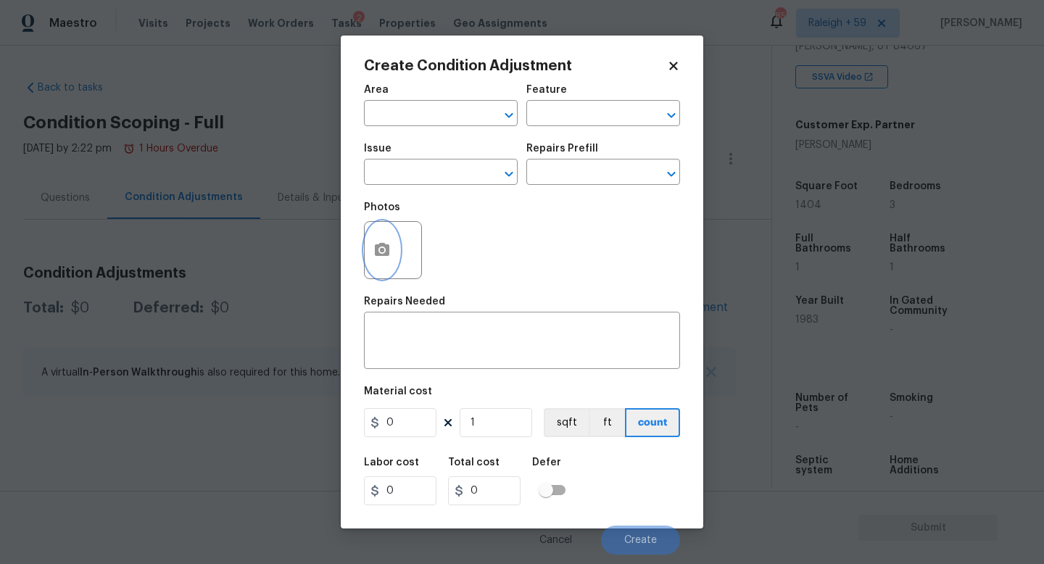
click at [384, 238] on button "button" at bounding box center [382, 250] width 35 height 57
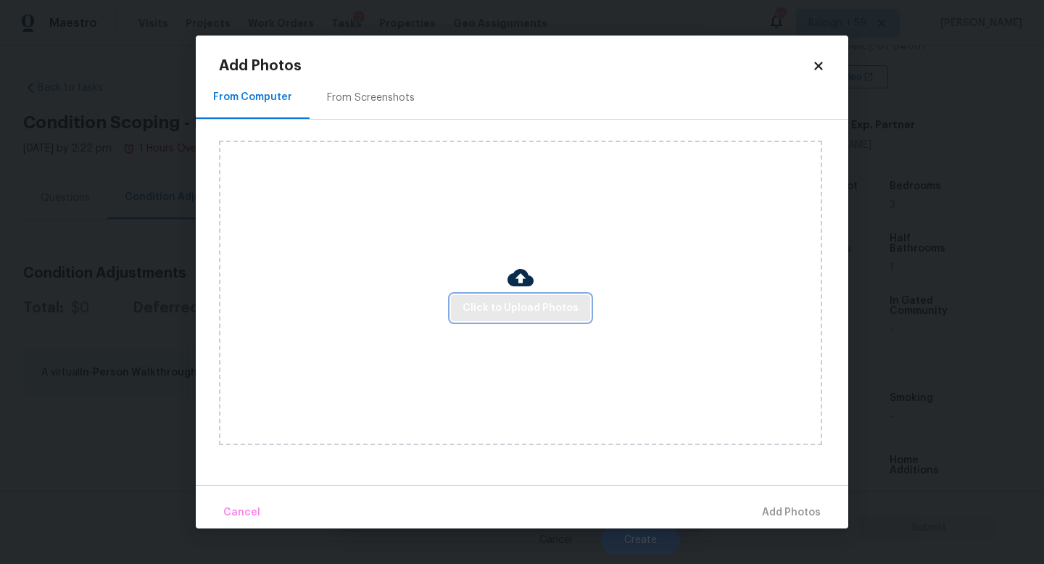
click at [531, 311] on span "Click to Upload Photos" at bounding box center [520, 308] width 116 height 18
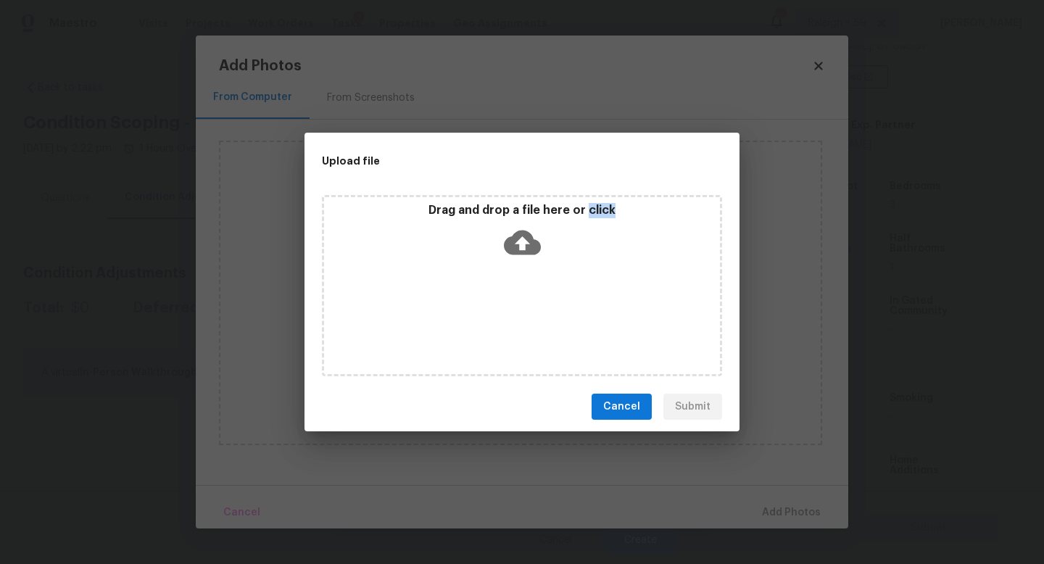
click at [531, 311] on div "Drag and drop a file here or click" at bounding box center [522, 285] width 400 height 181
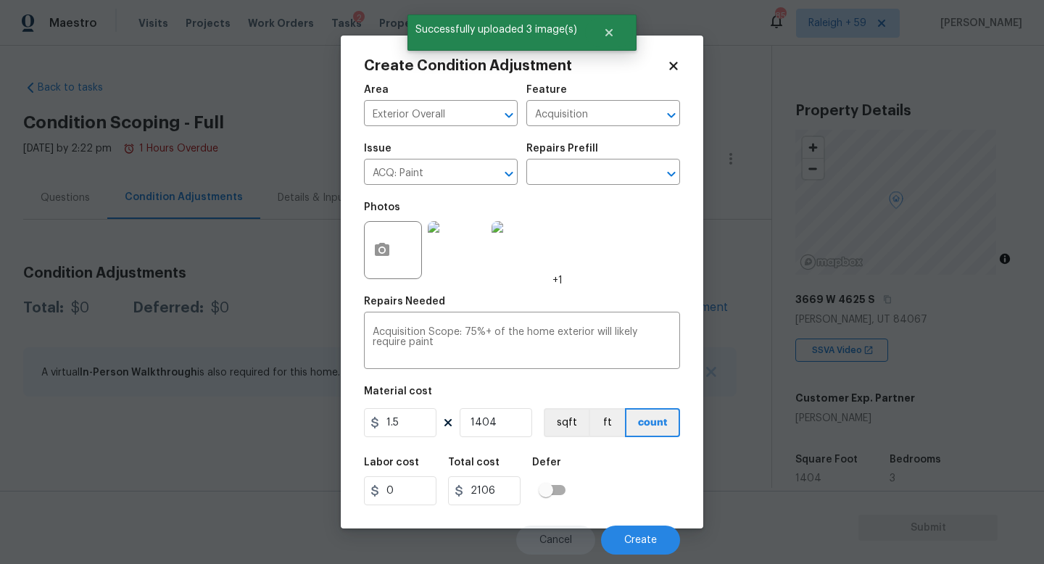
scroll to position [273, 0]
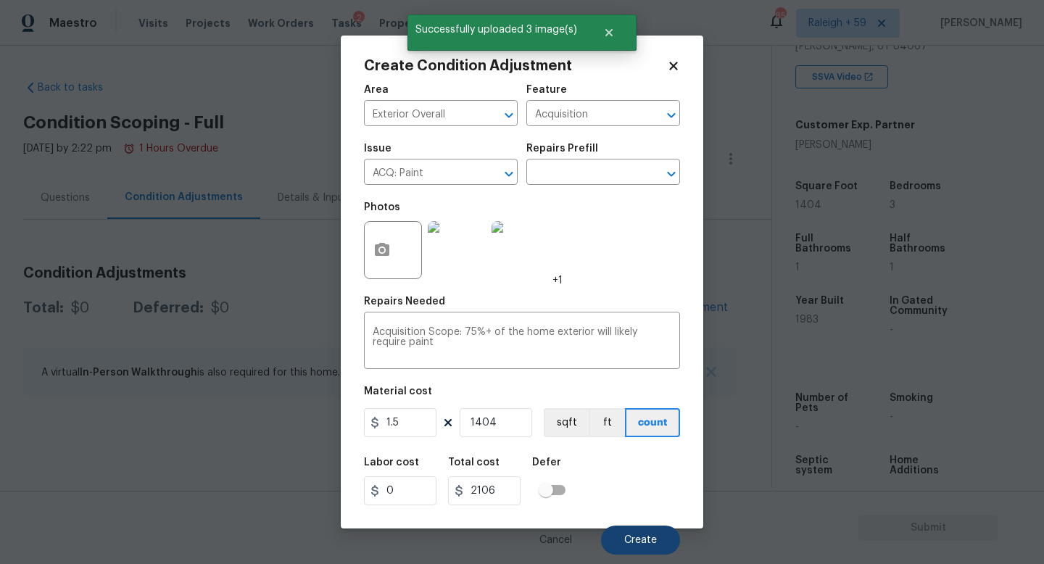
type input "1404"
click at [654, 543] on span "Create" at bounding box center [640, 540] width 33 height 11
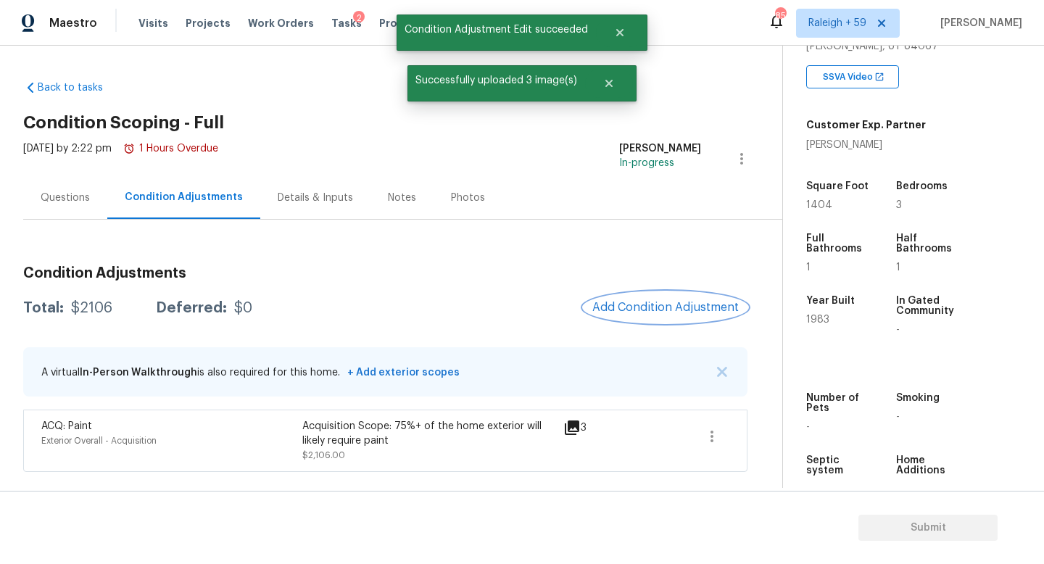
click at [626, 296] on button "Add Condition Adjustment" at bounding box center [666, 307] width 164 height 30
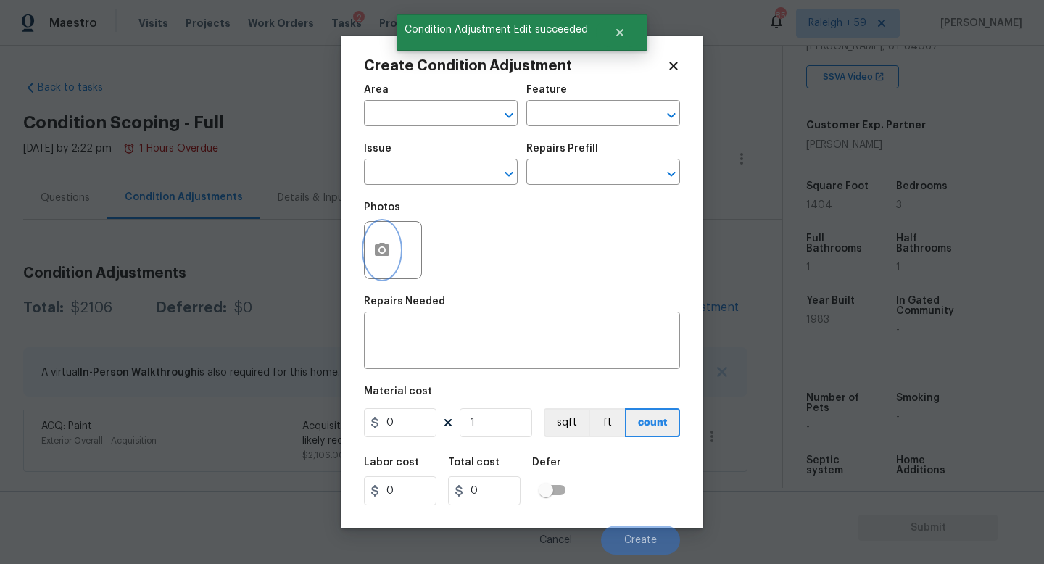
click at [378, 256] on icon "button" at bounding box center [382, 249] width 14 height 13
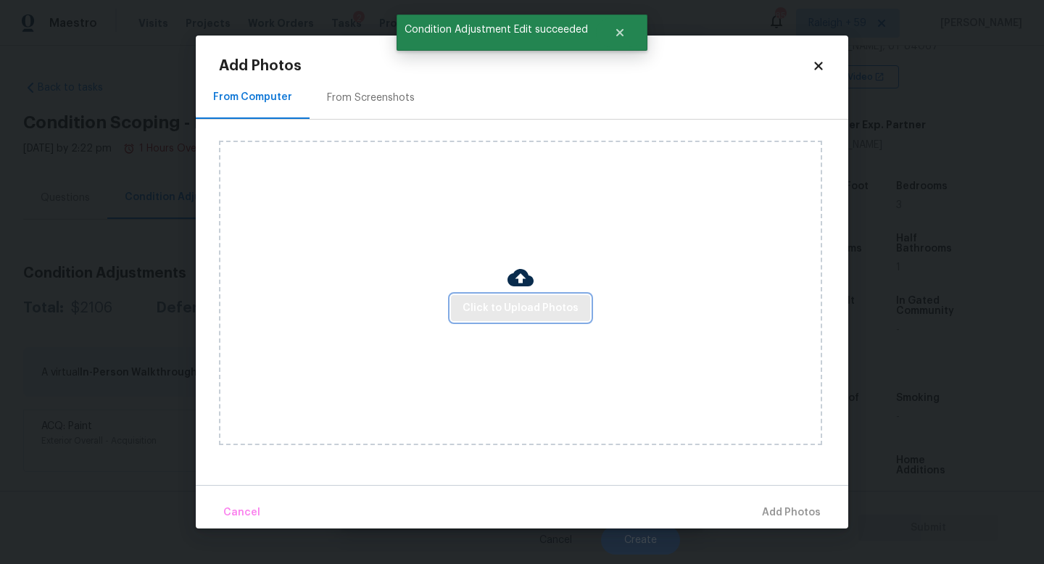
click at [510, 310] on span "Click to Upload Photos" at bounding box center [520, 308] width 116 height 18
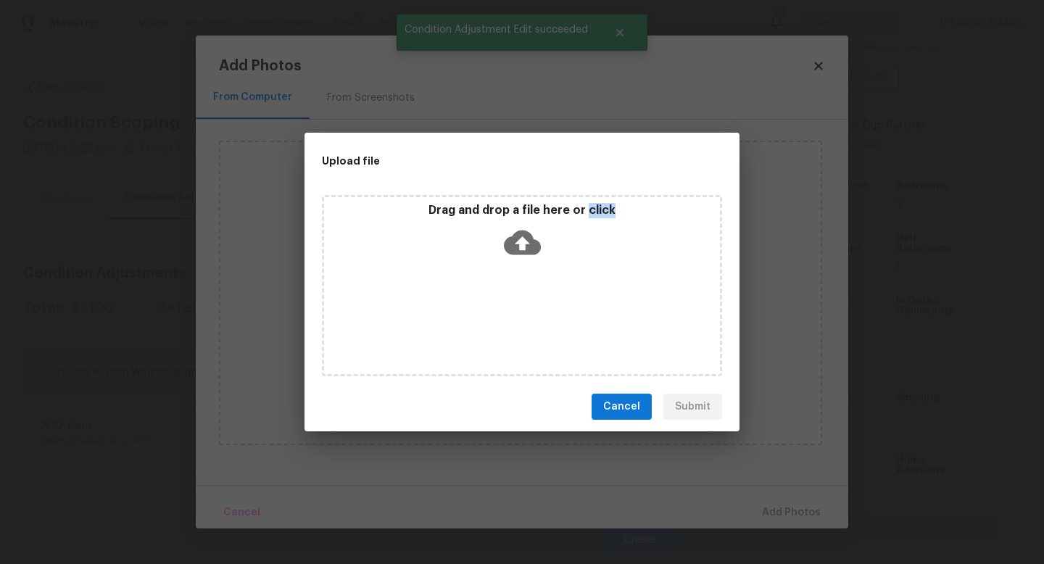
click at [510, 310] on div "Drag and drop a file here or click" at bounding box center [522, 285] width 400 height 181
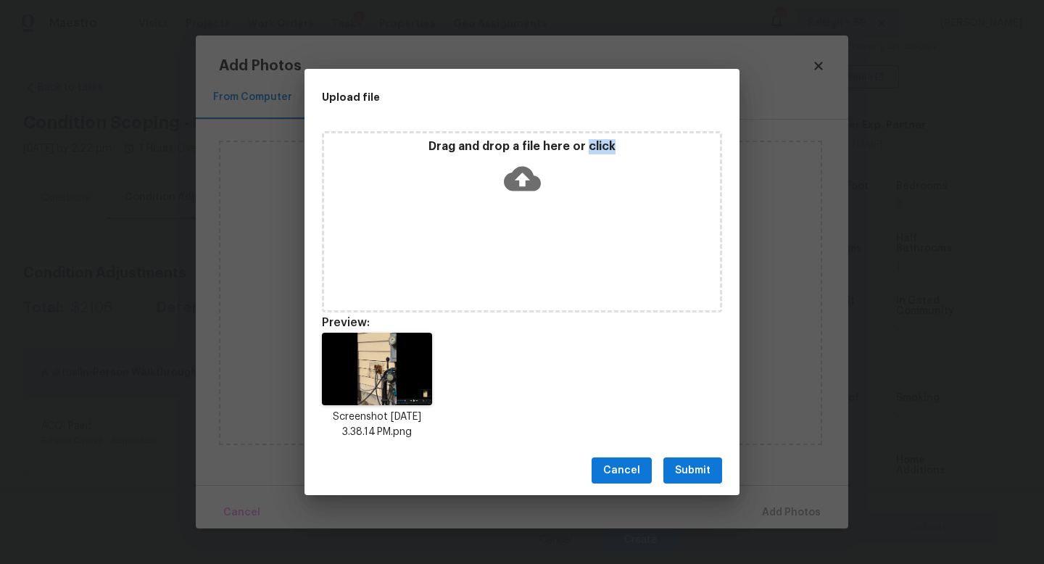
click at [710, 462] on span "Submit" at bounding box center [693, 471] width 36 height 18
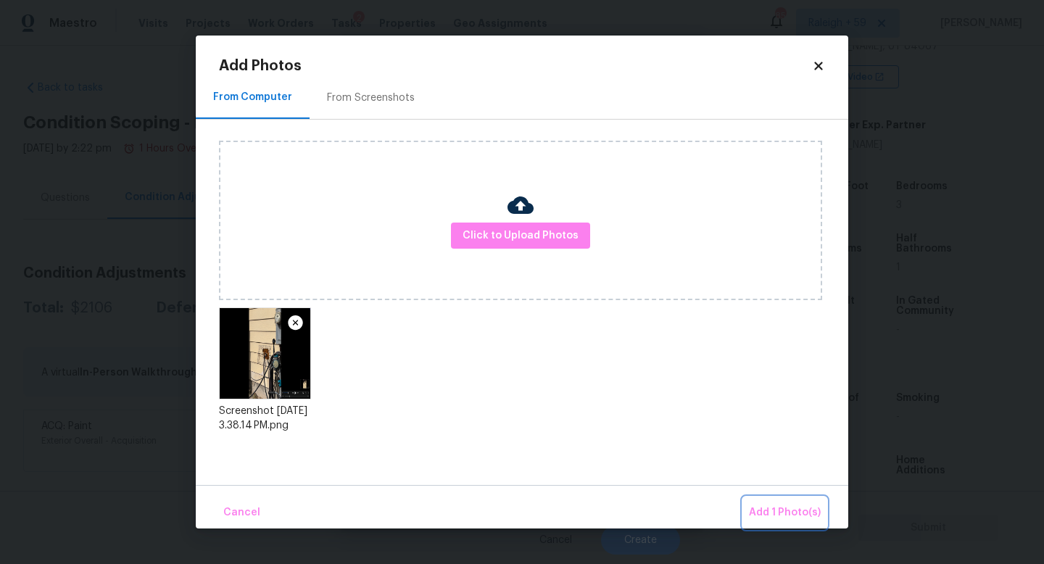
click at [774, 503] on button "Add 1 Photo(s)" at bounding box center [784, 512] width 83 height 31
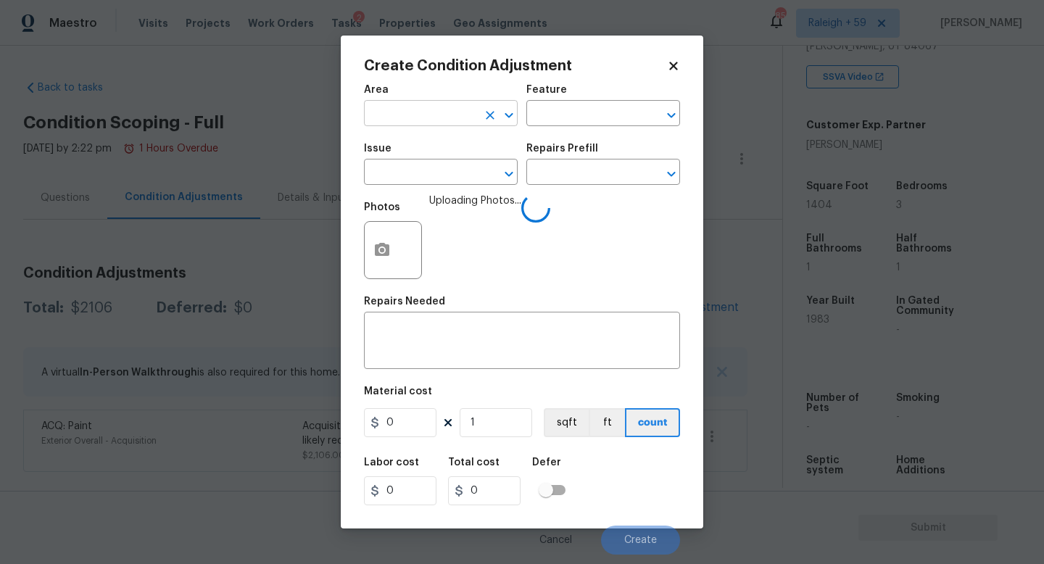
click at [431, 106] on input "text" at bounding box center [420, 115] width 113 height 22
type input "exter"
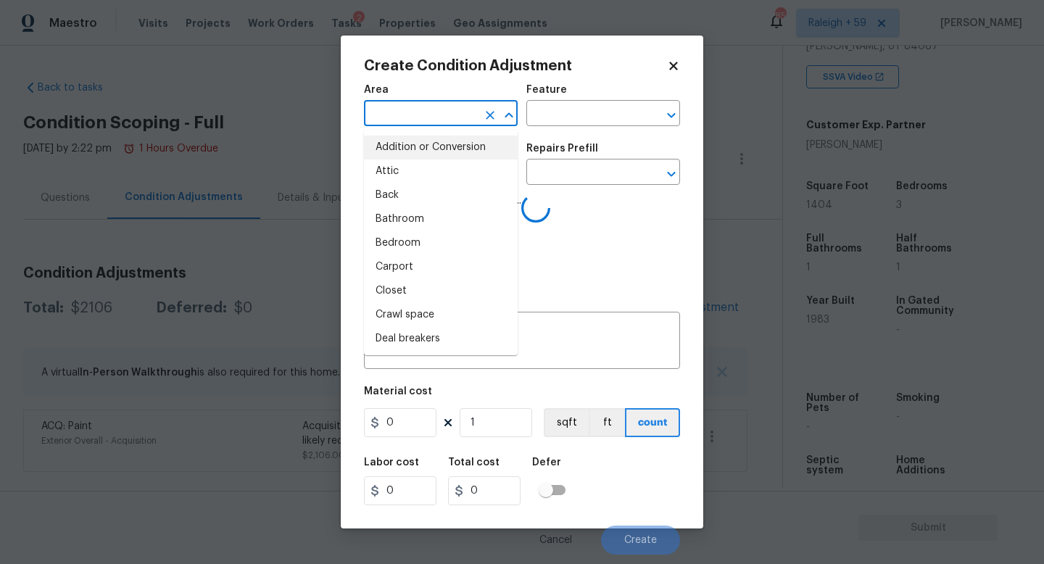
type input "Addition or Conversion"
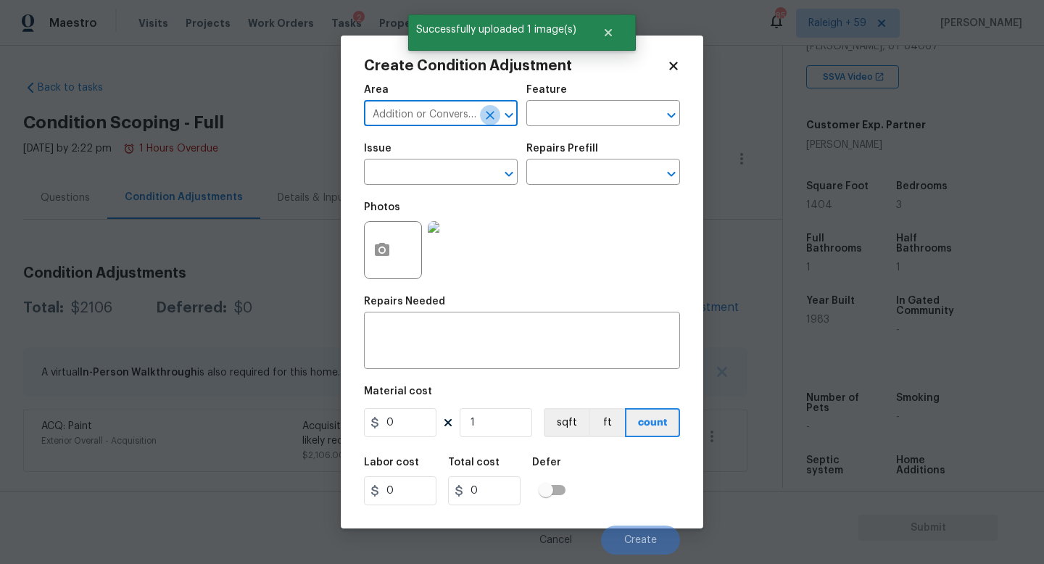
click at [483, 117] on icon "Clear" at bounding box center [490, 115] width 14 height 14
type input "Exterior Overall"
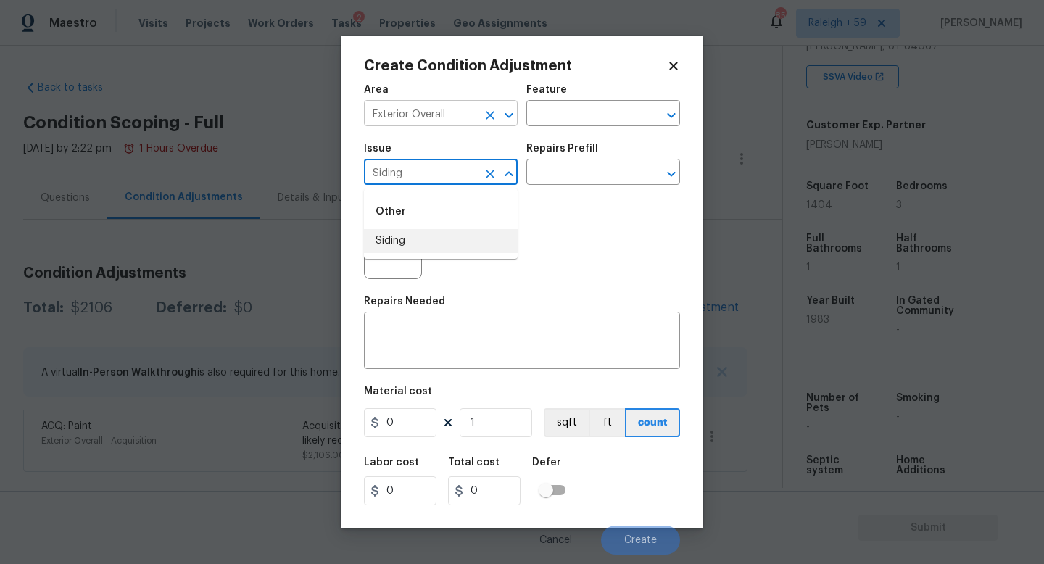
type input "Siding"
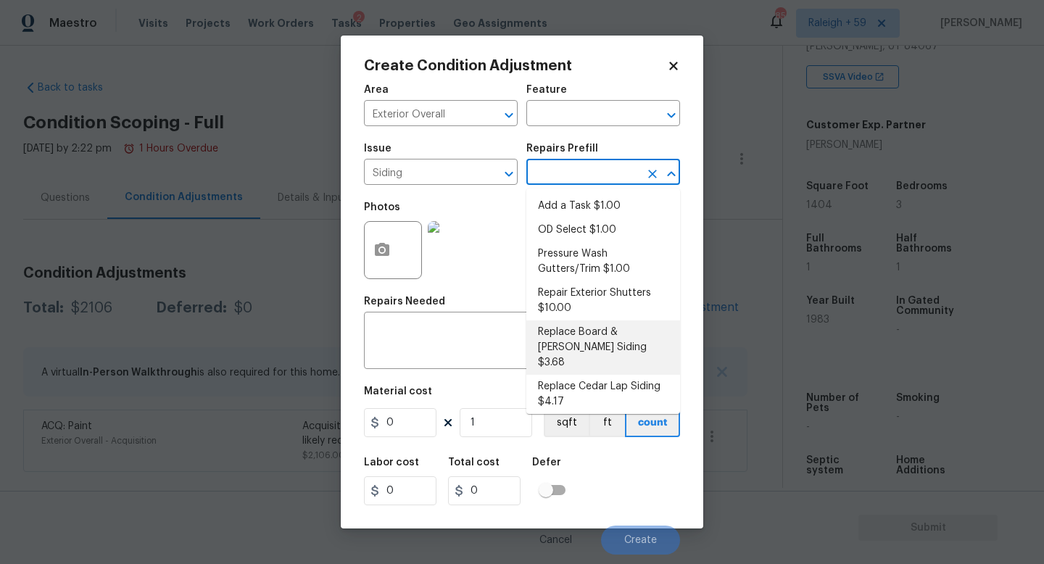
click at [594, 336] on li "Replace Board & Batten Siding $3.68" at bounding box center [603, 347] width 154 height 54
type input "Siding"
type textarea "Remove the existing/damaged board & batten siding. Prep the substrate ensuring …"
type input "3.68"
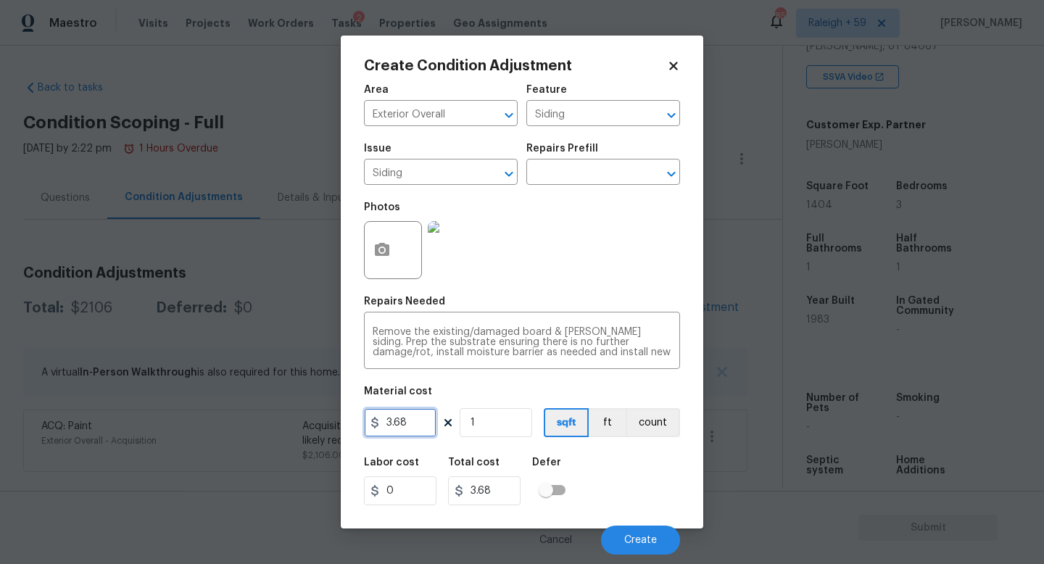
drag, startPoint x: 418, startPoint y: 428, endPoint x: 339, endPoint y: 432, distance: 78.4
click at [339, 432] on div "Create Condition Adjustment Area Exterior Overall ​ Feature Siding ​ Issue Sidi…" at bounding box center [522, 282] width 1044 height 564
type input "575"
click at [625, 540] on span "Create" at bounding box center [640, 540] width 33 height 11
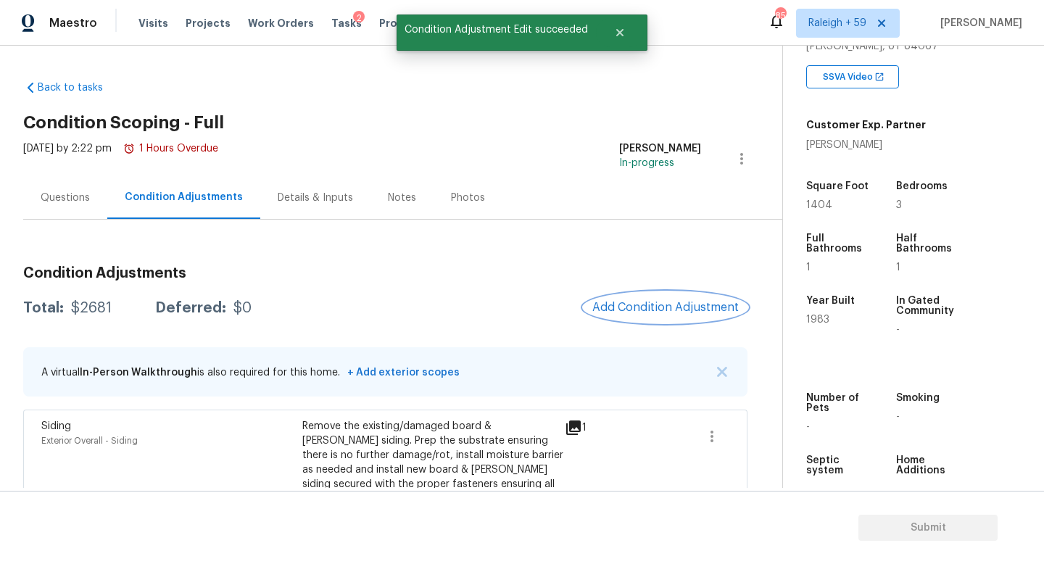
click at [625, 294] on button "Add Condition Adjustment" at bounding box center [666, 307] width 164 height 30
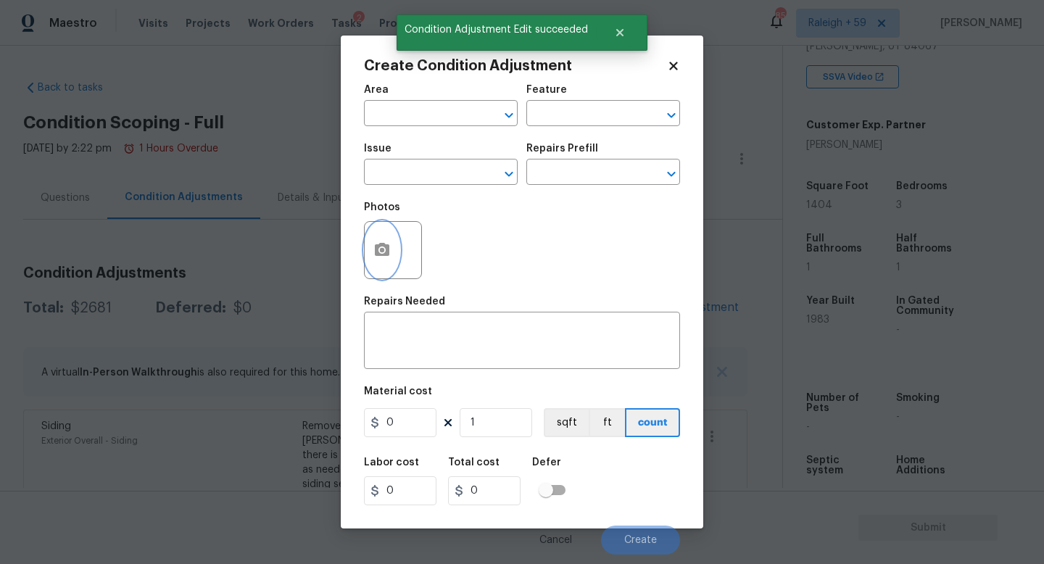
click at [374, 237] on button "button" at bounding box center [382, 250] width 35 height 57
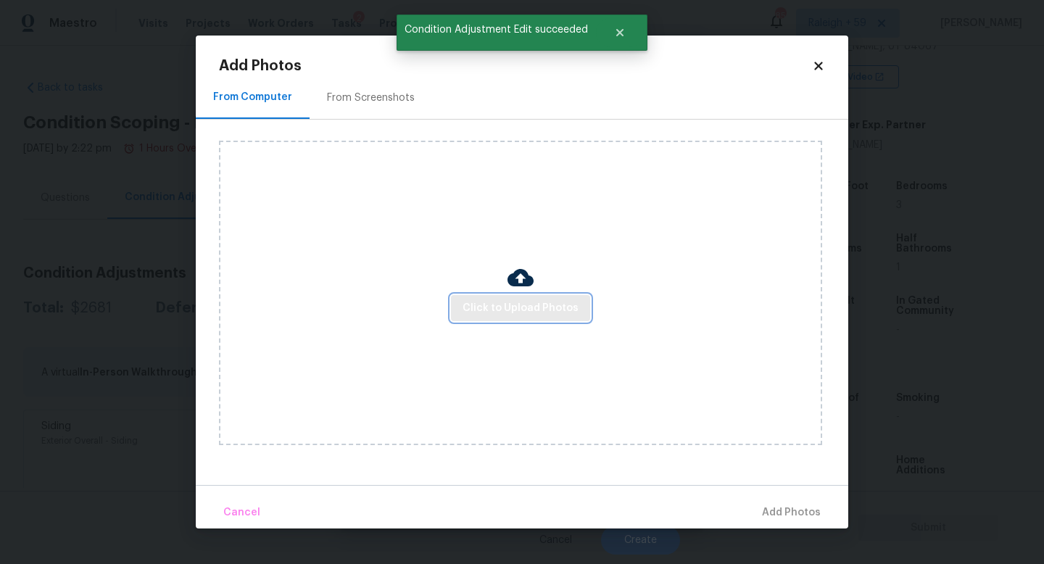
click at [508, 296] on button "Click to Upload Photos" at bounding box center [520, 308] width 139 height 27
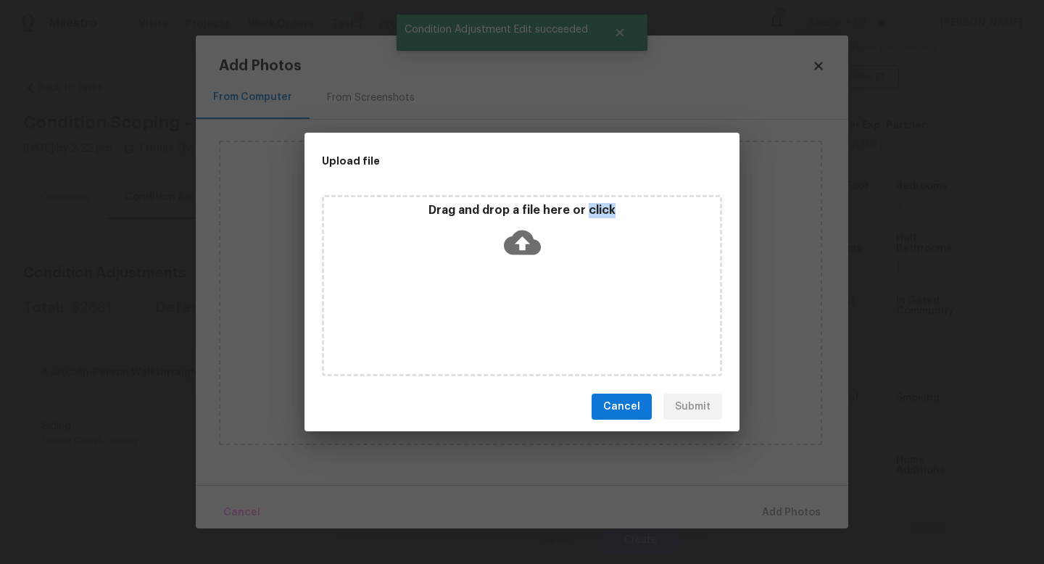
click at [508, 296] on div "Drag and drop a file here or click" at bounding box center [522, 285] width 400 height 181
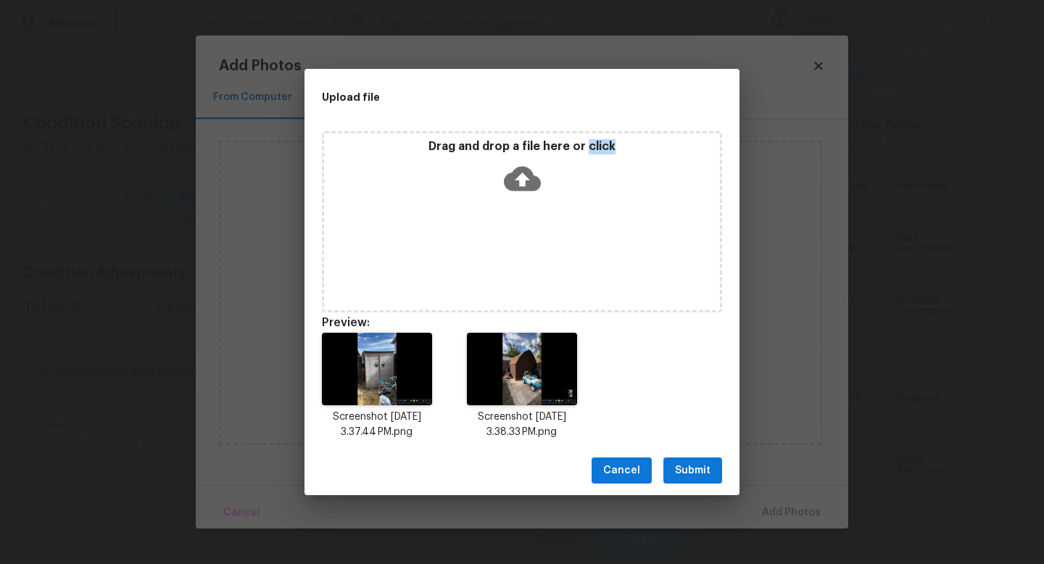
click at [692, 470] on span "Submit" at bounding box center [693, 471] width 36 height 18
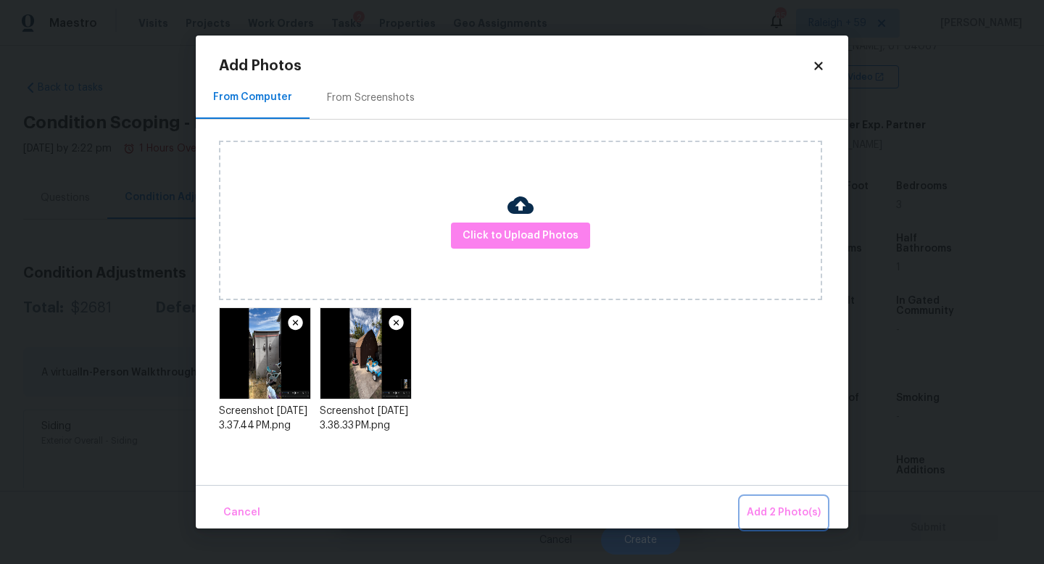
click at [766, 511] on span "Add 2 Photo(s)" at bounding box center [784, 513] width 74 height 18
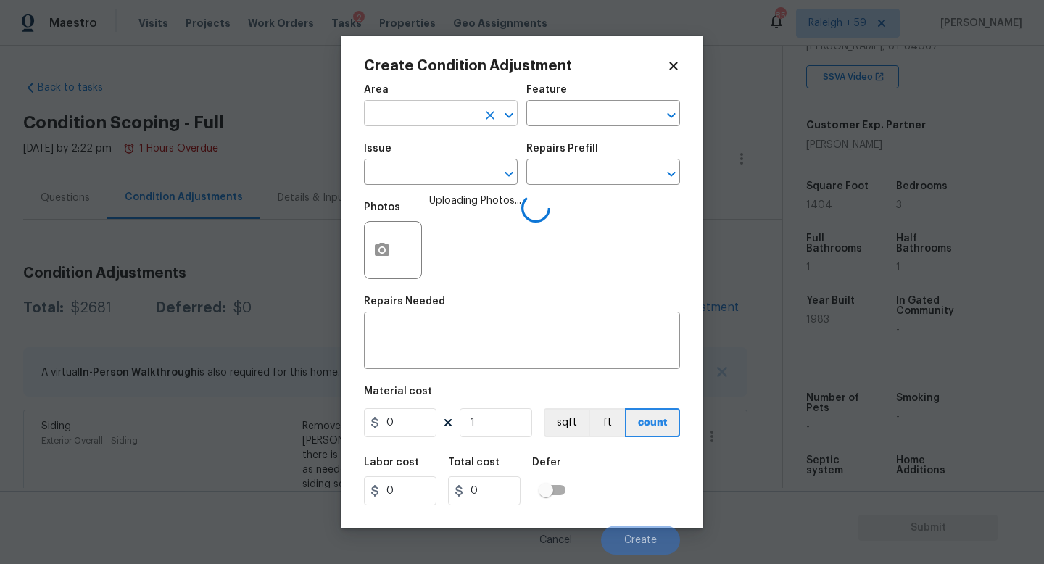
click at [457, 118] on input "text" at bounding box center [420, 115] width 113 height 22
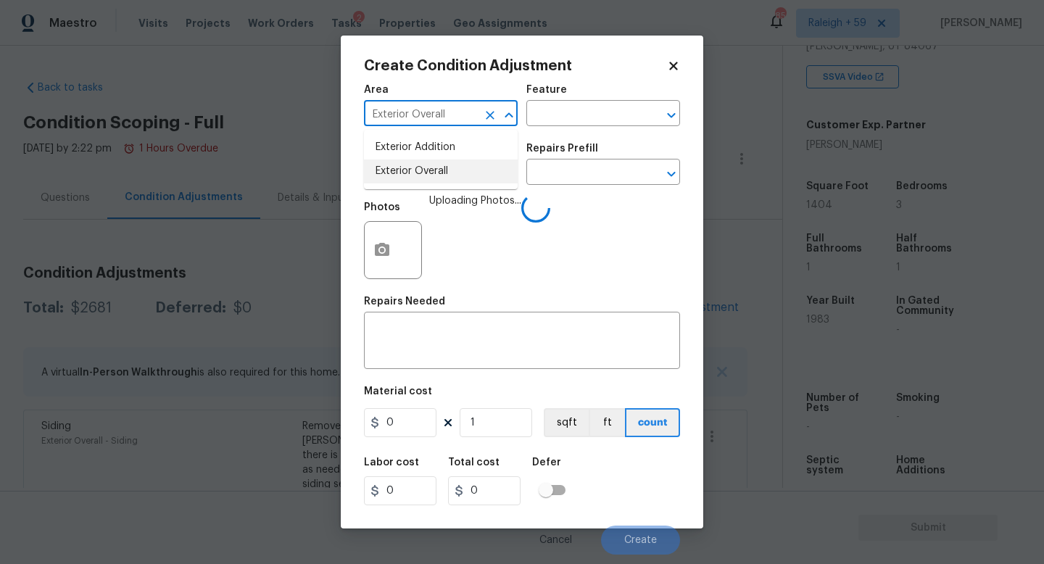
type input "Exterior Overall"
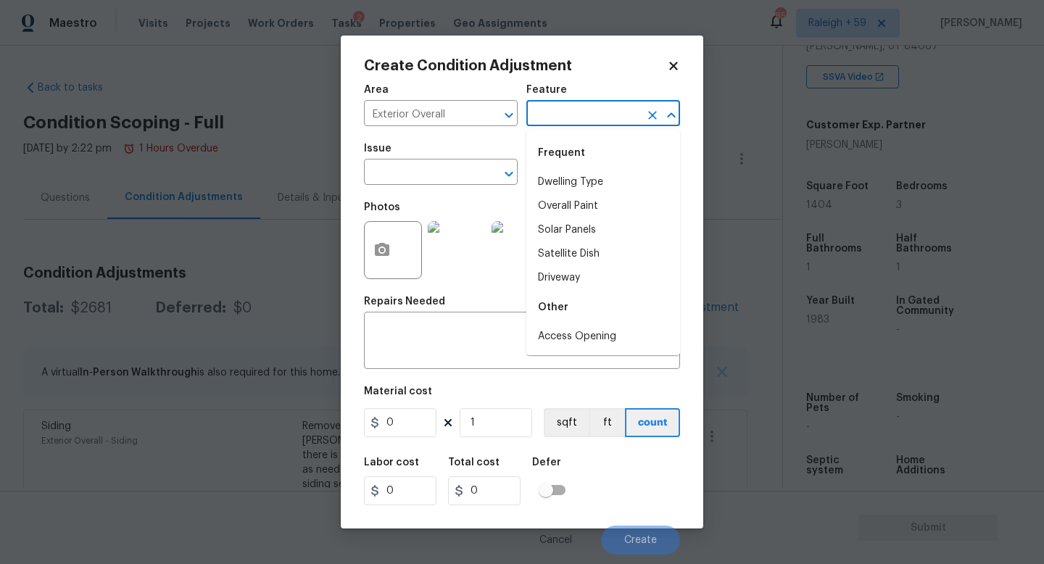
click at [573, 112] on input "text" at bounding box center [582, 115] width 113 height 22
click at [576, 85] on div "Feature" at bounding box center [603, 94] width 154 height 19
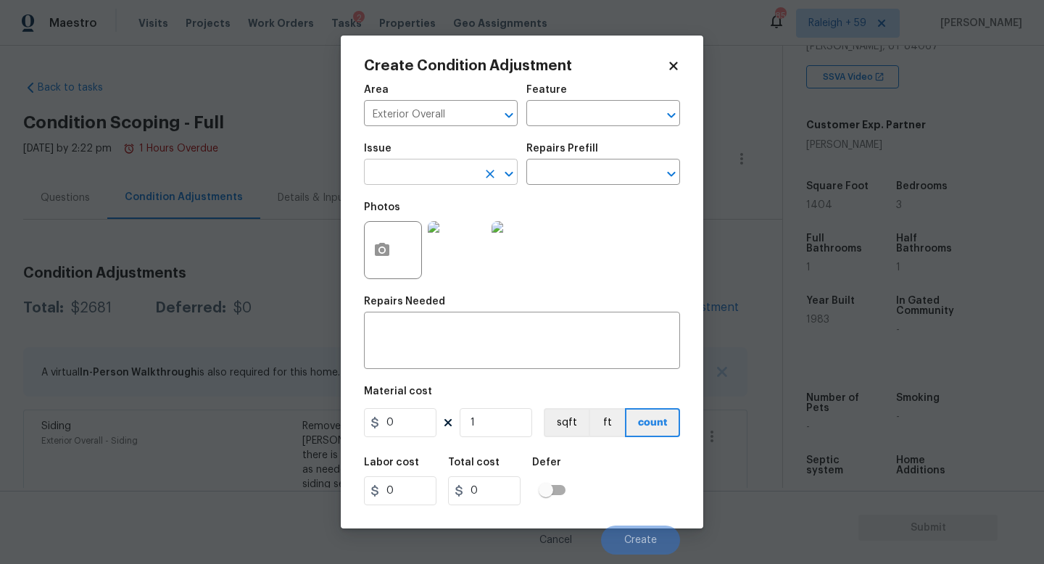
click at [445, 170] on input "text" at bounding box center [420, 173] width 113 height 22
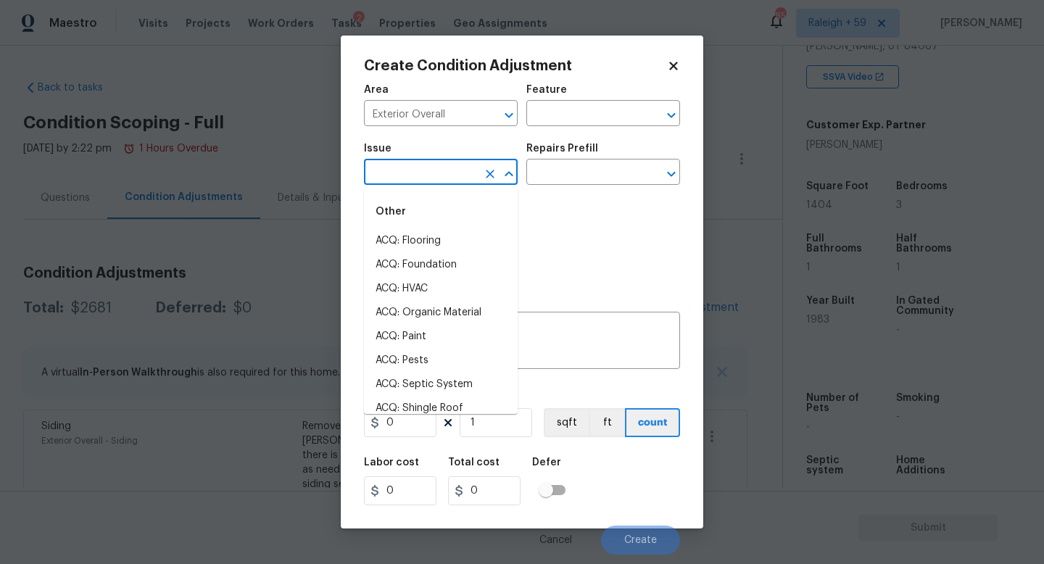
click at [573, 244] on div "Photos" at bounding box center [522, 241] width 316 height 94
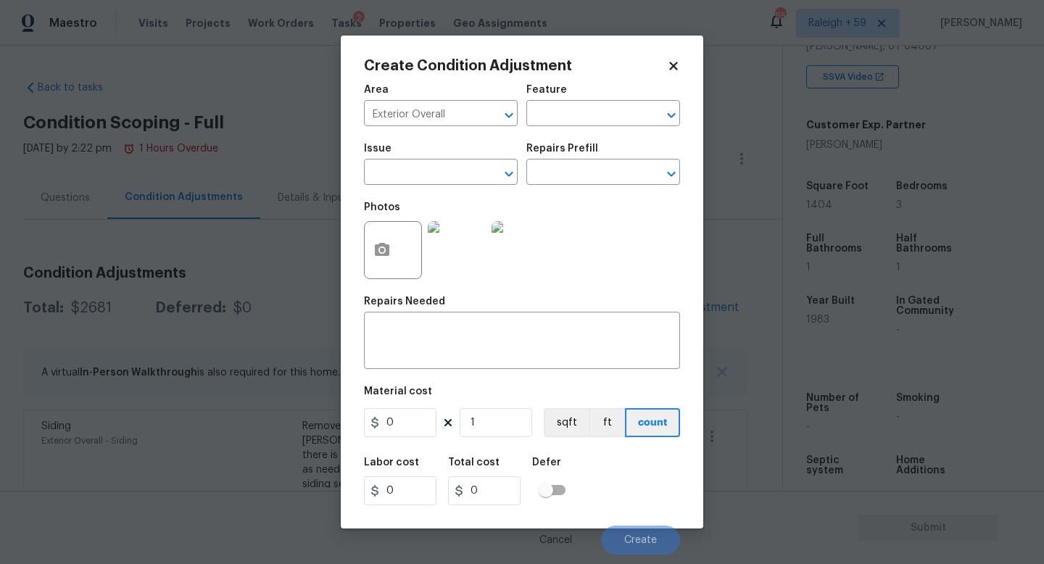
click at [539, 246] on img at bounding box center [520, 250] width 58 height 58
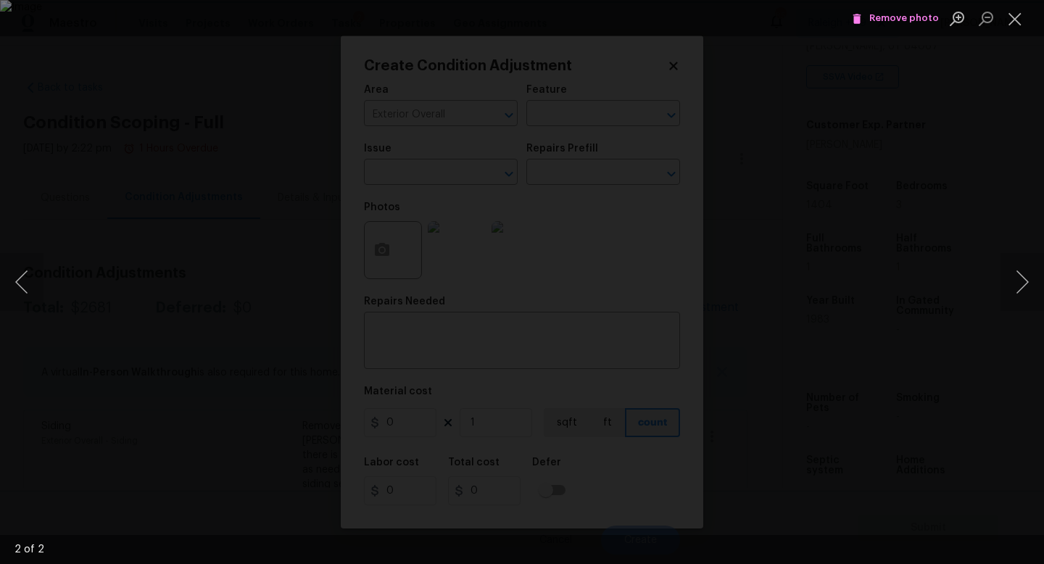
click at [887, 17] on span "Remove photo" at bounding box center [895, 18] width 87 height 17
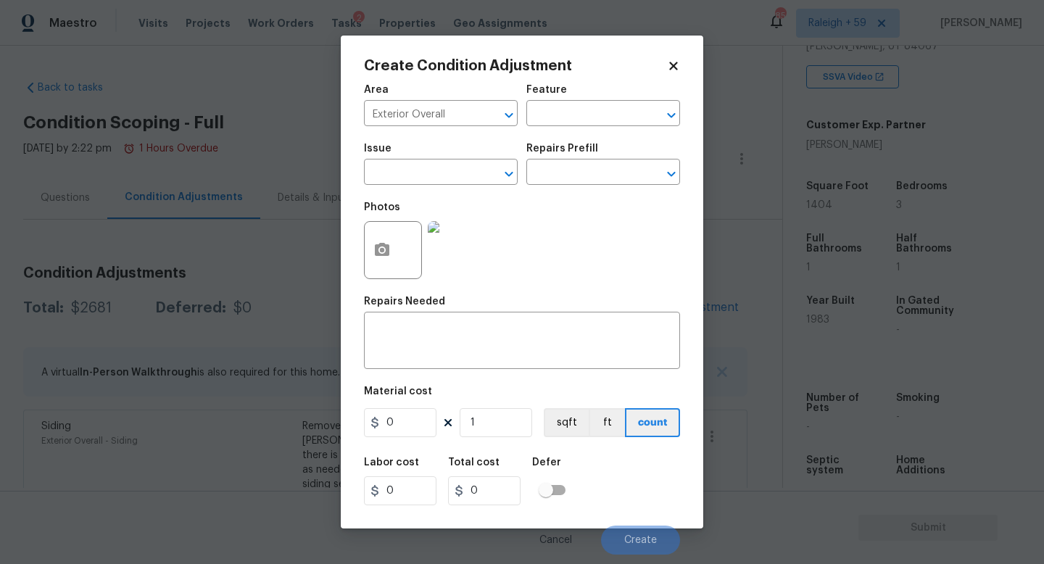
click at [540, 235] on div "Photos" at bounding box center [522, 241] width 316 height 94
click at [352, 246] on div "Create Condition Adjustment Area Exterior Overall ​ Feature ​ Issue ​ Repairs P…" at bounding box center [522, 282] width 362 height 493
click at [391, 251] on button "button" at bounding box center [382, 250] width 35 height 57
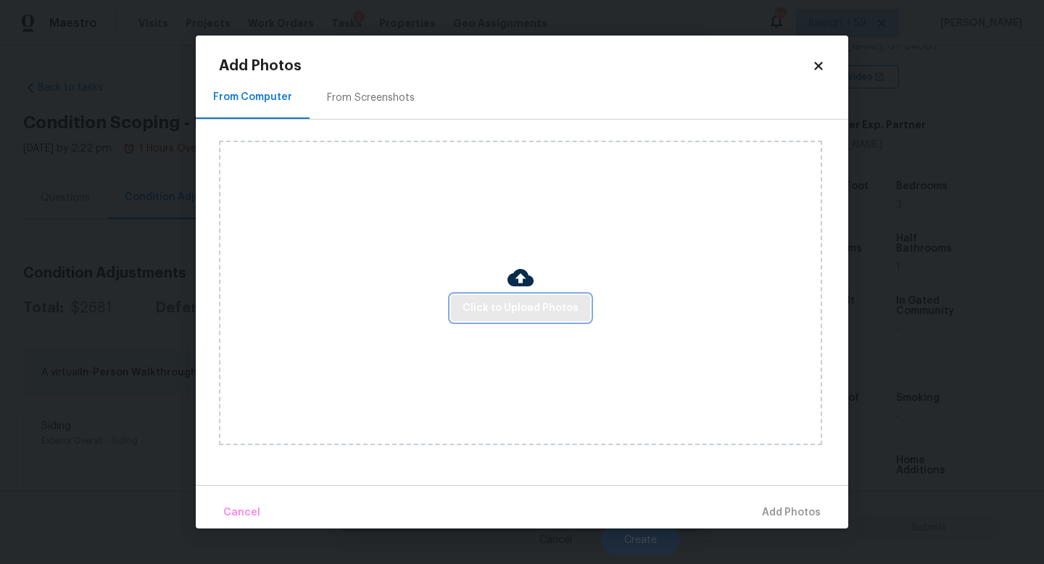
click at [534, 305] on span "Click to Upload Photos" at bounding box center [520, 308] width 116 height 18
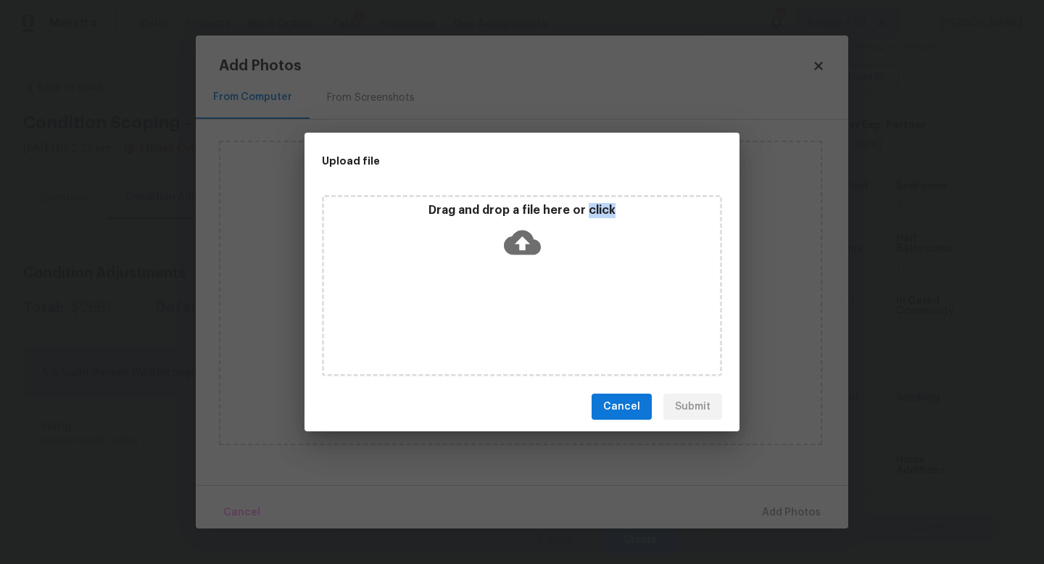
click at [534, 305] on div "Drag and drop a file here or click" at bounding box center [522, 285] width 400 height 181
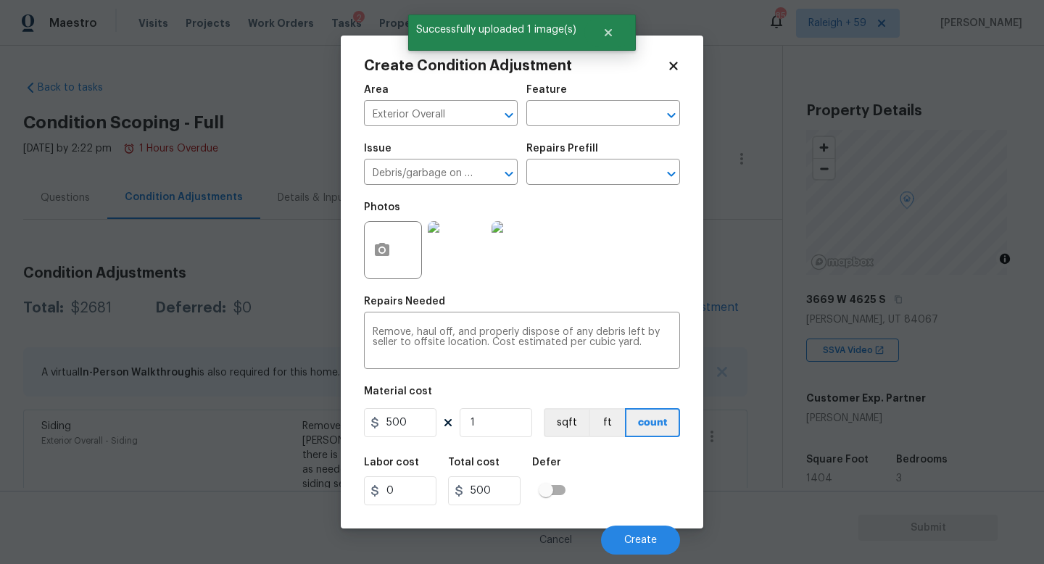
scroll to position [273, 0]
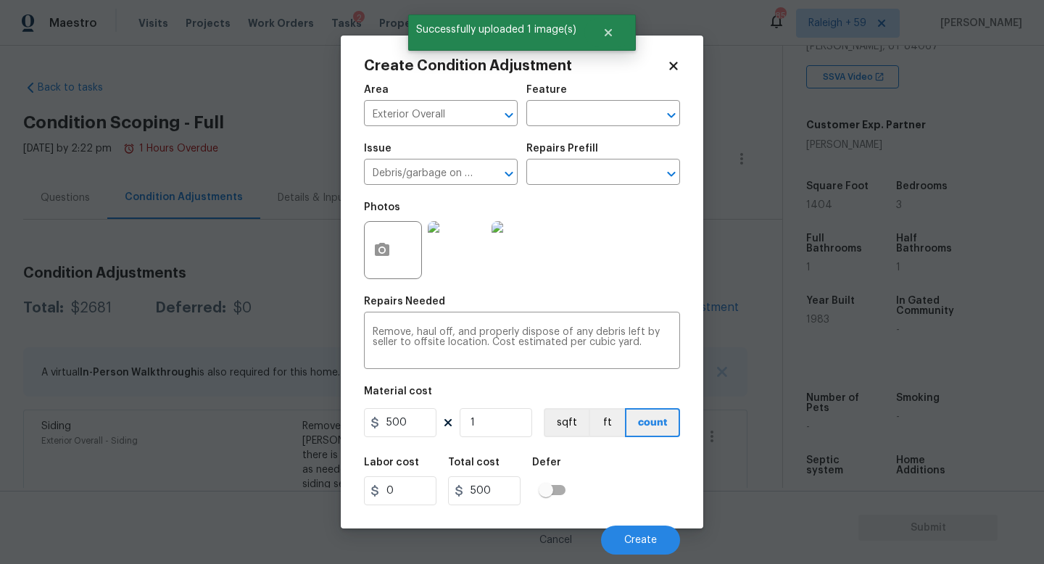
click at [649, 525] on div "Cancel Create" at bounding box center [522, 534] width 316 height 41
click at [647, 528] on button "Create" at bounding box center [640, 540] width 79 height 29
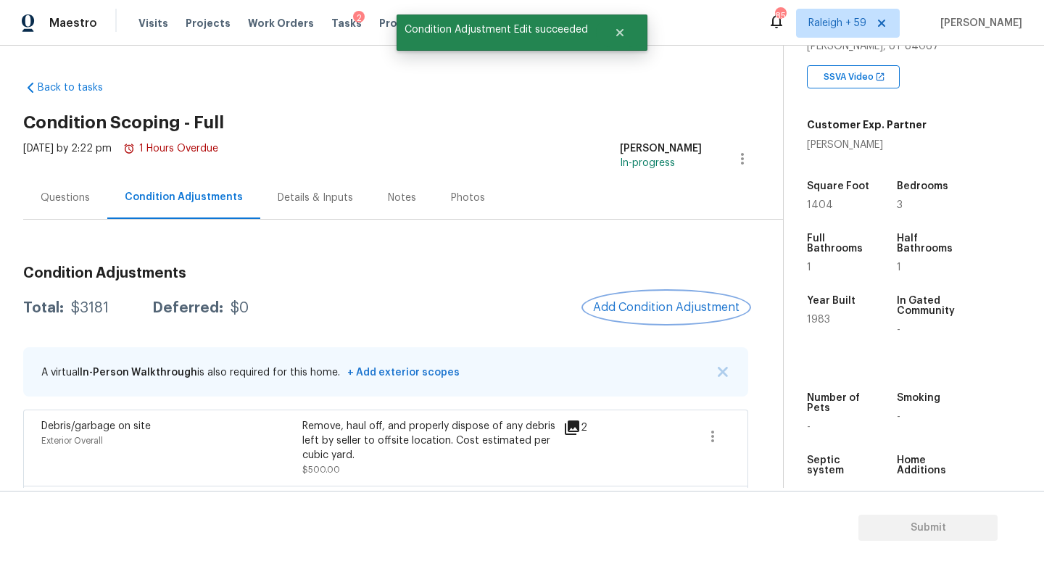
click at [689, 317] on button "Add Condition Adjustment" at bounding box center [666, 307] width 164 height 30
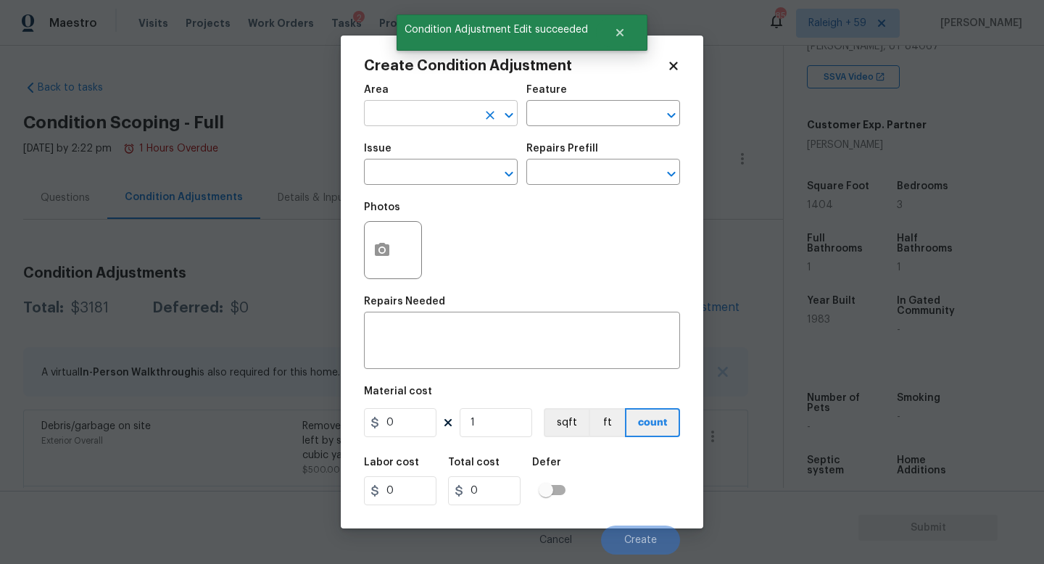
click at [457, 123] on input "text" at bounding box center [420, 115] width 113 height 22
type input "Exterior Overall"
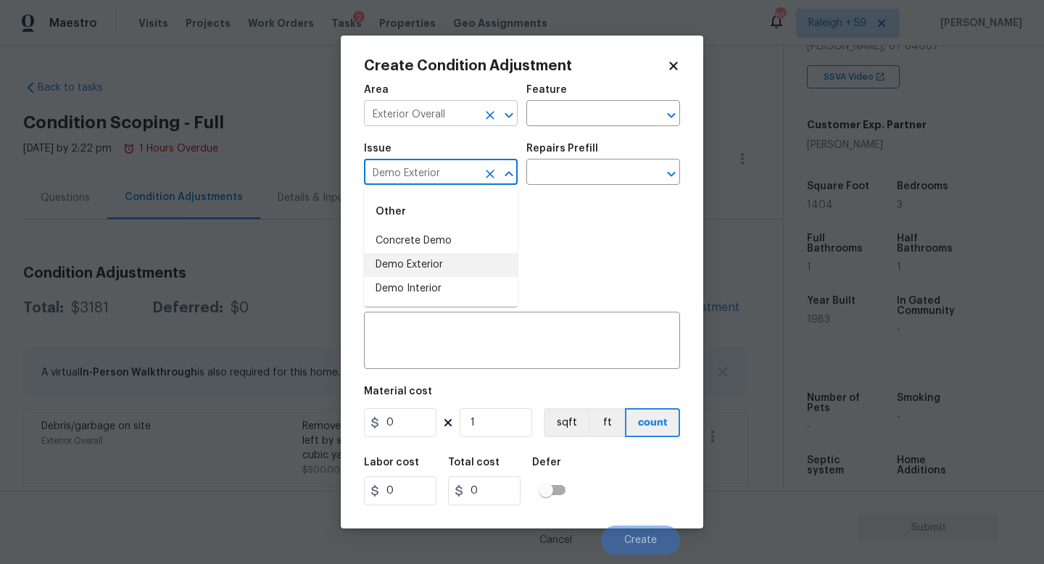
type input "Demo Exterior"
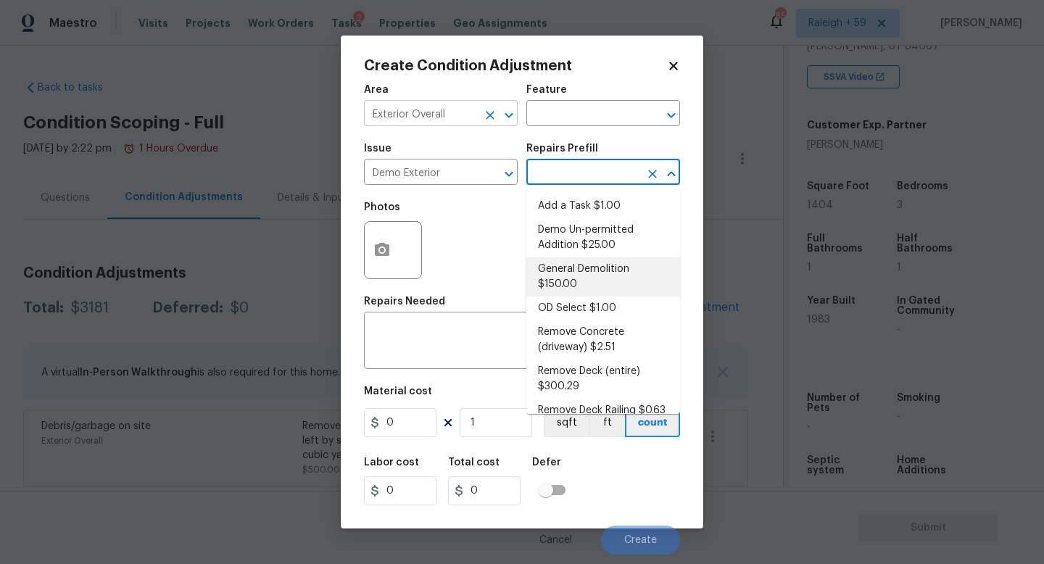
type input "Demolition"
type textarea "Decks, sheds, above ground pools,"
type input "150"
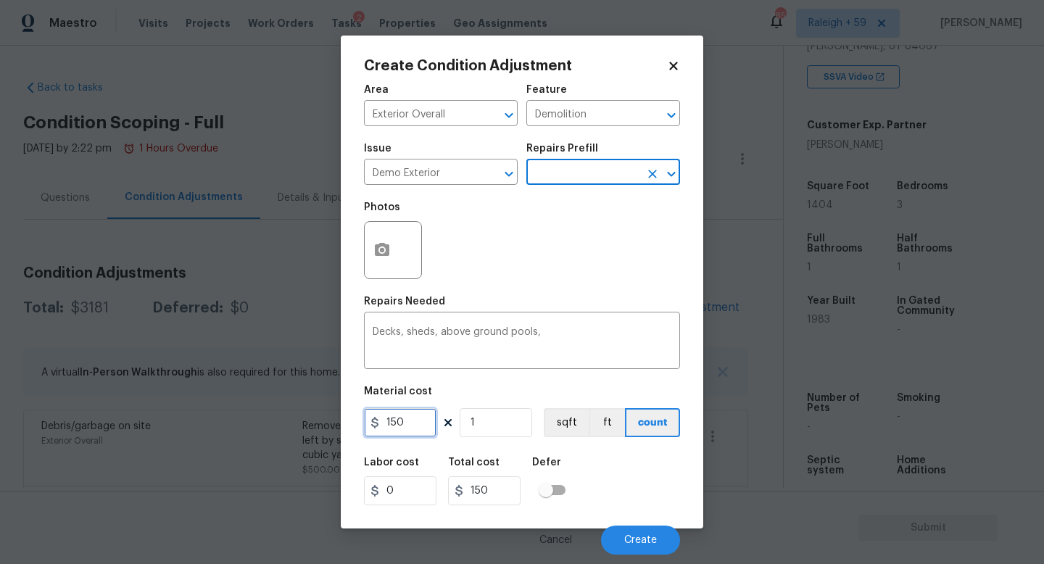
click at [418, 434] on input "150" at bounding box center [400, 422] width 72 height 29
type input "1000"
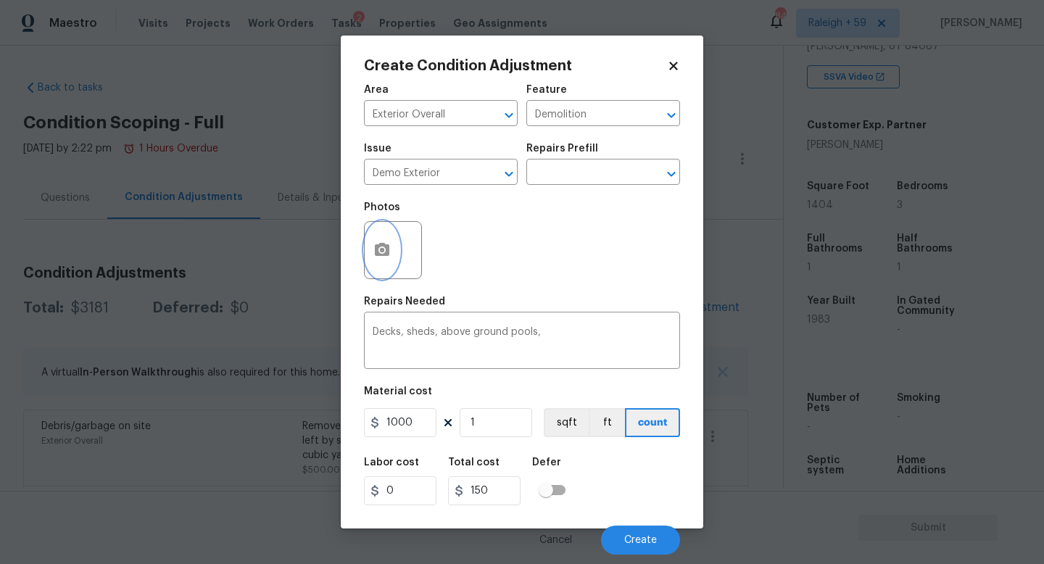
type input "1000"
click at [384, 260] on button "button" at bounding box center [382, 250] width 35 height 57
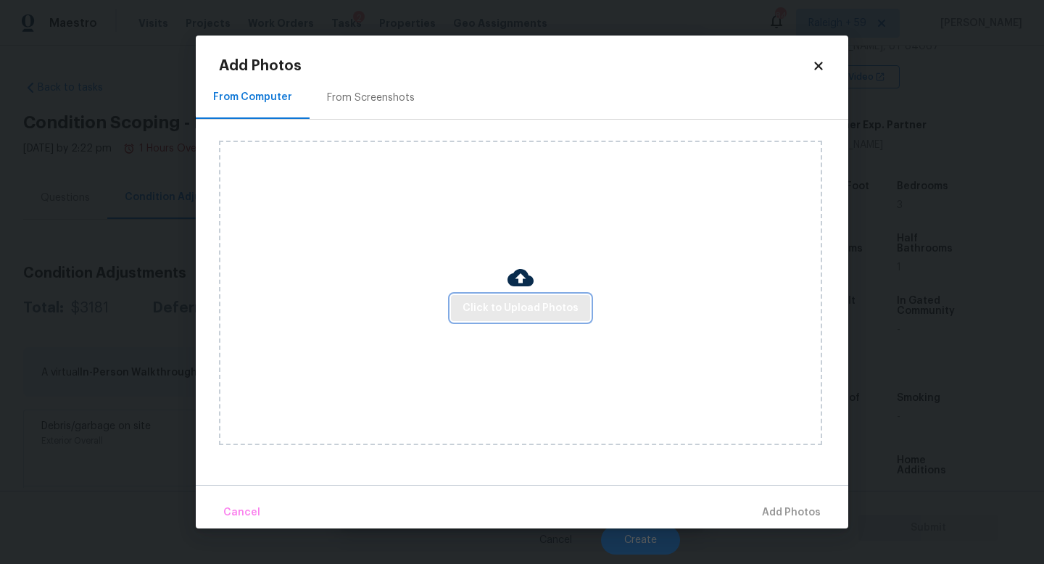
click at [497, 304] on span "Click to Upload Photos" at bounding box center [520, 308] width 116 height 18
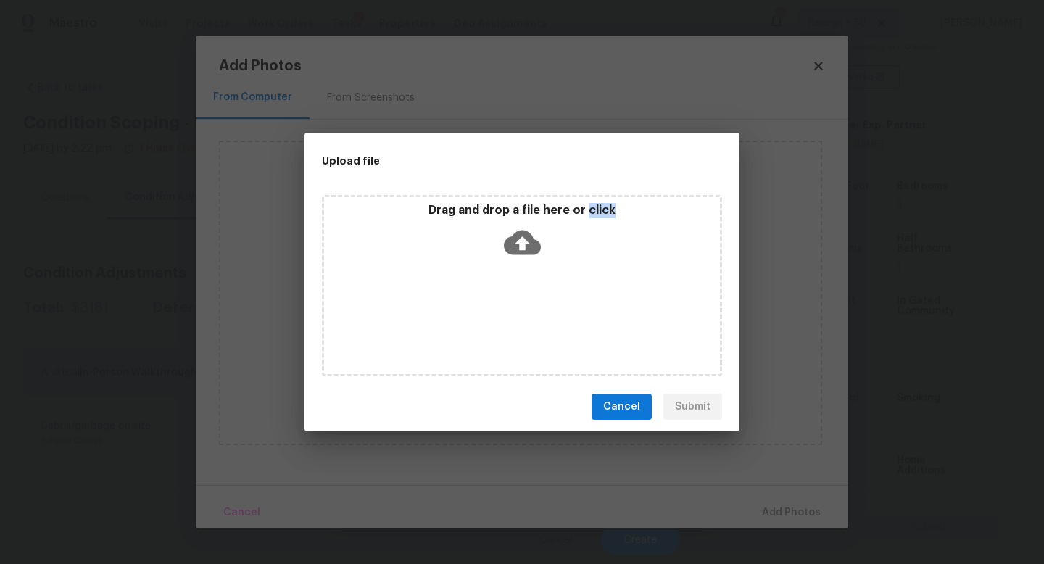
click at [497, 304] on div "Drag and drop a file here or click" at bounding box center [522, 285] width 400 height 181
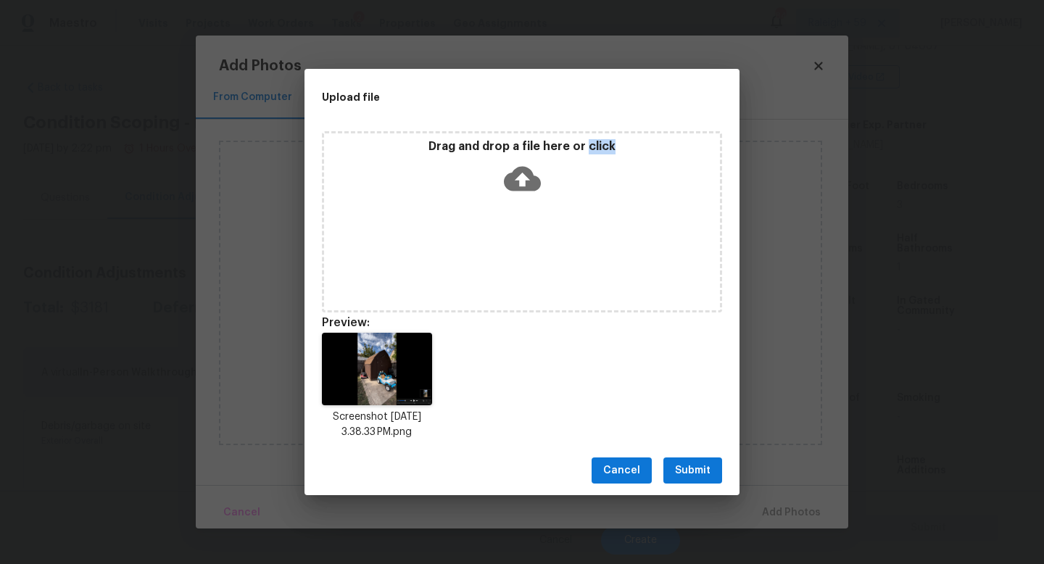
click at [705, 457] on button "Submit" at bounding box center [692, 470] width 59 height 27
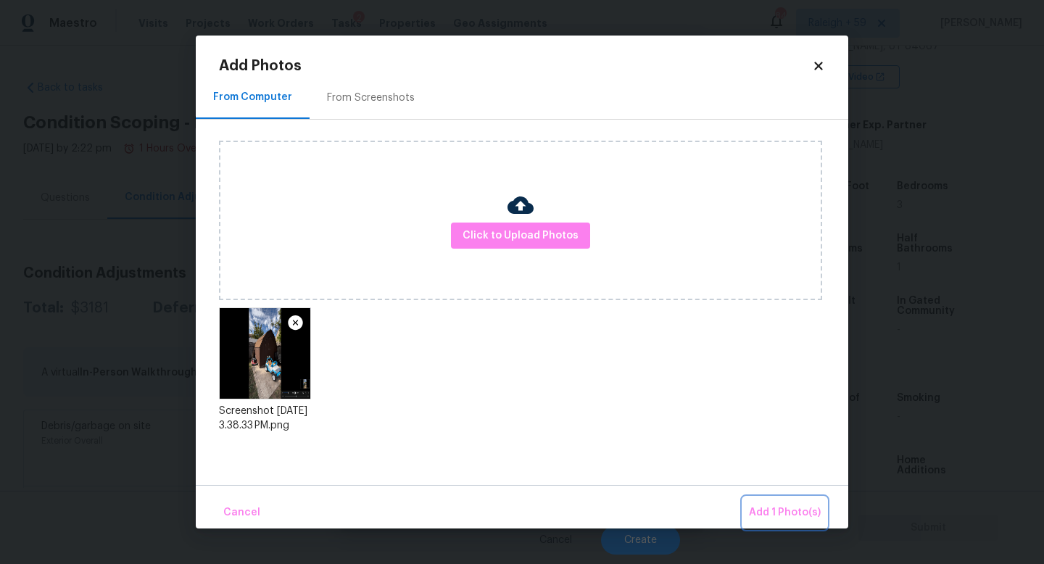
click at [784, 505] on span "Add 1 Photo(s)" at bounding box center [785, 513] width 72 height 18
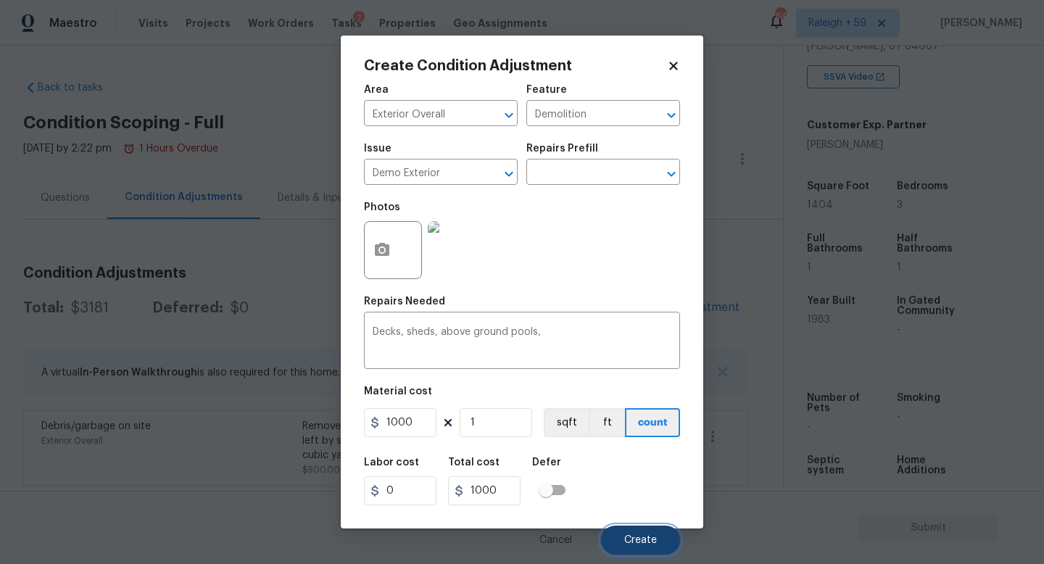
click at [636, 533] on button "Create" at bounding box center [640, 540] width 79 height 29
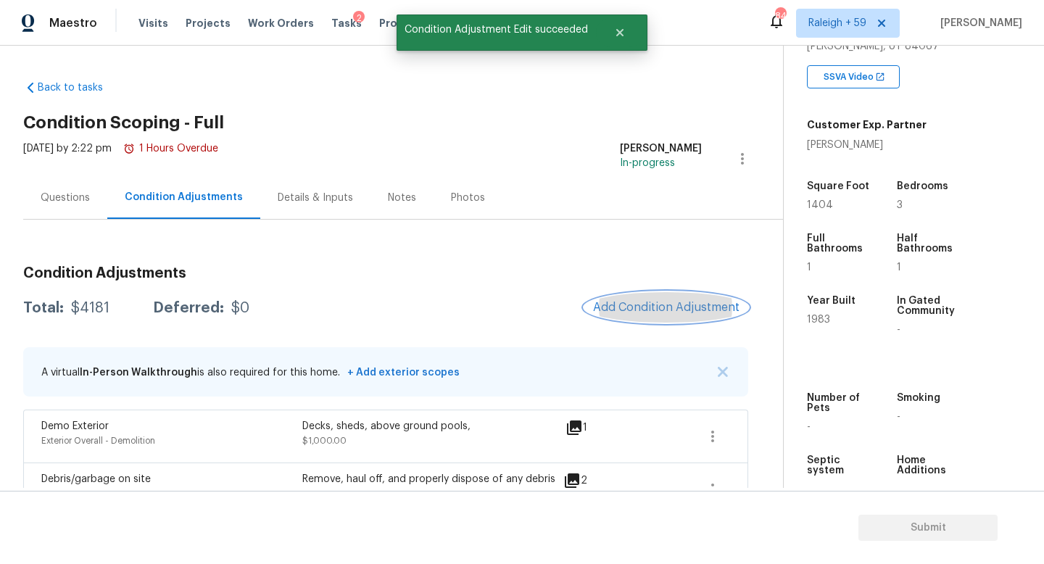
click at [634, 317] on button "Add Condition Adjustment" at bounding box center [666, 307] width 164 height 30
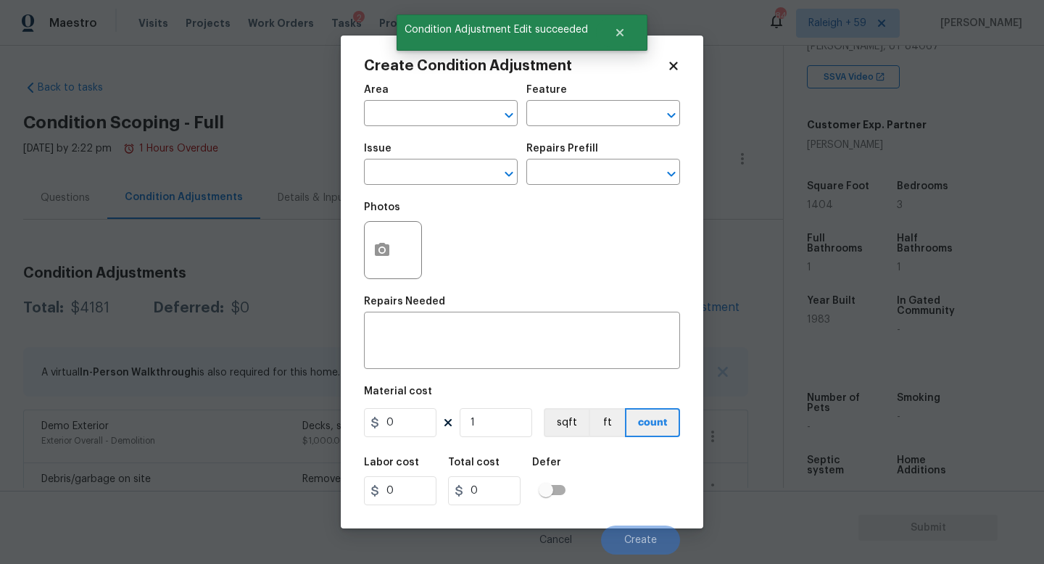
click at [363, 253] on div "Create Condition Adjustment Area ​ Feature ​ Issue ​ Repairs Prefill ​ Photos R…" at bounding box center [522, 282] width 362 height 493
click at [392, 255] on button "button" at bounding box center [382, 250] width 35 height 57
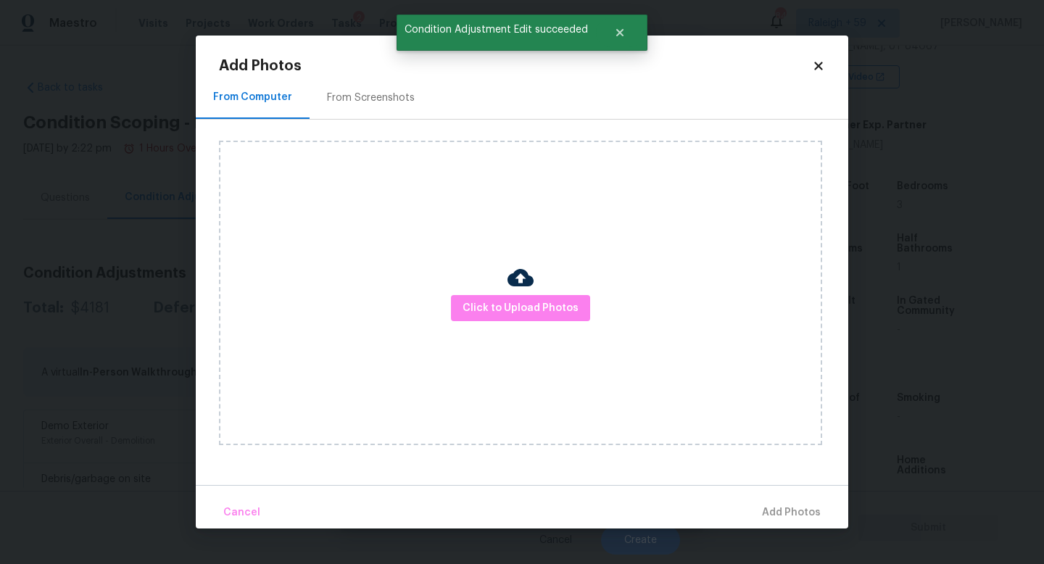
click at [492, 292] on div "Click to Upload Photos" at bounding box center [520, 293] width 603 height 304
click at [491, 295] on div "Click to Upload Photos" at bounding box center [520, 293] width 603 height 304
click at [491, 296] on button "Click to Upload Photos" at bounding box center [520, 308] width 139 height 27
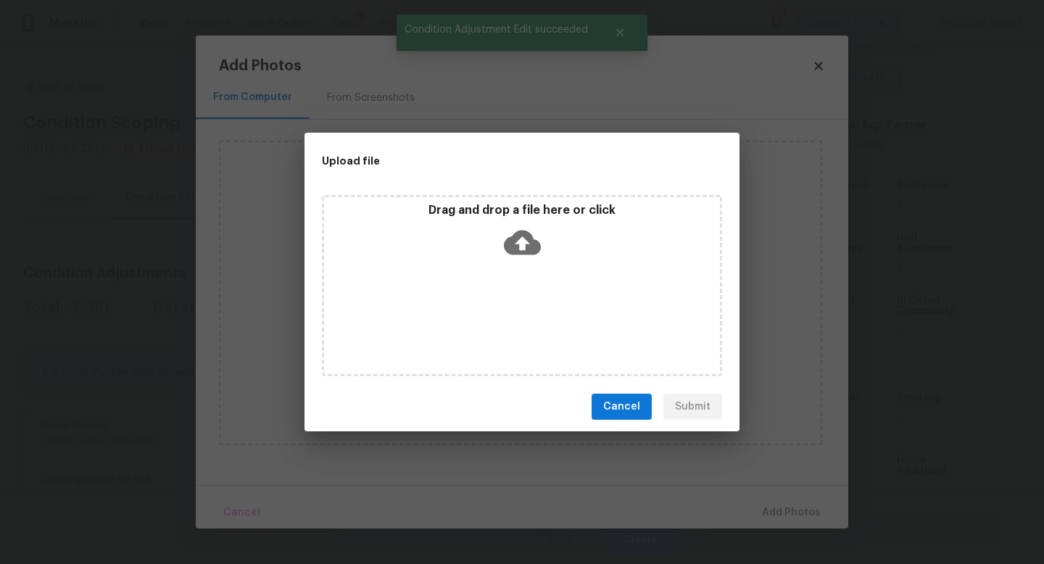
click at [491, 296] on div "Drag and drop a file here or click" at bounding box center [522, 285] width 400 height 181
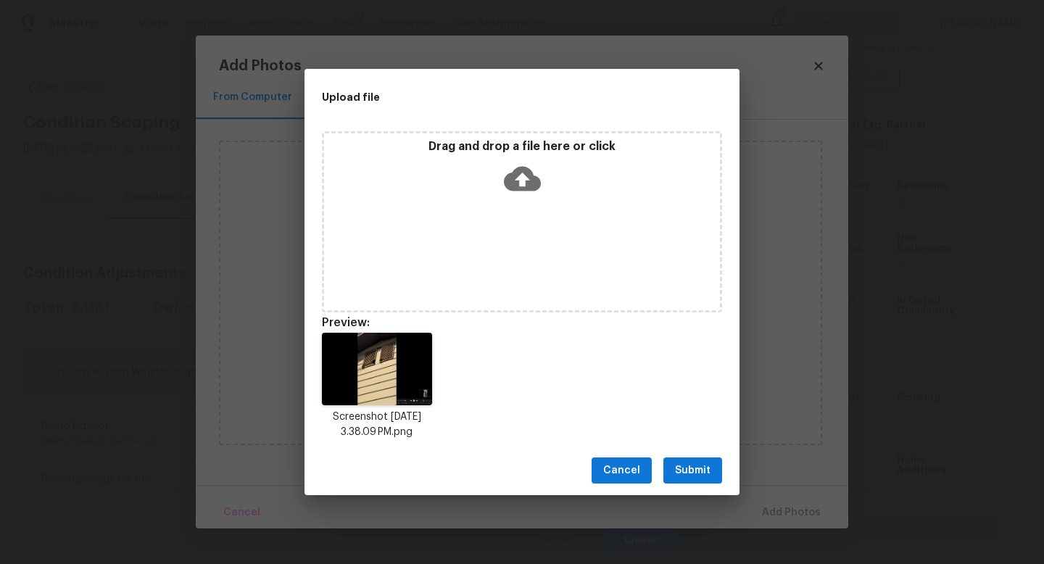
click at [683, 470] on span "Submit" at bounding box center [693, 471] width 36 height 18
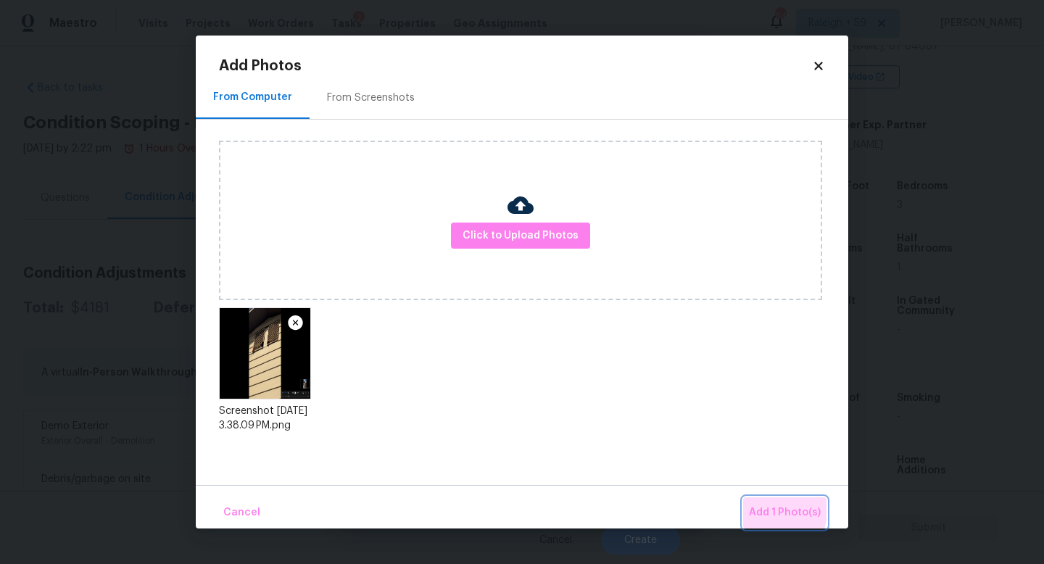
click at [757, 506] on span "Add 1 Photo(s)" at bounding box center [785, 513] width 72 height 18
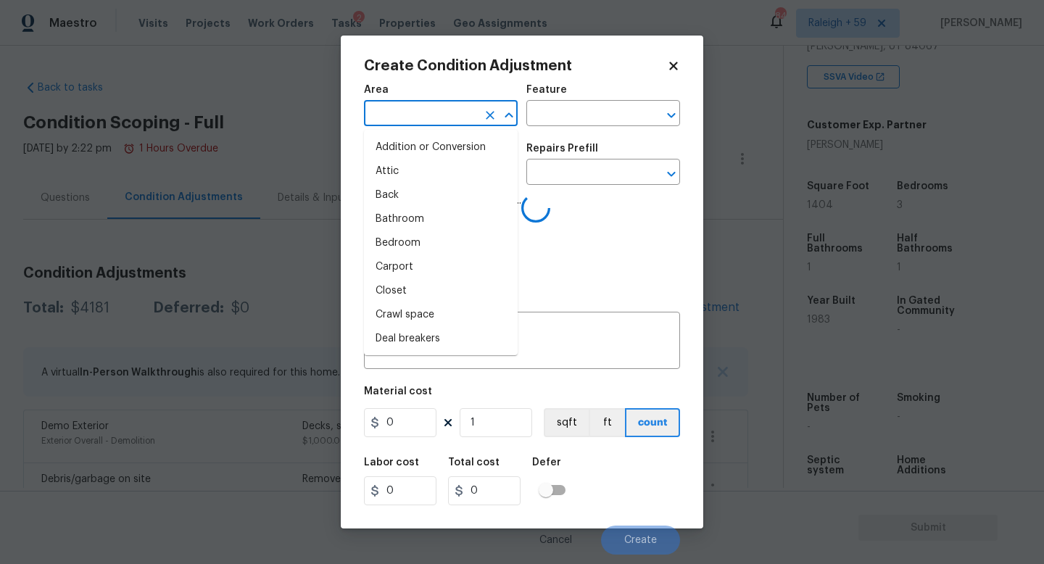
click at [446, 121] on input "text" at bounding box center [420, 115] width 113 height 22
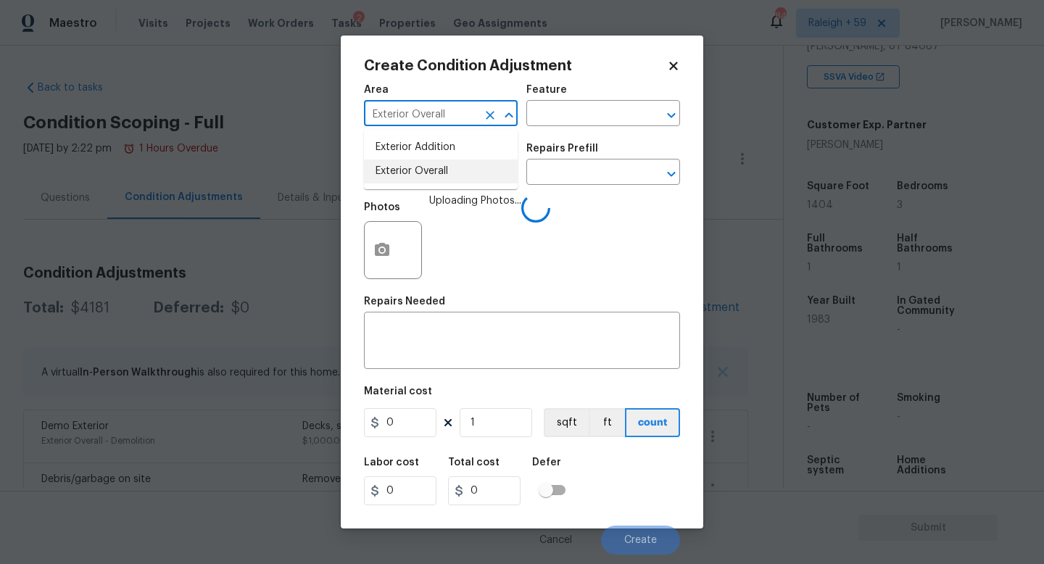
type input "Exterior Overall"
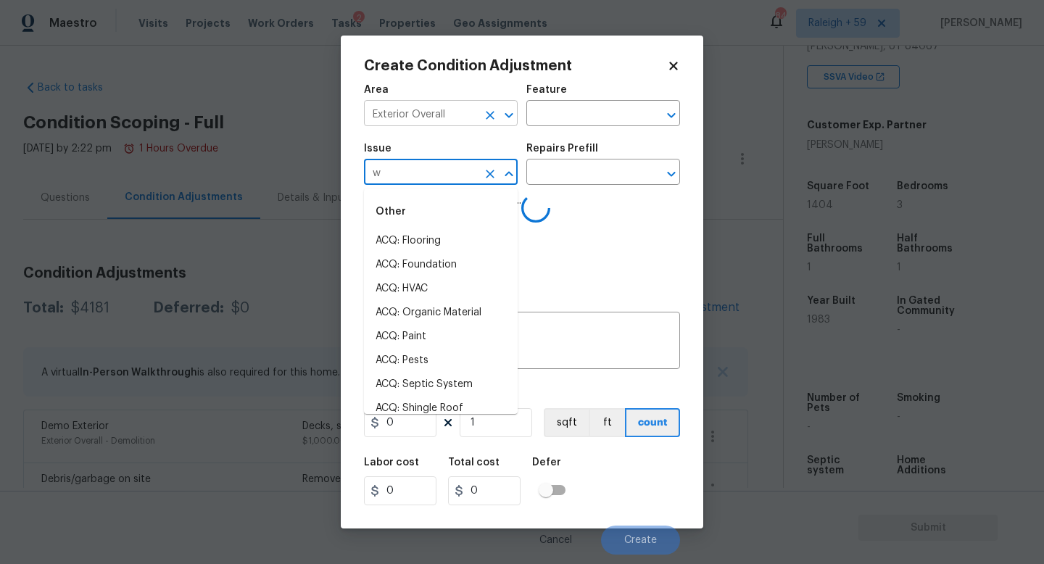
type input "wi"
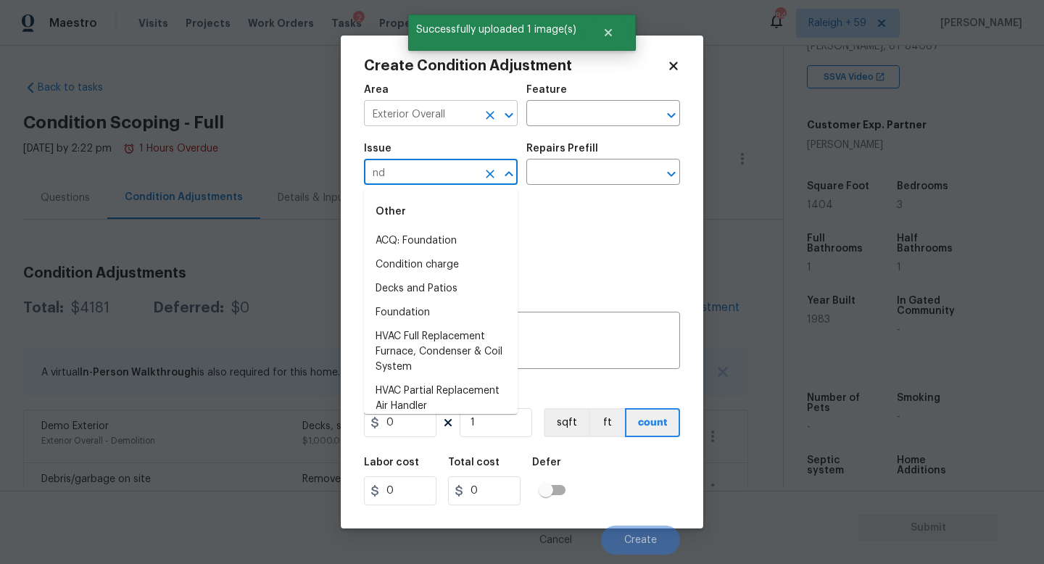
type input "n"
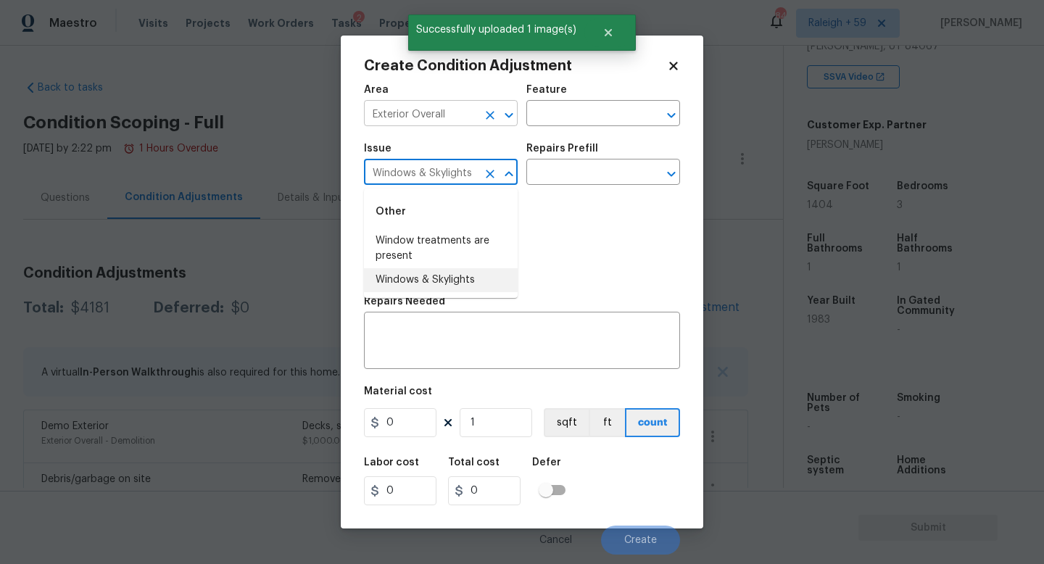
type input "Windows & Skylights"
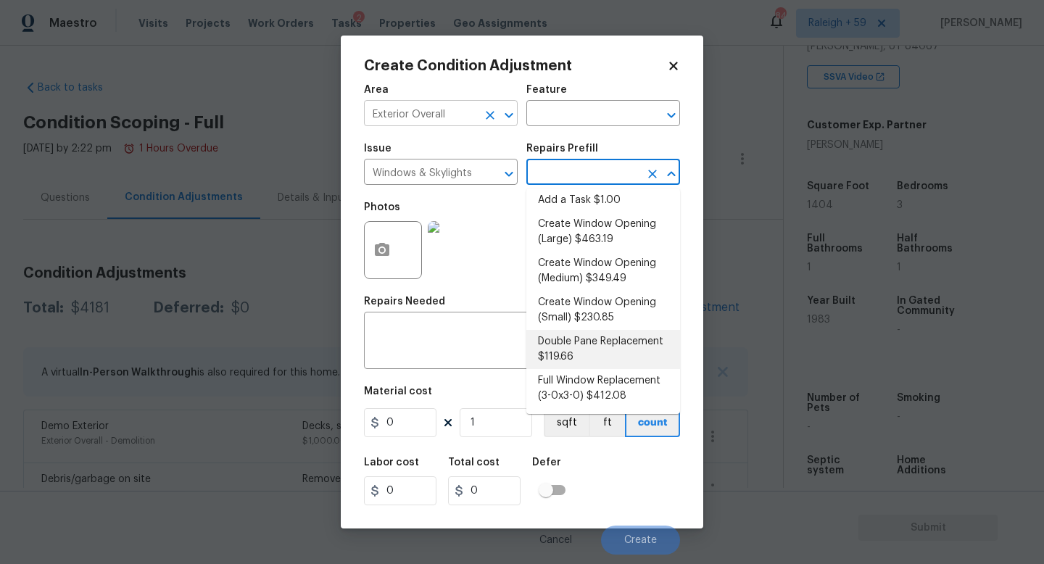
scroll to position [15, 0]
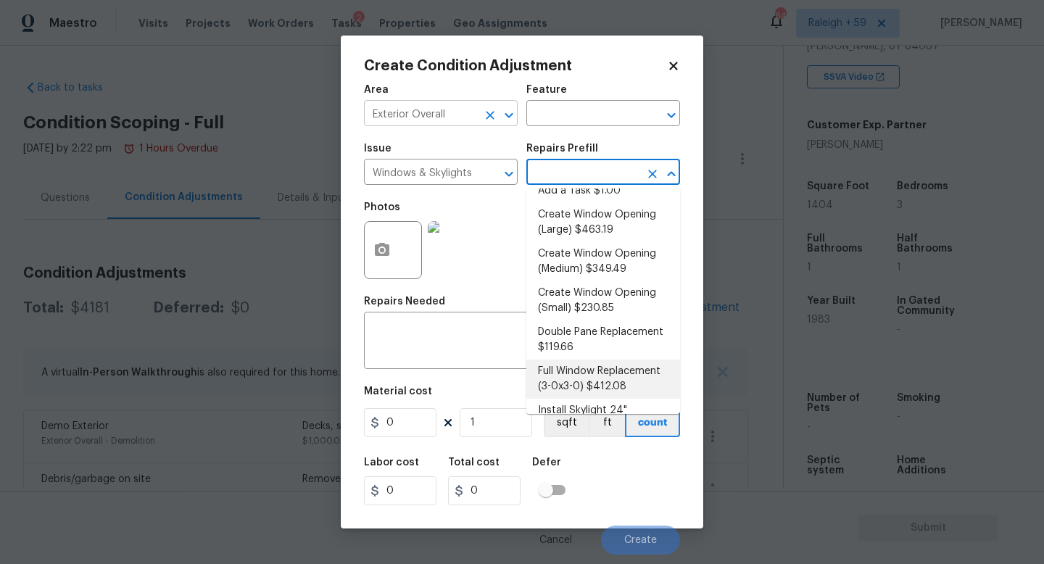
type textarea "Remove and replace the 3-0 x 3-0 vinyl double hung, dual pane window with new. …"
type input "412.08"
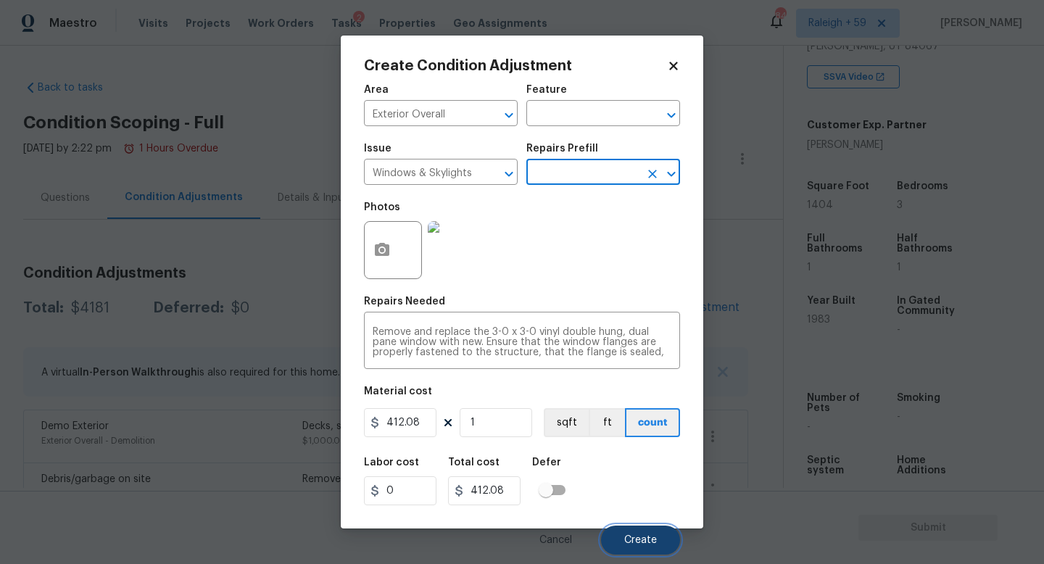
click at [631, 532] on button "Create" at bounding box center [640, 540] width 79 height 29
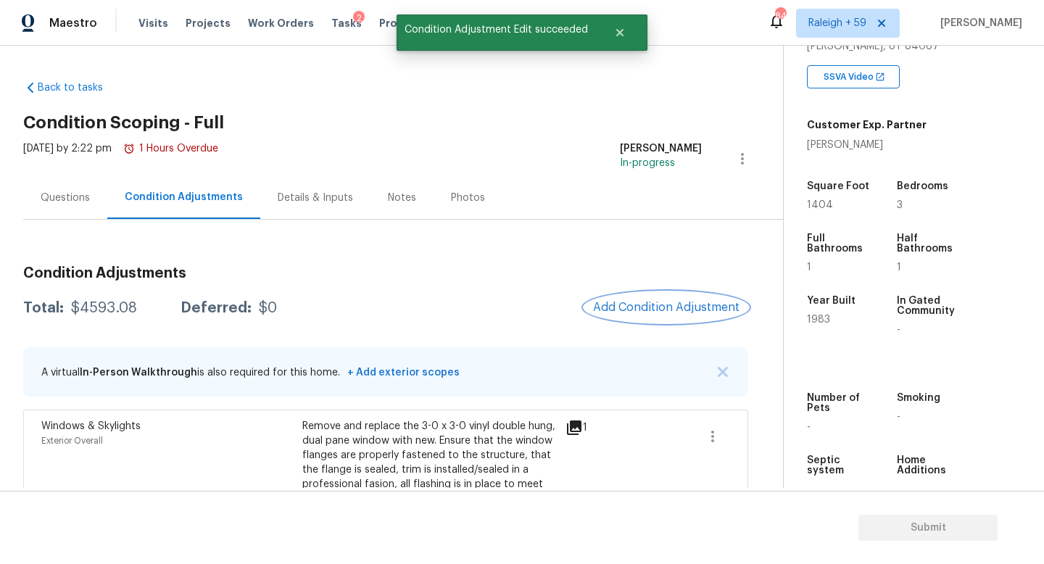
click at [607, 307] on span "Add Condition Adjustment" at bounding box center [666, 307] width 146 height 13
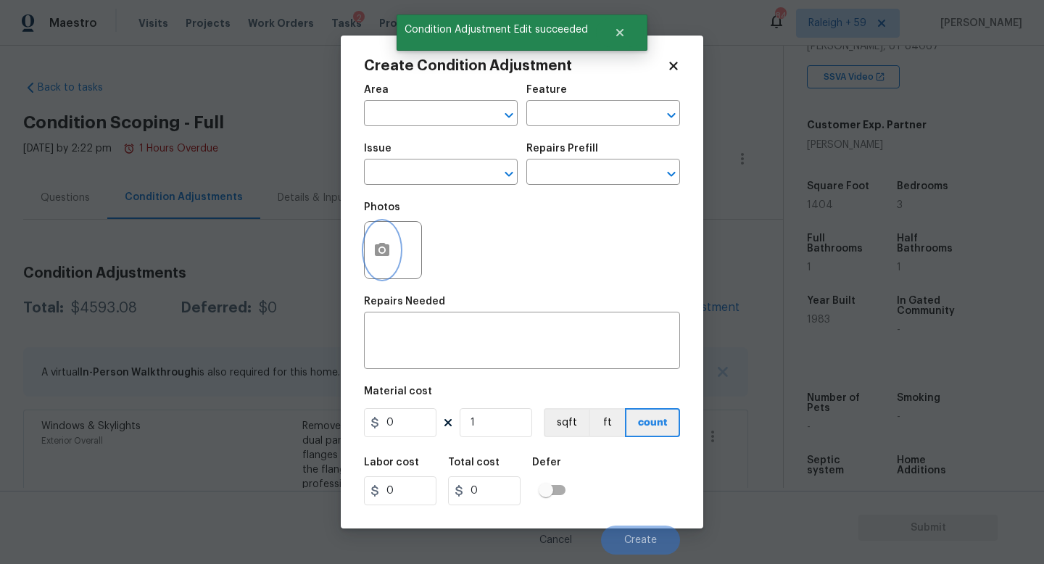
click at [388, 255] on icon "button" at bounding box center [382, 249] width 14 height 13
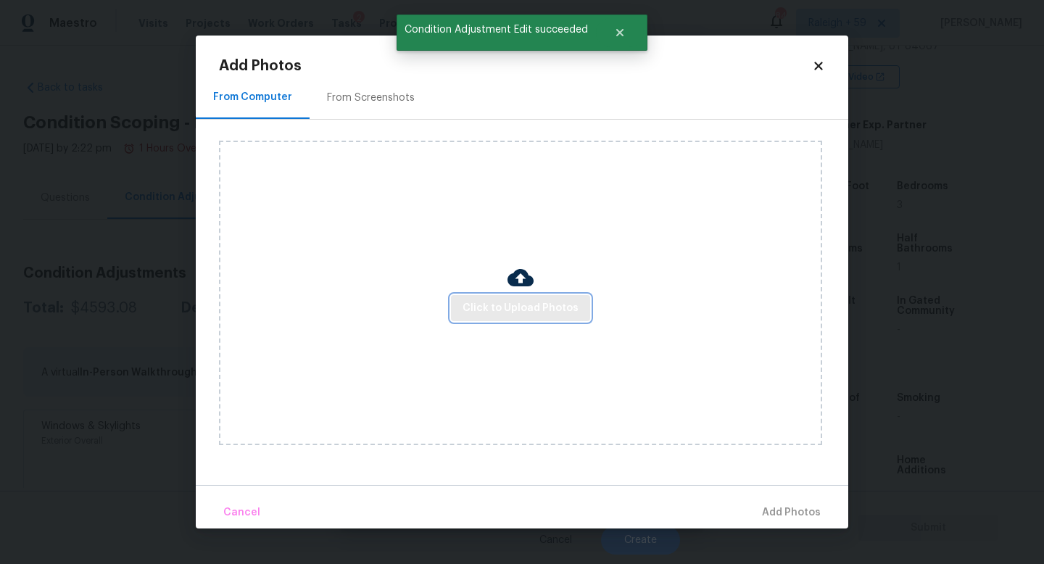
click at [519, 315] on span "Click to Upload Photos" at bounding box center [520, 308] width 116 height 18
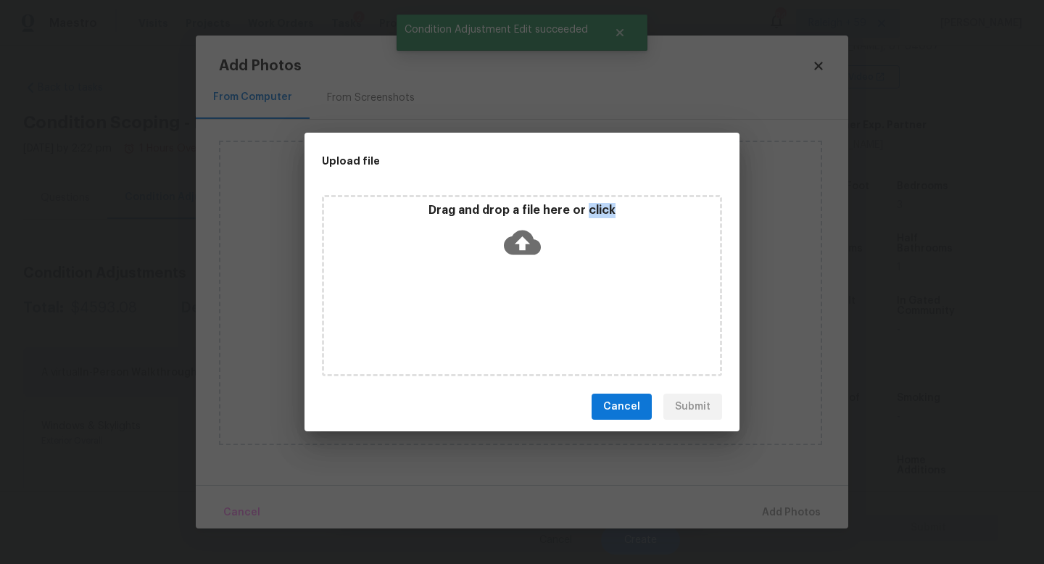
click at [519, 315] on div "Drag and drop a file here or click" at bounding box center [522, 285] width 400 height 181
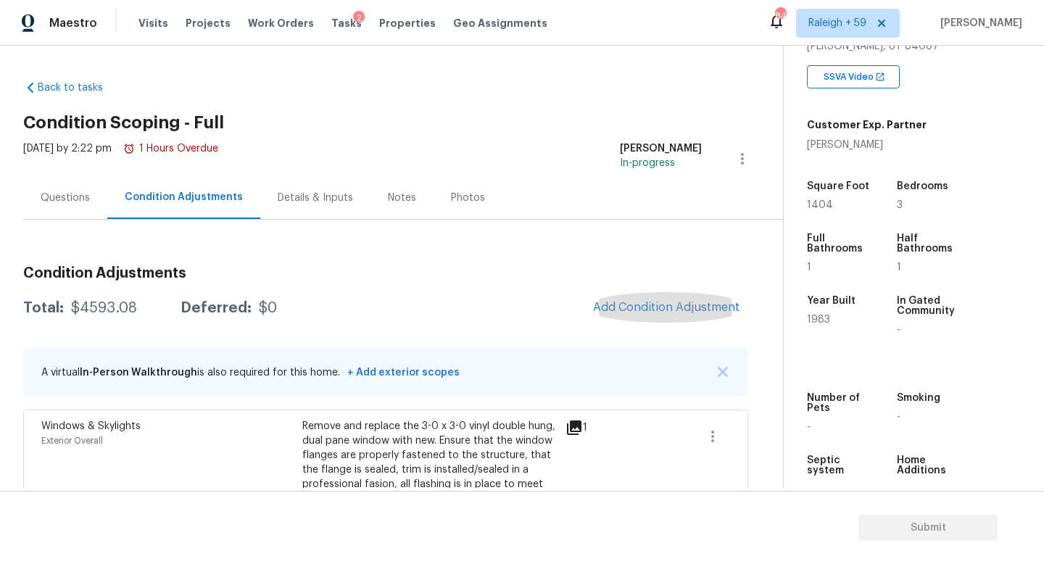
click at [299, 196] on div "Details & Inputs" at bounding box center [315, 198] width 75 height 14
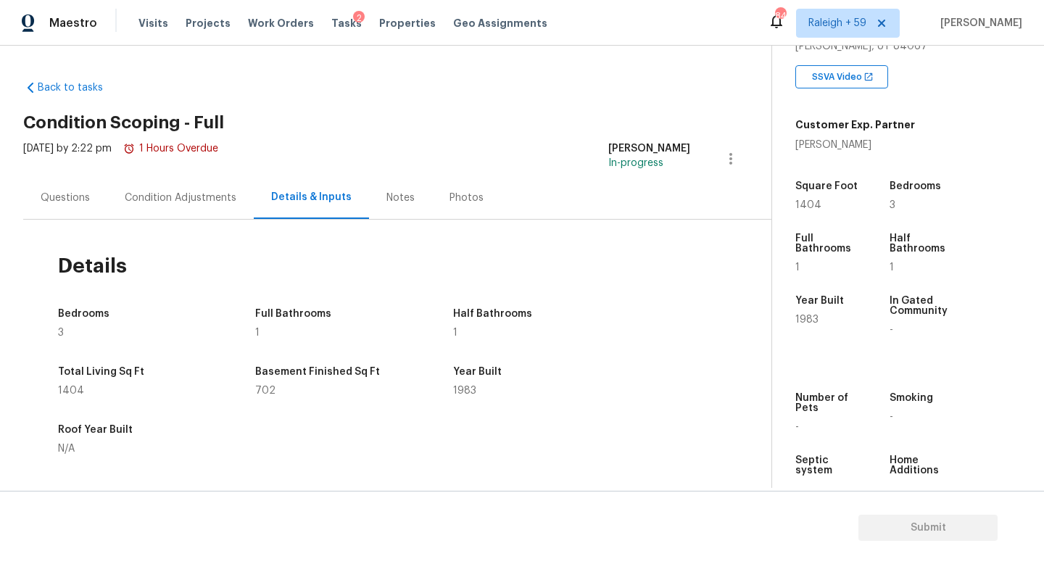
click at [186, 202] on div "Condition Adjustments" at bounding box center [181, 198] width 112 height 14
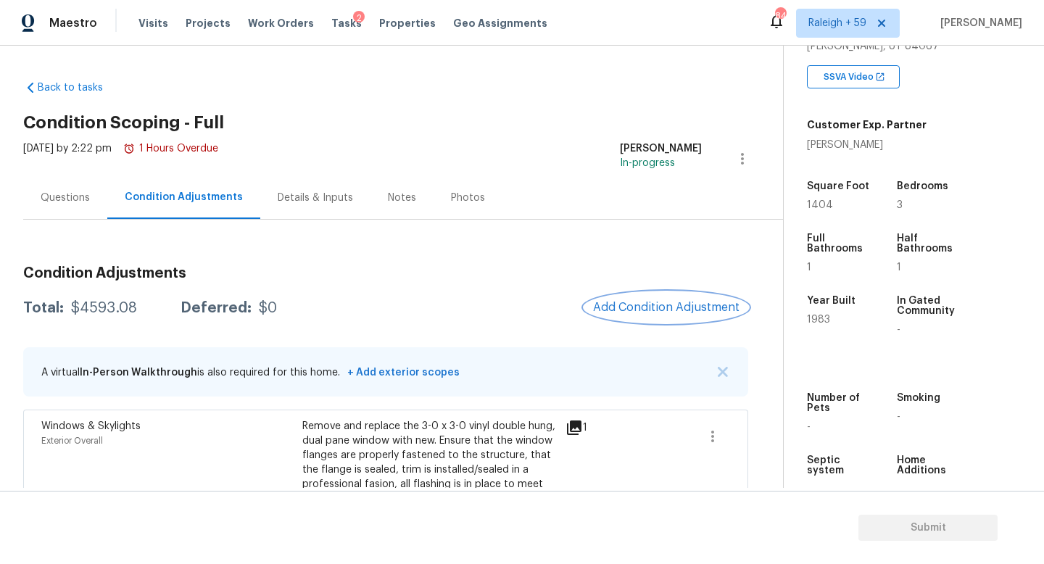
click at [682, 304] on span "Add Condition Adjustment" at bounding box center [666, 307] width 146 height 13
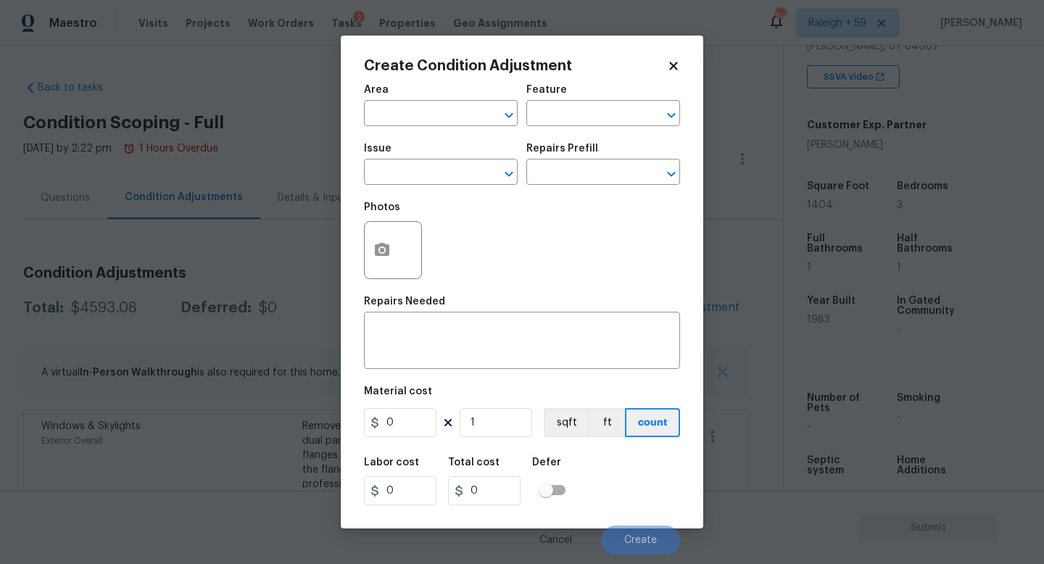
click at [473, 128] on span "Area ​" at bounding box center [441, 105] width 154 height 59
click at [473, 112] on input "text" at bounding box center [420, 115] width 113 height 22
type input "HVAC"
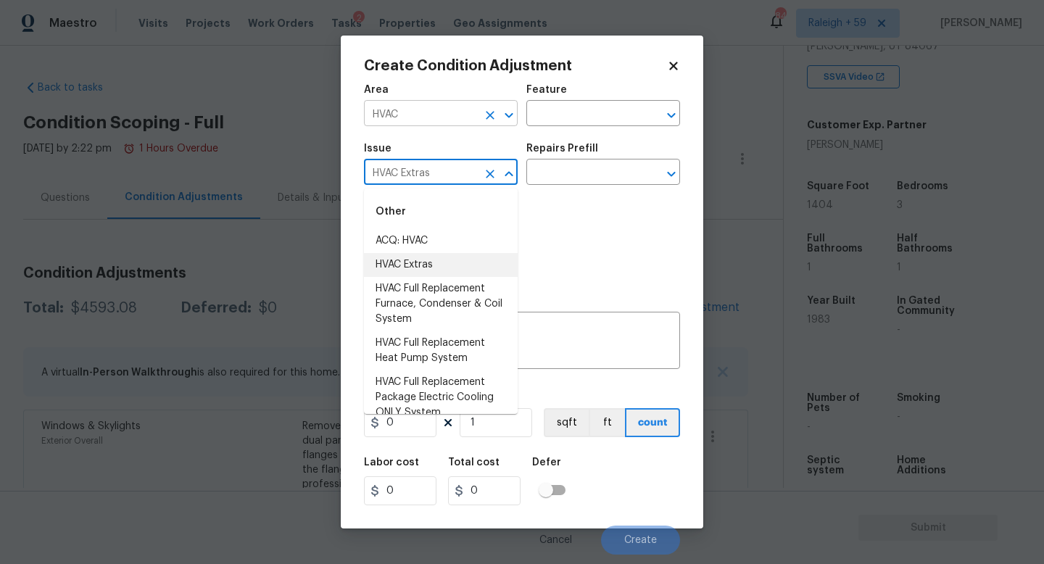
type input "HVAC Extras"
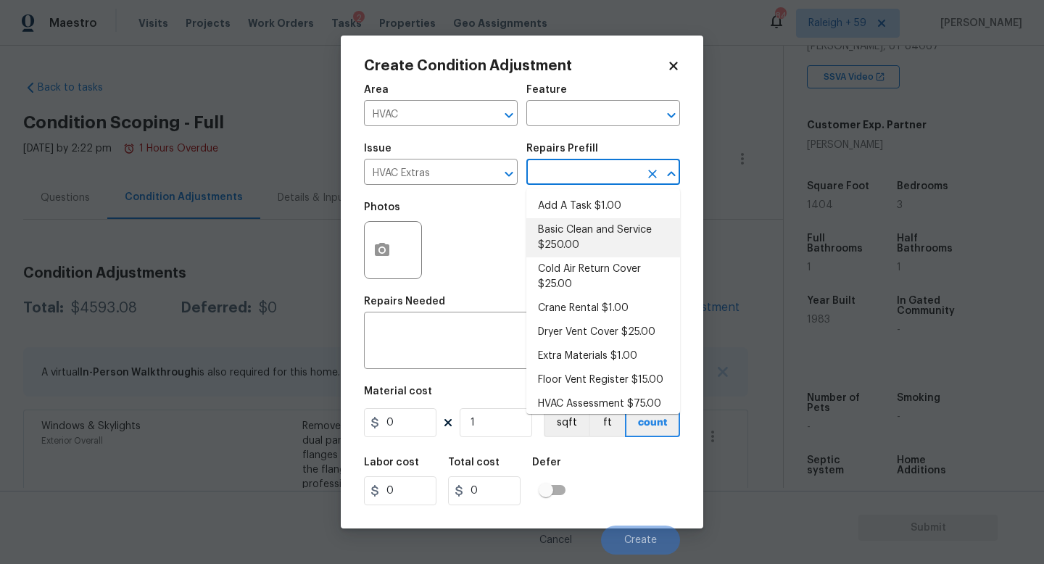
click at [599, 253] on li "Basic Clean and Service $250.00" at bounding box center [603, 237] width 154 height 39
type input "HVAC"
type textarea "General Service HVAC system including: cleaning condenser and evaporator coils,…"
type input "250"
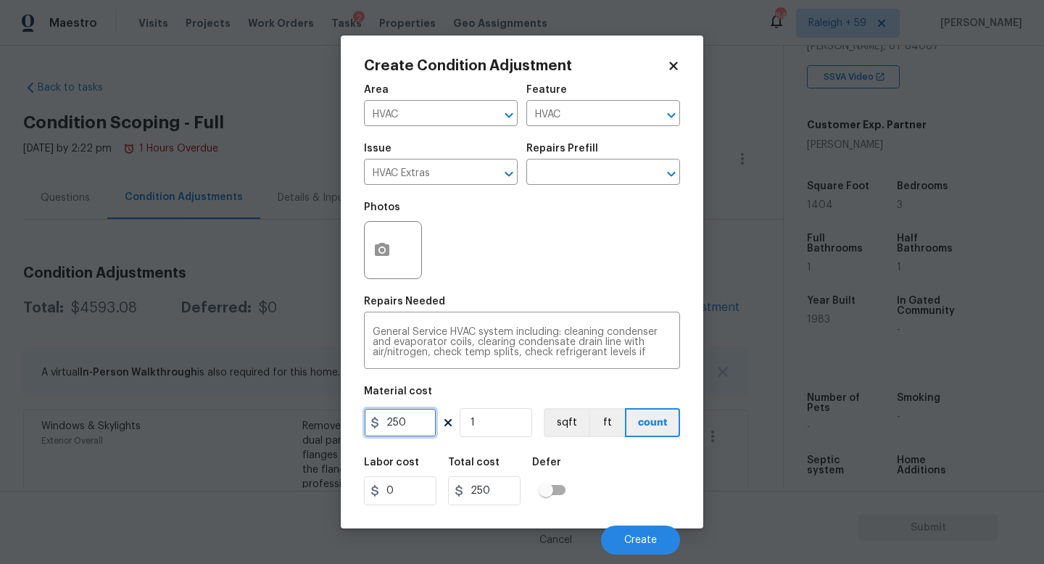
drag, startPoint x: 413, startPoint y: 426, endPoint x: 344, endPoint y: 427, distance: 69.6
click at [344, 427] on div "Create Condition Adjustment Area HVAC ​ Feature HVAC ​ Issue HVAC Extras ​ Repa…" at bounding box center [522, 282] width 362 height 493
type input "750"
click at [644, 546] on button "Create" at bounding box center [640, 540] width 79 height 29
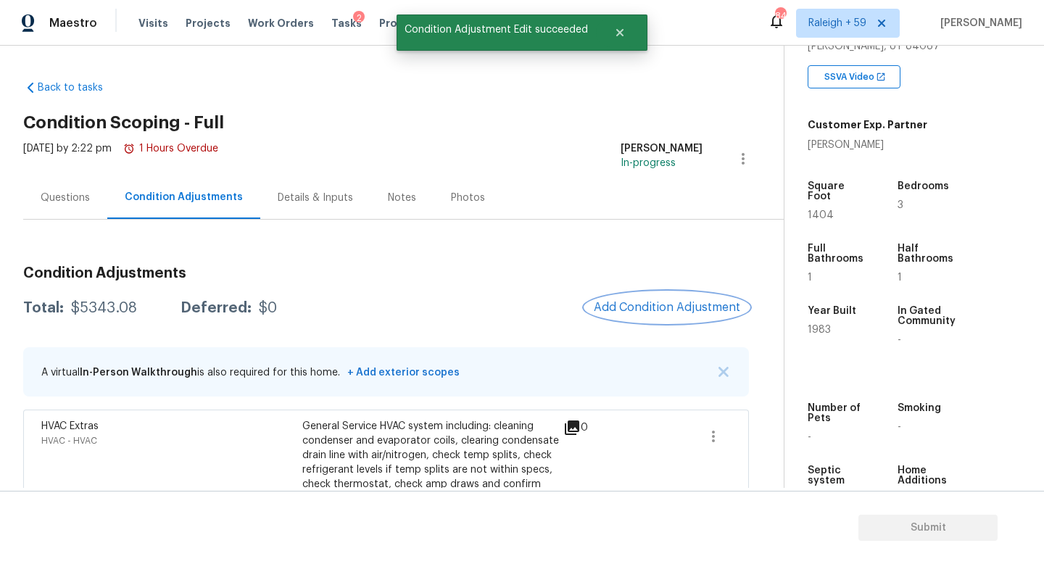
scroll to position [112, 0]
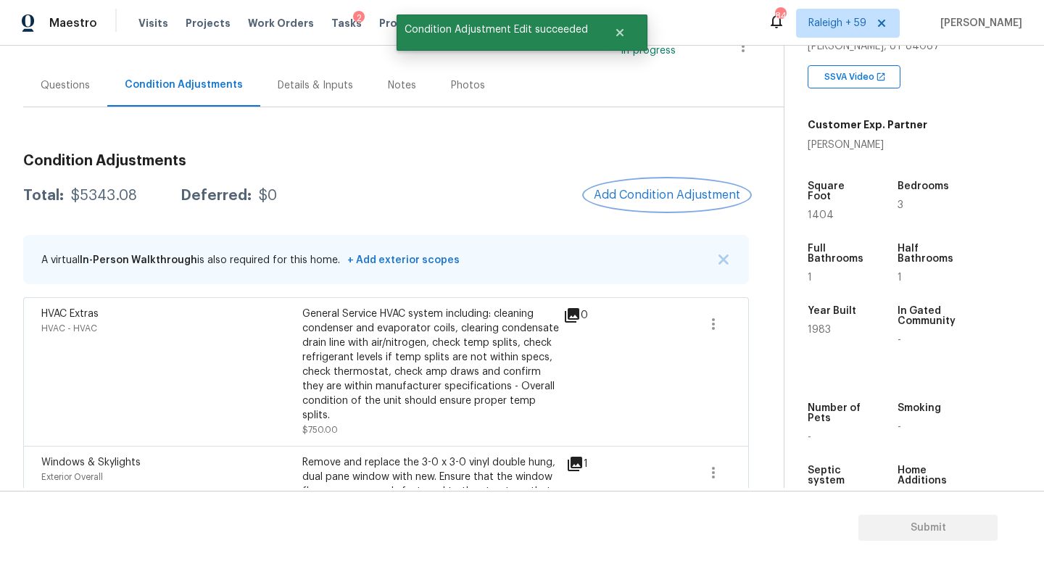
click at [620, 188] on span "Add Condition Adjustment" at bounding box center [667, 194] width 146 height 13
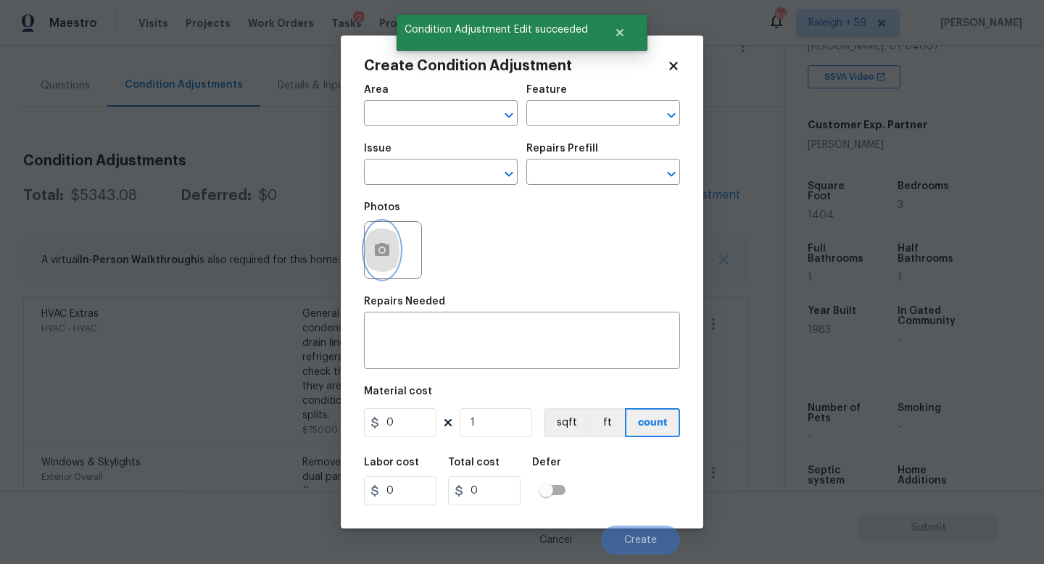
click at [384, 257] on icon "button" at bounding box center [381, 249] width 17 height 17
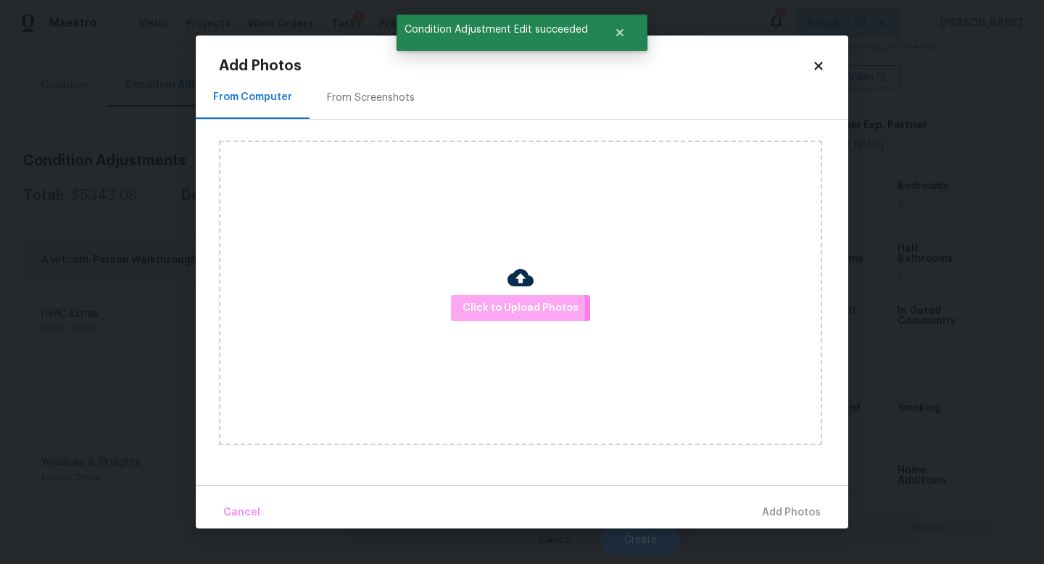
click at [477, 310] on span "Click to Upload Photos" at bounding box center [520, 308] width 116 height 18
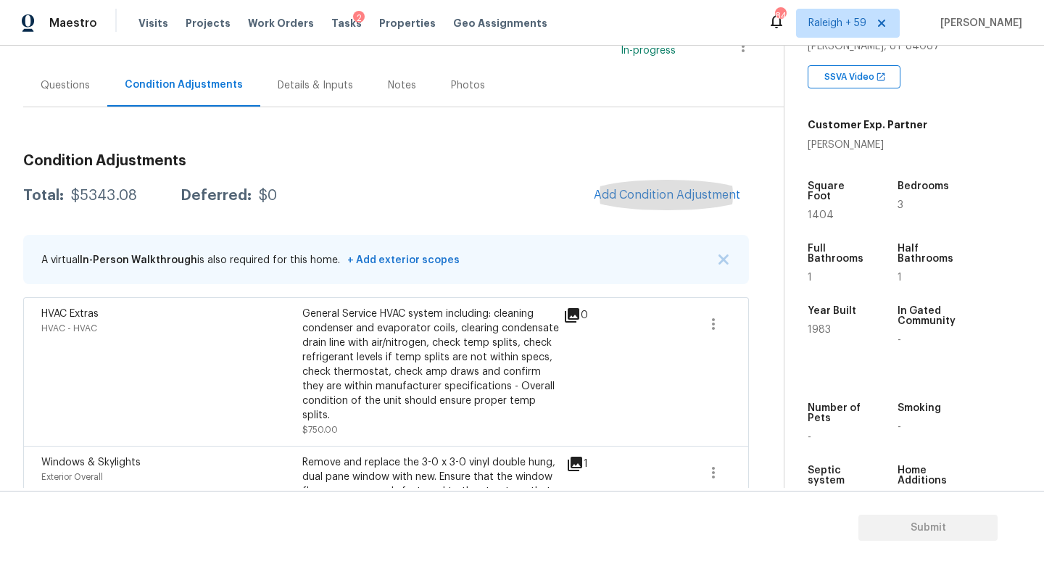
click at [117, 100] on div "Condition Adjustments" at bounding box center [183, 85] width 153 height 43
click at [54, 86] on div "Questions" at bounding box center [65, 85] width 49 height 14
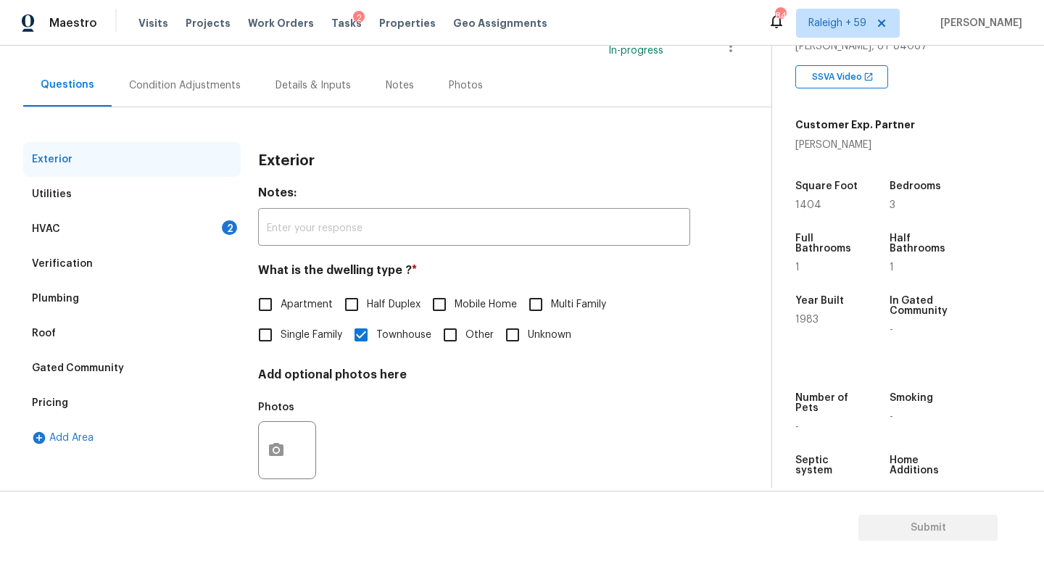
click at [163, 224] on div "HVAC 2" at bounding box center [131, 229] width 217 height 35
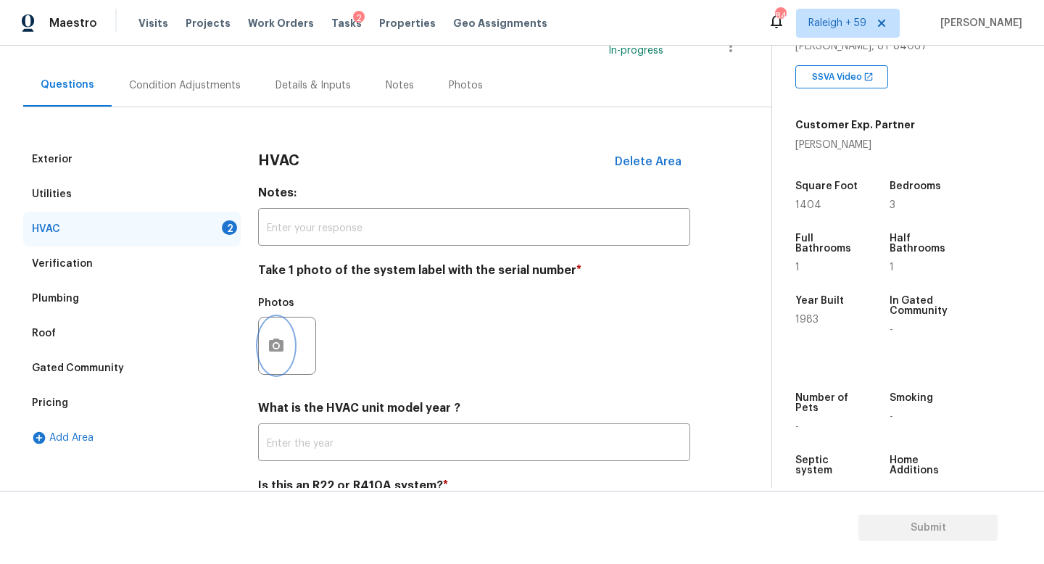
click at [279, 329] on button "button" at bounding box center [276, 345] width 35 height 57
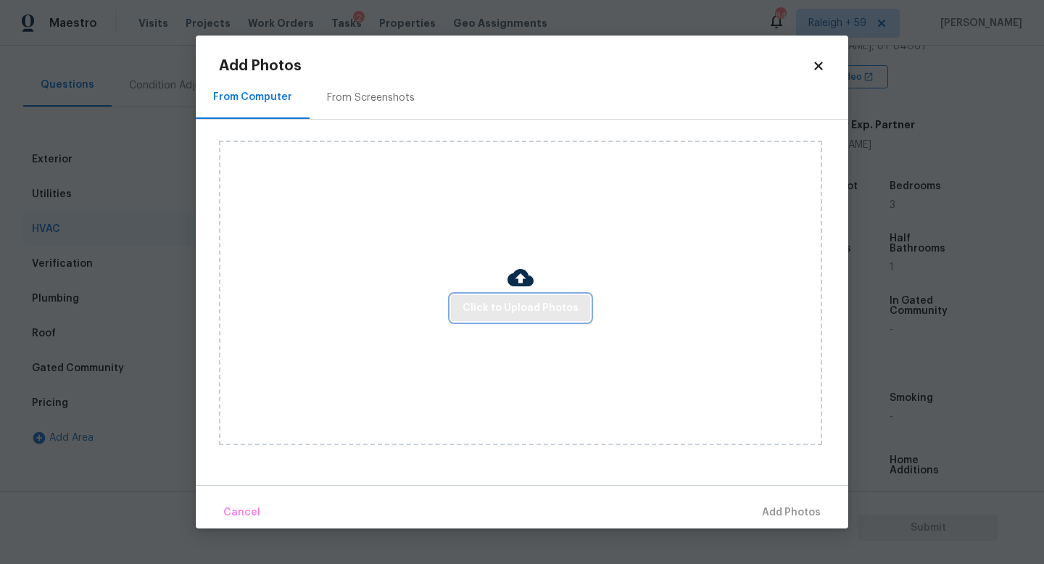
click at [502, 309] on span "Click to Upload Photos" at bounding box center [520, 308] width 116 height 18
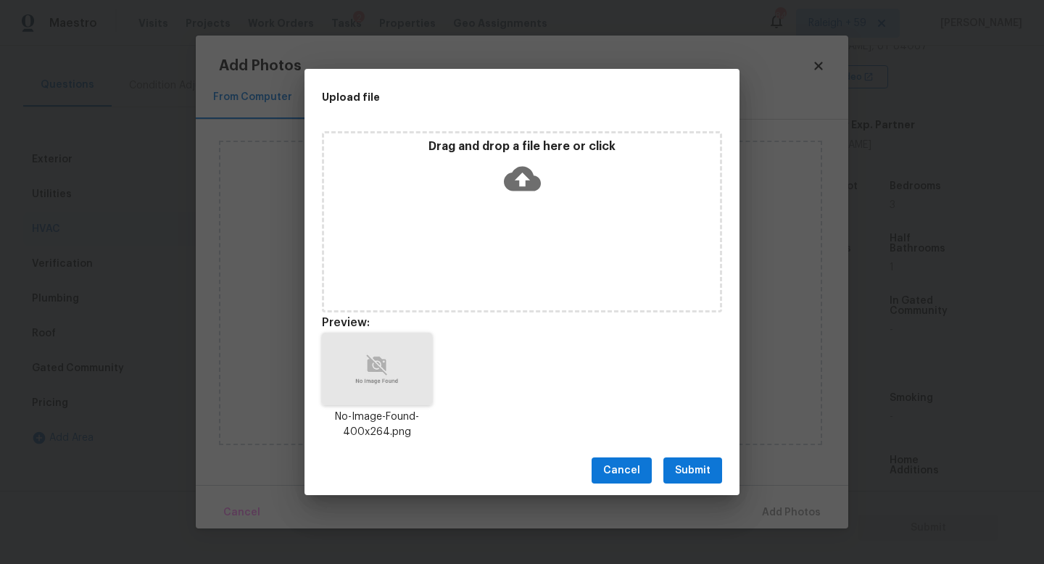
click at [704, 458] on button "Submit" at bounding box center [692, 470] width 59 height 27
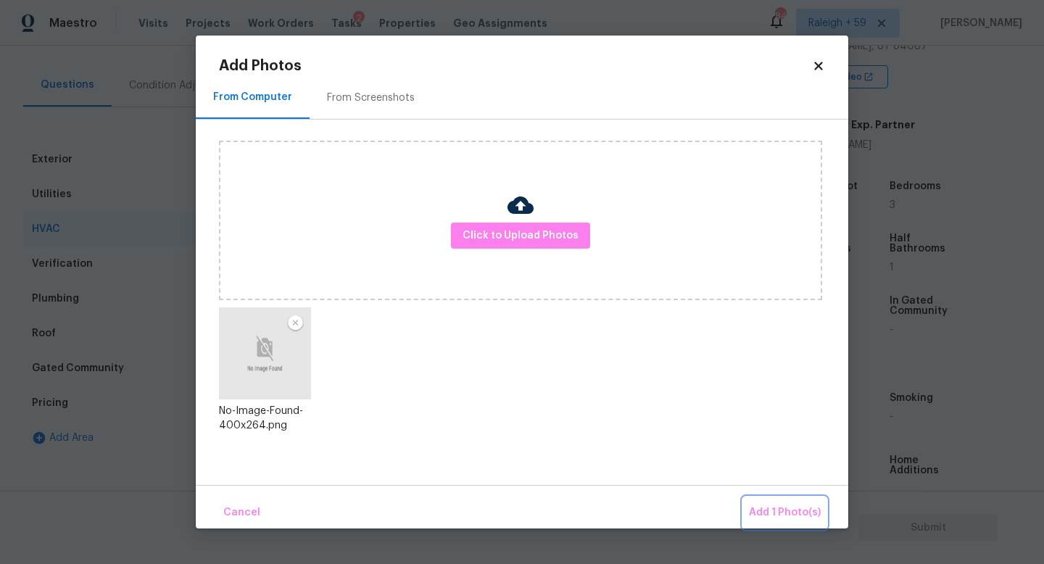
click at [776, 499] on button "Add 1 Photo(s)" at bounding box center [784, 512] width 83 height 31
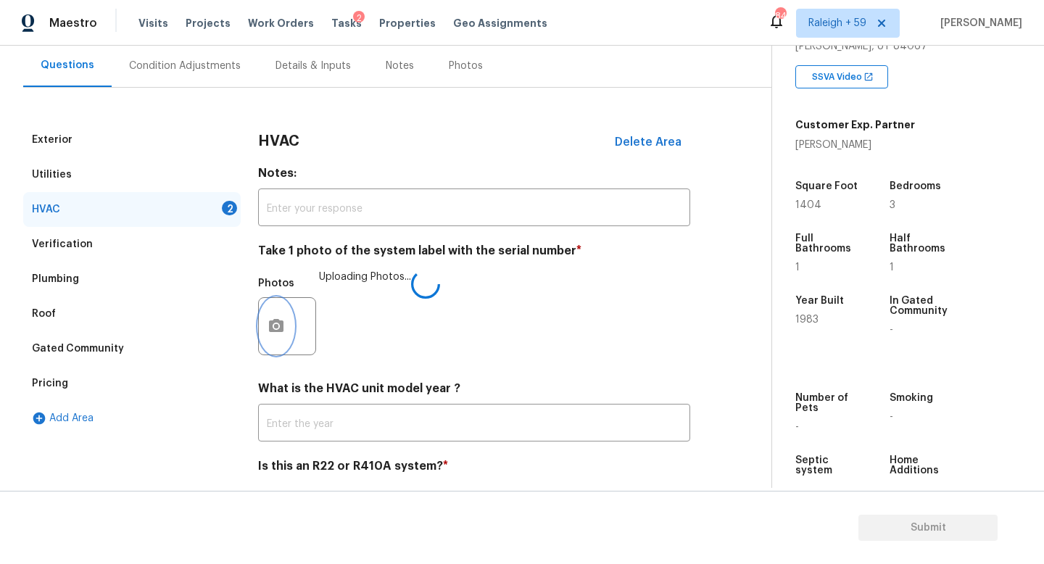
scroll to position [193, 0]
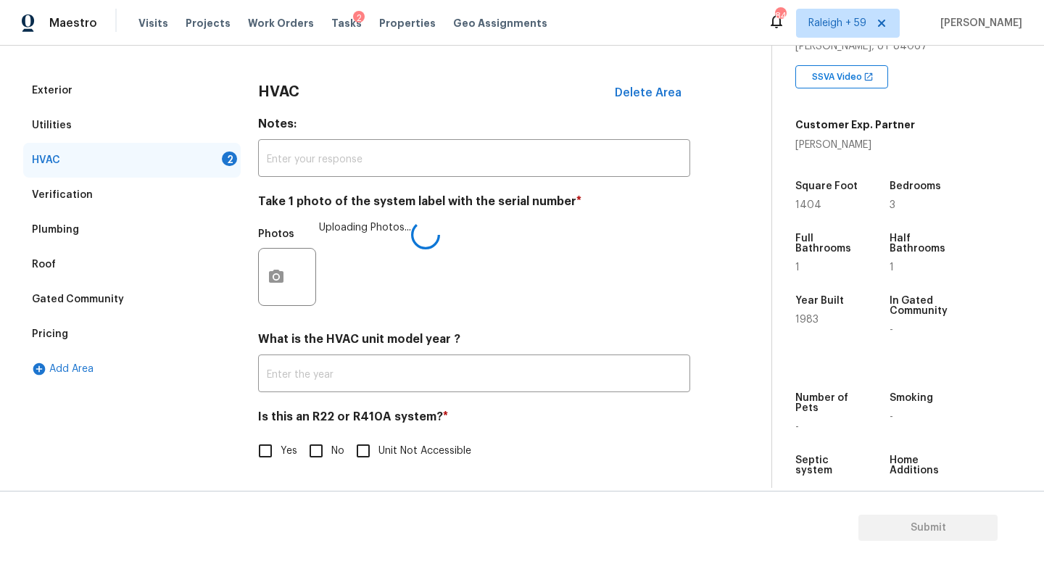
click at [330, 436] on input "No" at bounding box center [316, 451] width 30 height 30
checkbox input "true"
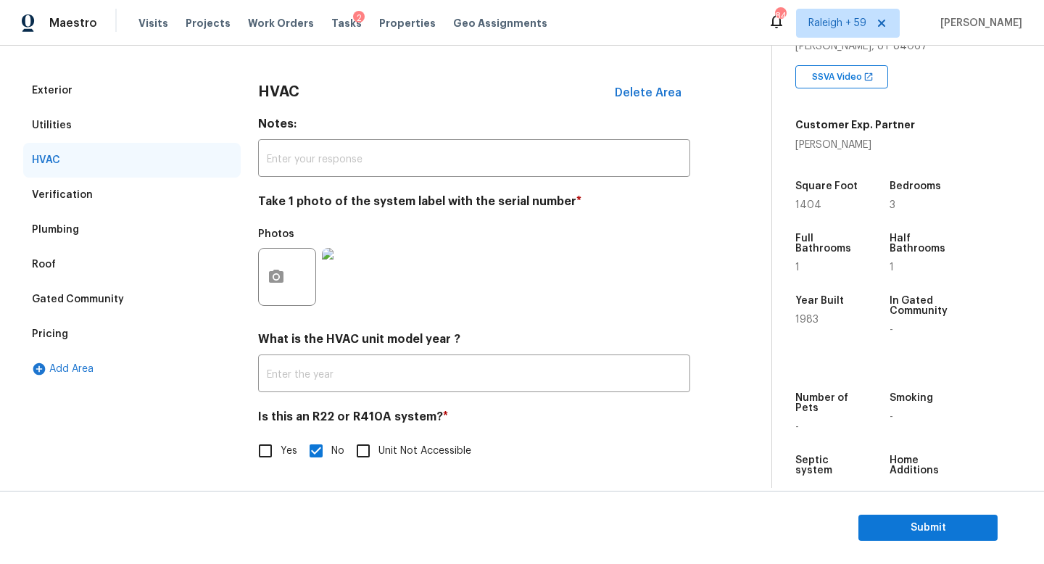
click at [126, 317] on div "Pricing" at bounding box center [131, 334] width 217 height 35
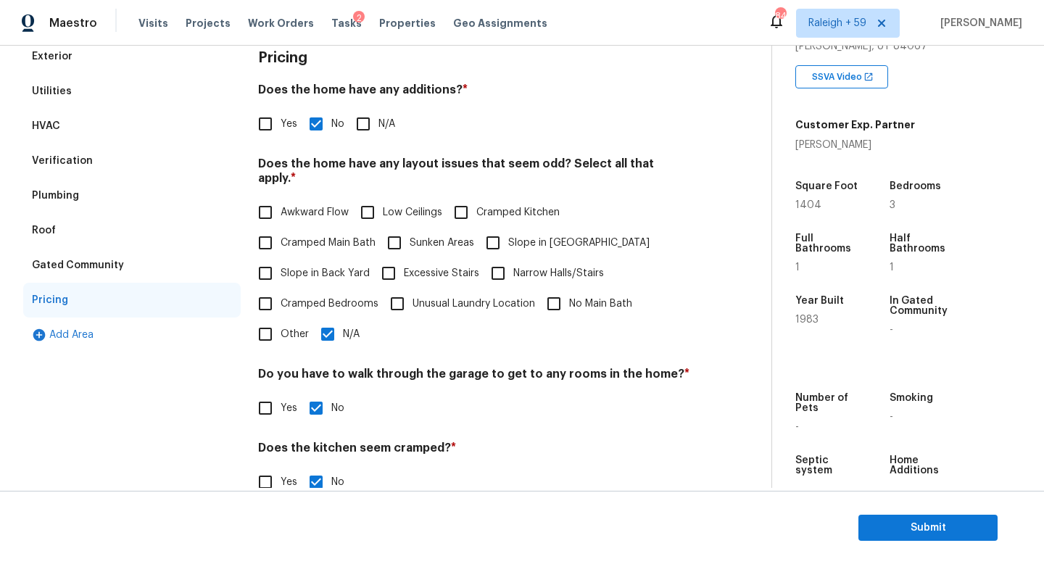
scroll to position [228, 0]
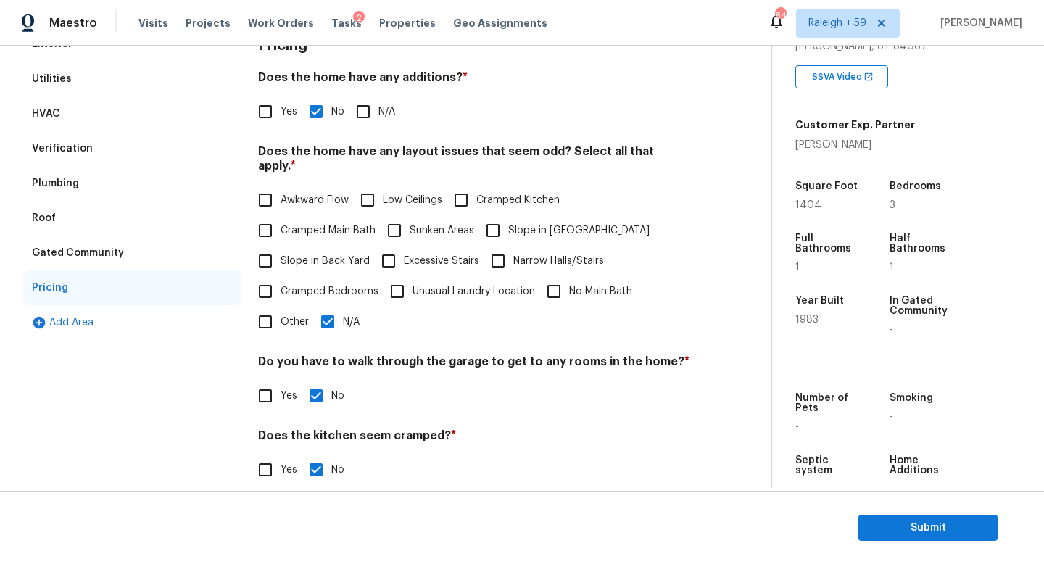
click at [265, 323] on input "Other" at bounding box center [265, 322] width 30 height 30
checkbox input "true"
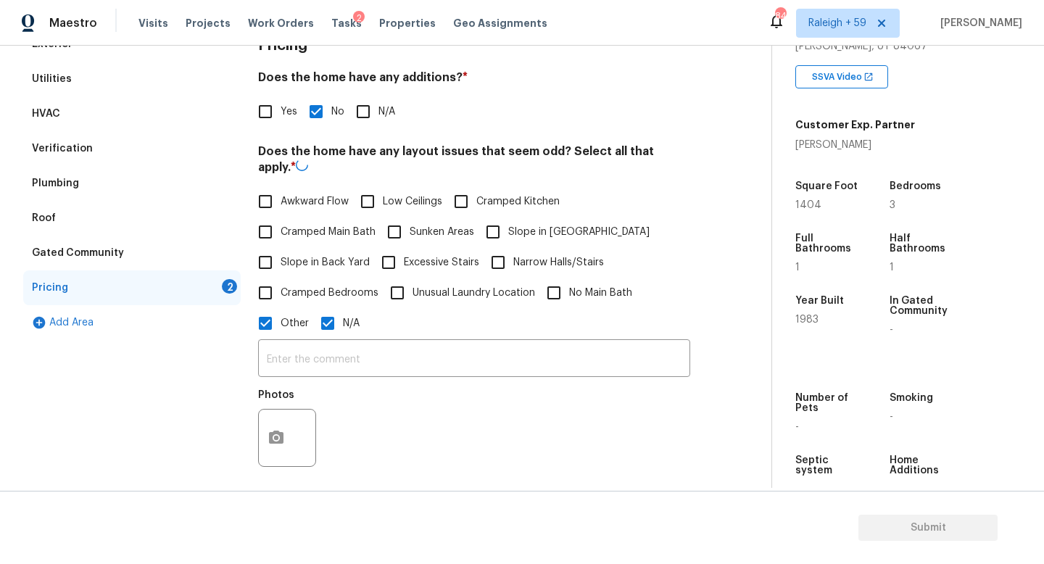
click at [351, 323] on span "N/A" at bounding box center [351, 323] width 17 height 15
click at [343, 323] on input "N/A" at bounding box center [327, 323] width 30 height 30
checkbox input "false"
click at [315, 360] on input "text" at bounding box center [474, 358] width 432 height 34
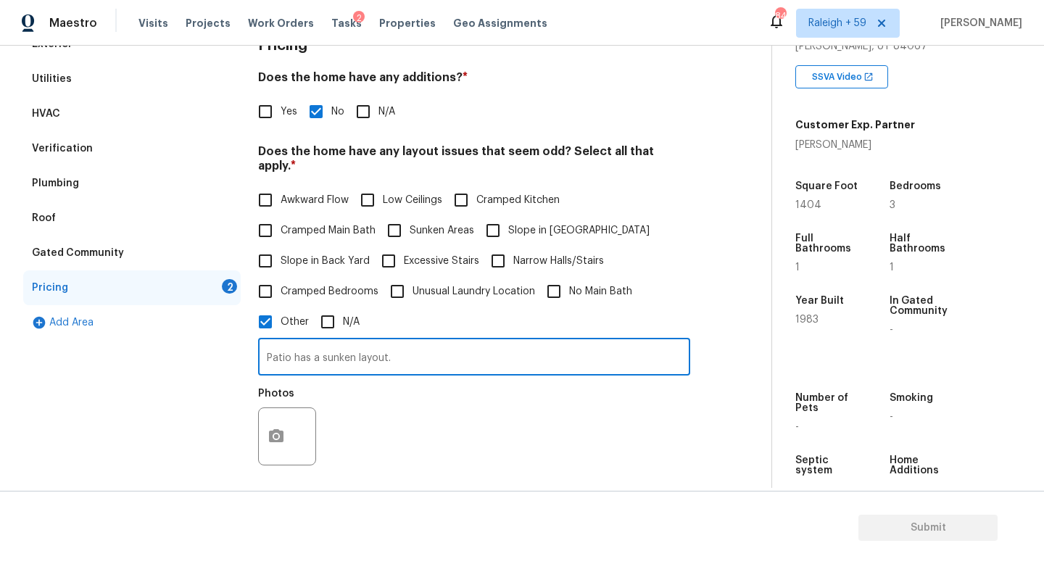
type input "Patio has a sunken layout."
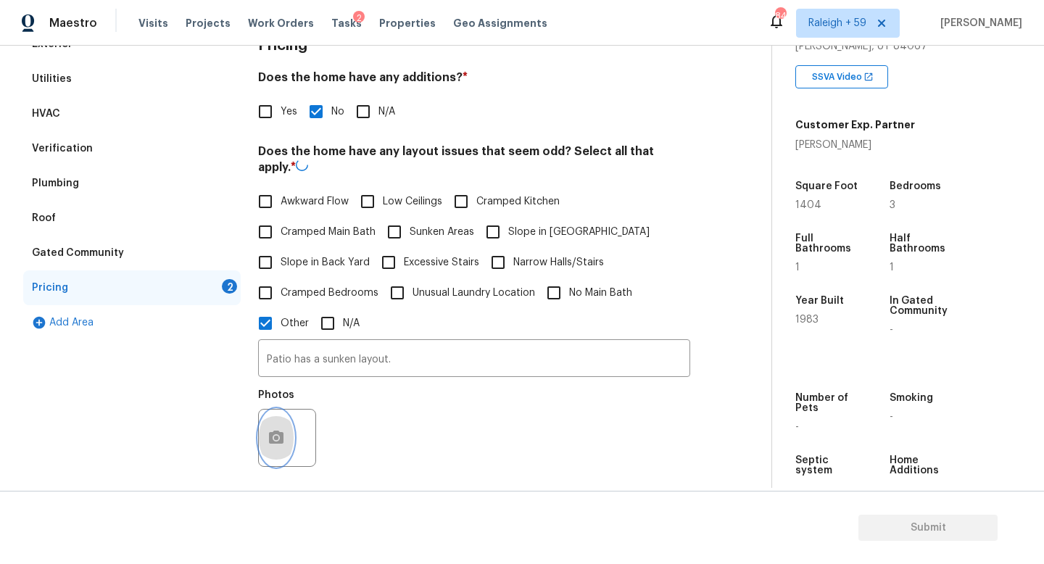
click at [265, 436] on button "button" at bounding box center [276, 438] width 35 height 57
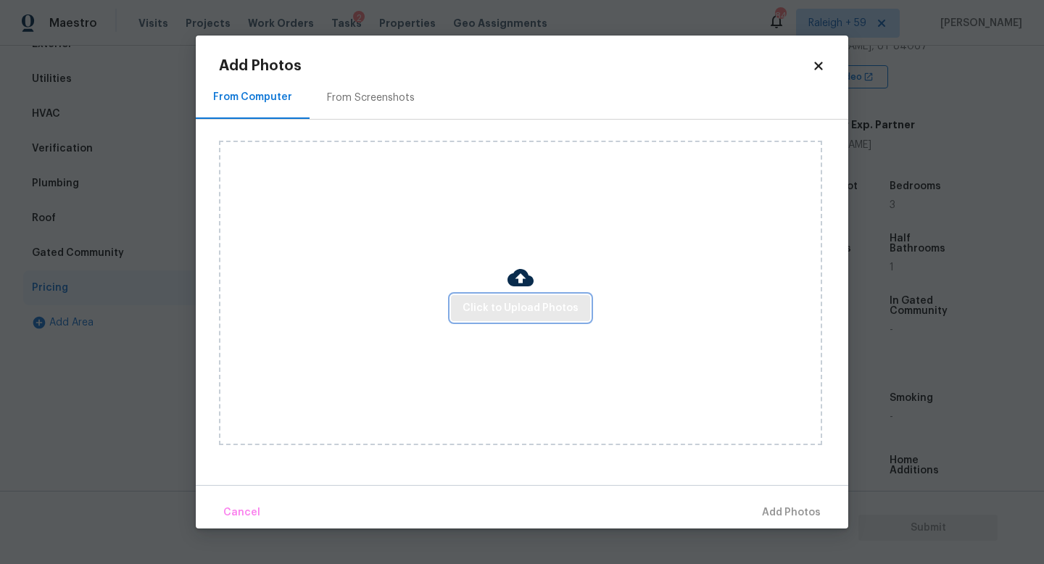
click at [486, 314] on span "Click to Upload Photos" at bounding box center [520, 308] width 116 height 18
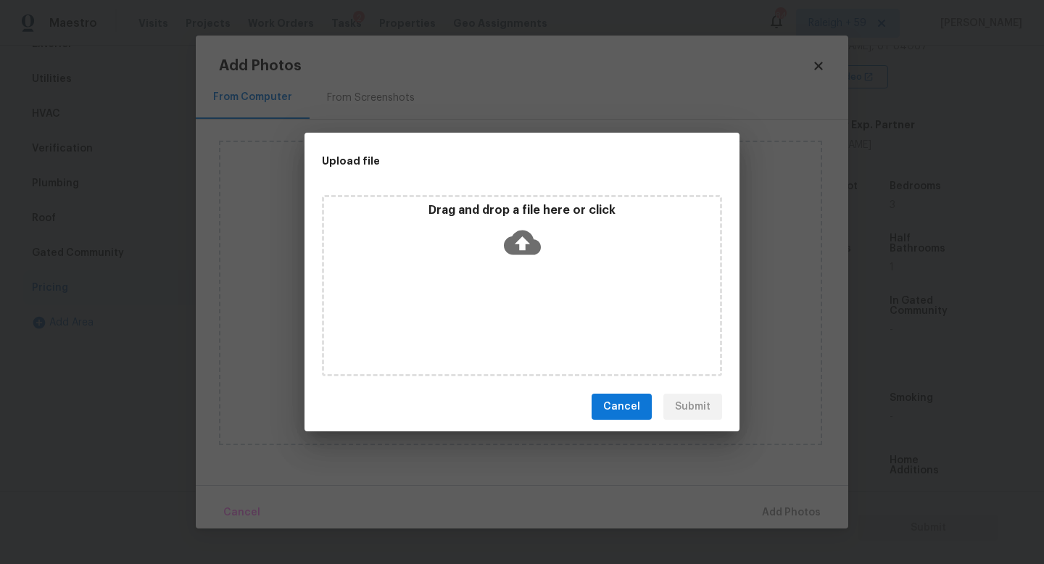
click at [487, 313] on div "Drag and drop a file here or click" at bounding box center [522, 285] width 400 height 181
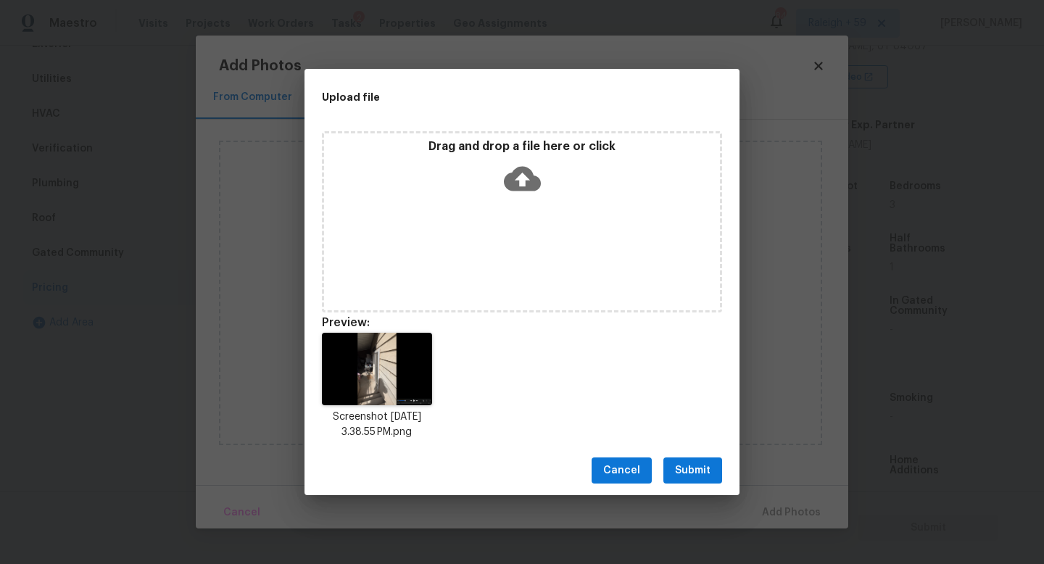
click at [696, 474] on span "Submit" at bounding box center [693, 471] width 36 height 18
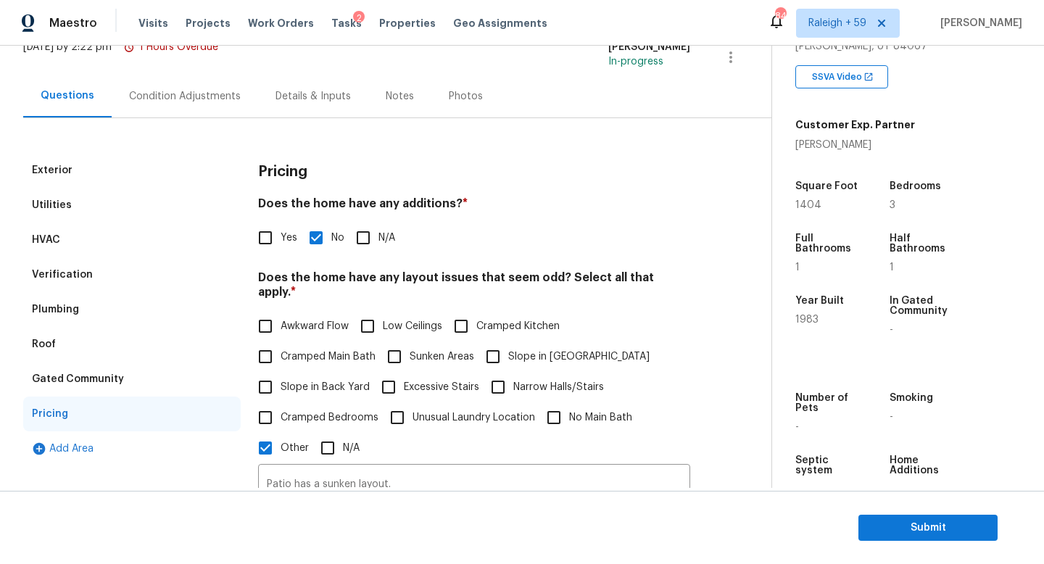
scroll to position [43, 0]
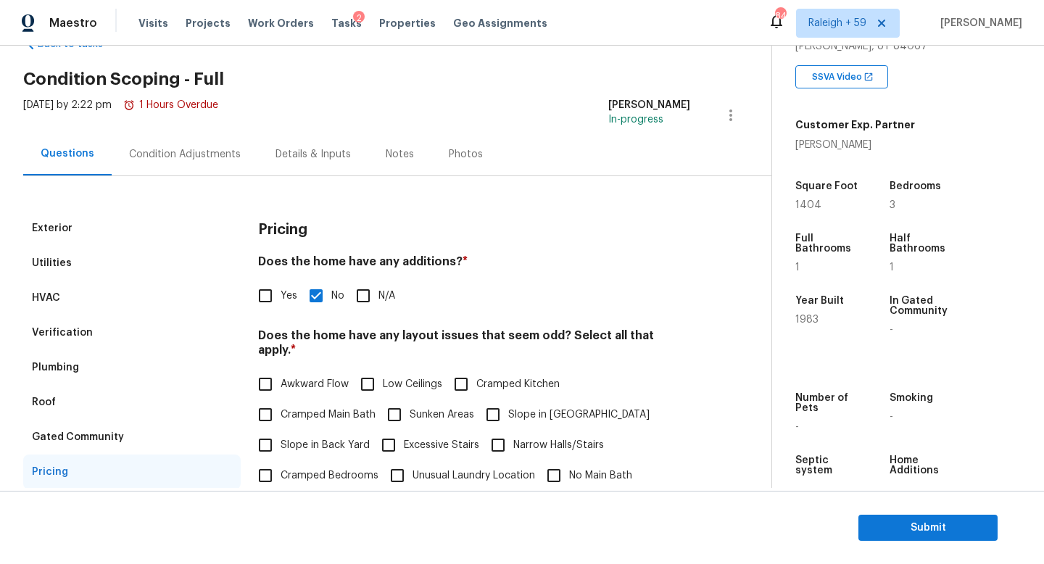
click at [180, 139] on div "Condition Adjustments" at bounding box center [185, 154] width 146 height 43
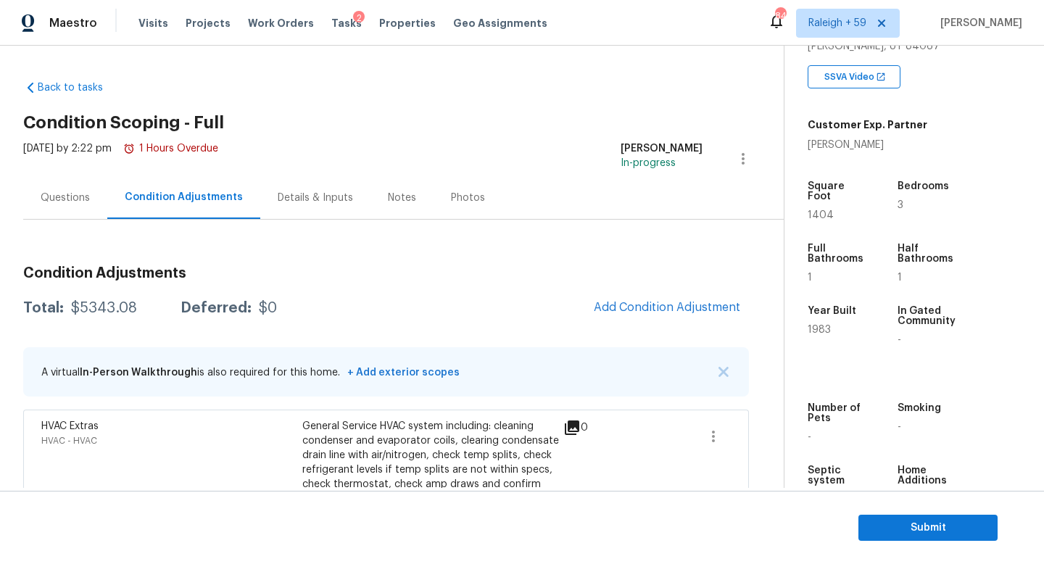
click at [334, 199] on div "Details & Inputs" at bounding box center [315, 198] width 75 height 14
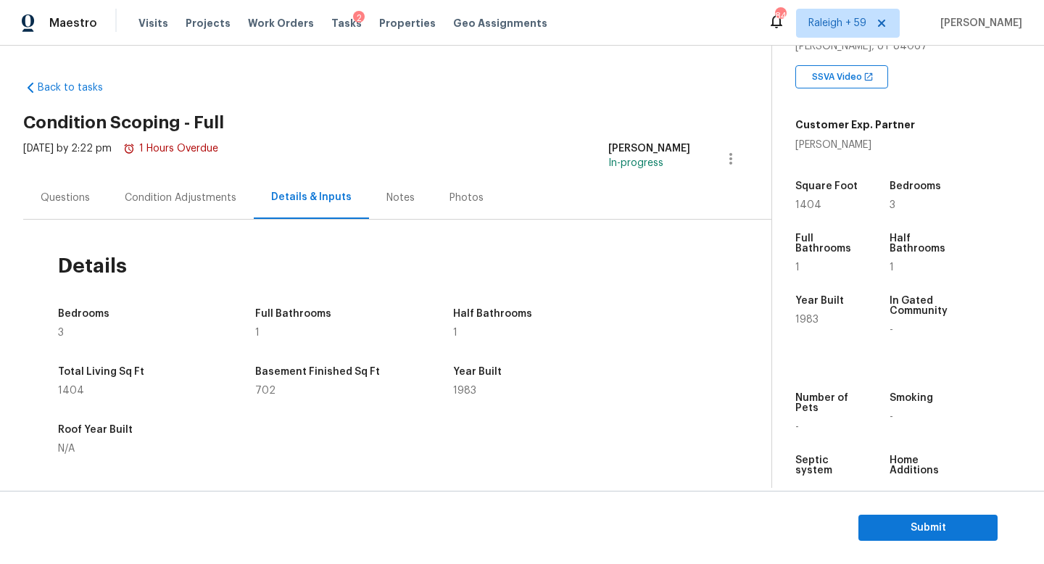
click at [147, 204] on div "Condition Adjustments" at bounding box center [181, 198] width 112 height 14
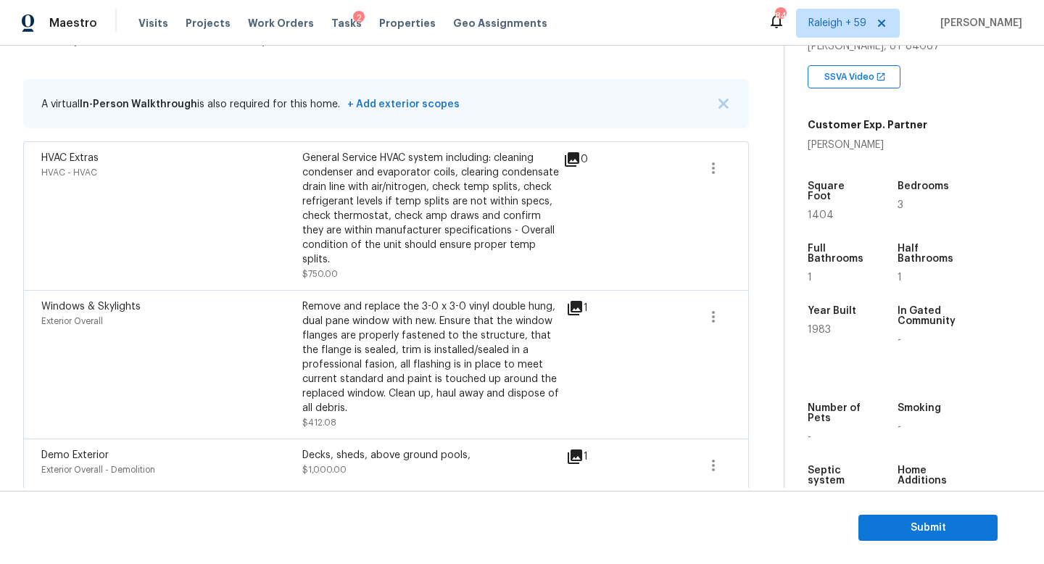
scroll to position [188, 0]
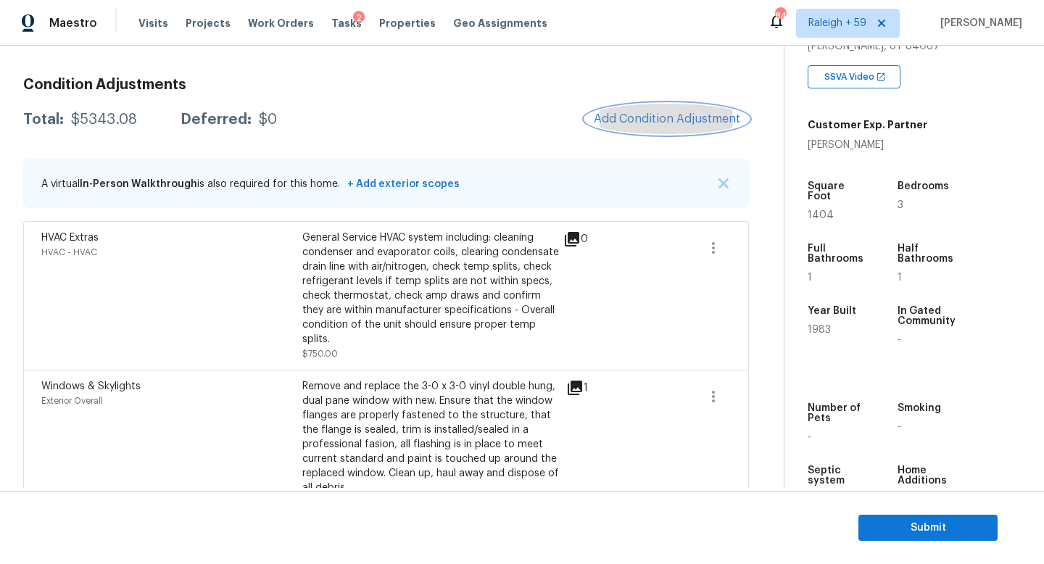
click at [678, 116] on span "Add Condition Adjustment" at bounding box center [667, 118] width 146 height 13
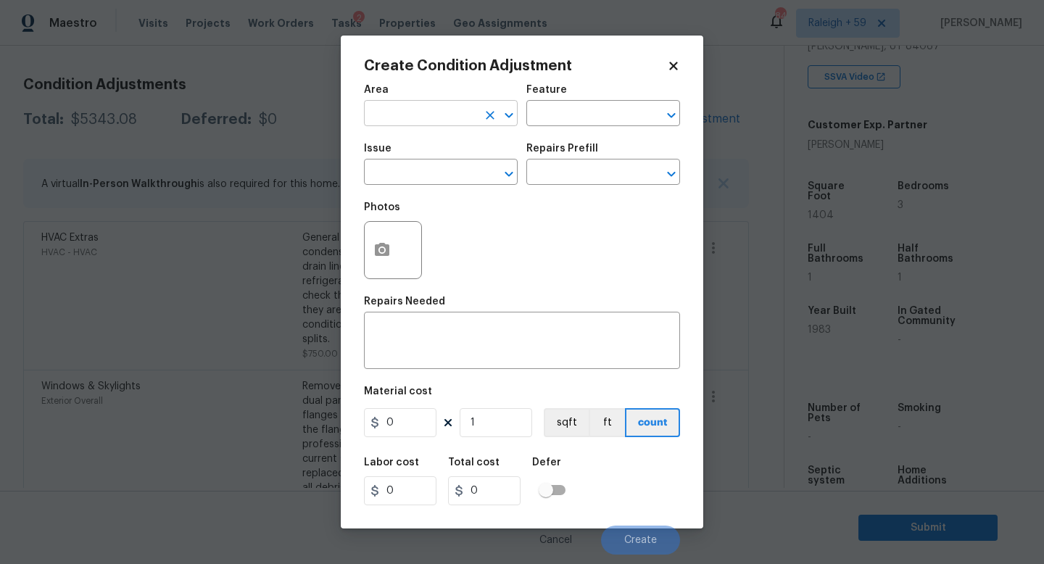
click at [424, 112] on input "text" at bounding box center [420, 115] width 113 height 22
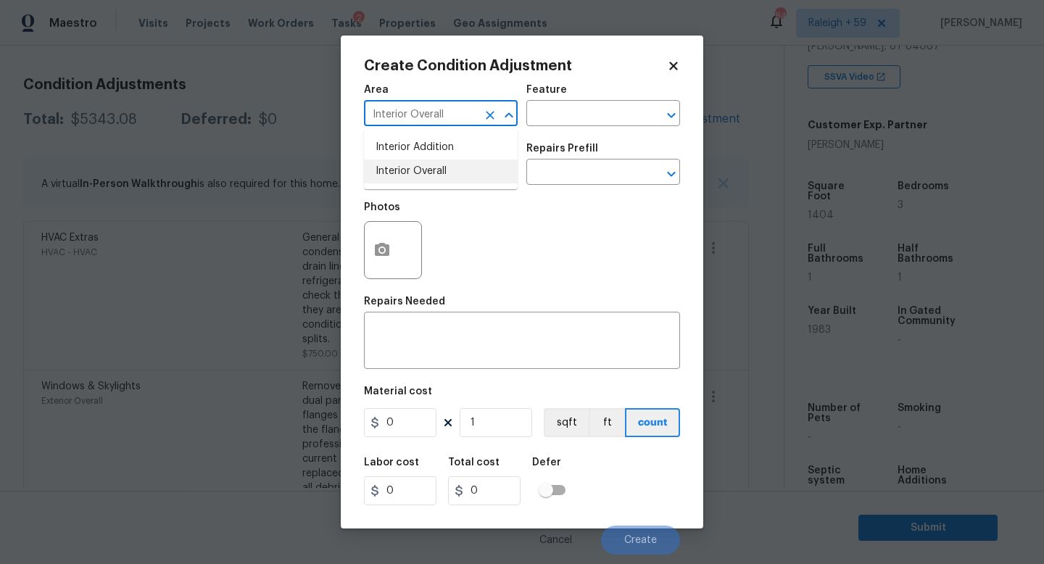
type input "Interior Overall"
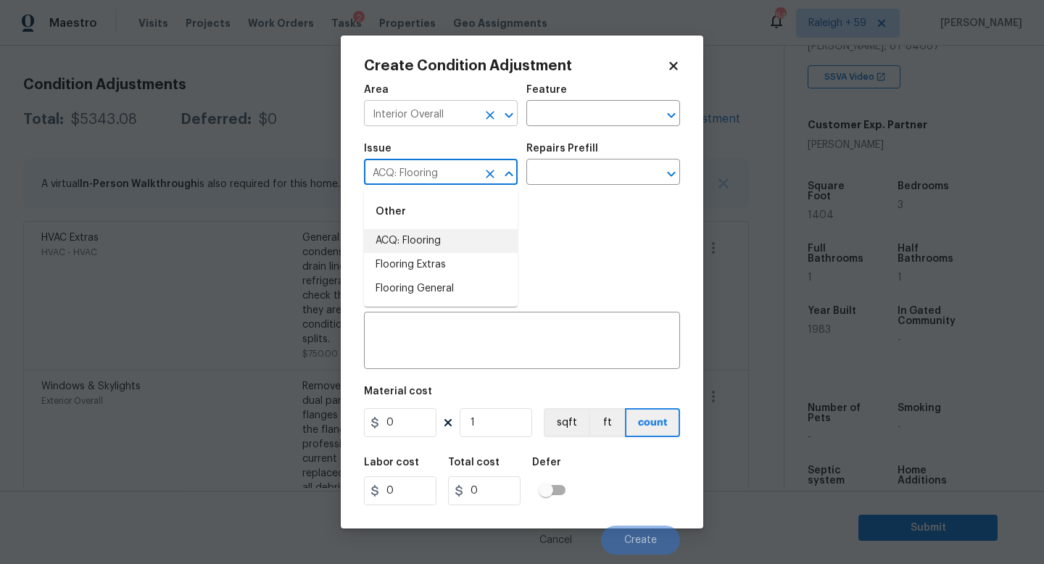
type input "ACQ: Flooring"
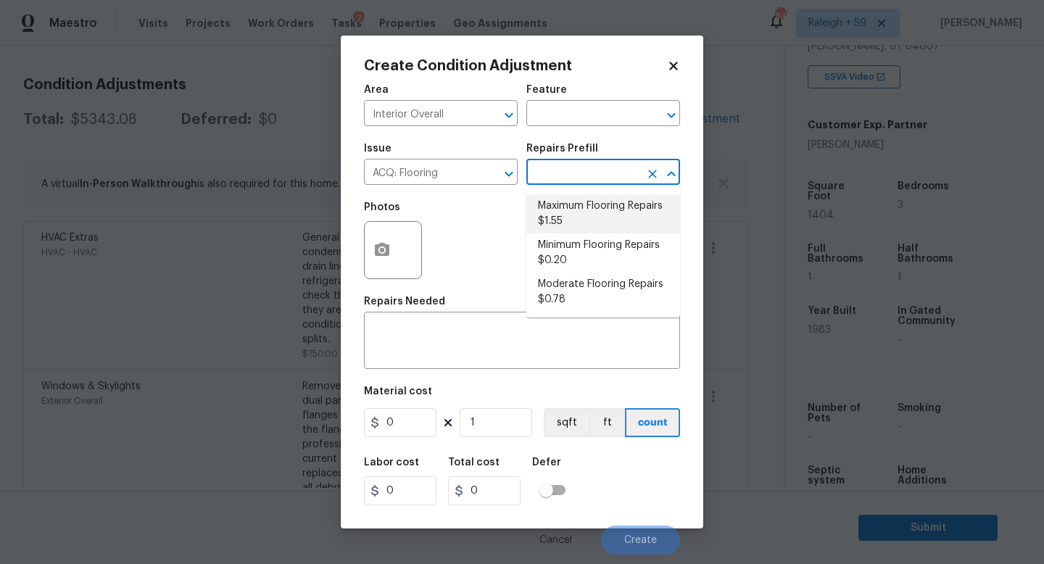
click at [570, 202] on li "Maximum Flooring Repairs $1.55" at bounding box center [603, 213] width 154 height 39
type input "Acquisition"
type textarea "Acquisition Scope: Maximum flooring repairs"
type input "1.55"
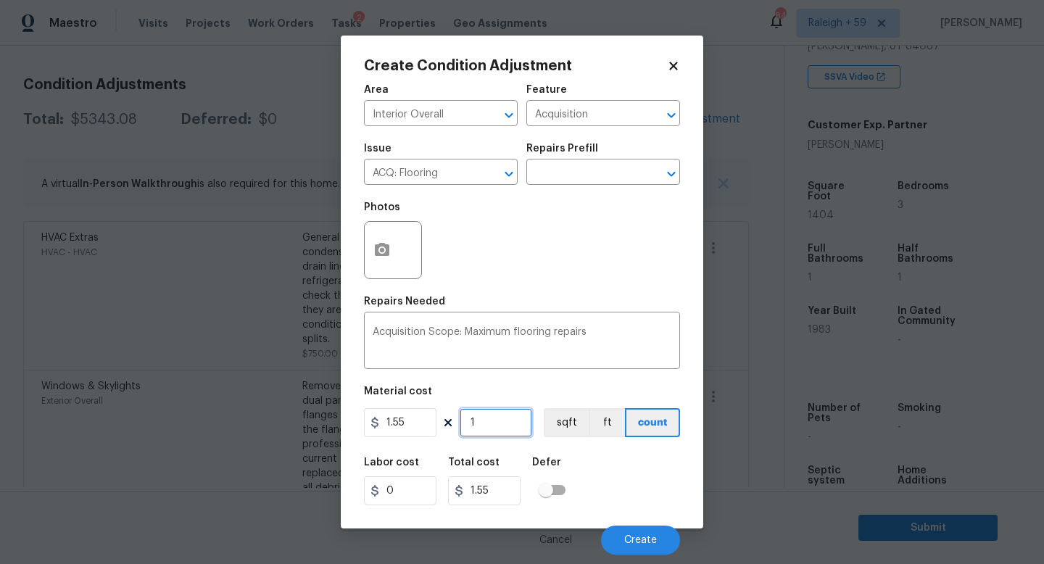
click at [479, 433] on input "1" at bounding box center [496, 422] width 72 height 29
type input "14"
type input "21.7"
type input "140"
type input "217"
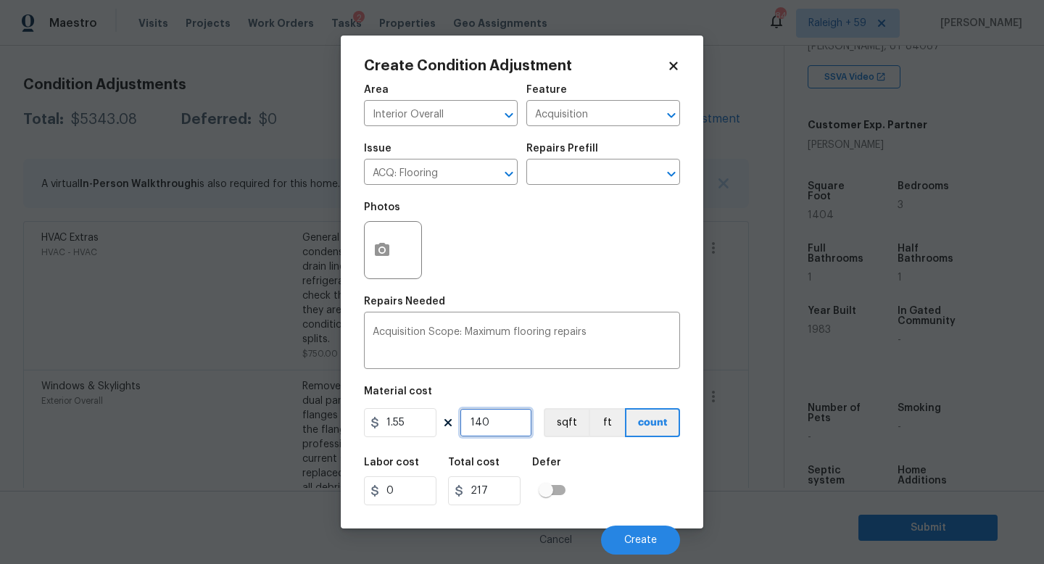
type input "1404"
type input "2176.2"
type input "1404"
click at [393, 254] on button "button" at bounding box center [382, 250] width 35 height 57
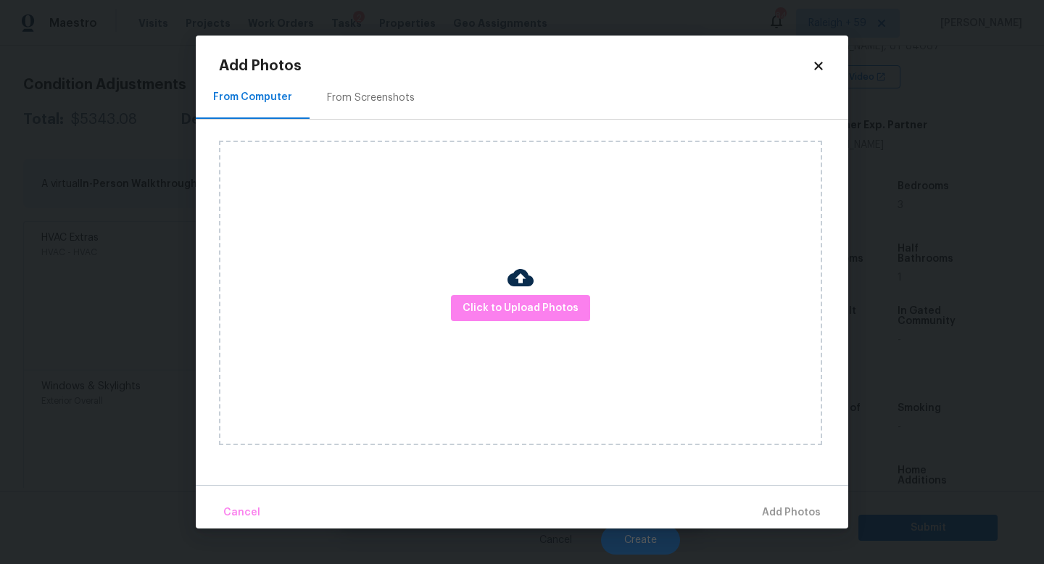
click at [503, 291] on div "Click to Upload Photos" at bounding box center [520, 293] width 603 height 304
click at [487, 310] on span "Click to Upload Photos" at bounding box center [520, 308] width 116 height 18
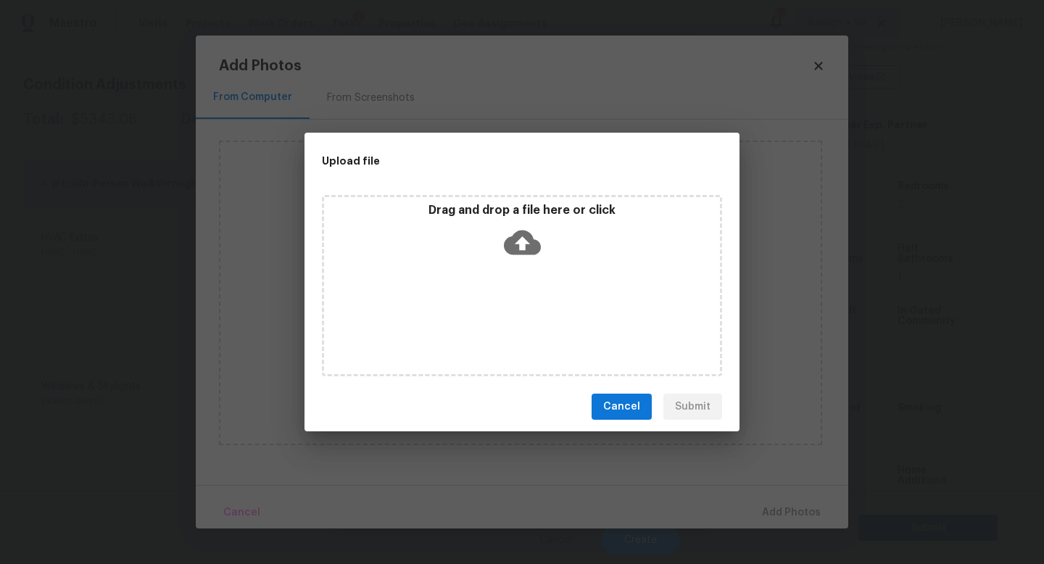
click at [487, 310] on div "Drag and drop a file here or click" at bounding box center [522, 285] width 400 height 181
